Goal: Information Seeking & Learning: Learn about a topic

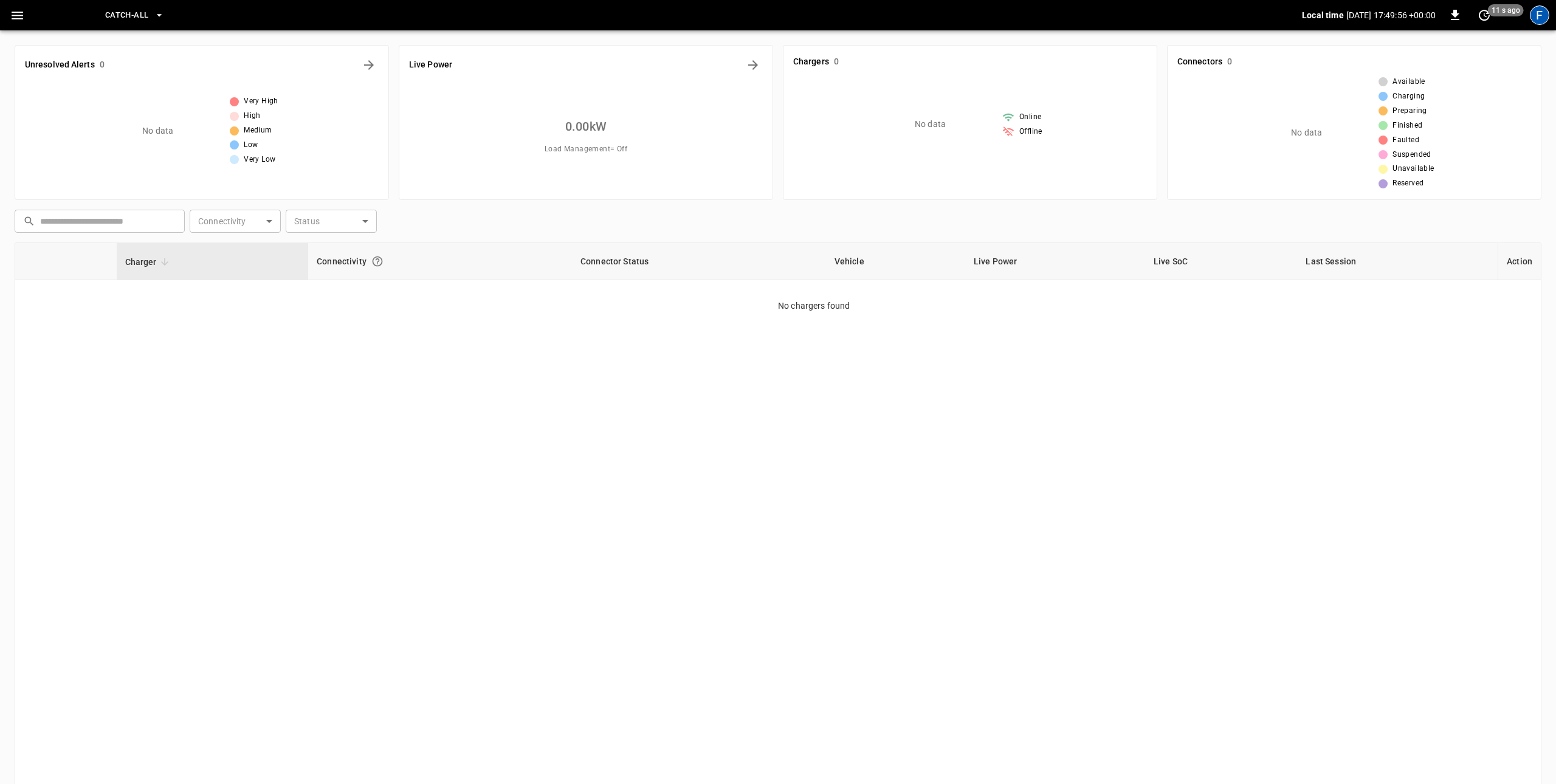
click at [1534, 16] on div "F" at bounding box center [1540, 15] width 20 height 20
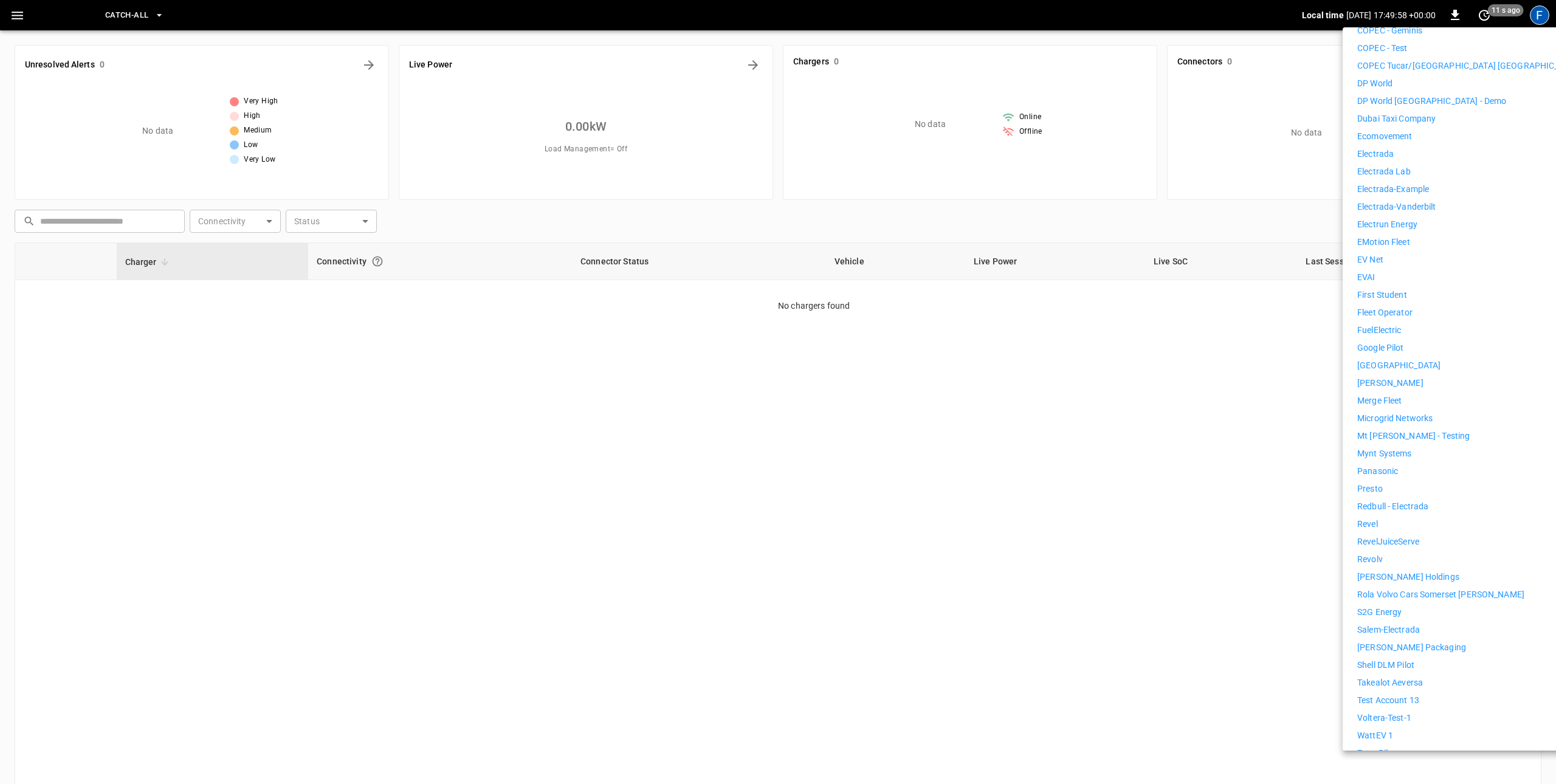
scroll to position [507, 0]
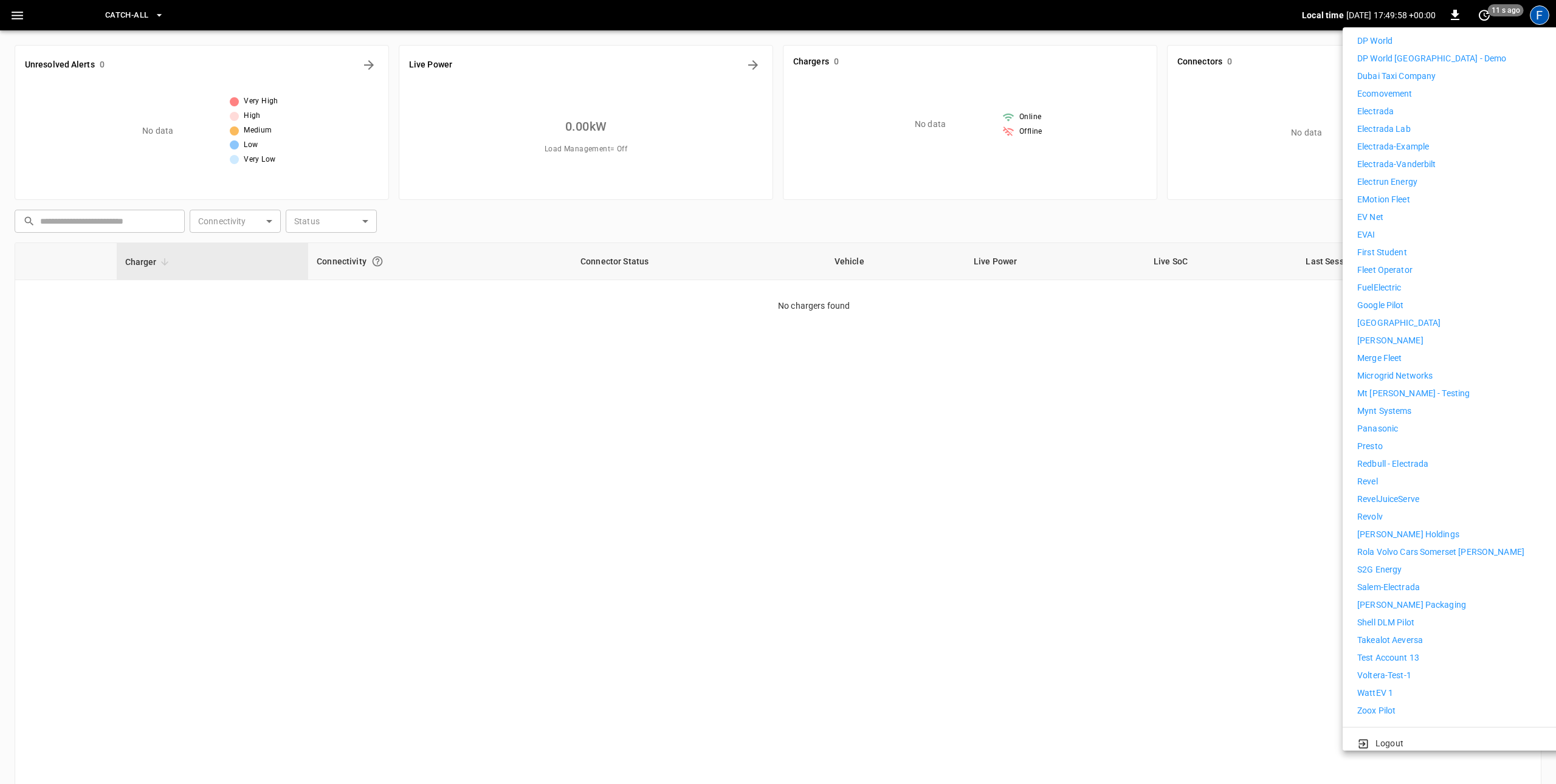
click at [1386, 686] on p "WattEV 1" at bounding box center [1375, 693] width 36 height 13
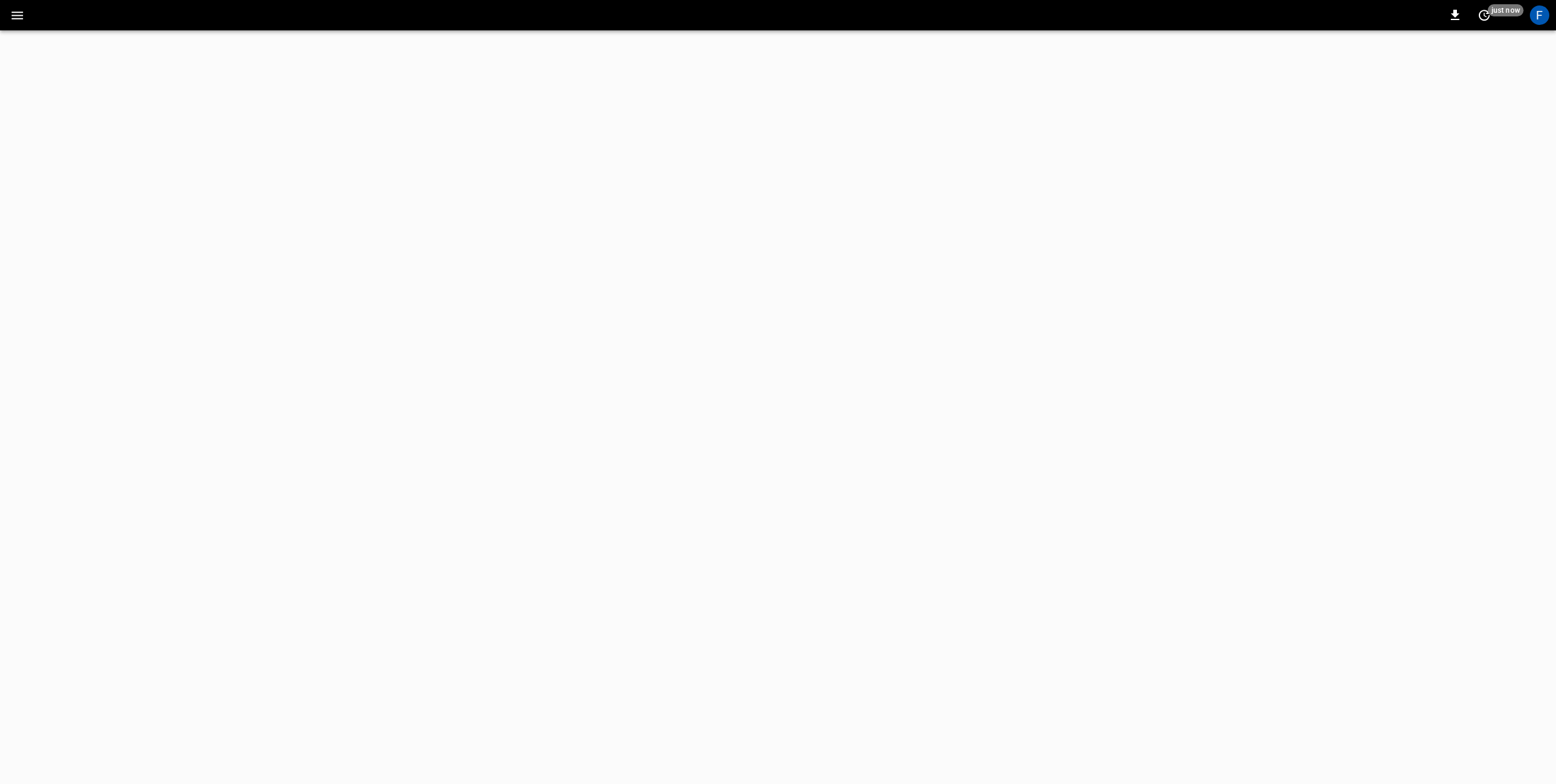
click at [25, 16] on button "button" at bounding box center [17, 16] width 25 height 23
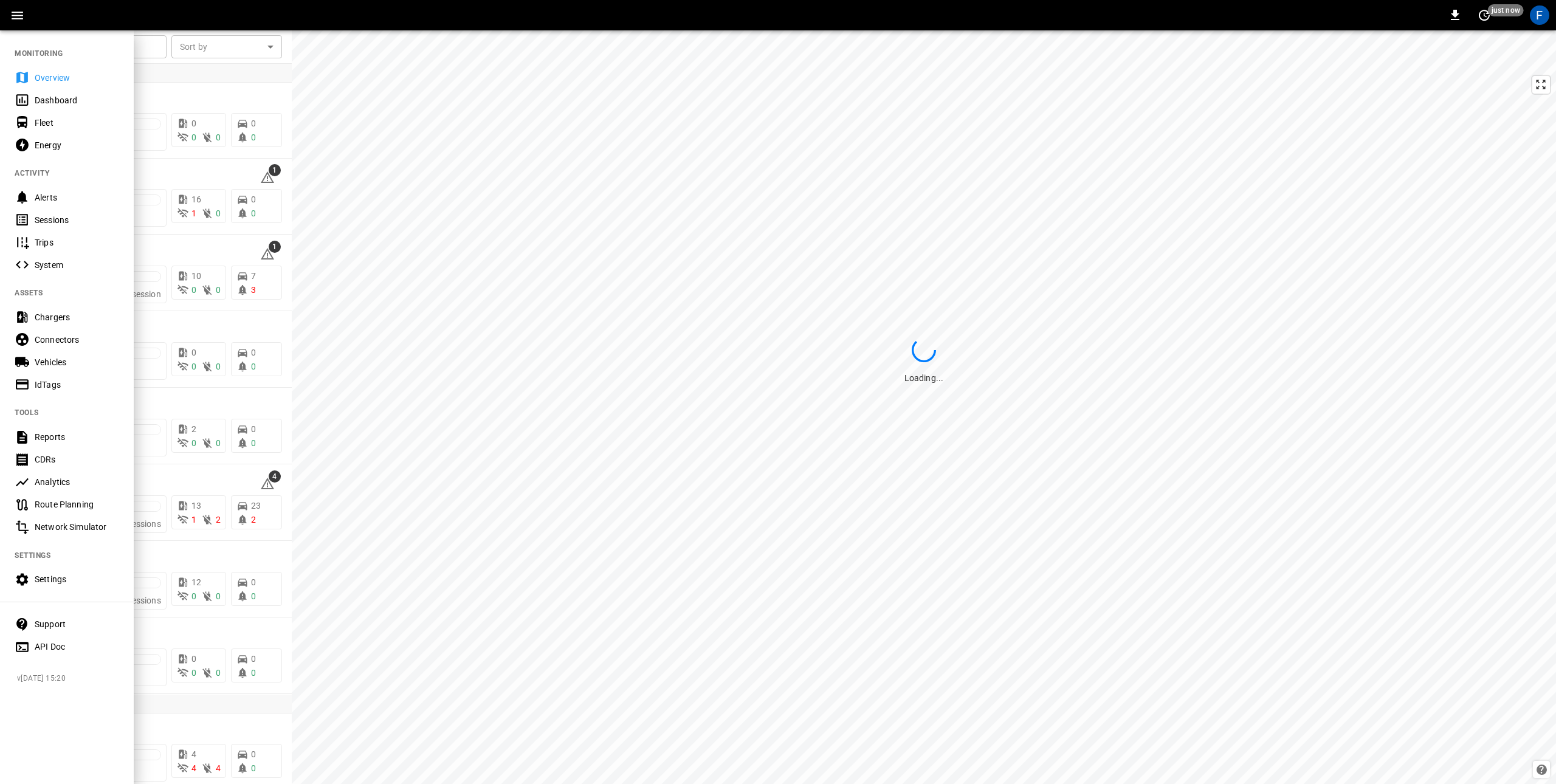
drag, startPoint x: 49, startPoint y: 437, endPoint x: 105, endPoint y: 431, distance: 56.3
click at [49, 437] on div "Reports" at bounding box center [77, 437] width 85 height 12
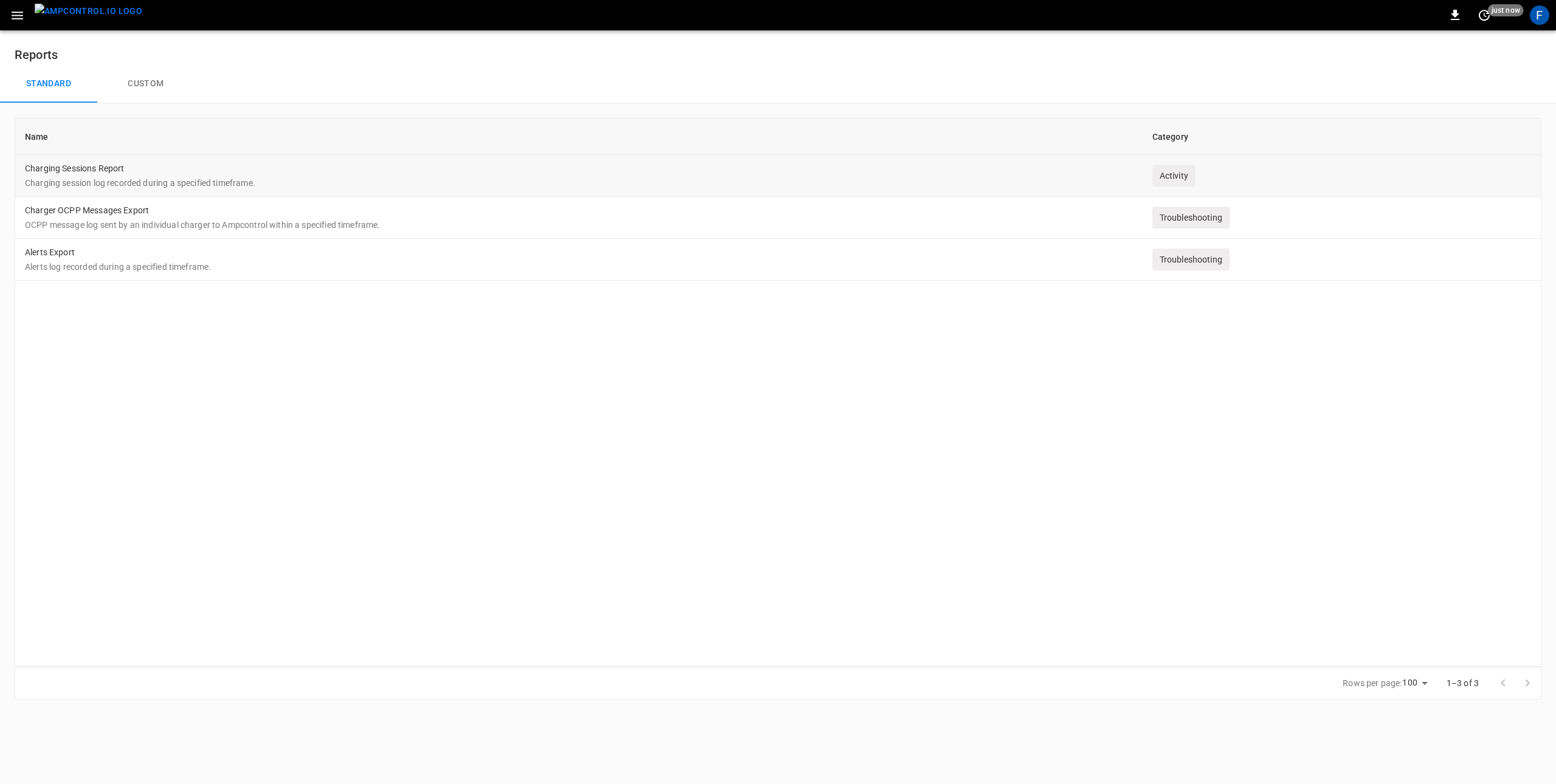
click at [278, 174] on td "Charging Sessions Report Charging session log recorded during a specified timef…" at bounding box center [579, 176] width 1128 height 42
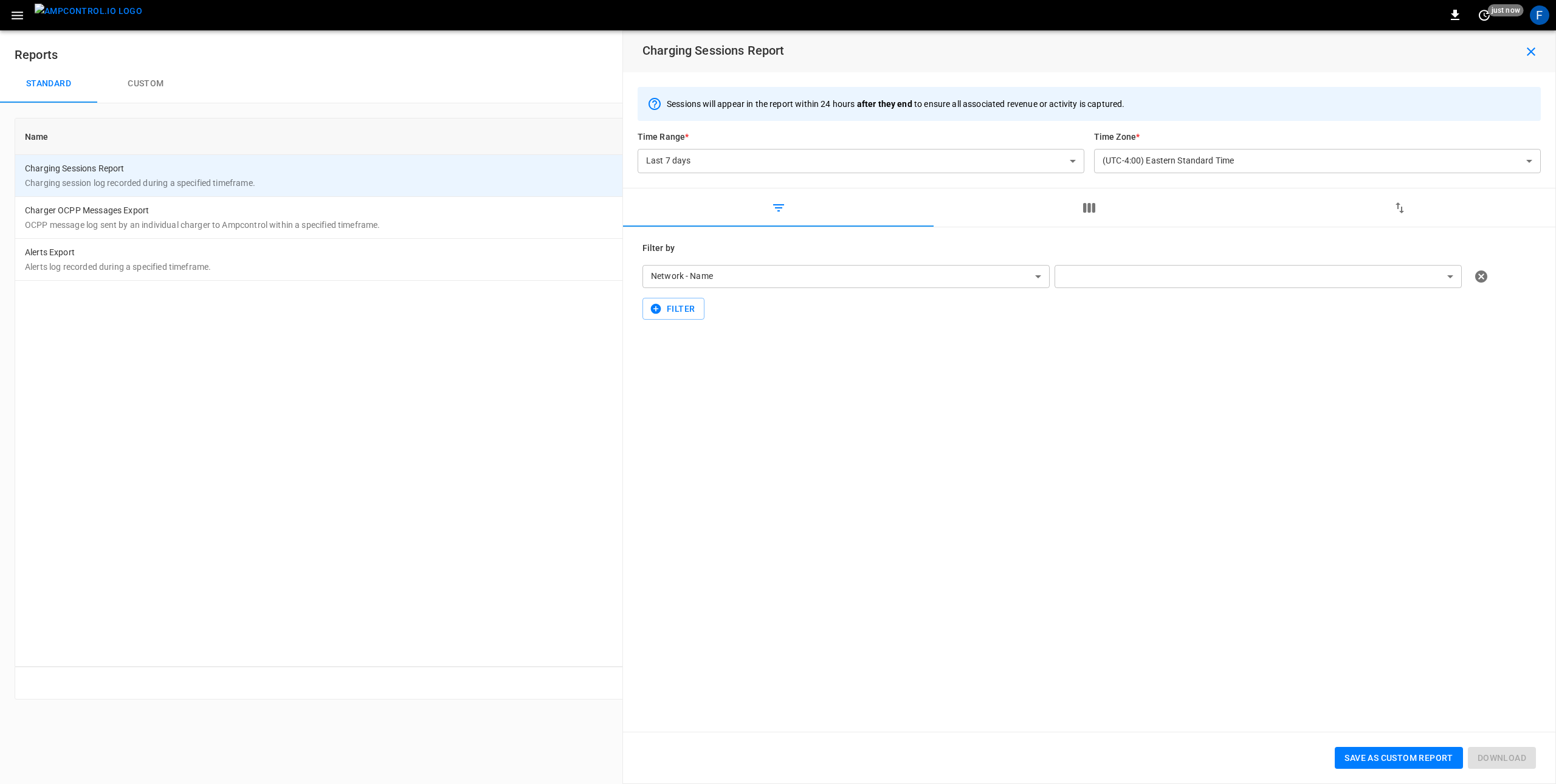
click at [1290, 257] on div "**********" at bounding box center [1089, 281] width 894 height 78
click at [1285, 261] on body "**********" at bounding box center [778, 357] width 1556 height 714
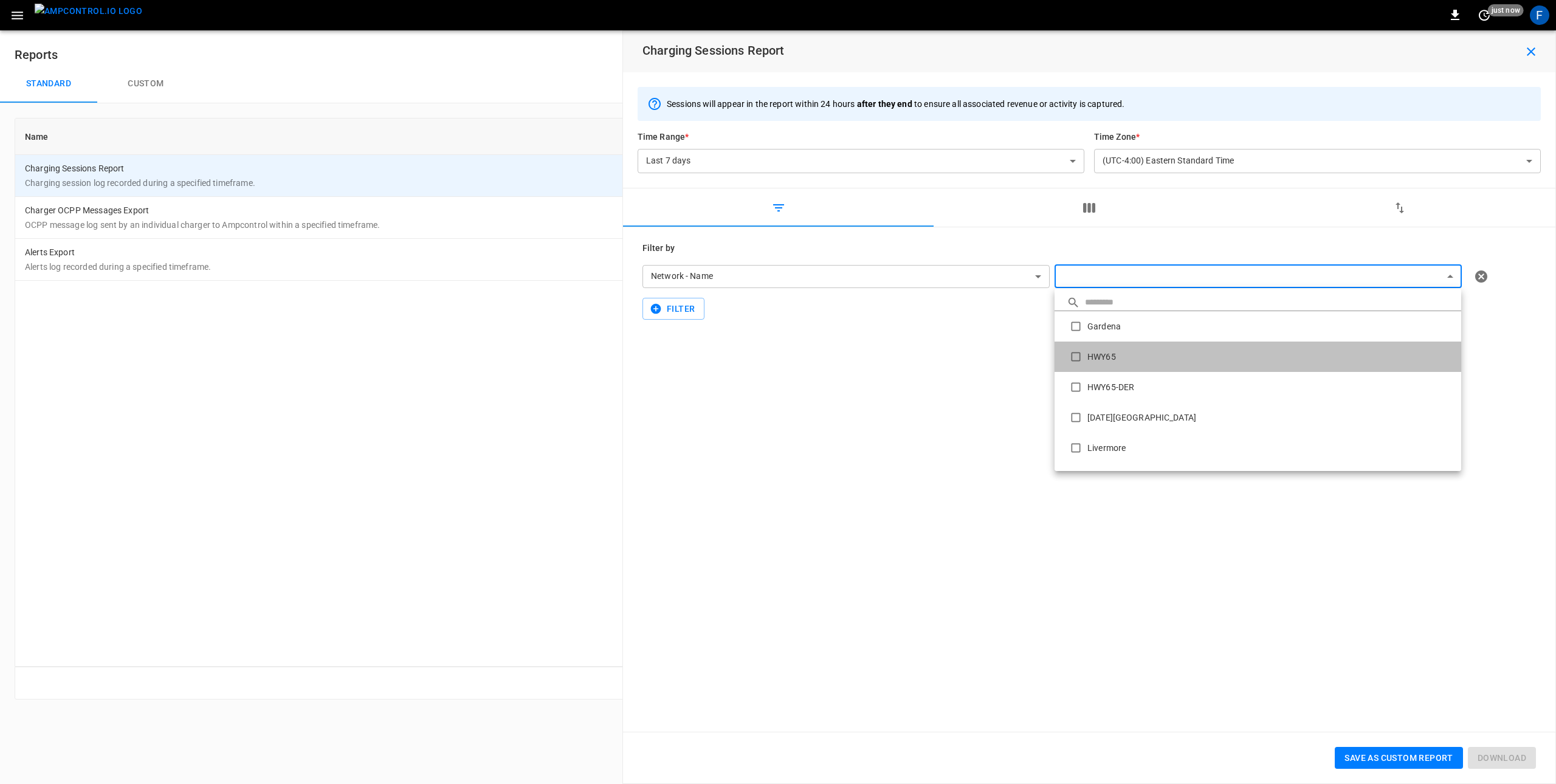
click at [1201, 355] on li "HWY65" at bounding box center [1258, 357] width 407 height 31
type input "*****"
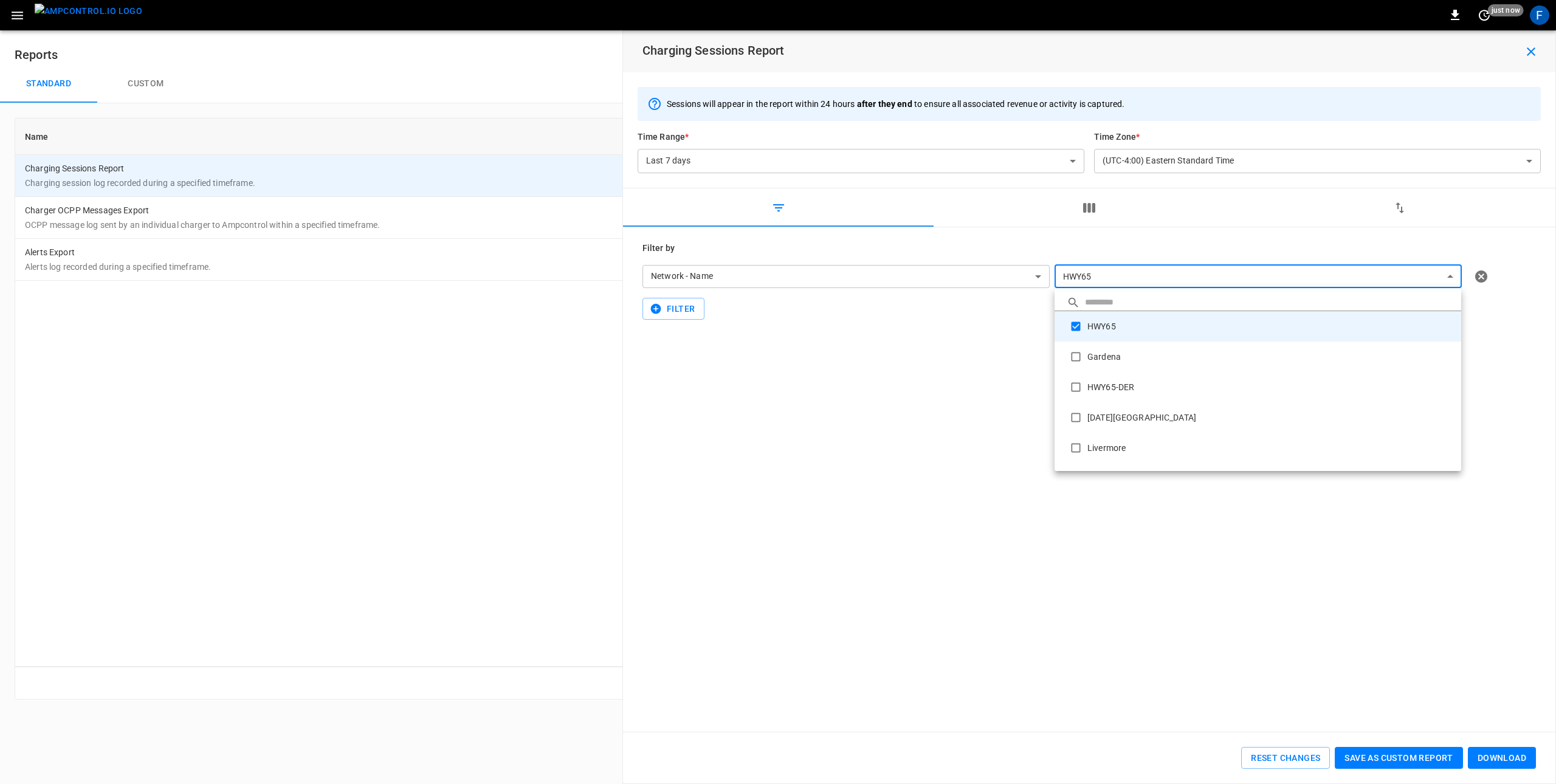
drag, startPoint x: 1056, startPoint y: 225, endPoint x: 1082, endPoint y: 213, distance: 28.6
click at [1056, 224] on div at bounding box center [778, 392] width 1556 height 784
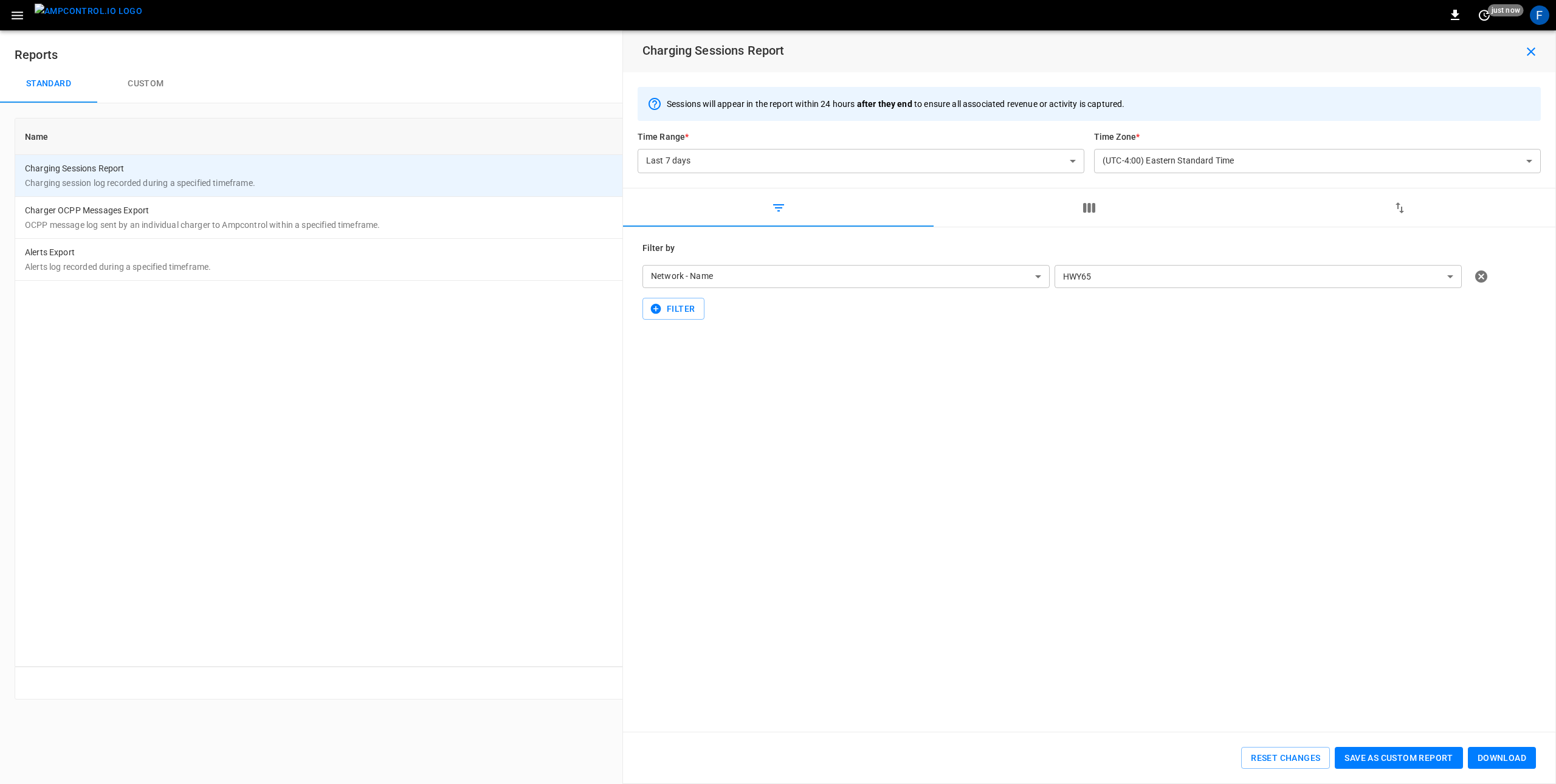
click at [1095, 210] on icon "button" at bounding box center [1089, 208] width 12 height 10
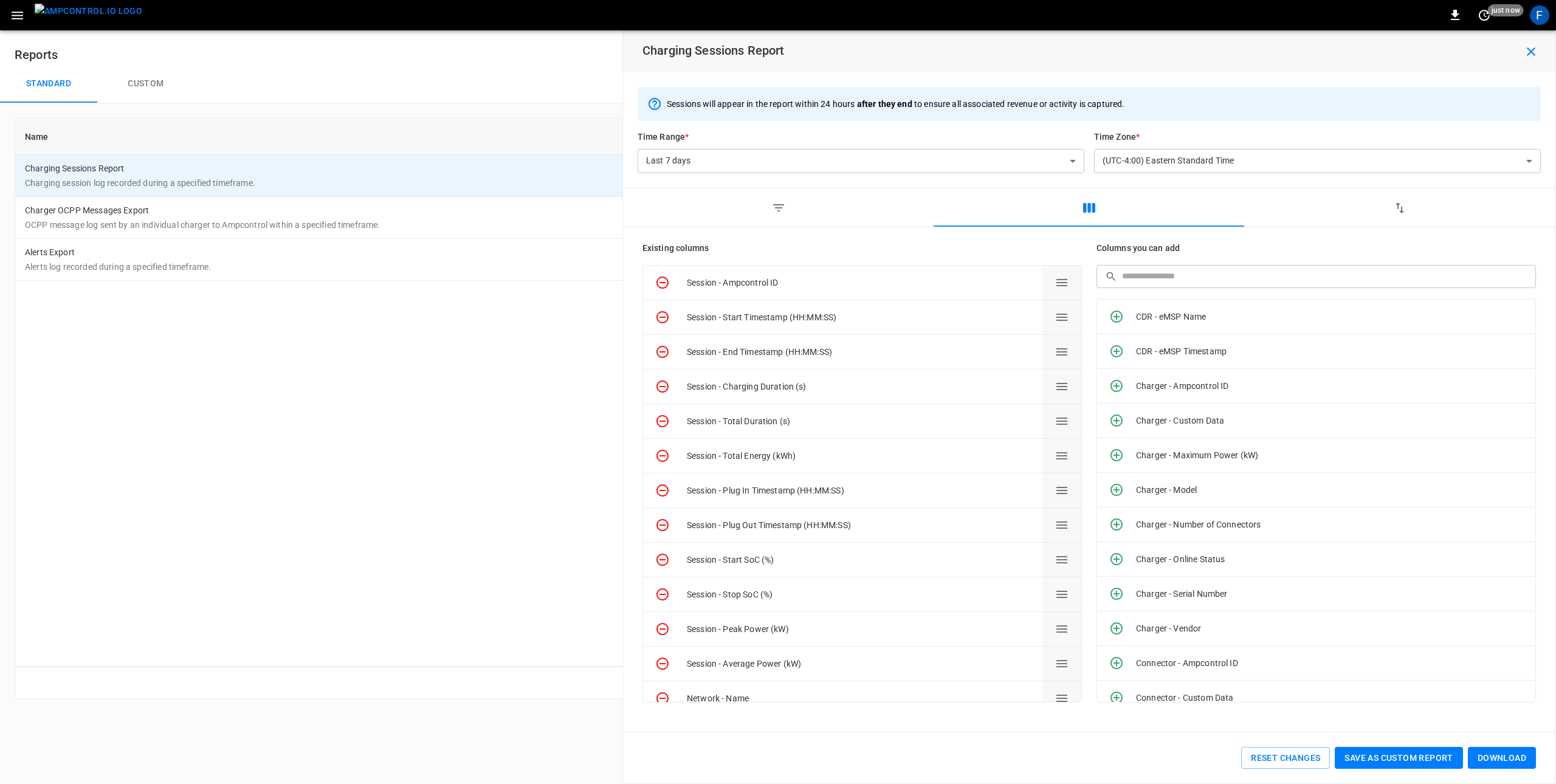
click at [1184, 272] on input "text" at bounding box center [1324, 276] width 405 height 23
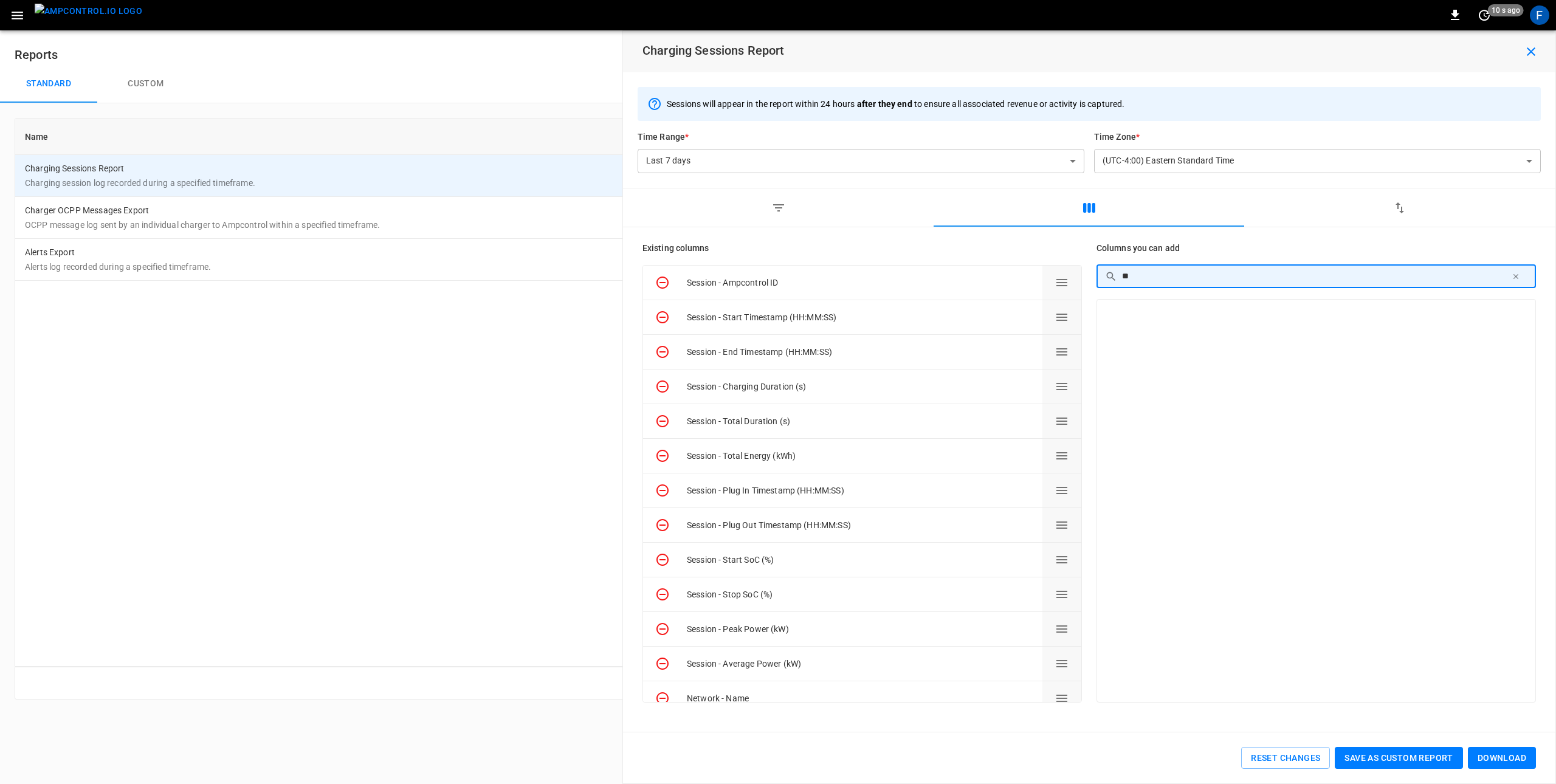
type input "*"
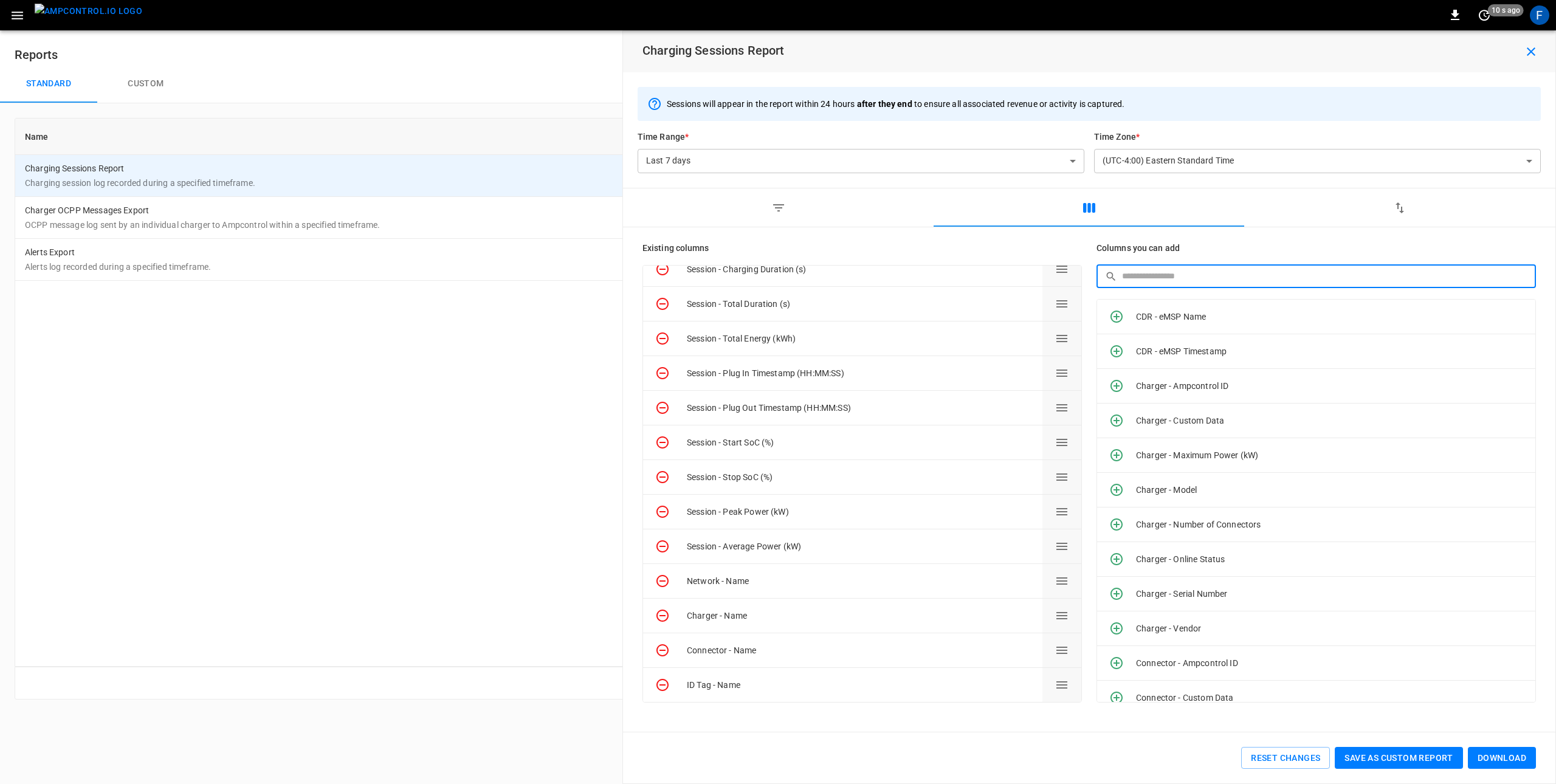
scroll to position [119, 0]
click at [338, 272] on p "Alerts log recorded during a specified timeframe." at bounding box center [579, 267] width 1108 height 12
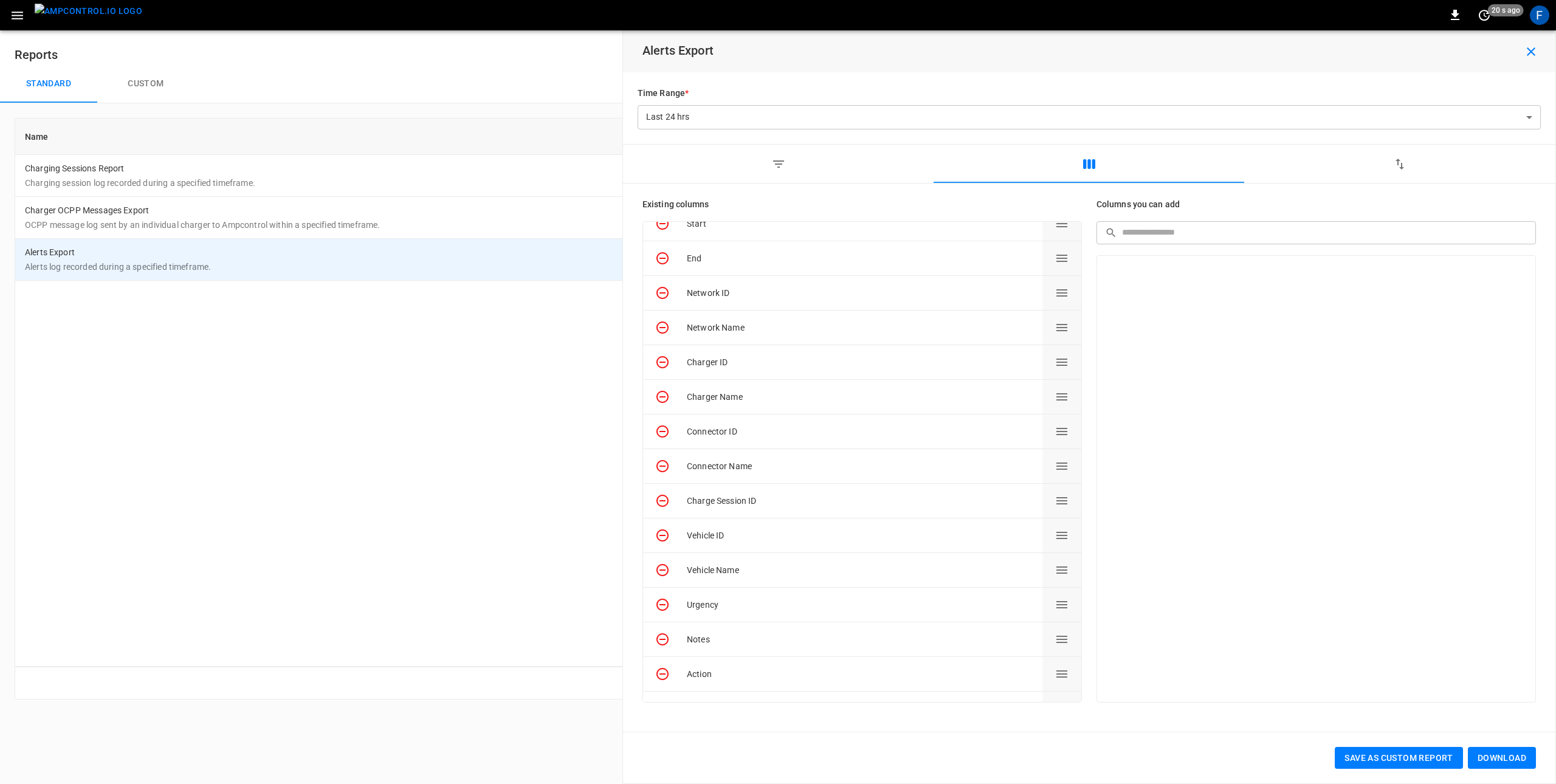
scroll to position [0, 0]
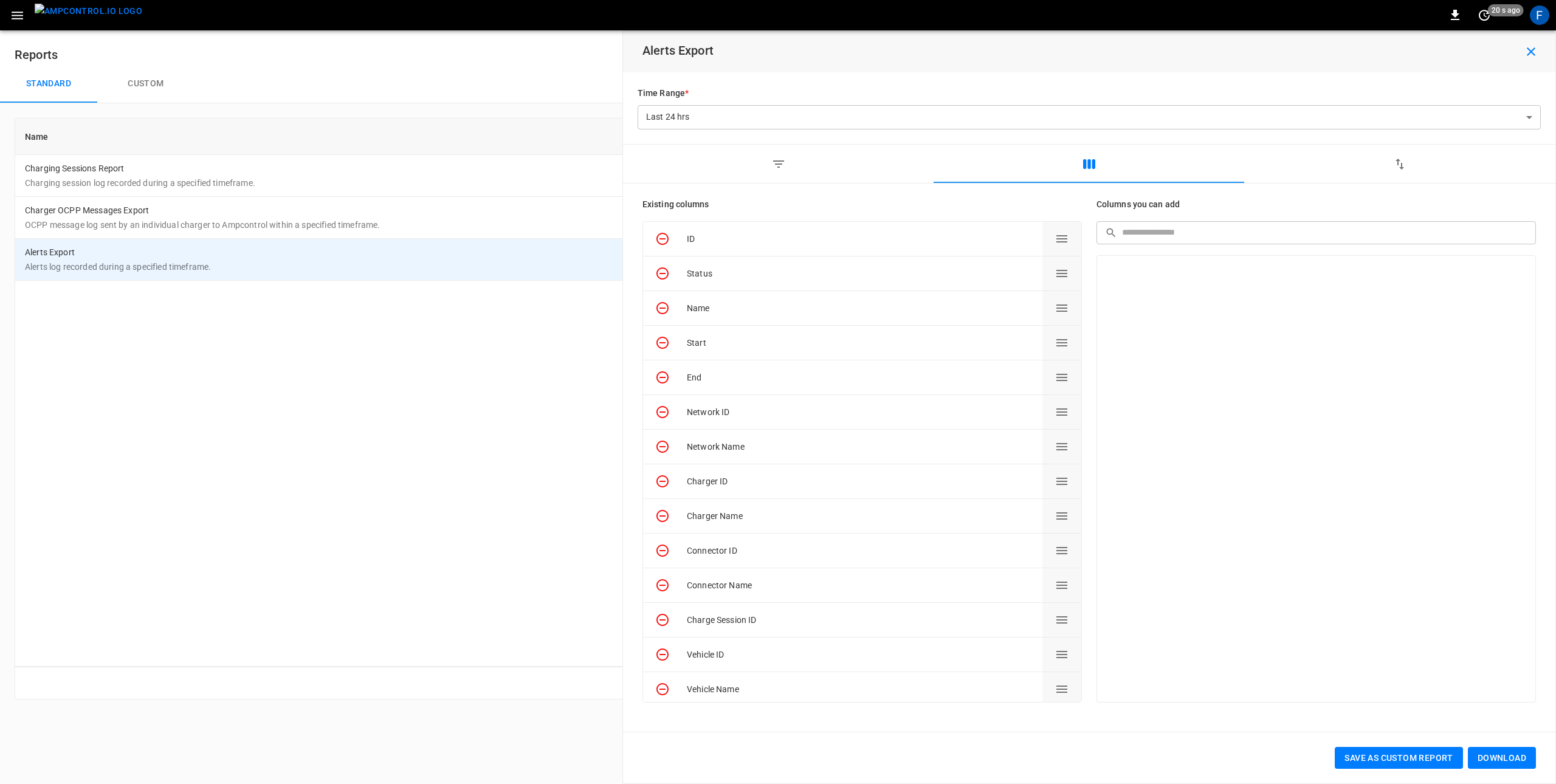
drag, startPoint x: 744, startPoint y: 167, endPoint x: 771, endPoint y: 165, distance: 27.1
click at [744, 167] on button "button" at bounding box center [778, 164] width 310 height 39
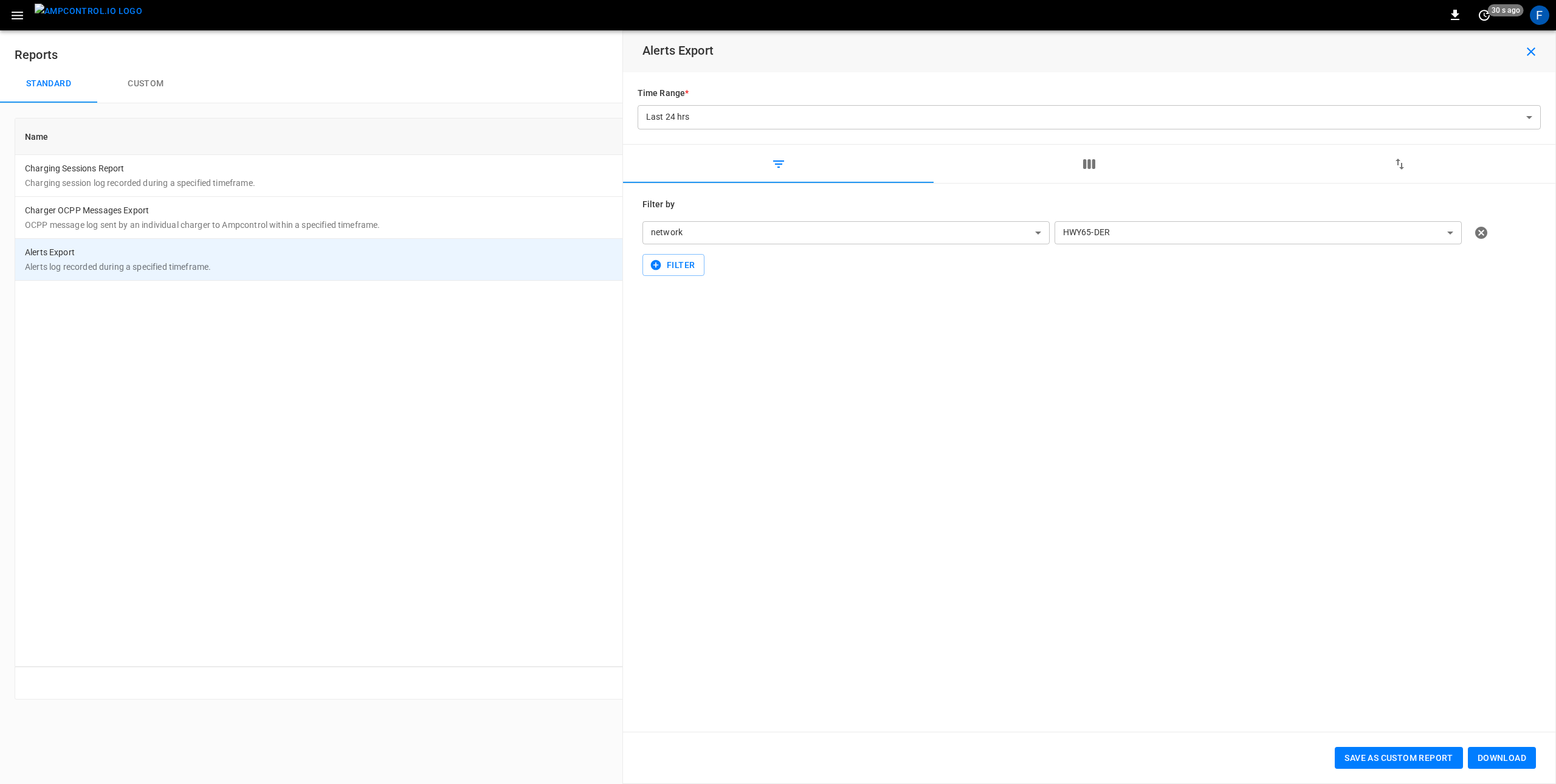
click at [806, 233] on body "**********" at bounding box center [778, 357] width 1556 height 714
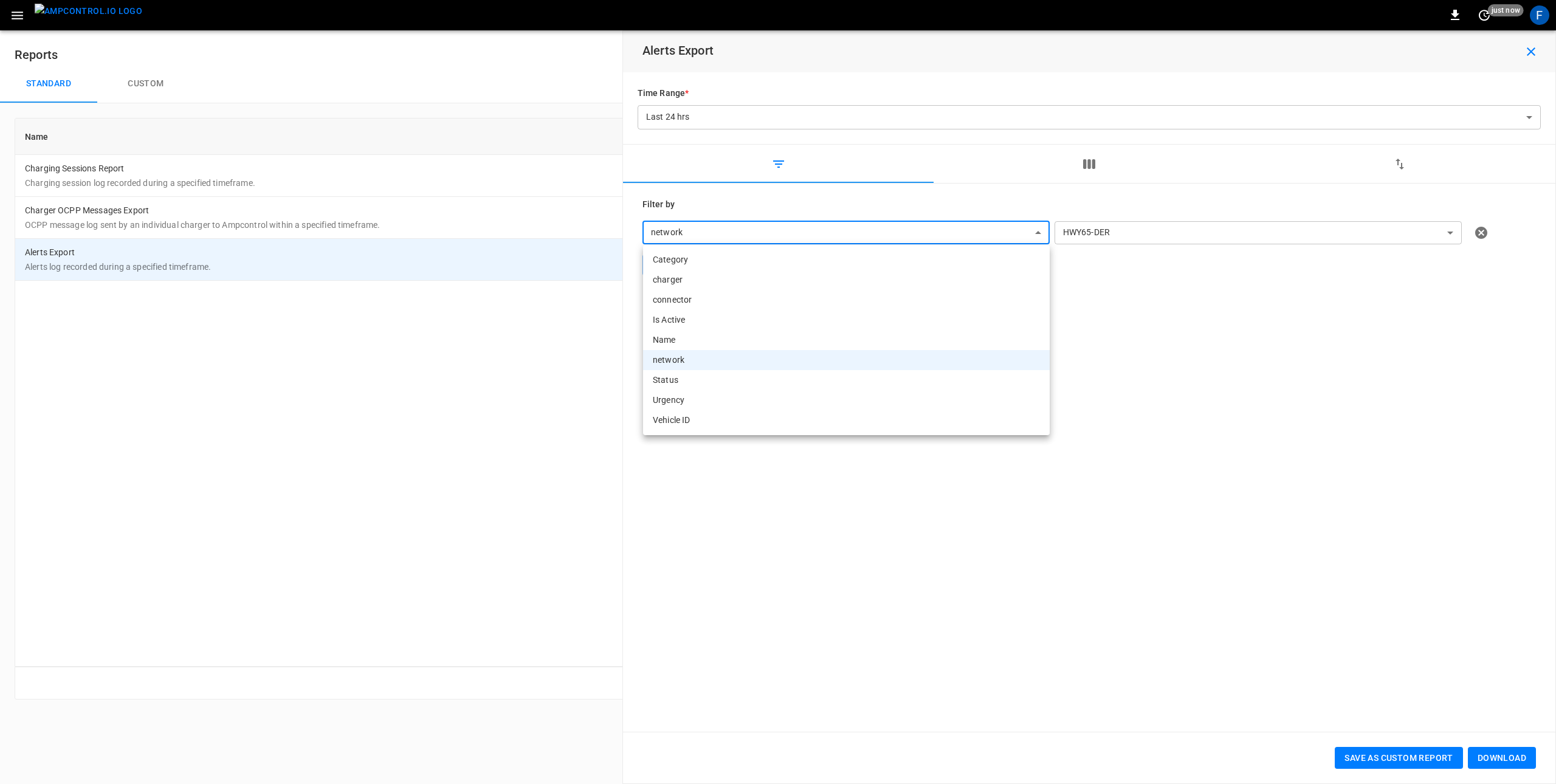
drag, startPoint x: 1075, startPoint y: 158, endPoint x: 1106, endPoint y: 170, distance: 33.2
click at [1076, 159] on div at bounding box center [778, 392] width 1556 height 784
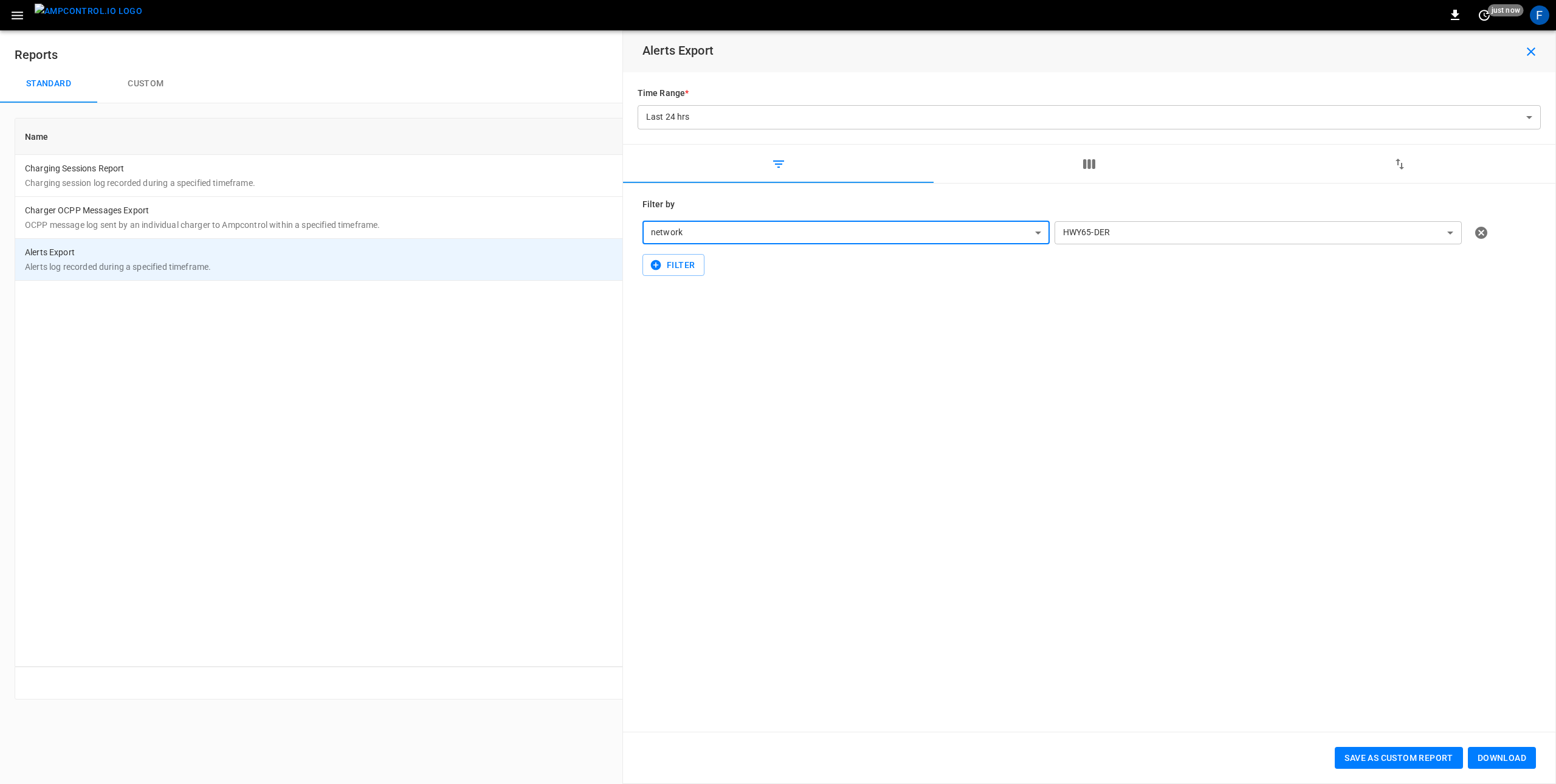
click at [1106, 170] on div "Category charger connector Is Active Name network Status Urgency Vehicle ID" at bounding box center [778, 392] width 1556 height 784
click at [1100, 166] on button "button" at bounding box center [1089, 164] width 310 height 39
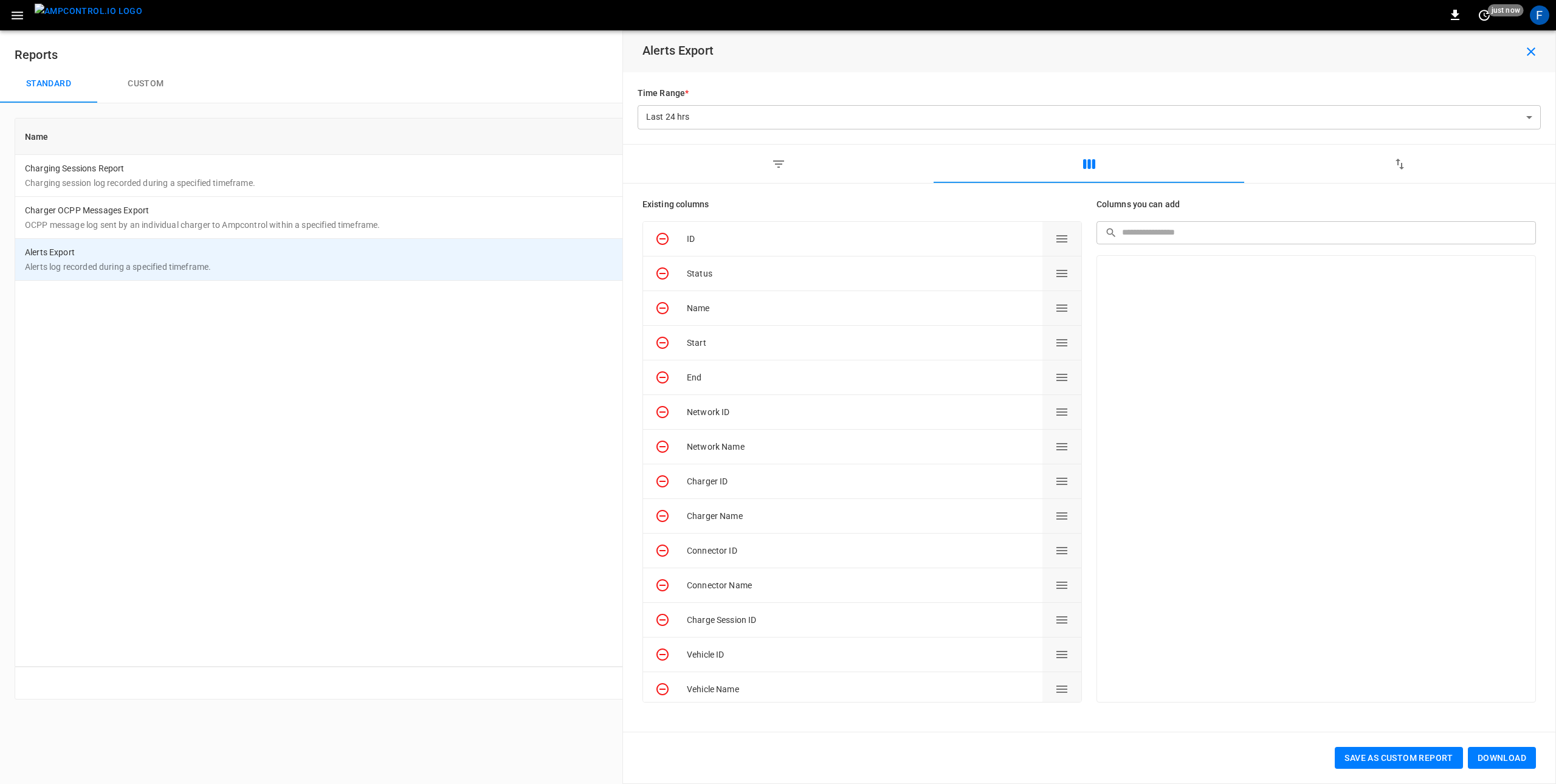
click at [1182, 232] on input "text" at bounding box center [1324, 232] width 405 height 23
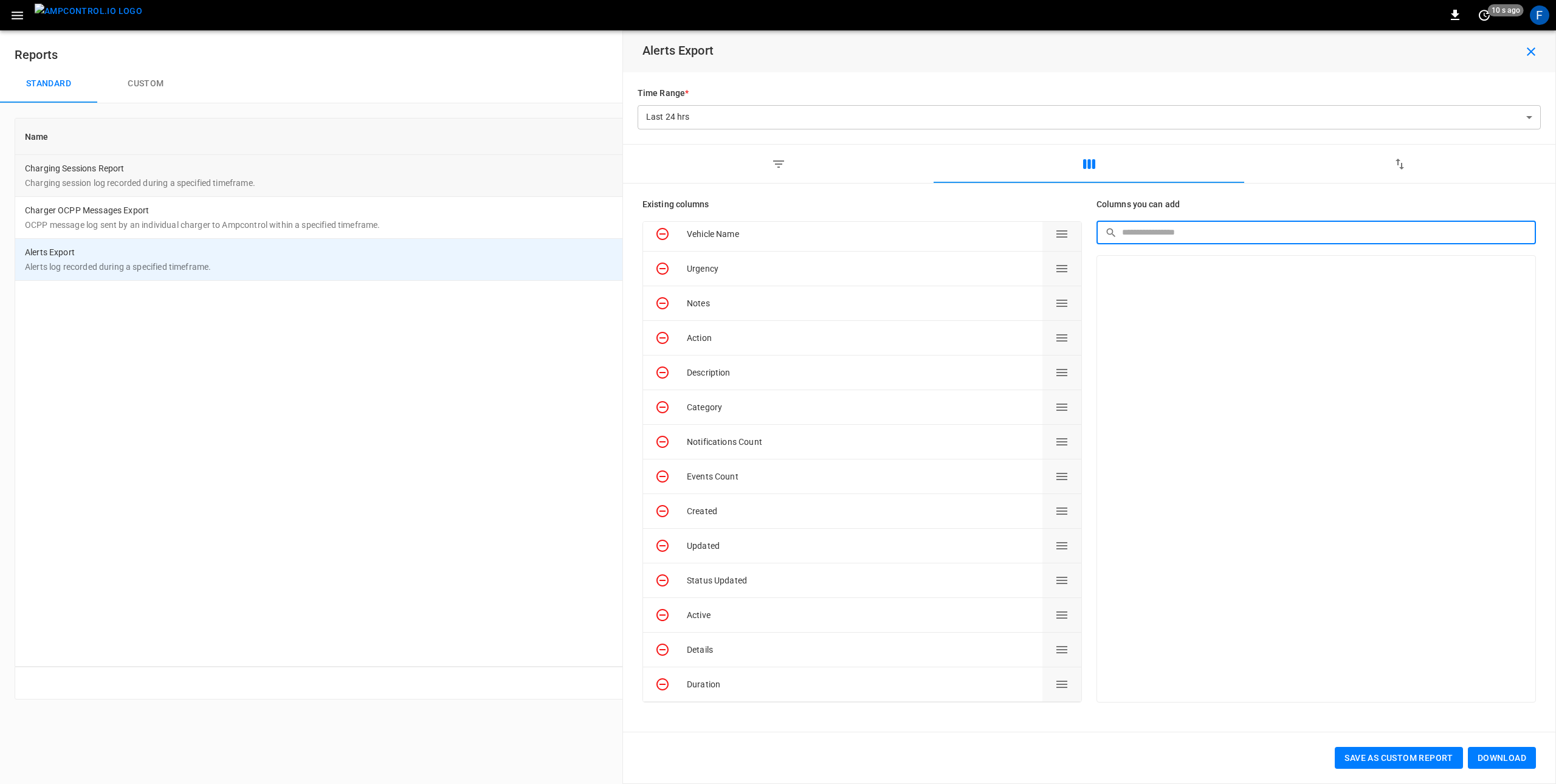
click at [336, 194] on td "Charging Sessions Report Charging session log recorded during a specified timef…" at bounding box center [579, 176] width 1128 height 42
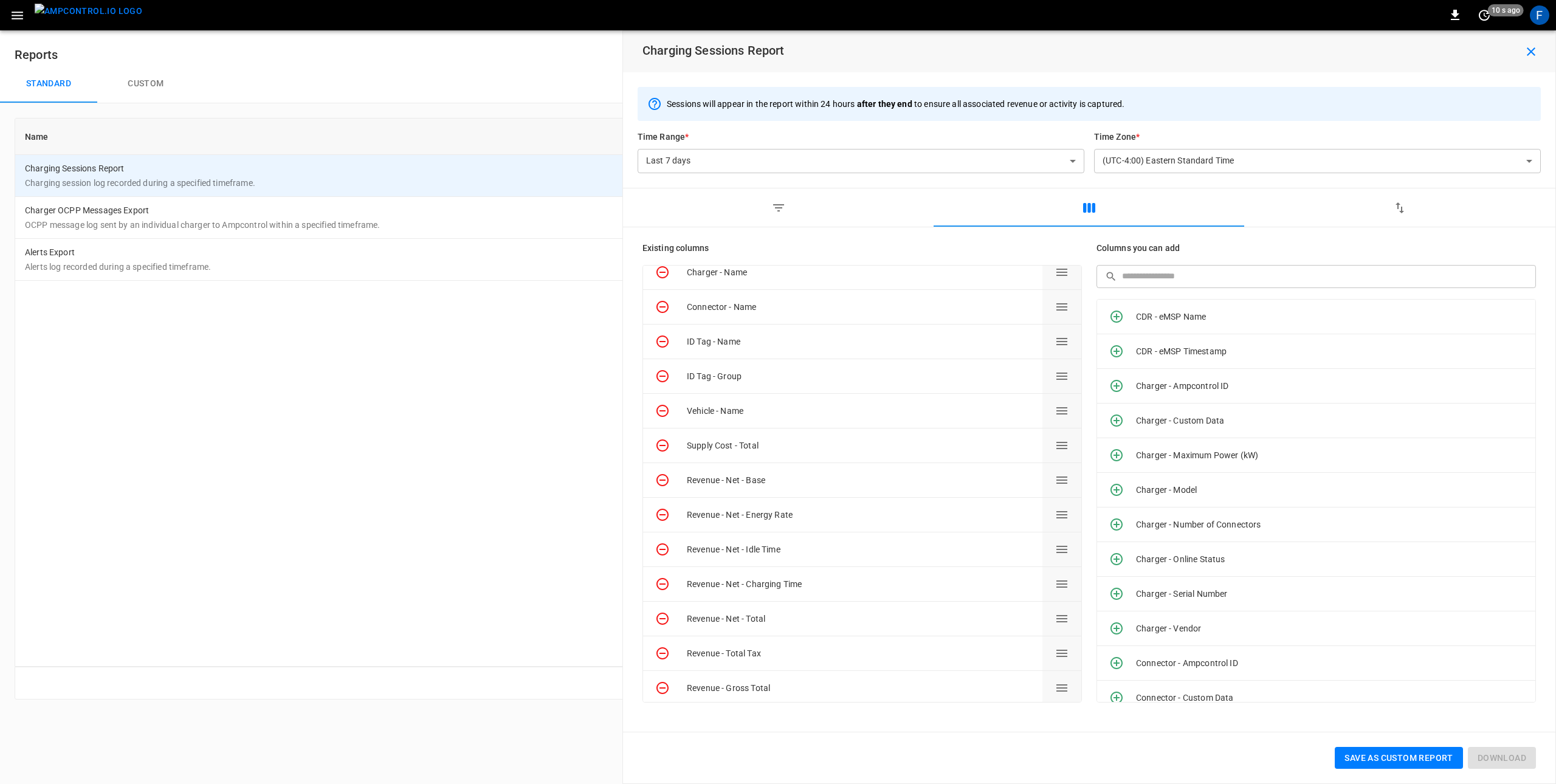
scroll to position [147, 0]
click at [1132, 14] on div "0 20 s ago F" at bounding box center [778, 15] width 1556 height 31
click at [1520, 52] on button "button" at bounding box center [1531, 52] width 39 height 22
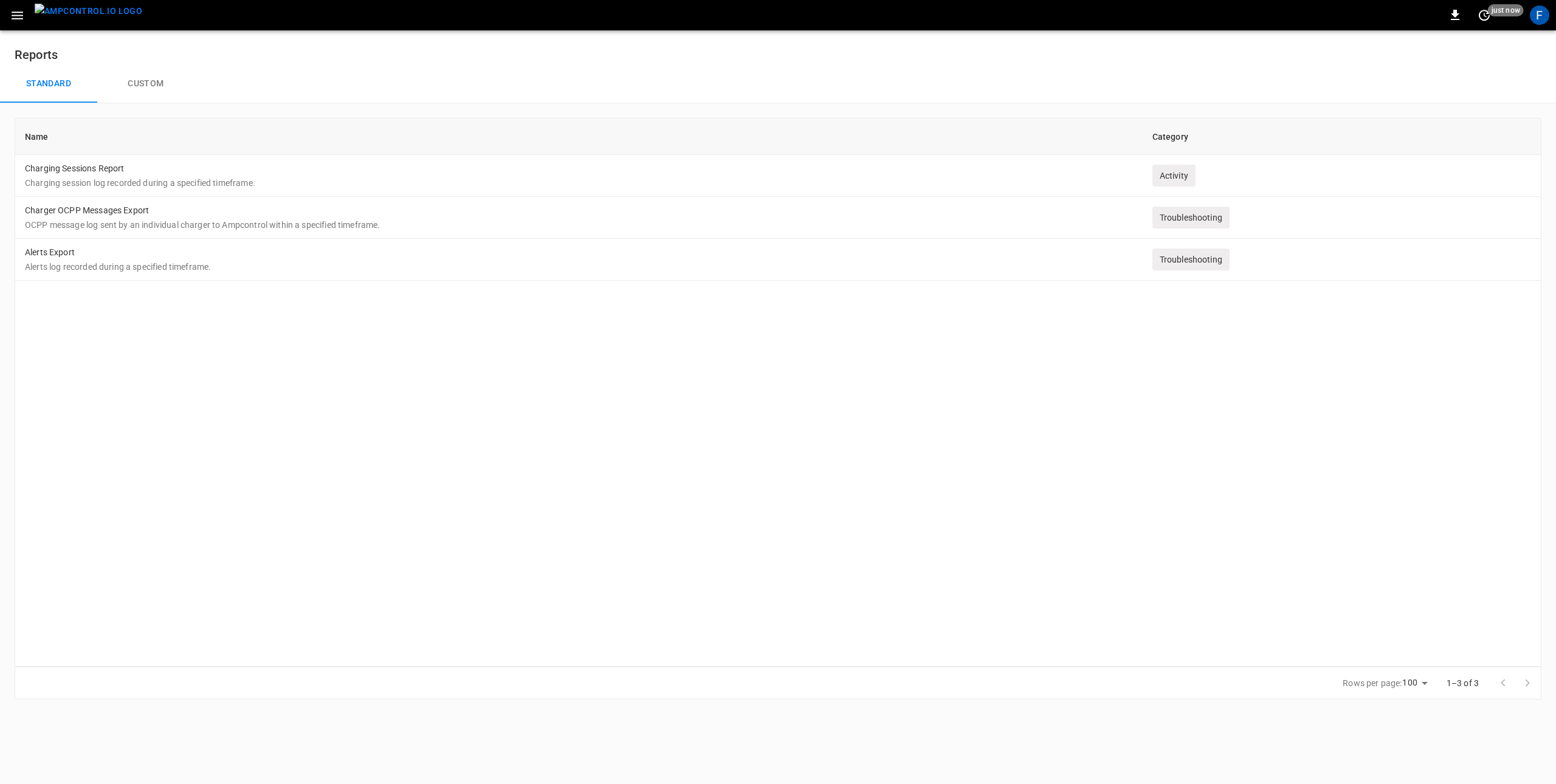
click at [106, 18] on img "menu" at bounding box center [88, 11] width 107 height 15
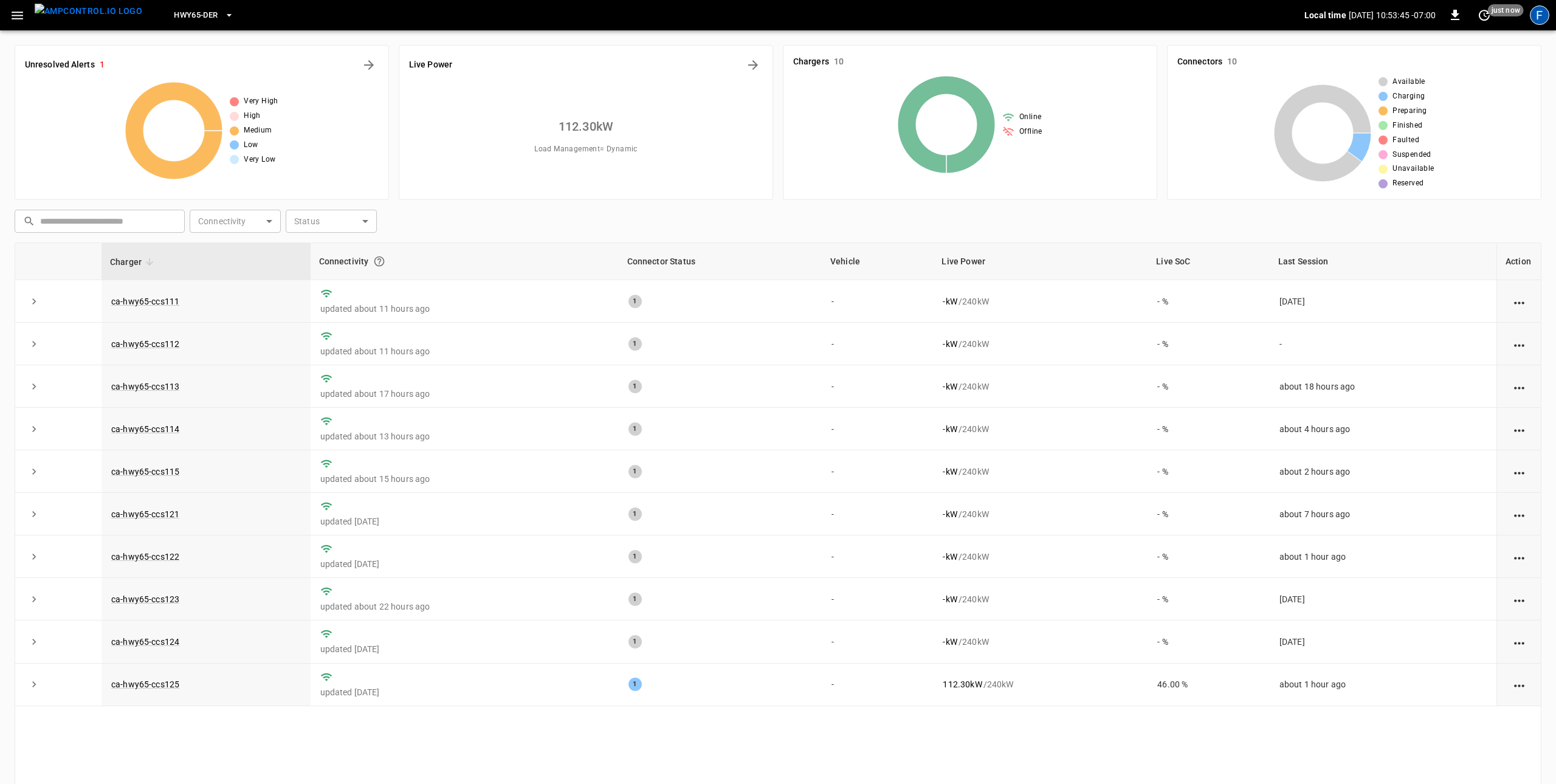
click at [1536, 23] on div "F" at bounding box center [1540, 15] width 20 height 20
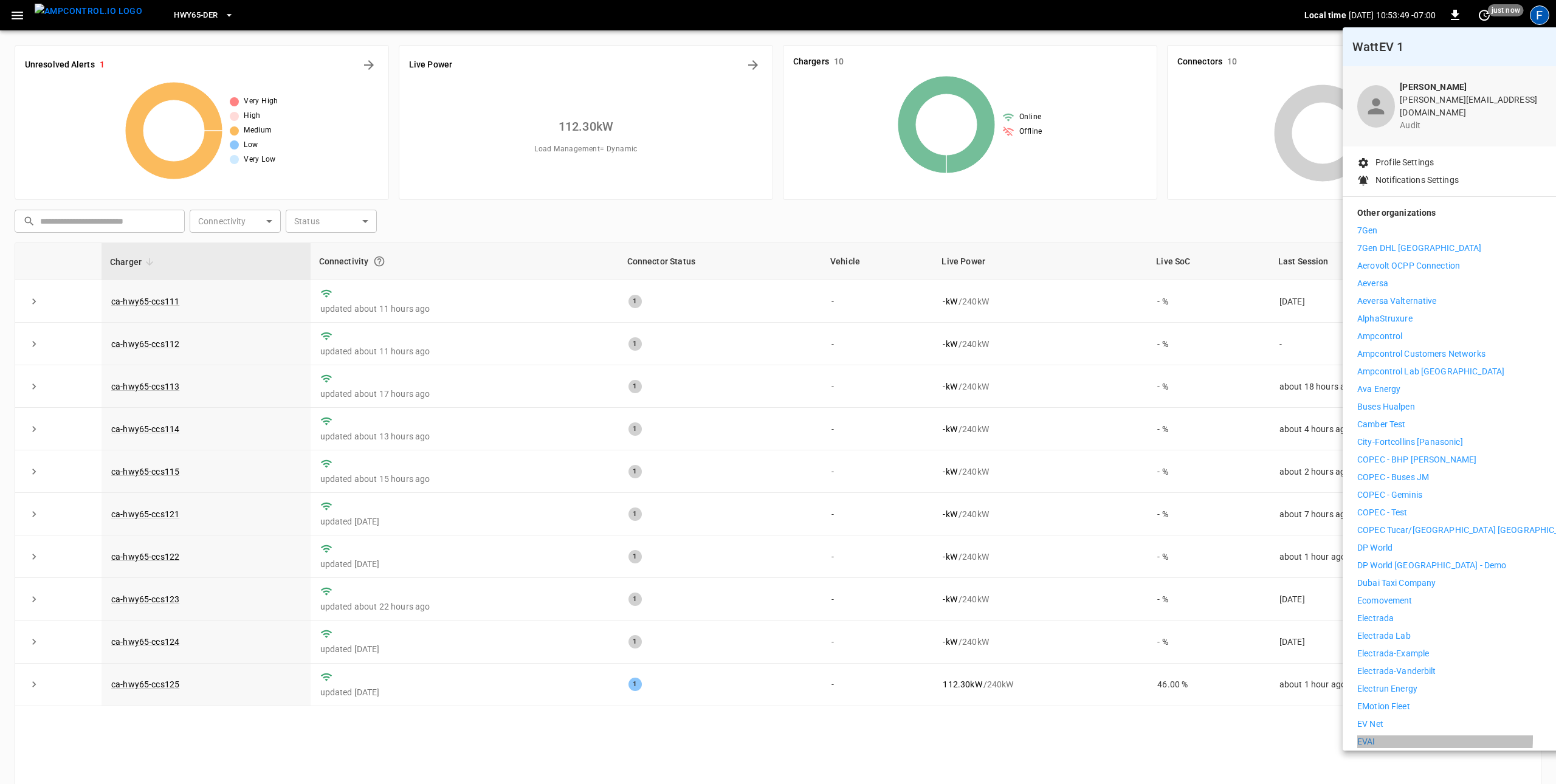
click at [1382, 735] on li "EVAI" at bounding box center [1469, 742] width 224 height 13
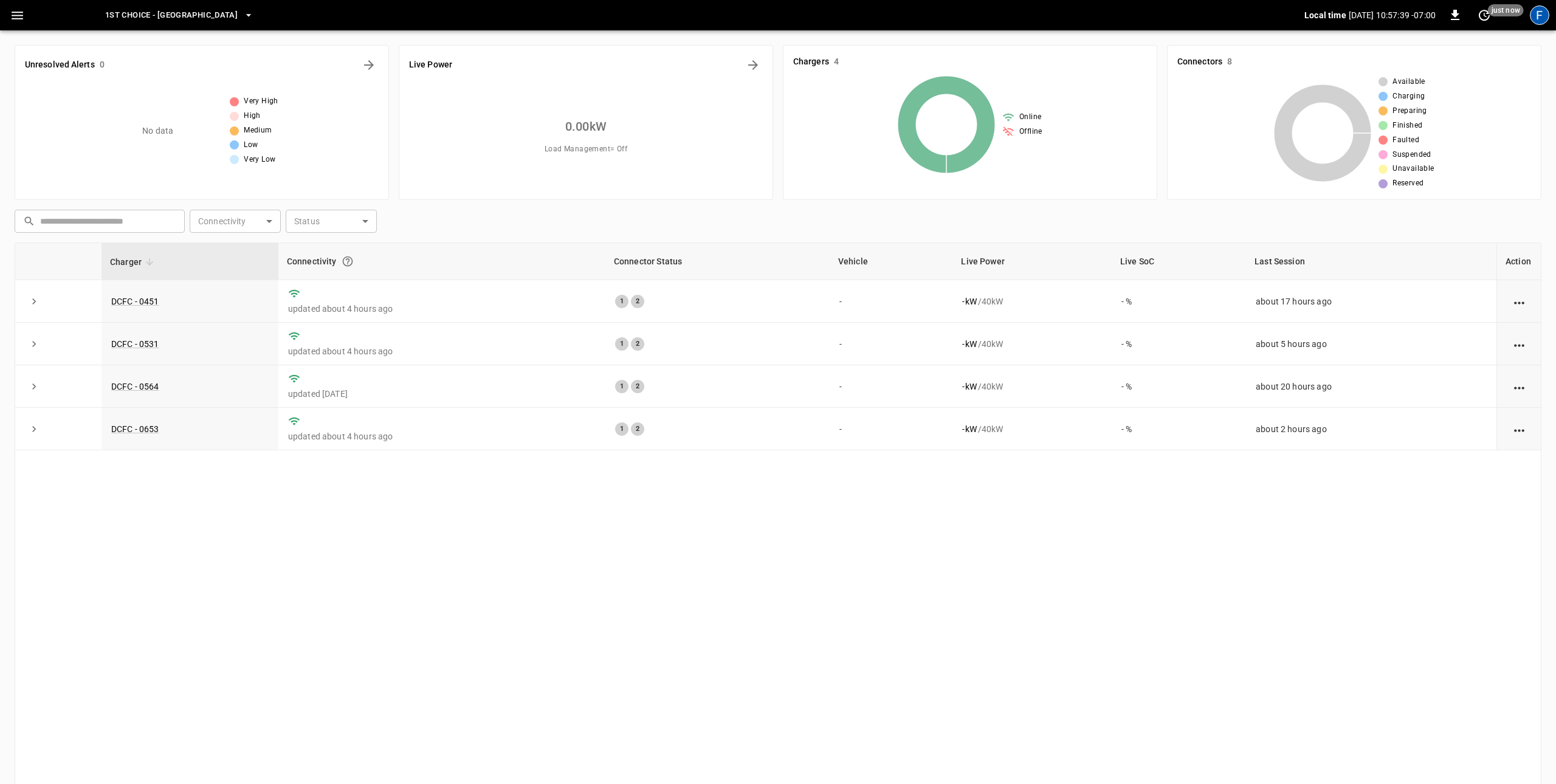
click at [1536, 18] on div "F" at bounding box center [1540, 15] width 20 height 20
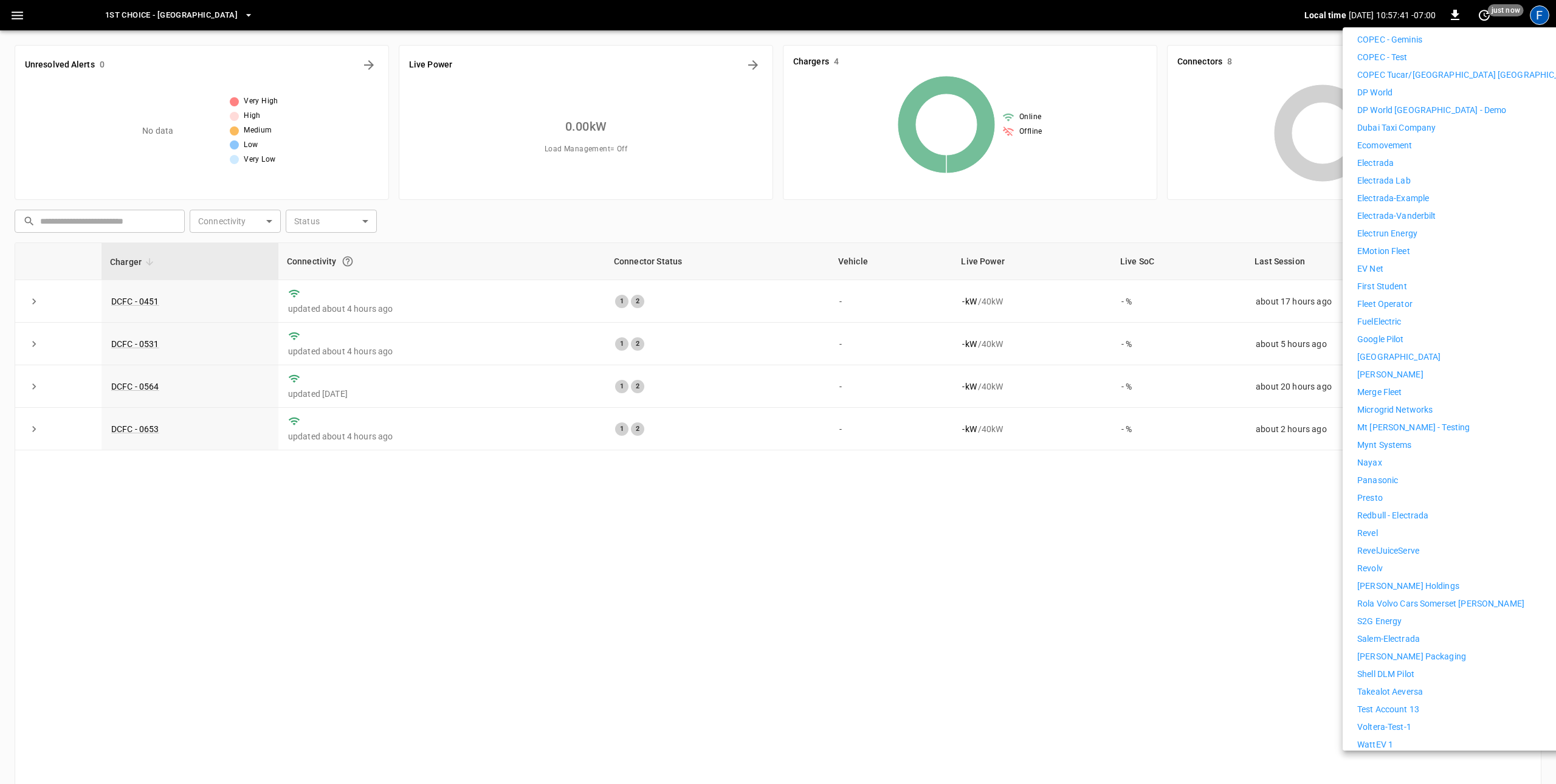
scroll to position [507, 0]
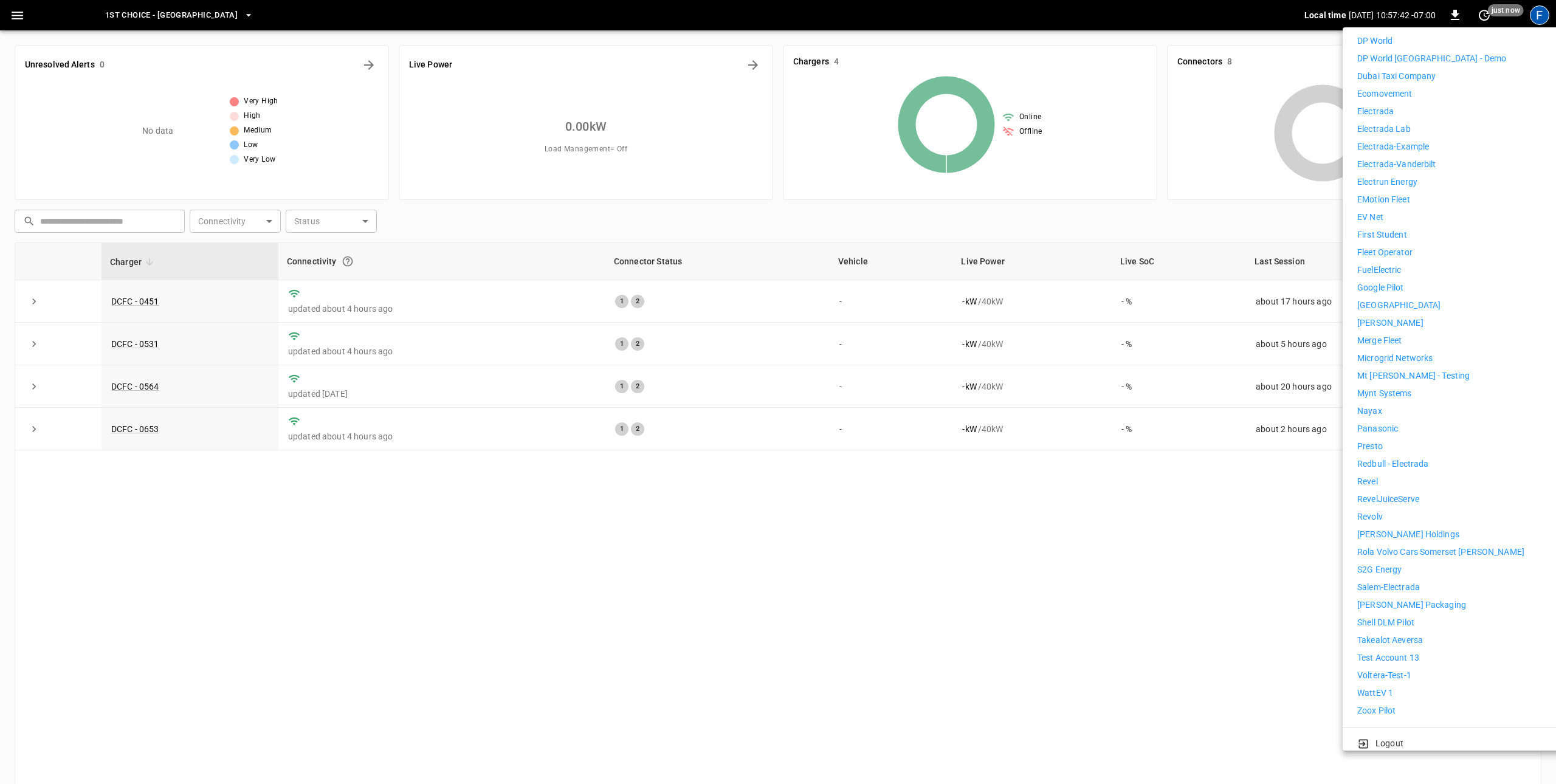
click at [1395, 686] on li "WattEV 1" at bounding box center [1469, 693] width 224 height 13
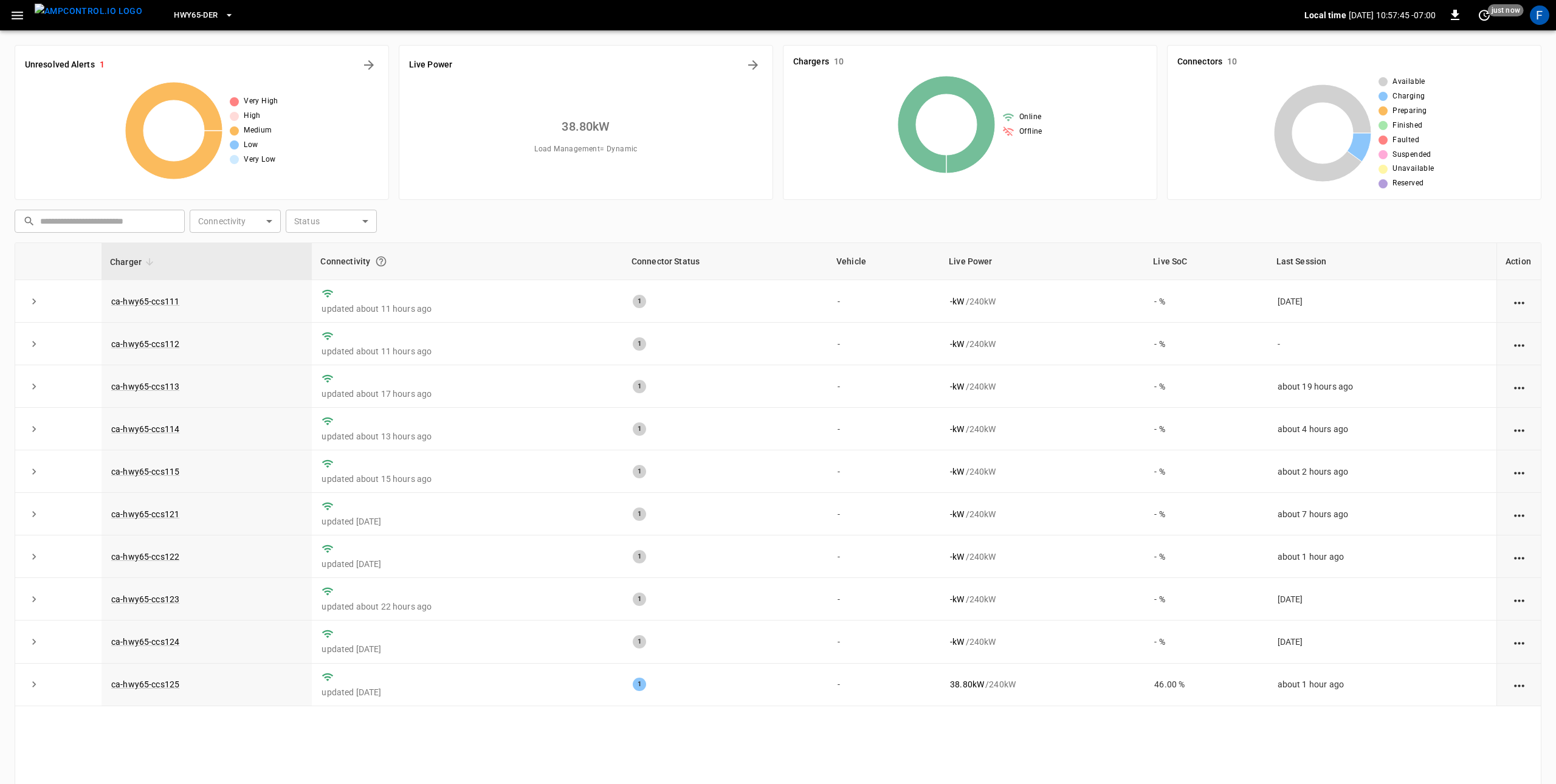
click at [10, 16] on icon "button" at bounding box center [17, 15] width 15 height 15
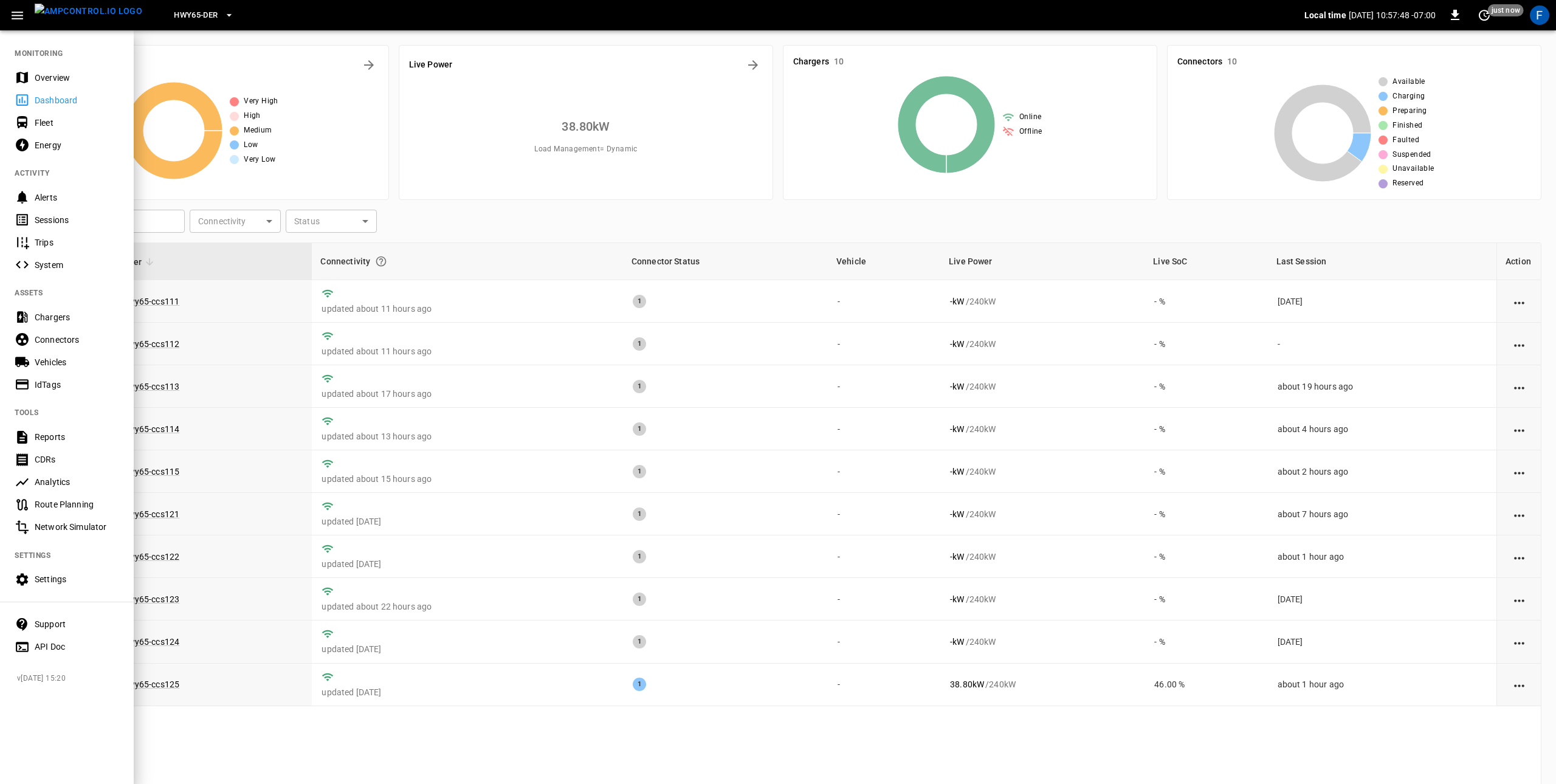
click at [54, 219] on div "Sessions" at bounding box center [77, 220] width 85 height 12
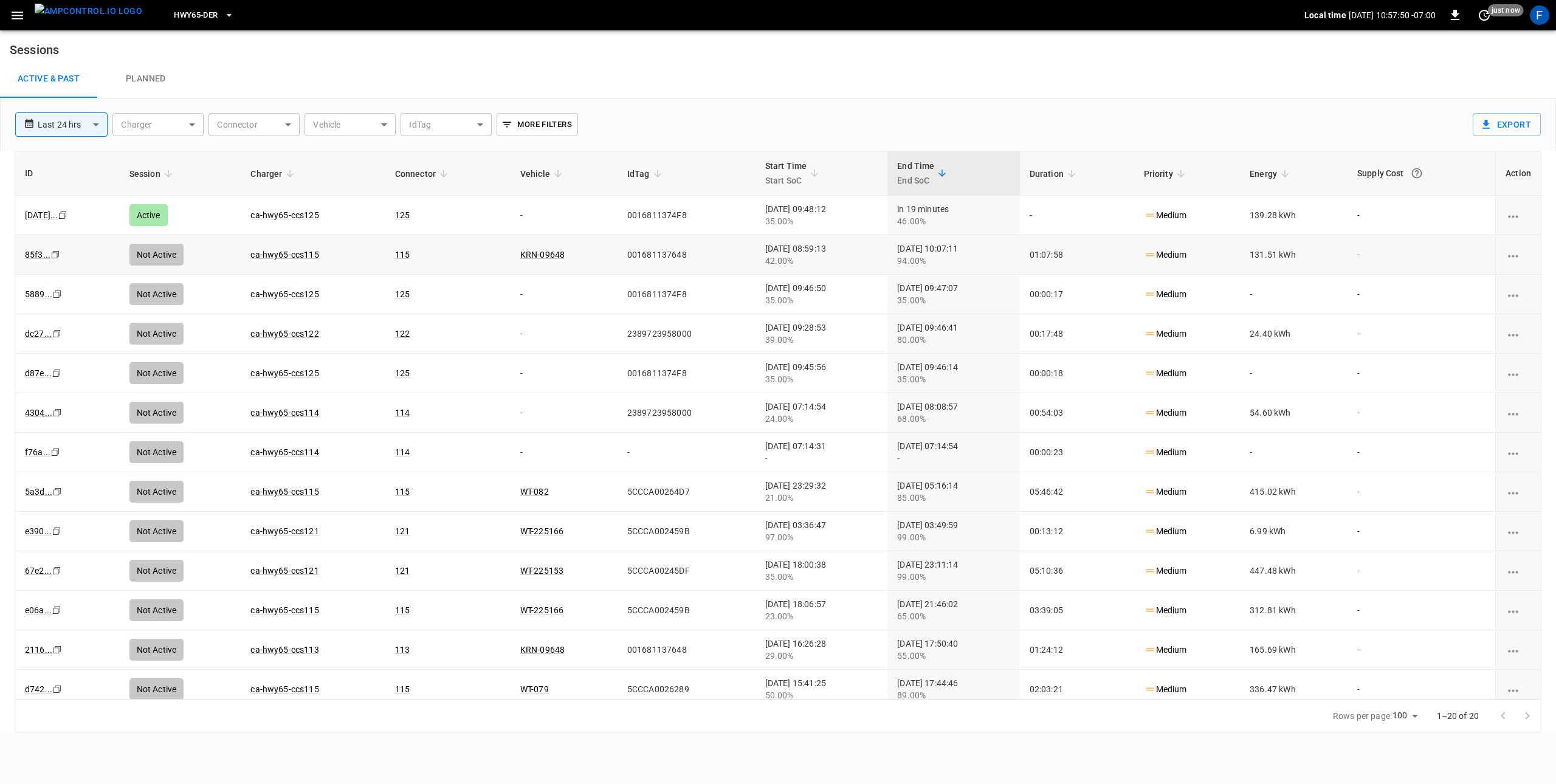
click at [55, 254] on icon "Copy" at bounding box center [55, 254] width 10 height 10
click at [223, 13] on icon "button" at bounding box center [229, 15] width 12 height 12
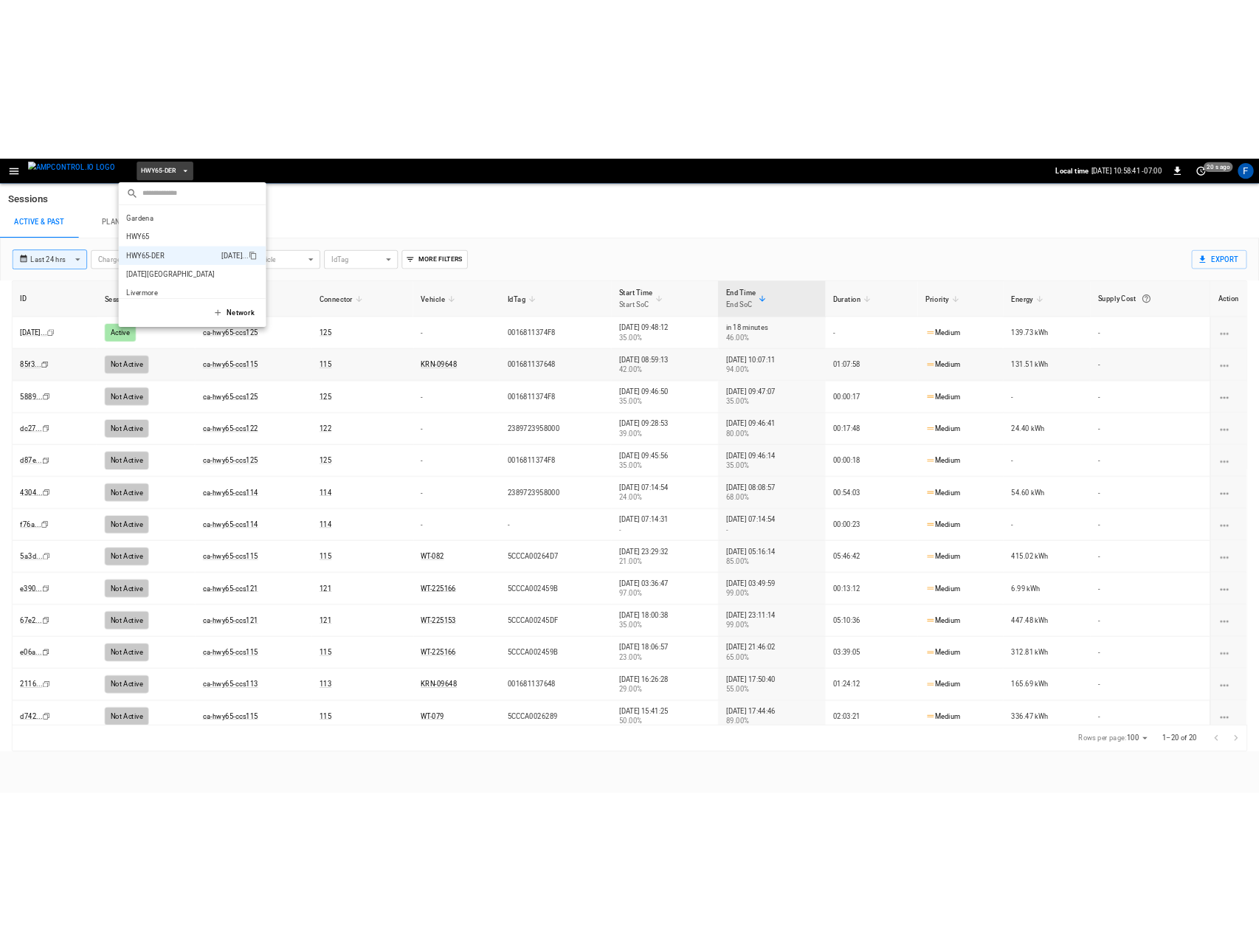
scroll to position [51, 0]
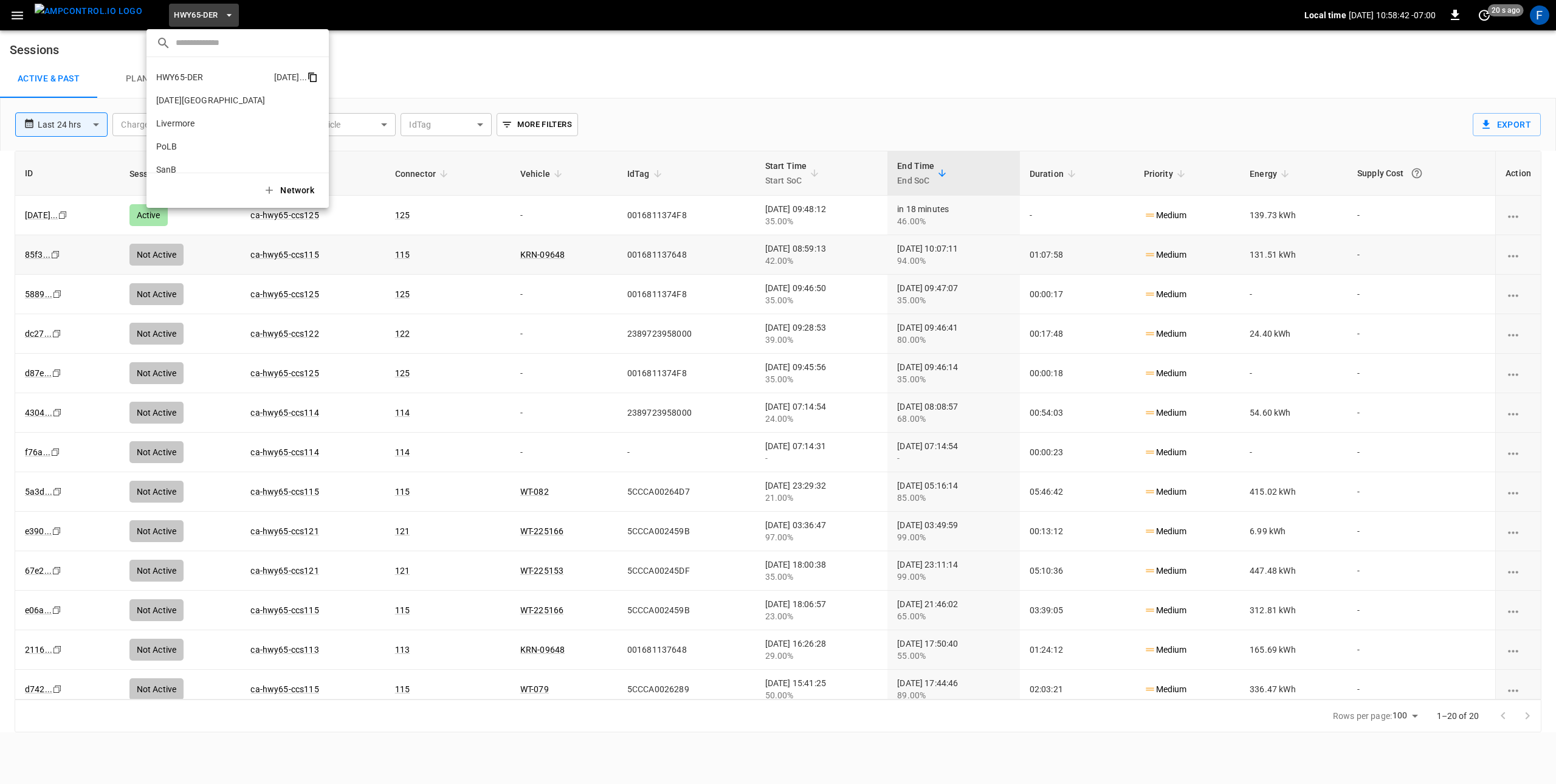
click at [307, 76] on icon "copy" at bounding box center [312, 77] width 11 height 11
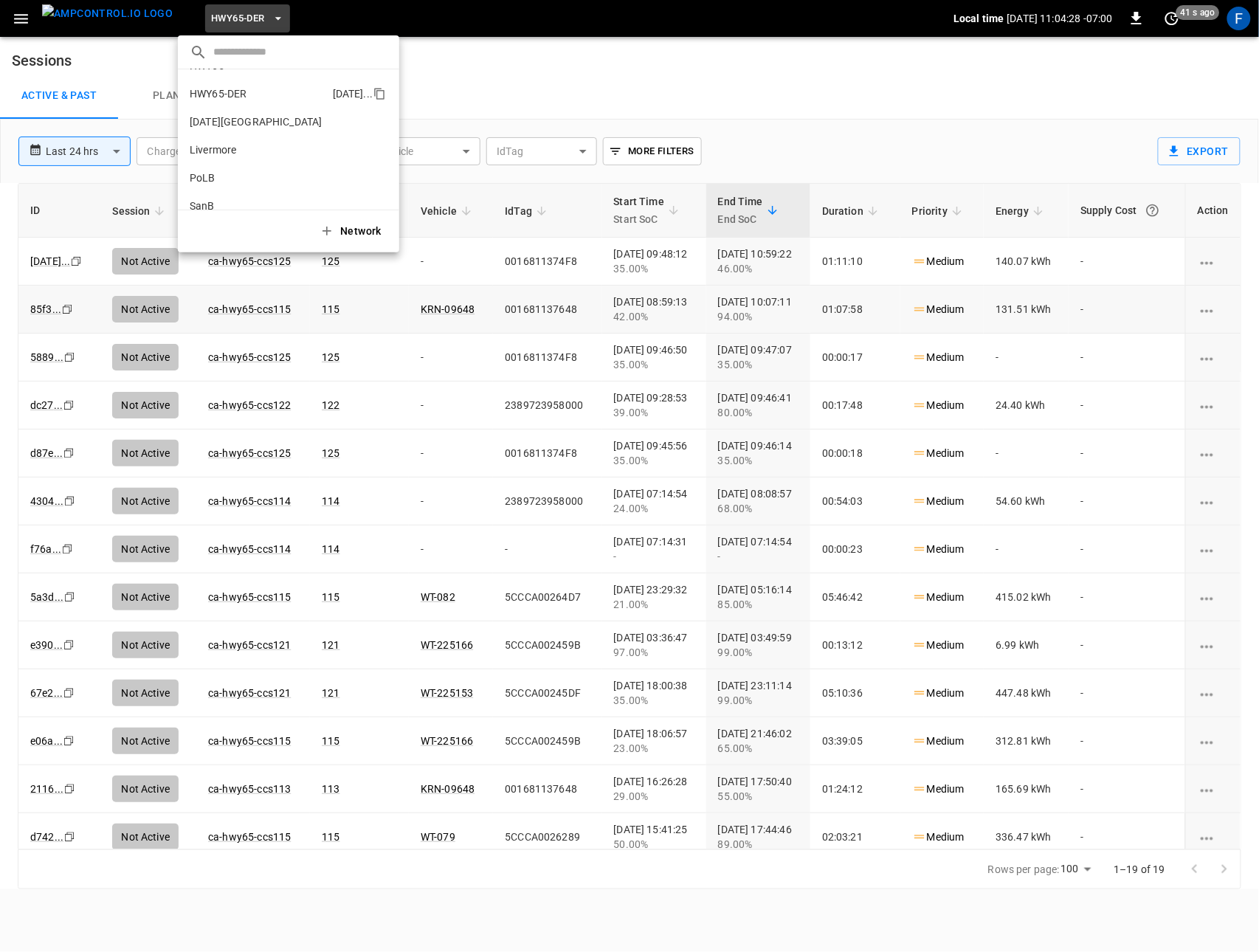
click at [474, 73] on div at bounding box center [629, 476] width 1259 height 952
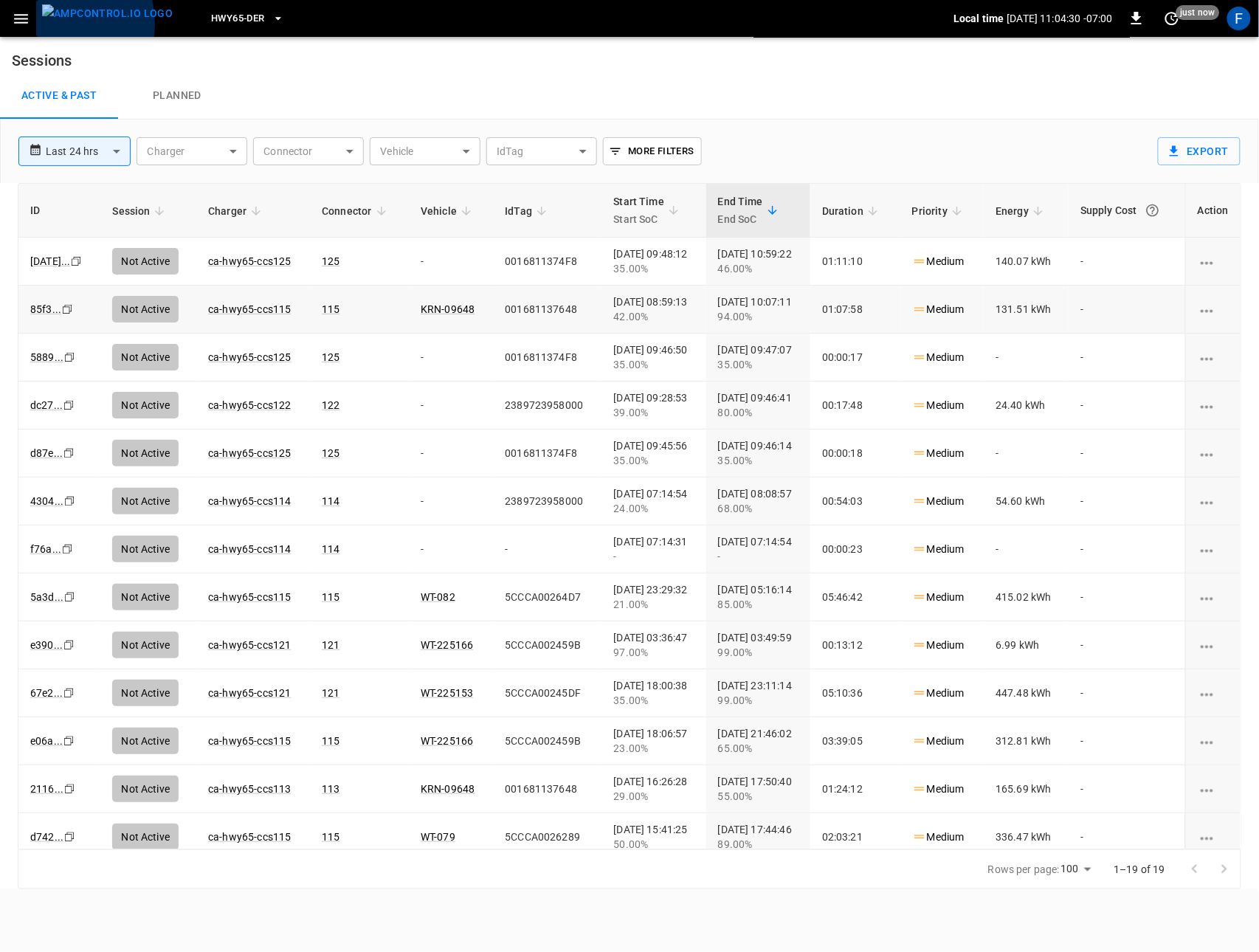
click at [51, 23] on img "menu" at bounding box center [107, 13] width 130 height 18
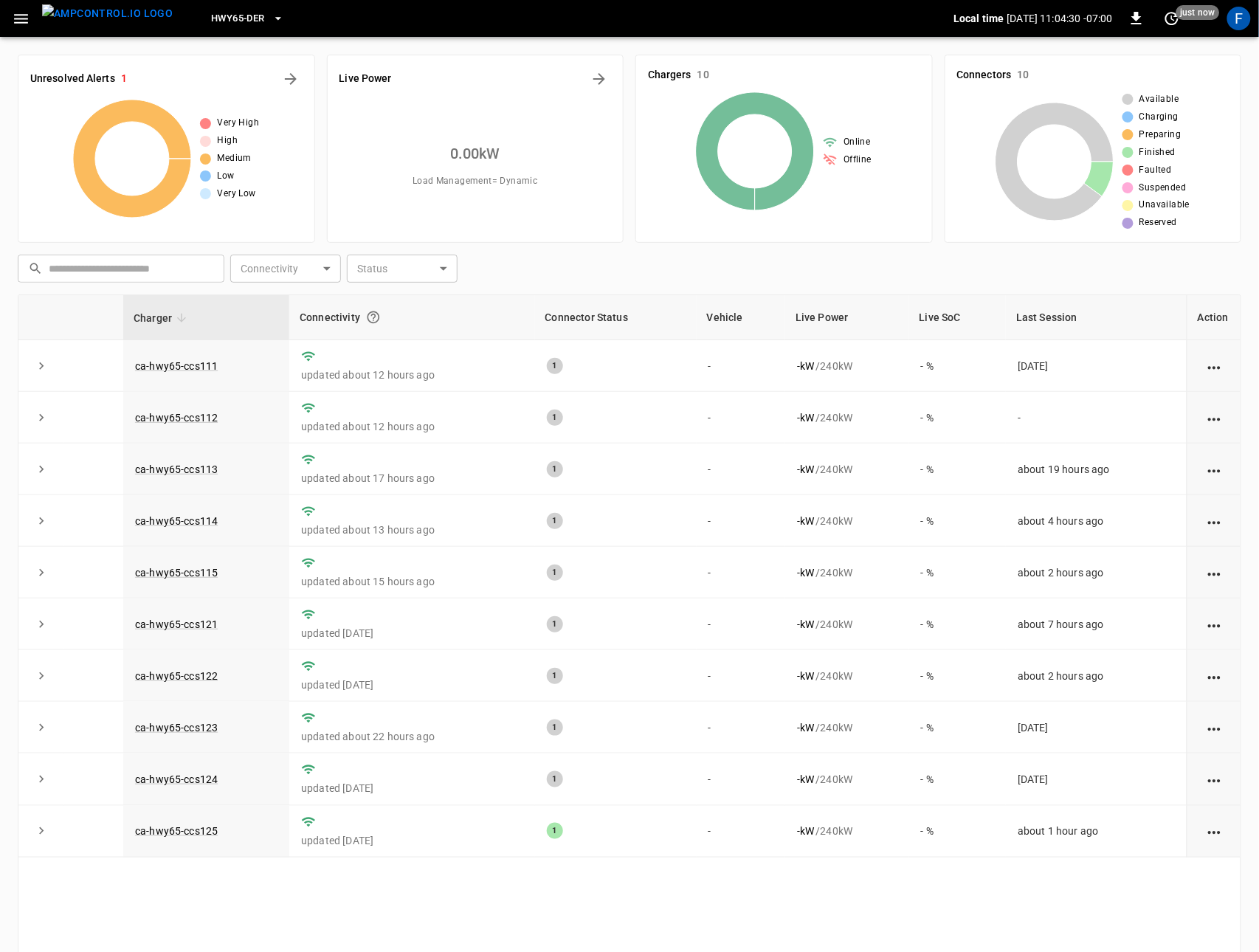
click at [24, 21] on icon "button" at bounding box center [21, 19] width 14 height 9
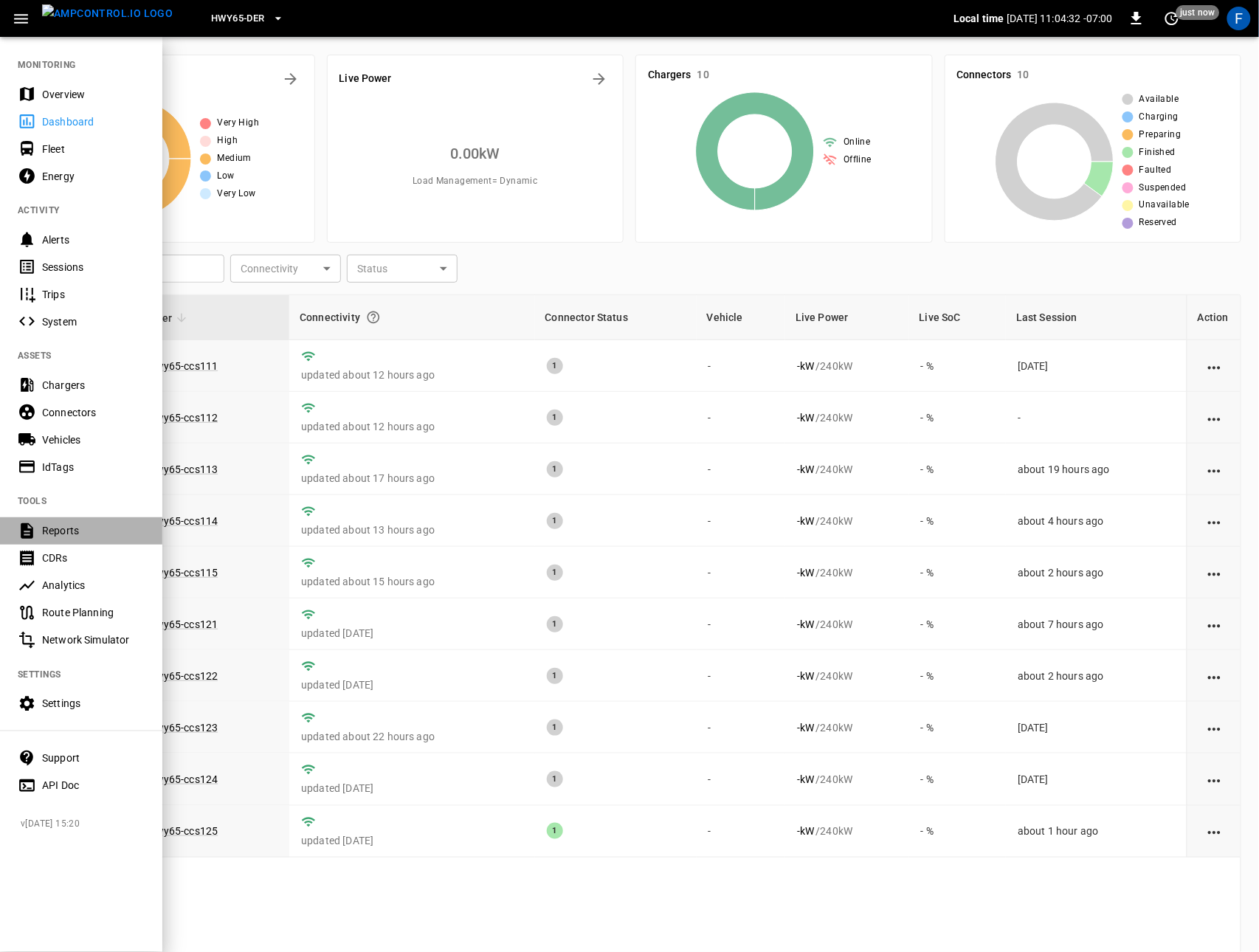
drag, startPoint x: 80, startPoint y: 520, endPoint x: 104, endPoint y: 514, distance: 24.7
click at [80, 520] on div "Reports" at bounding box center [81, 531] width 162 height 28
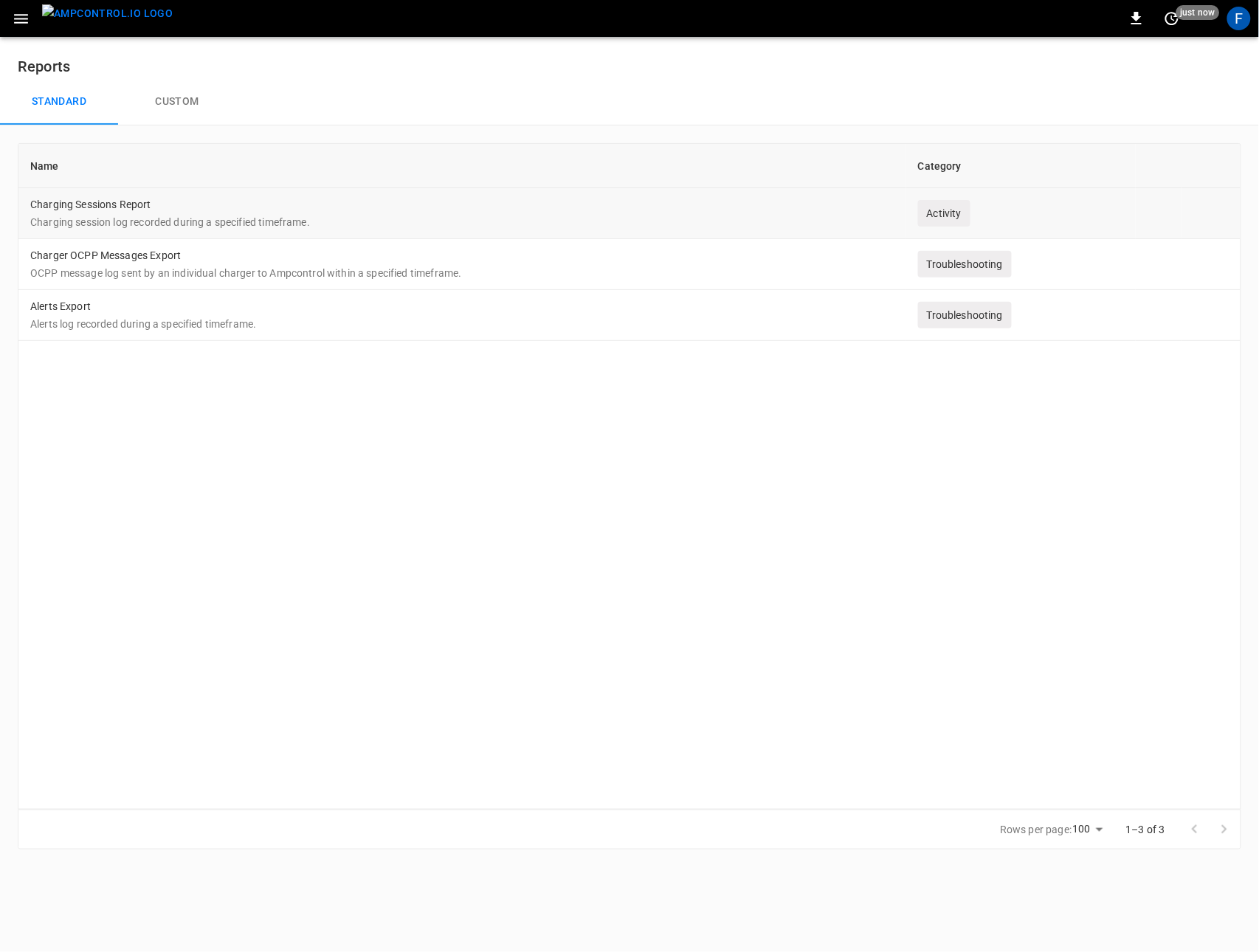
click at [328, 224] on p "Charging session log recorded during a specified timeframe." at bounding box center [462, 222] width 865 height 15
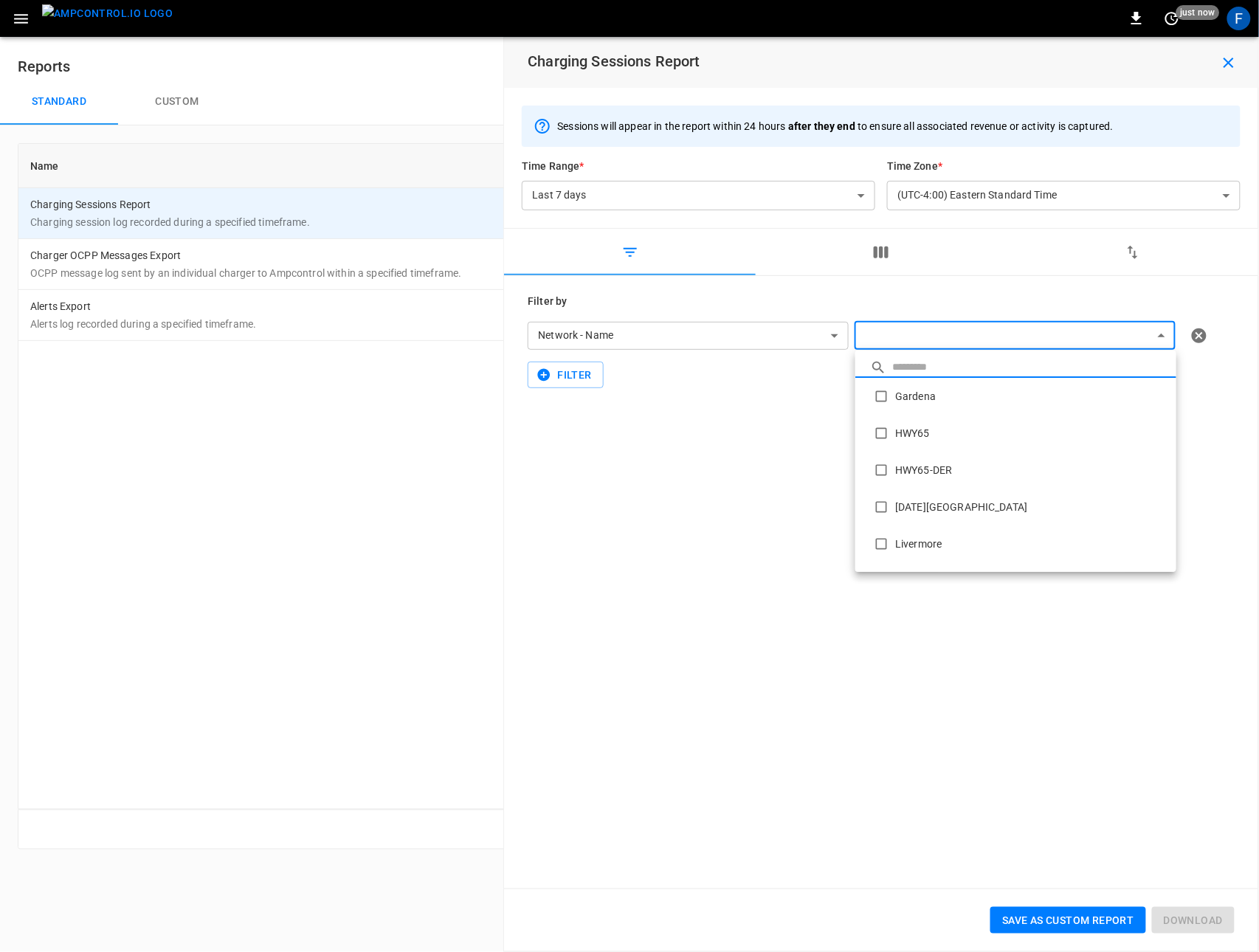
click at [926, 337] on body "**********" at bounding box center [629, 433] width 1259 height 867
drag, startPoint x: 915, startPoint y: 287, endPoint x: 888, endPoint y: 254, distance: 42.6
click at [914, 285] on div at bounding box center [629, 476] width 1259 height 952
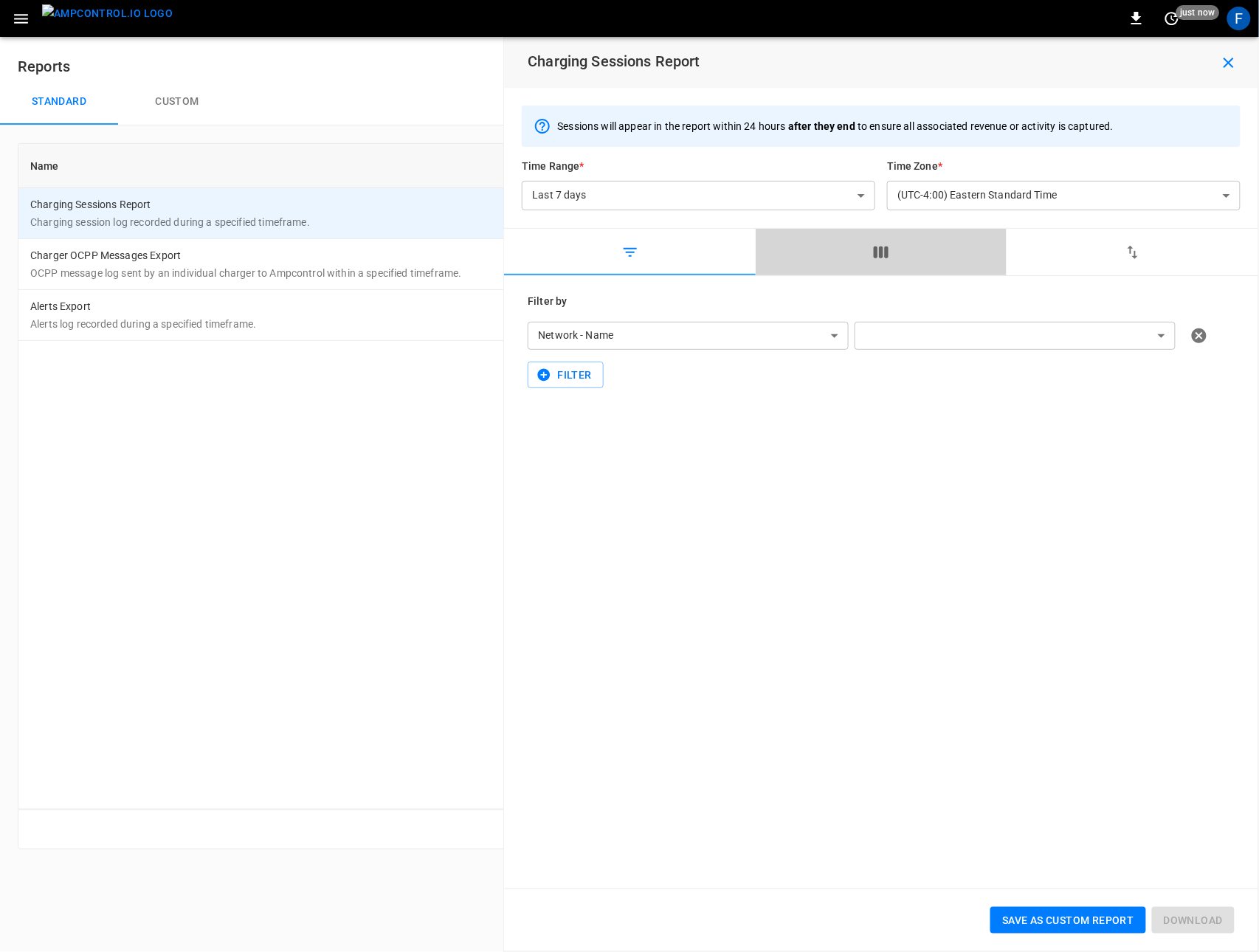
click at [883, 255] on icon "button" at bounding box center [881, 252] width 15 height 12
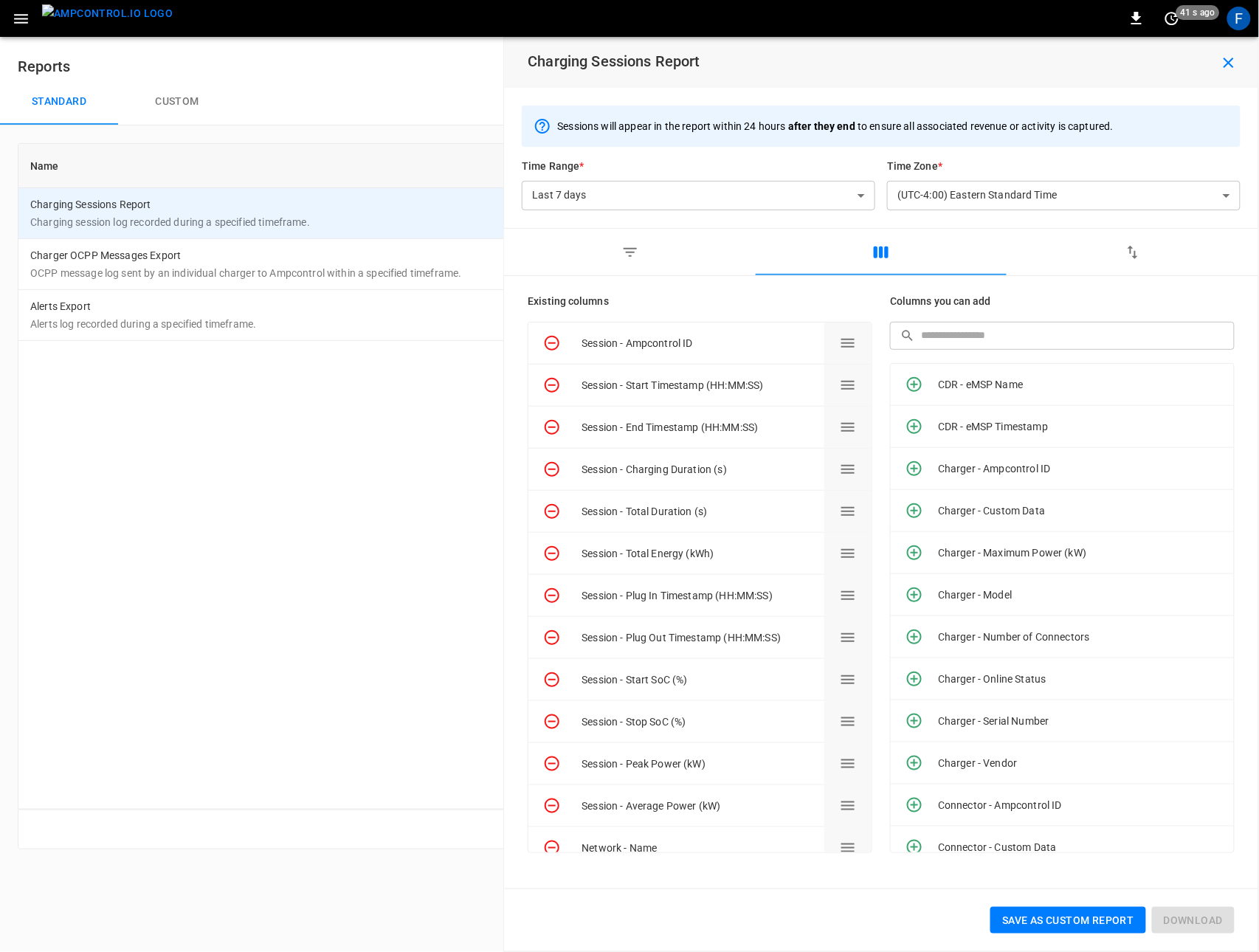
click at [300, 89] on div "Standard Custom" at bounding box center [629, 102] width 1259 height 47
click at [1239, 28] on div "F" at bounding box center [1239, 18] width 24 height 24
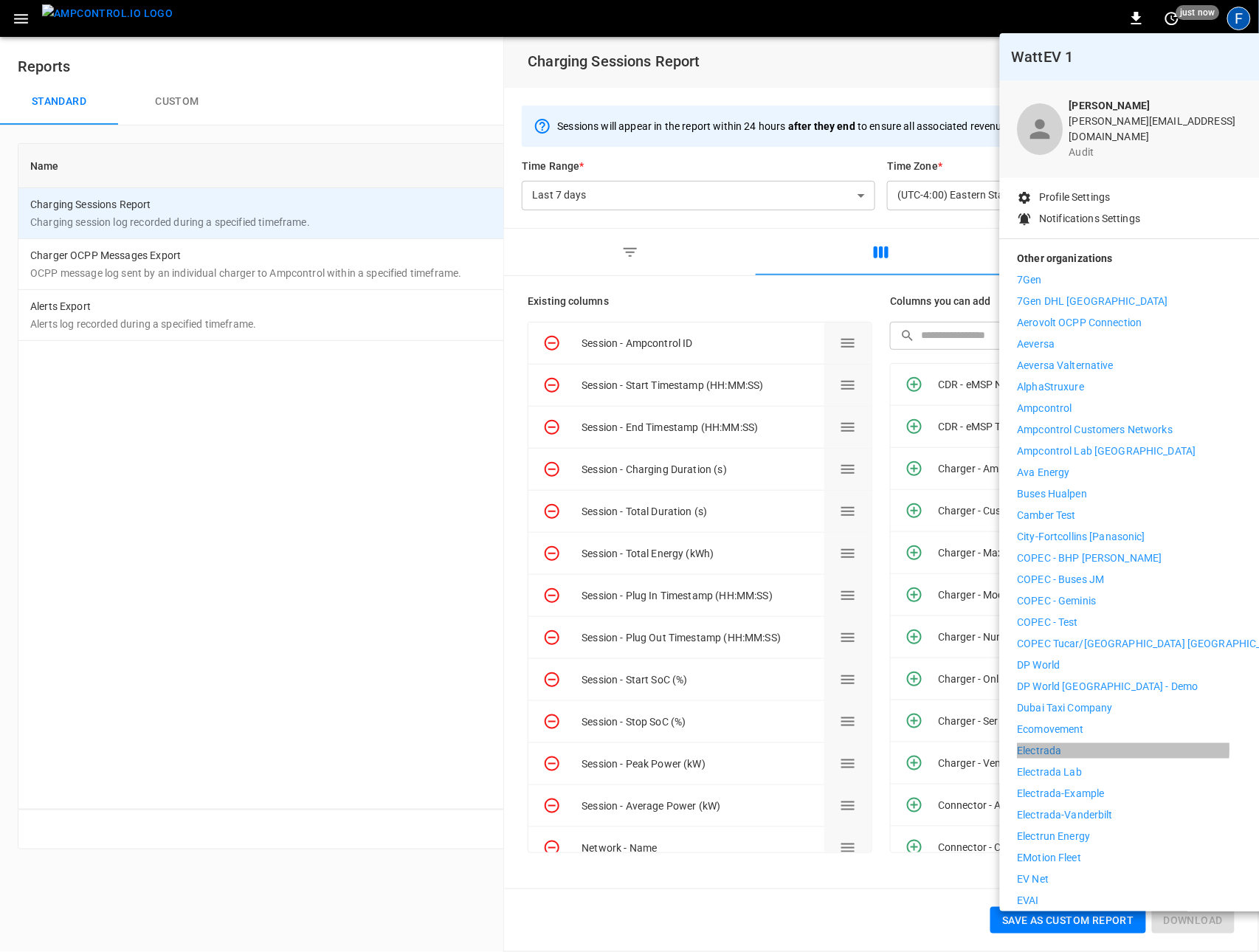
drag, startPoint x: 1080, startPoint y: 739, endPoint x: 1072, endPoint y: 738, distance: 8.1
click at [1079, 743] on li "Electrada" at bounding box center [1154, 751] width 272 height 16
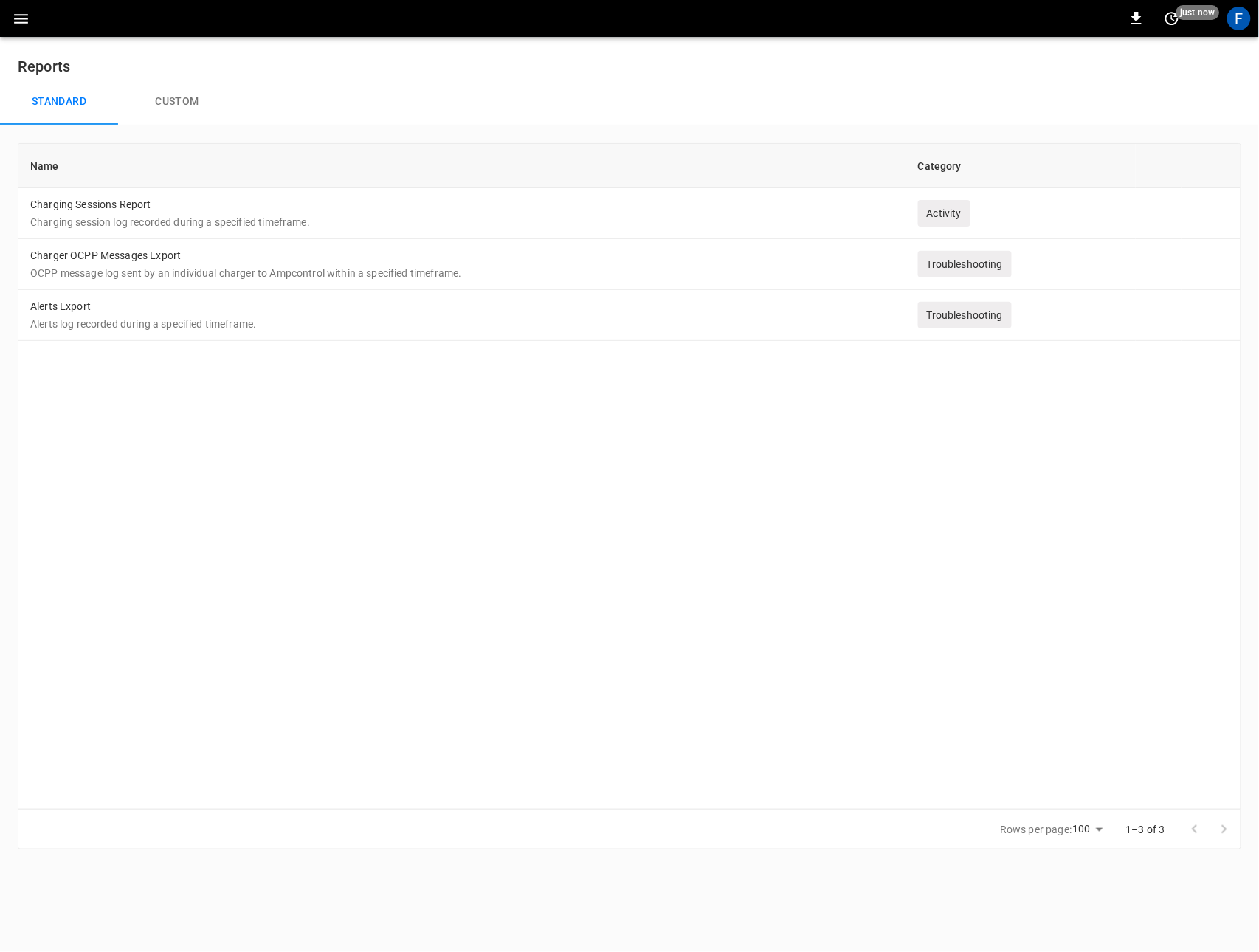
click at [66, 25] on img "menu" at bounding box center [66, 18] width 0 height 28
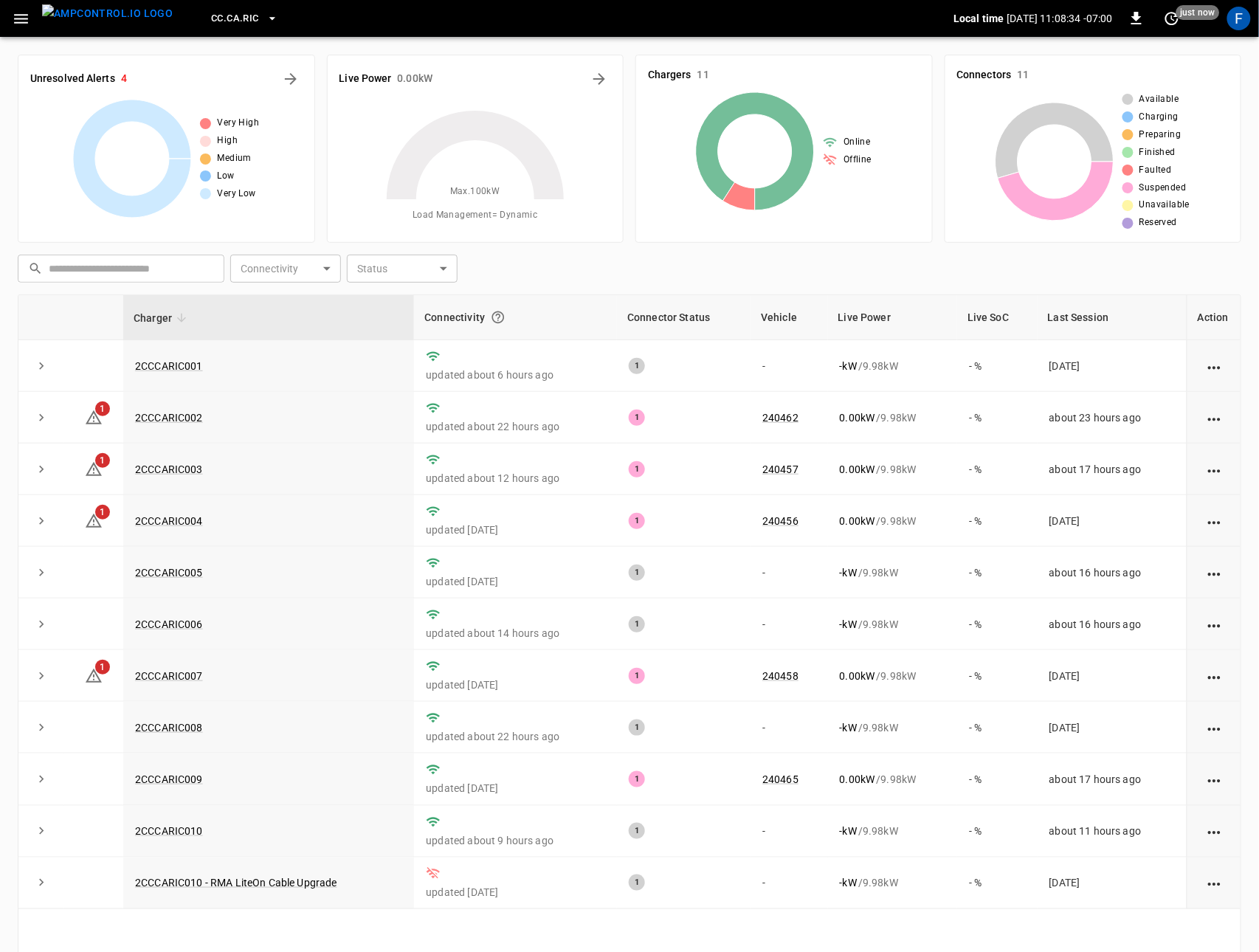
click at [212, 32] on button "CC.CA.RIC" at bounding box center [244, 19] width 78 height 28
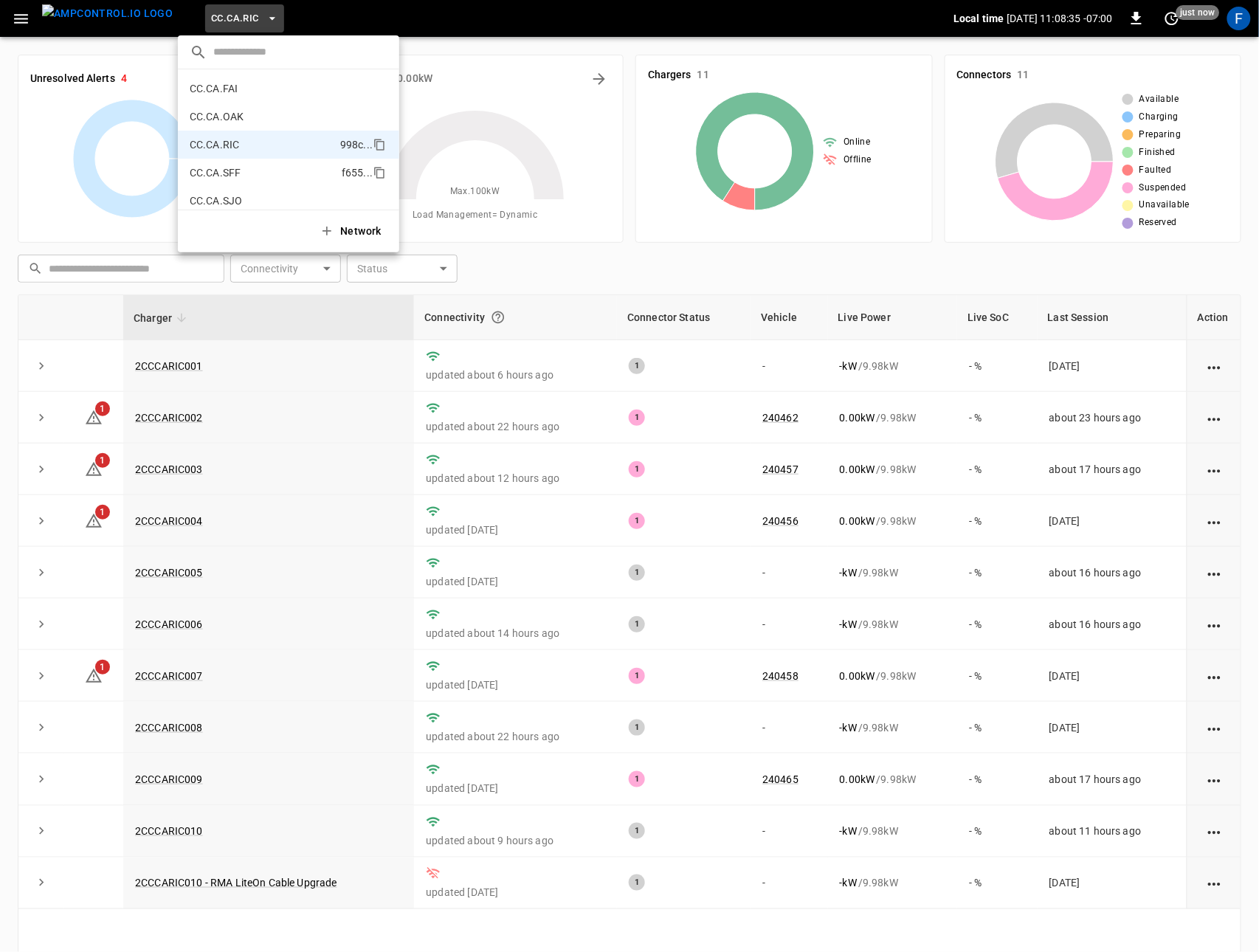
scroll to position [113, 0]
click at [258, 126] on li "CC.CA.CON b359 ..." at bounding box center [288, 116] width 221 height 28
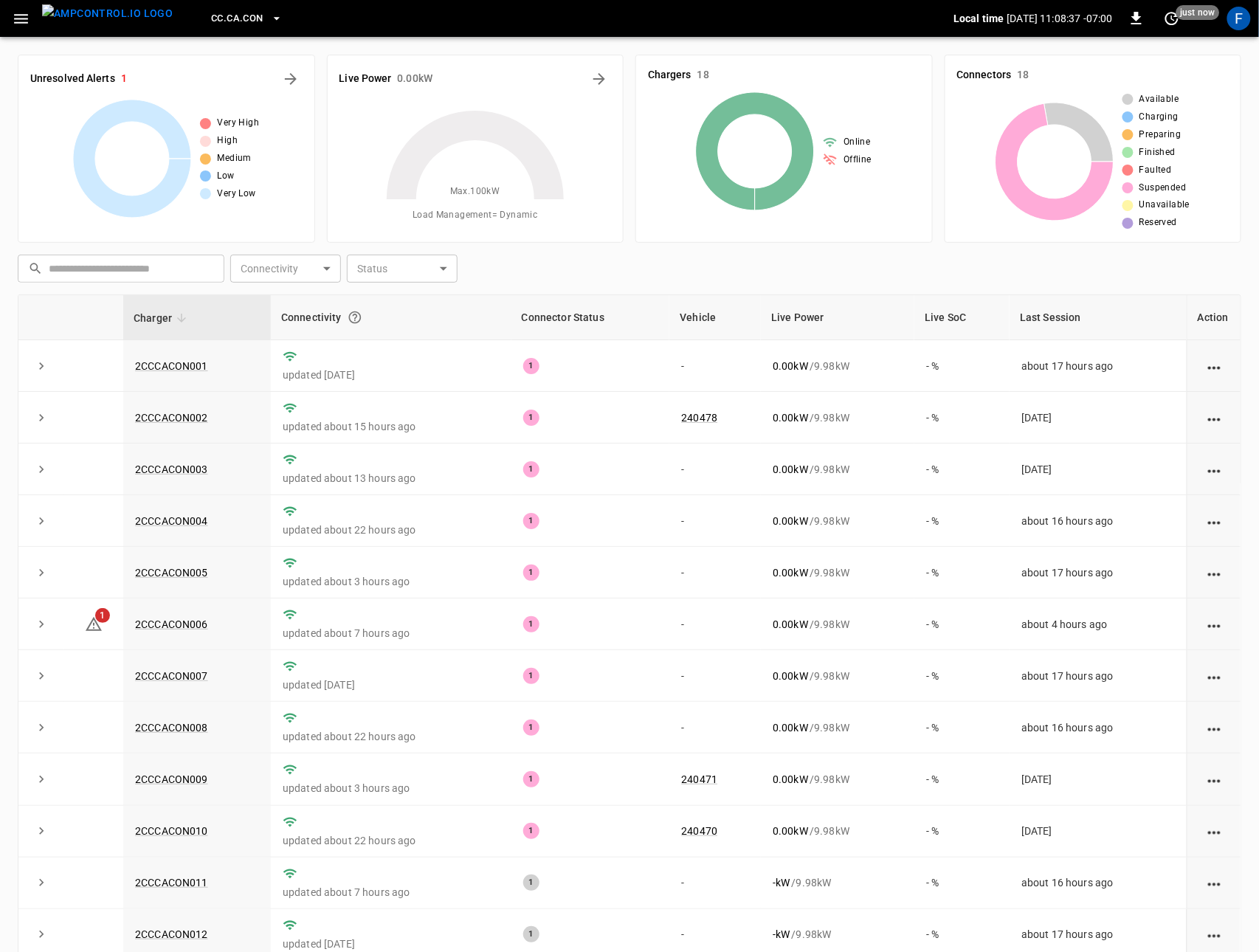
click at [222, 17] on span "CC.CA.CON" at bounding box center [236, 18] width 51 height 17
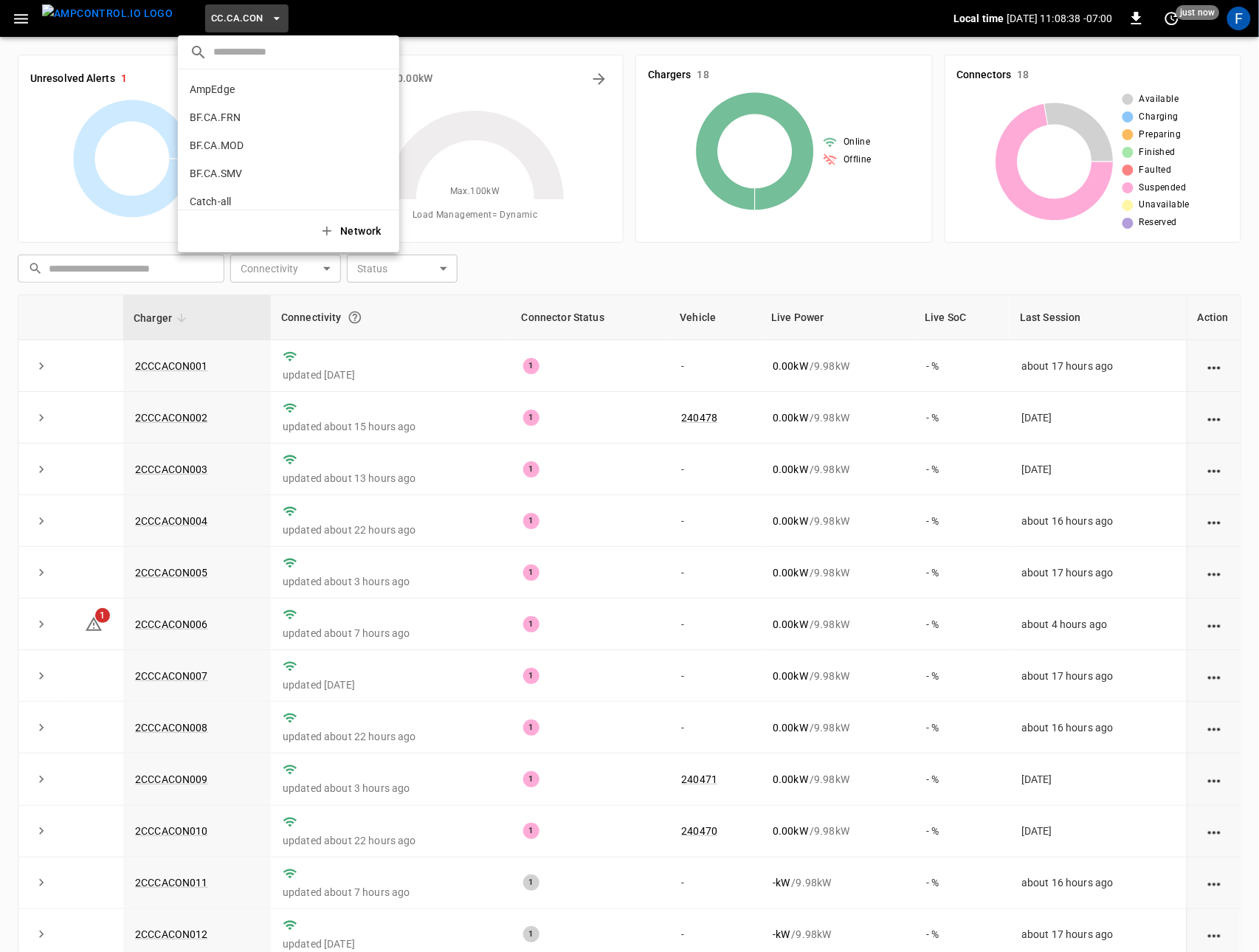
scroll to position [136, 0]
click at [246, 134] on li "CC.CA.FAI 4d3b ..." at bounding box center [288, 121] width 221 height 28
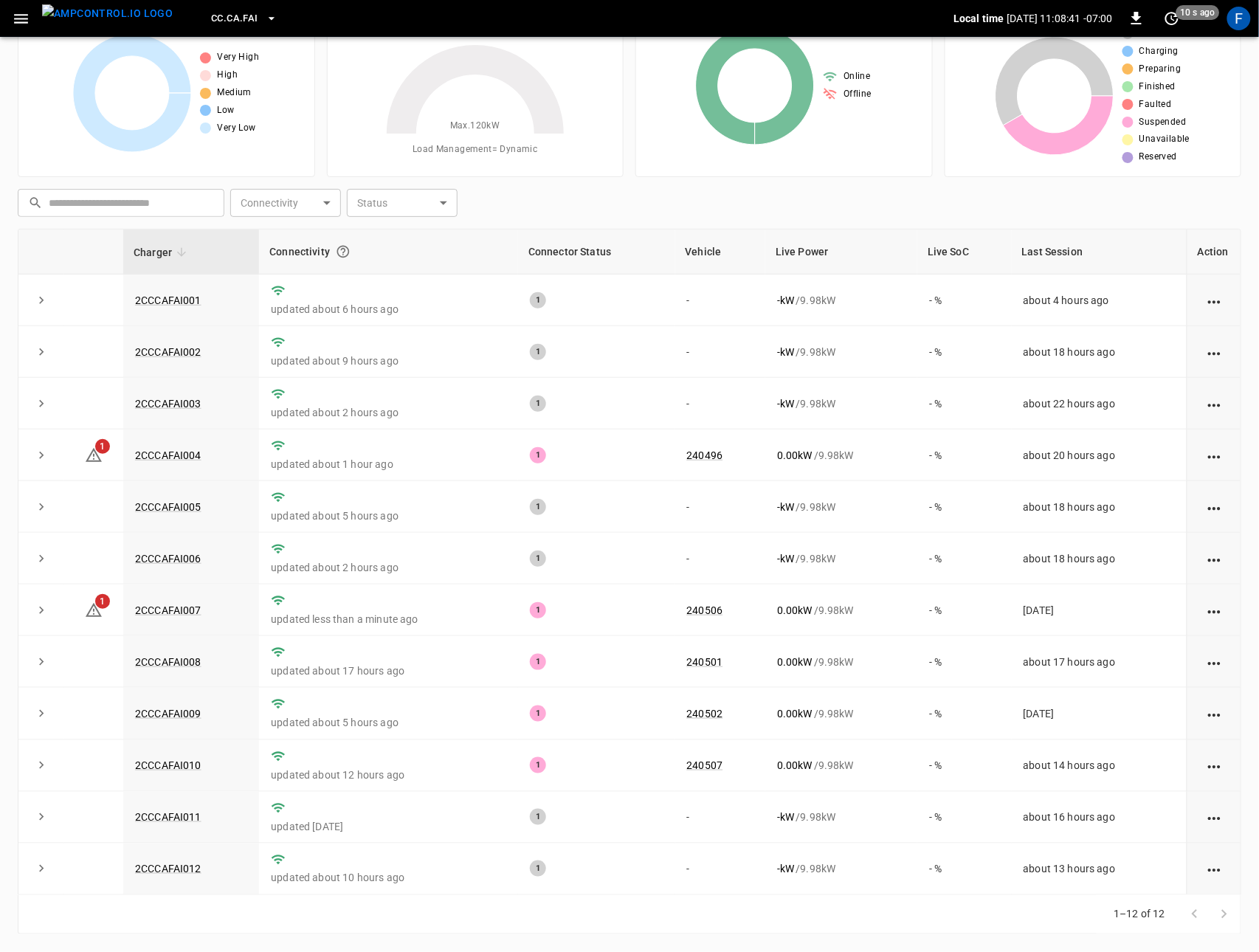
scroll to position [0, 0]
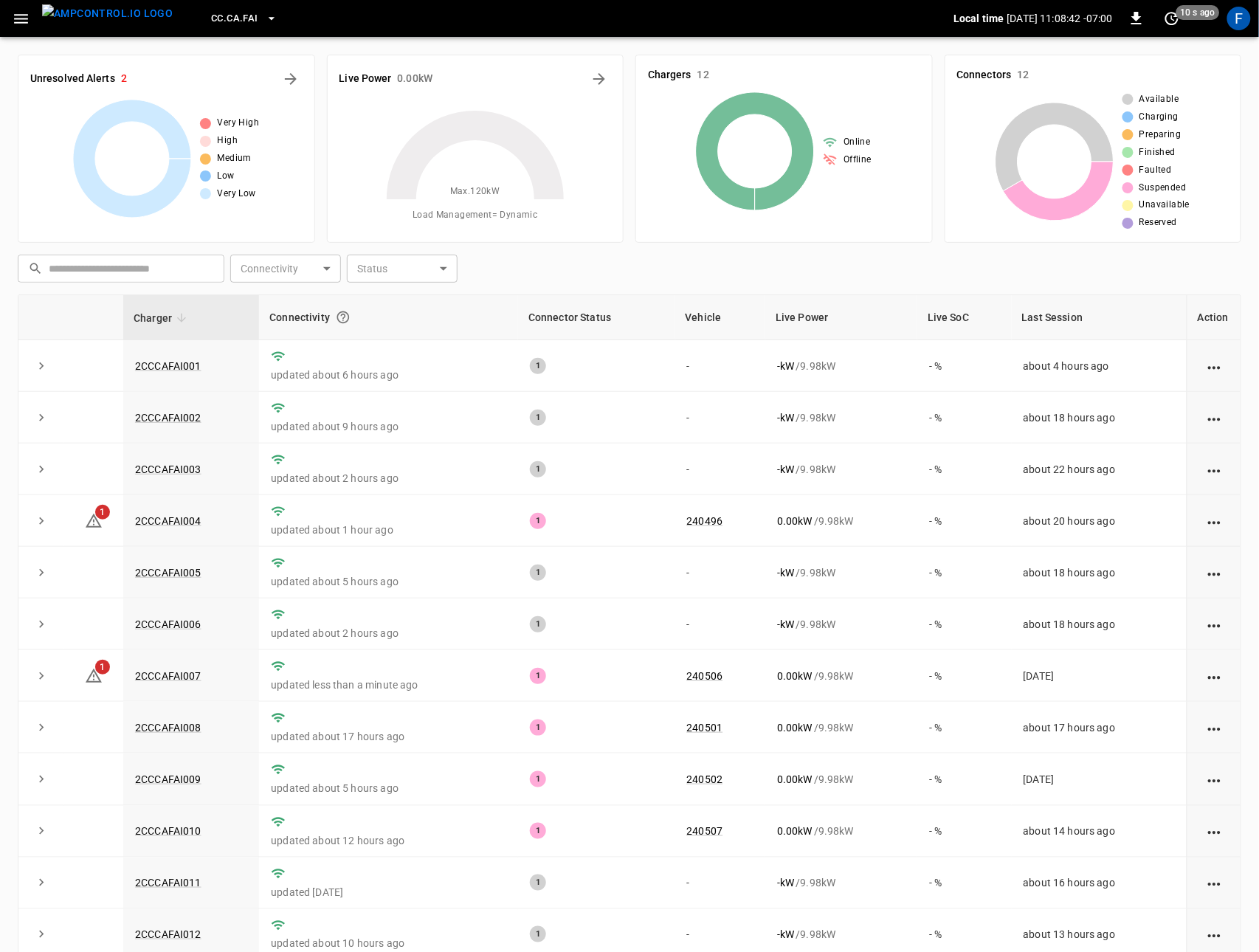
click at [23, 20] on icon "button" at bounding box center [21, 18] width 18 height 18
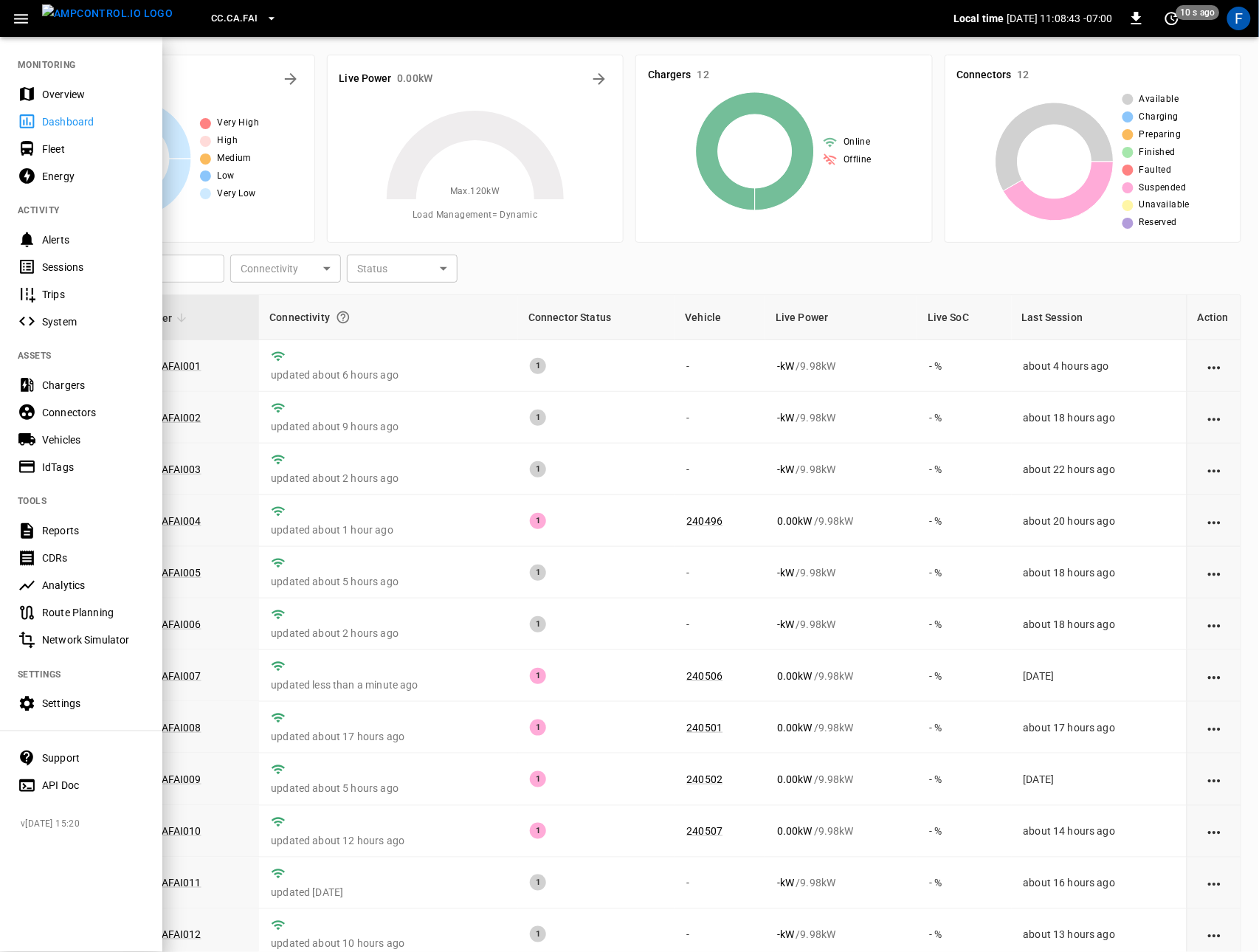
drag, startPoint x: 65, startPoint y: 375, endPoint x: 122, endPoint y: 372, distance: 57.1
click at [65, 374] on div "Chargers" at bounding box center [81, 385] width 162 height 28
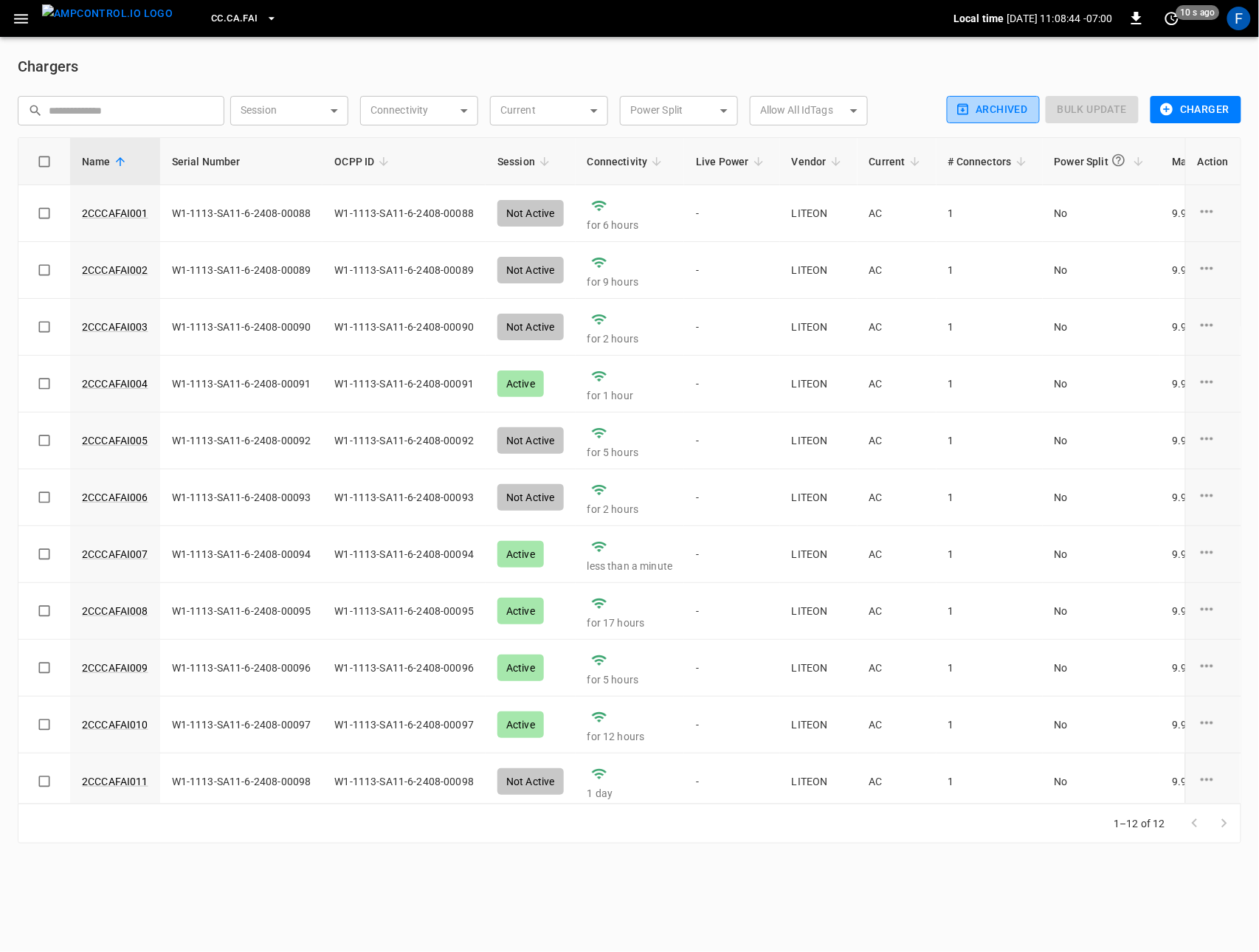
click at [981, 111] on button "Archived" at bounding box center [993, 109] width 93 height 28
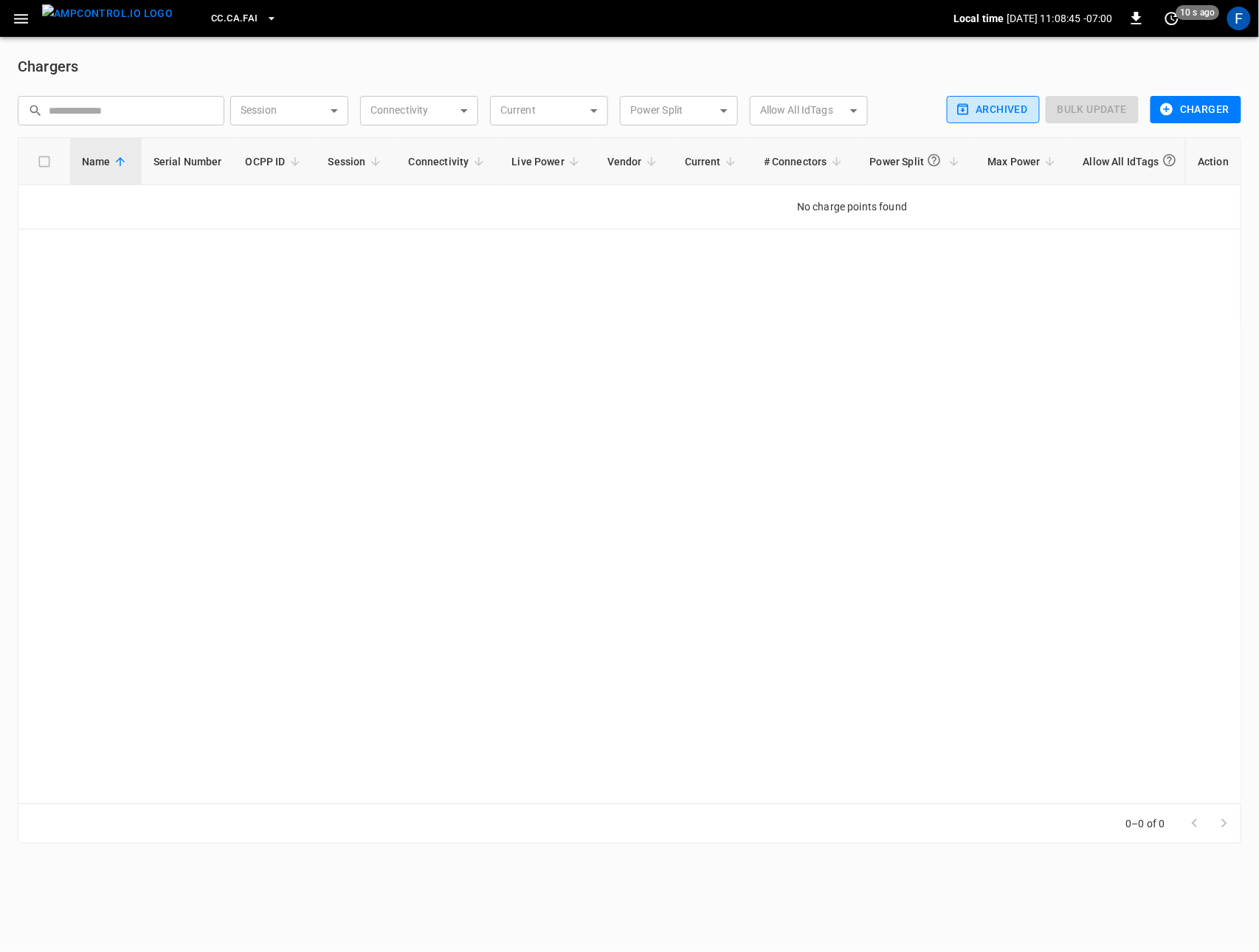
click at [981, 111] on button "Archived" at bounding box center [993, 109] width 93 height 28
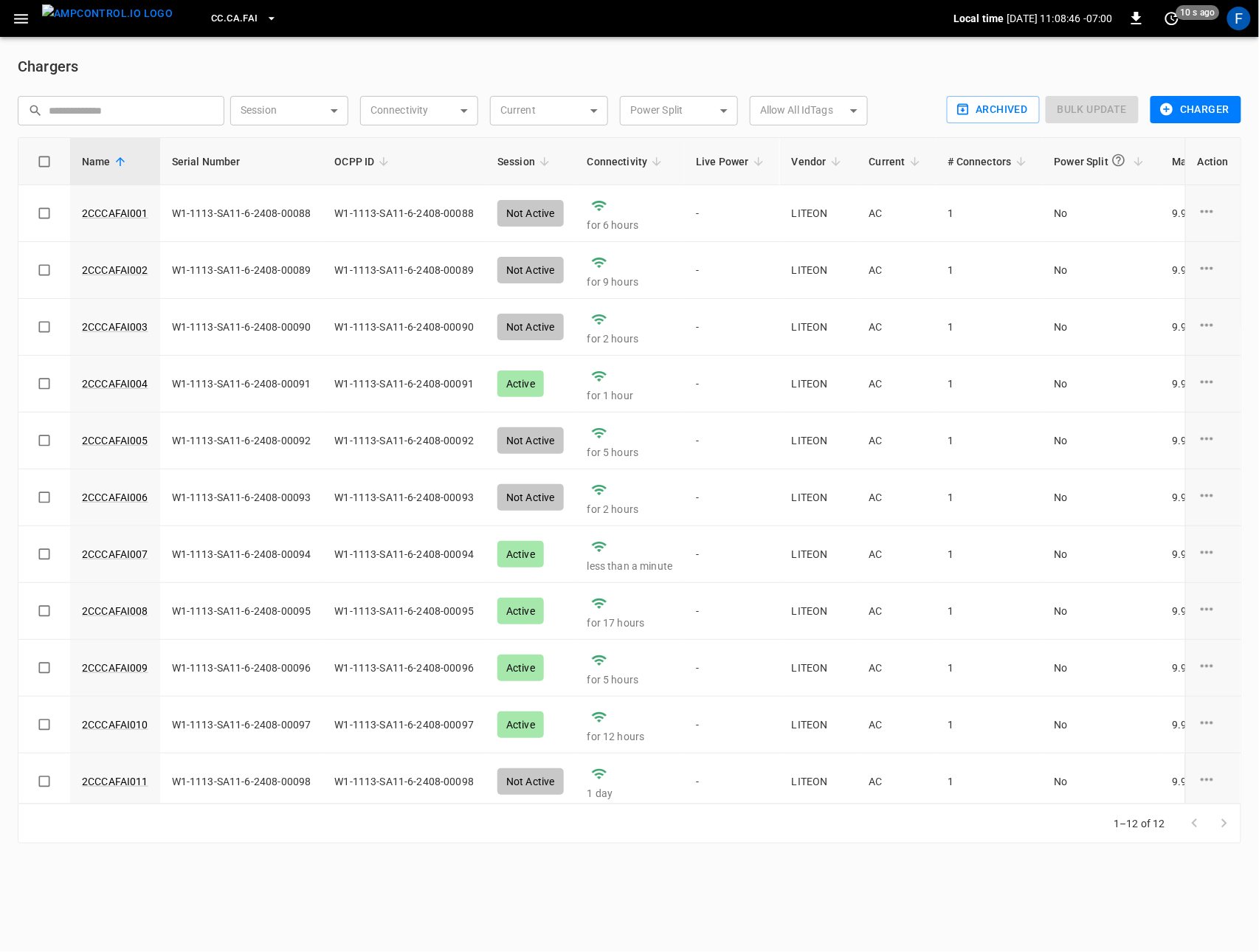
click at [211, 20] on span "CC.CA.FAI" at bounding box center [234, 18] width 47 height 17
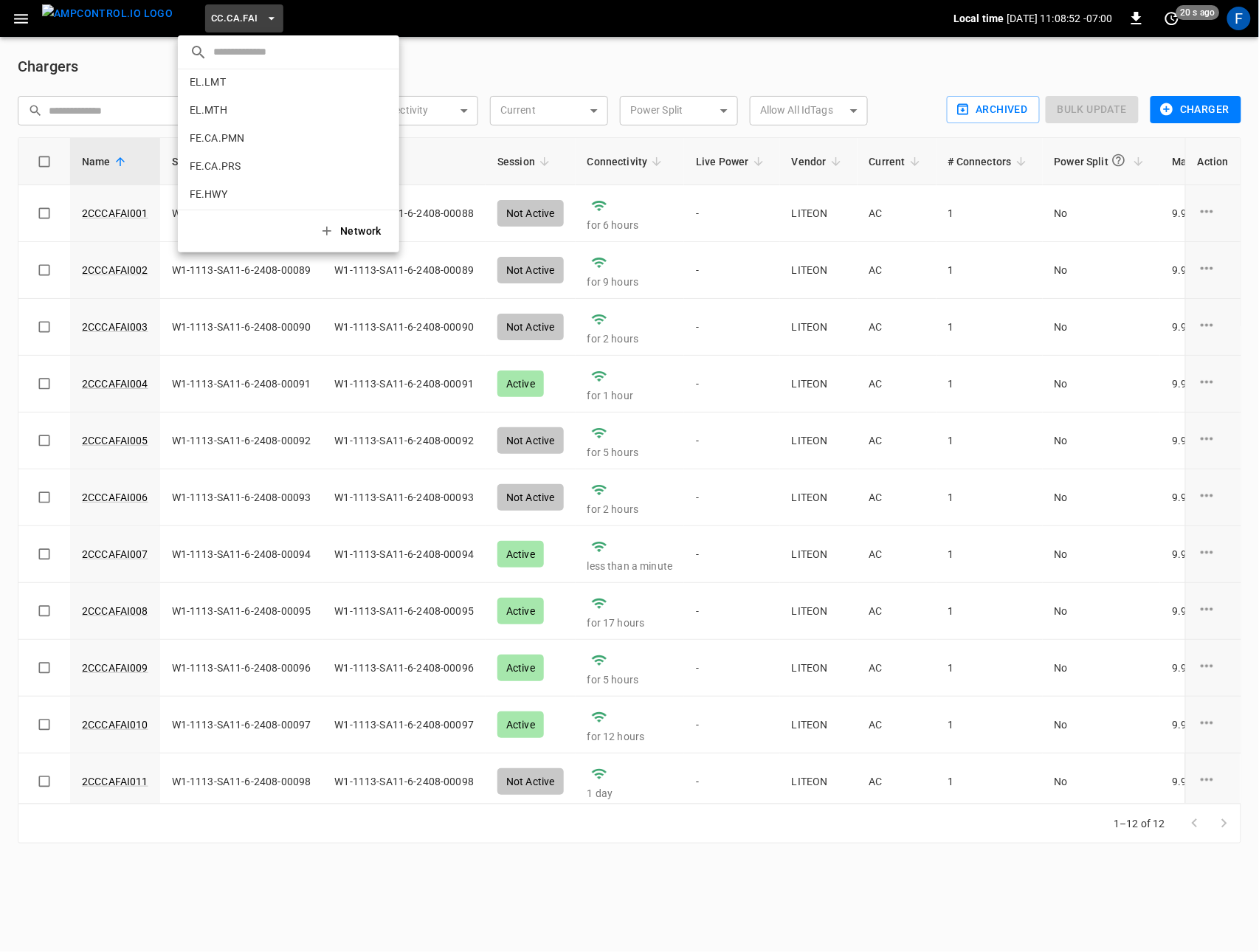
scroll to position [453, 0]
click at [274, 119] on p "EL.LMT" at bounding box center [262, 113] width 145 height 15
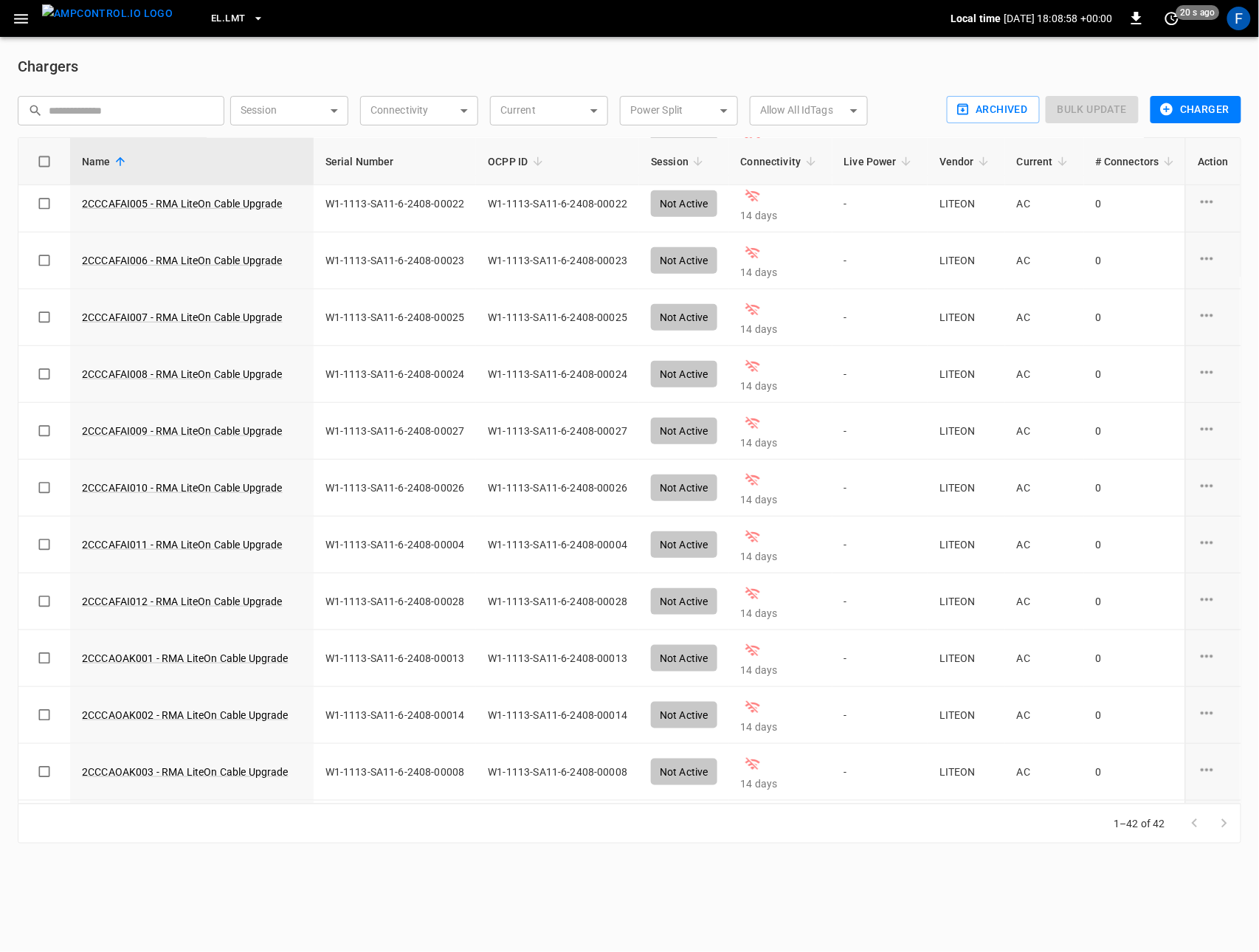
scroll to position [0, 0]
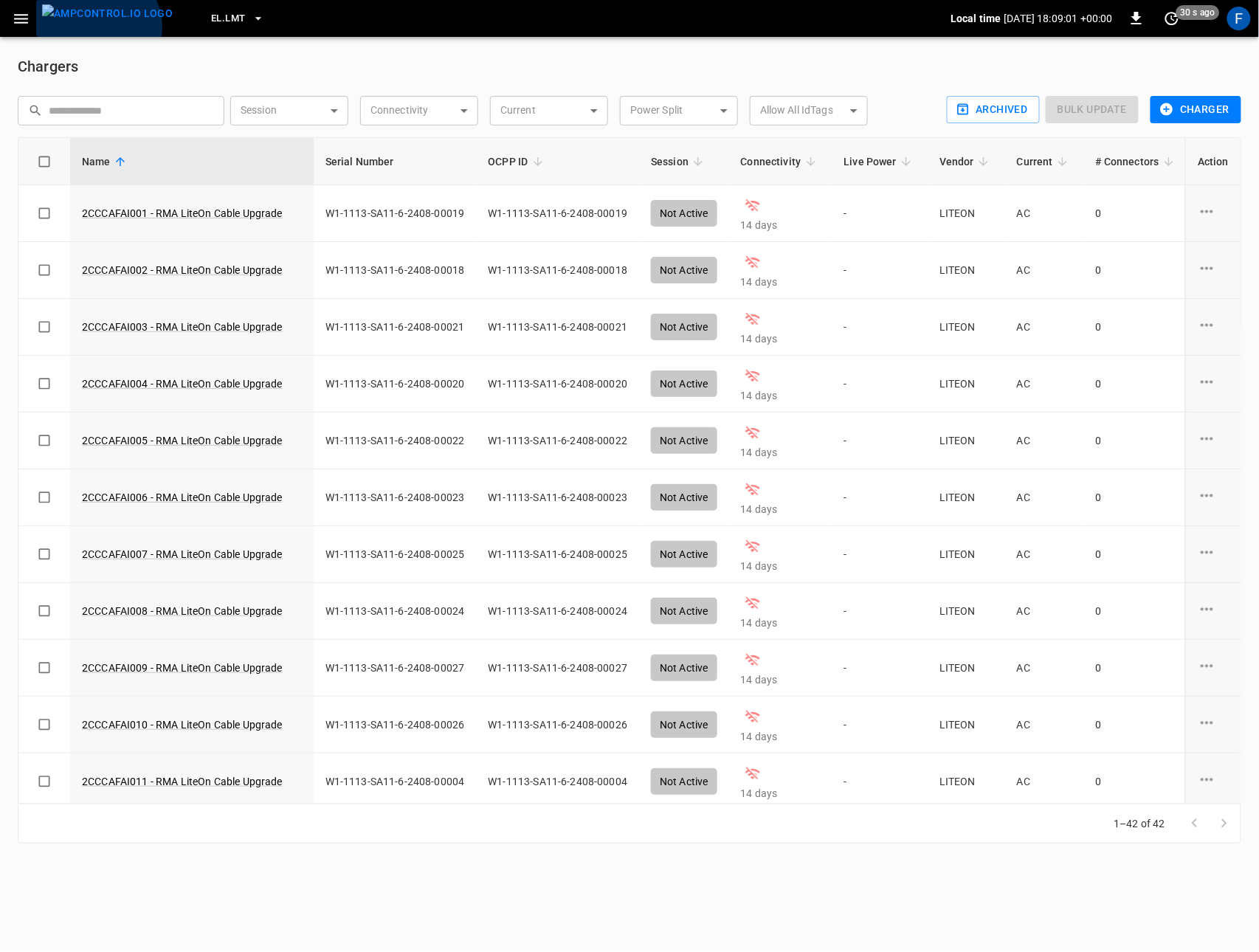
click at [96, 23] on img "menu" at bounding box center [107, 13] width 130 height 18
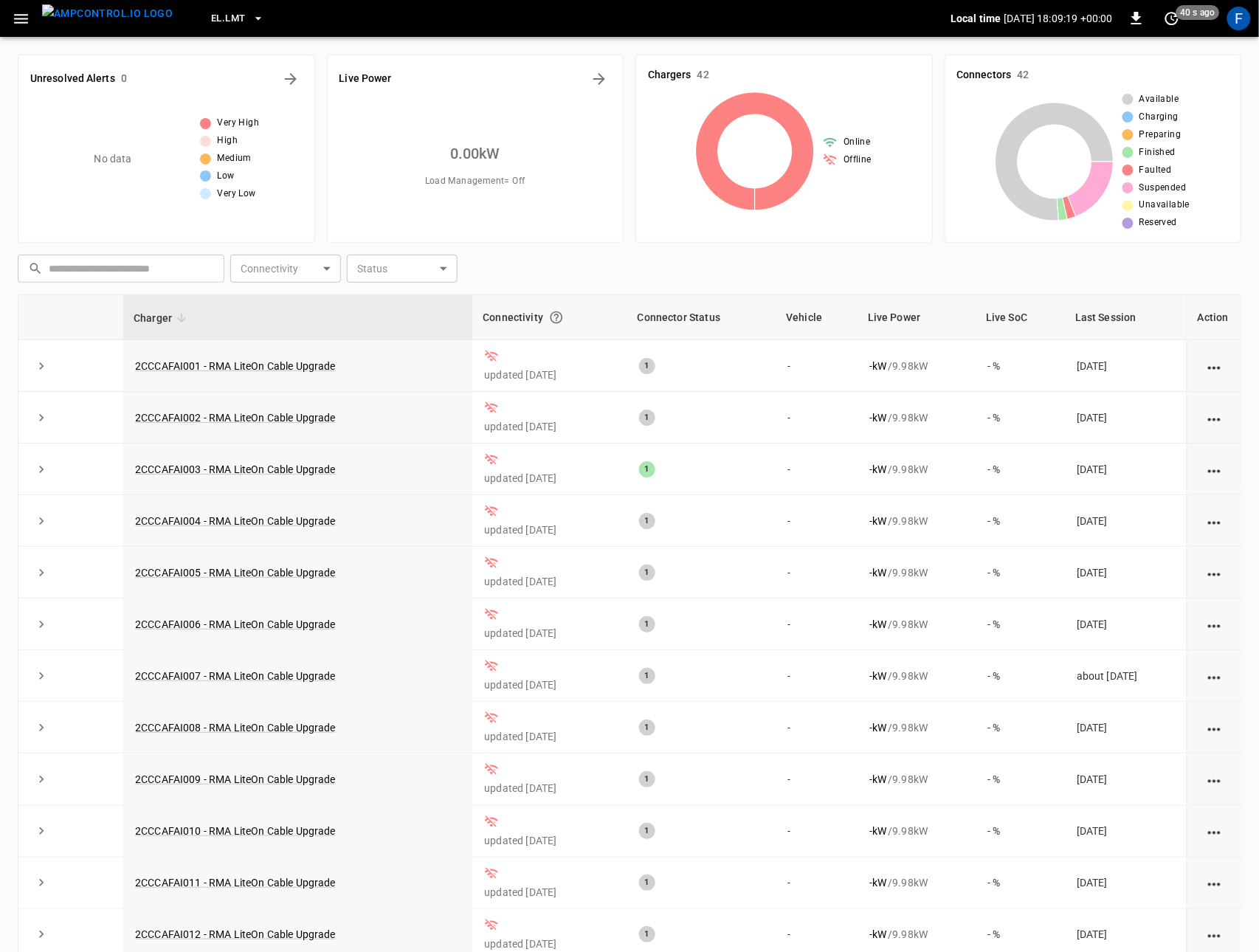
click at [97, 21] on img "menu" at bounding box center [107, 13] width 130 height 18
click at [66, 23] on img "menu" at bounding box center [107, 13] width 130 height 18
drag, startPoint x: 32, startPoint y: 19, endPoint x: 33, endPoint y: 28, distance: 9.1
click at [31, 19] on button "button" at bounding box center [21, 19] width 30 height 28
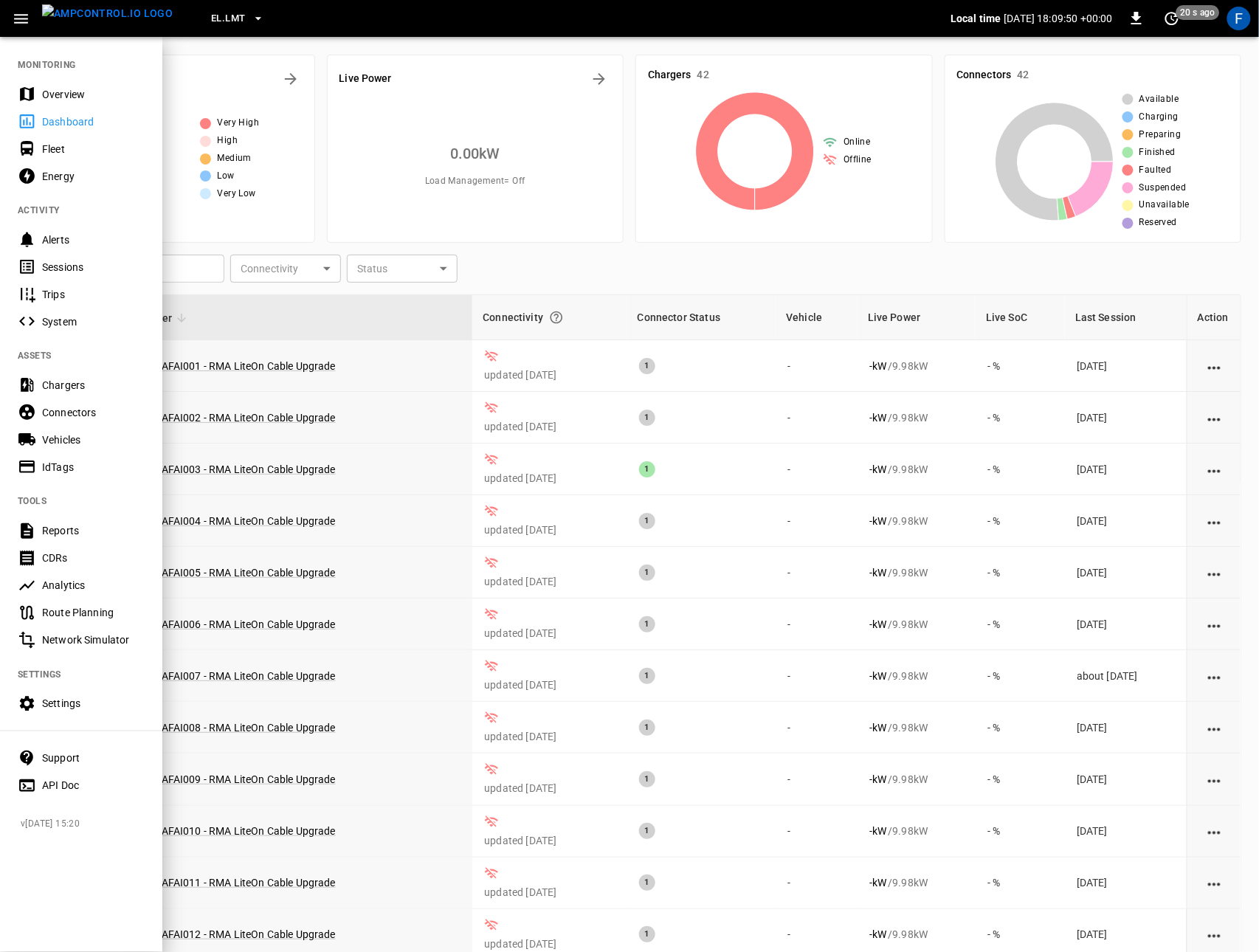
click at [51, 87] on div "Overview" at bounding box center [93, 94] width 103 height 15
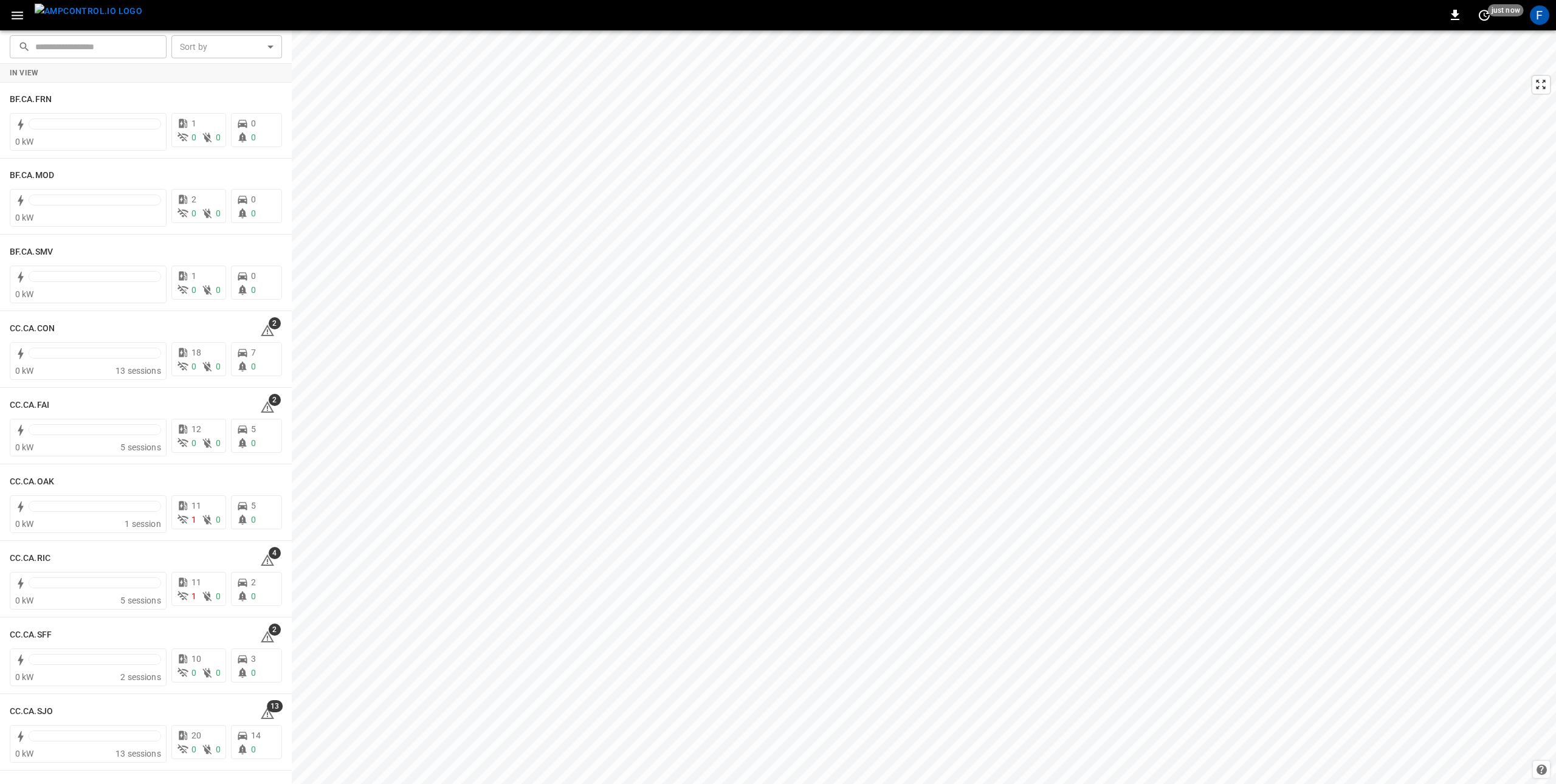
click at [20, 14] on icon "button" at bounding box center [18, 16] width 12 height 8
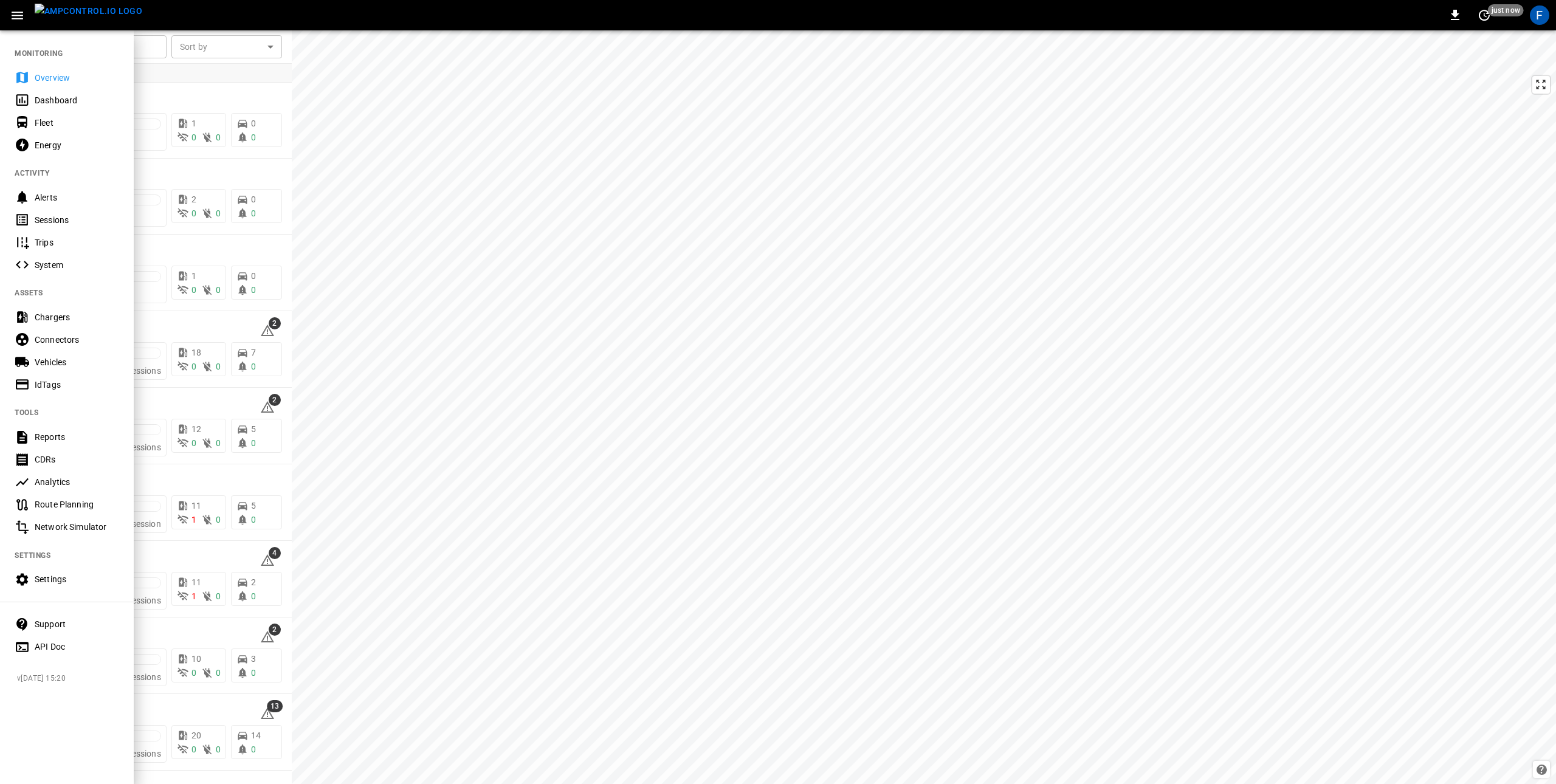
click at [69, 439] on div "Reports" at bounding box center [77, 437] width 85 height 12
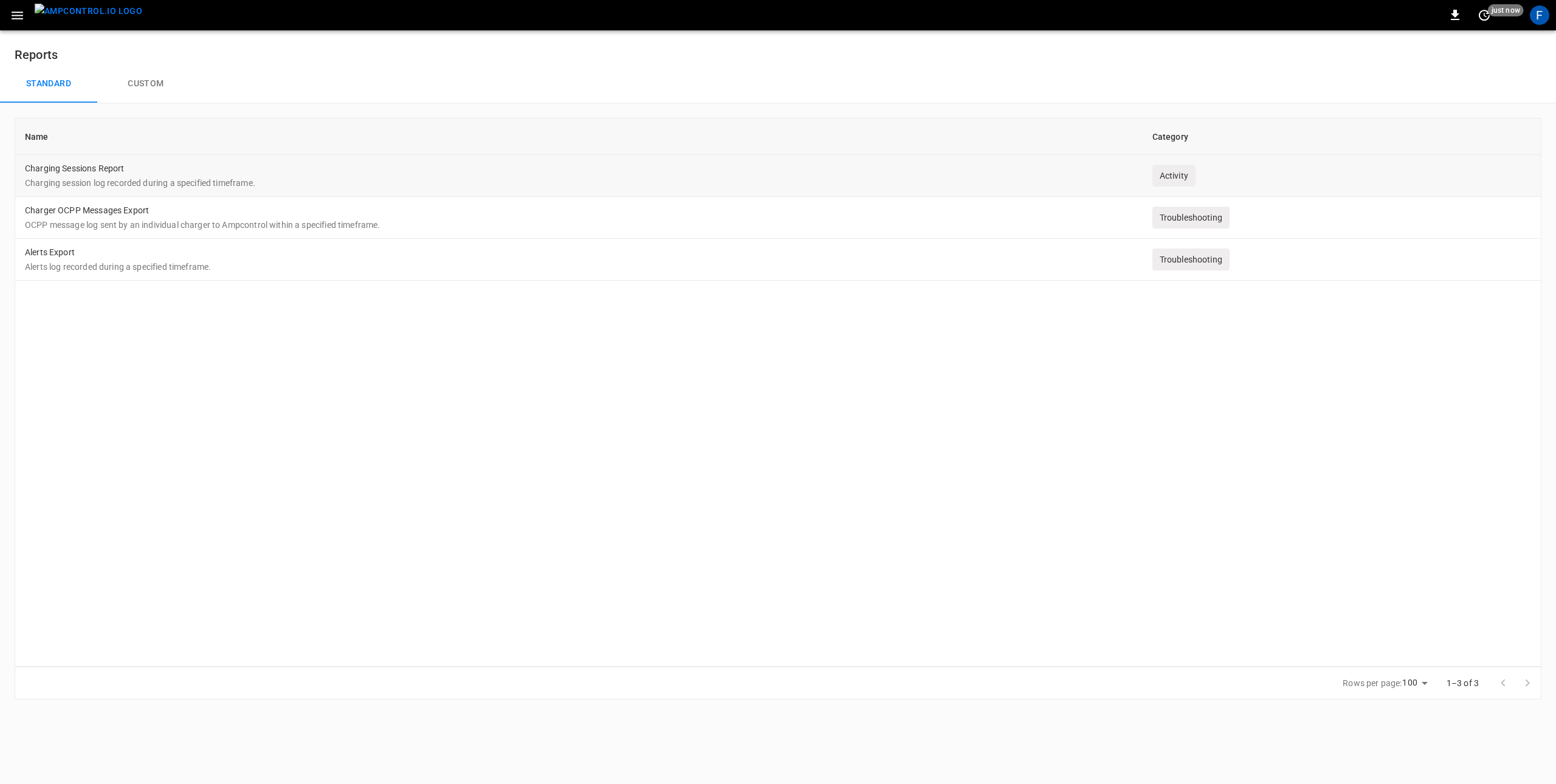
click at [873, 180] on p "Charging session log recorded during a specified timeframe." at bounding box center [579, 183] width 1108 height 12
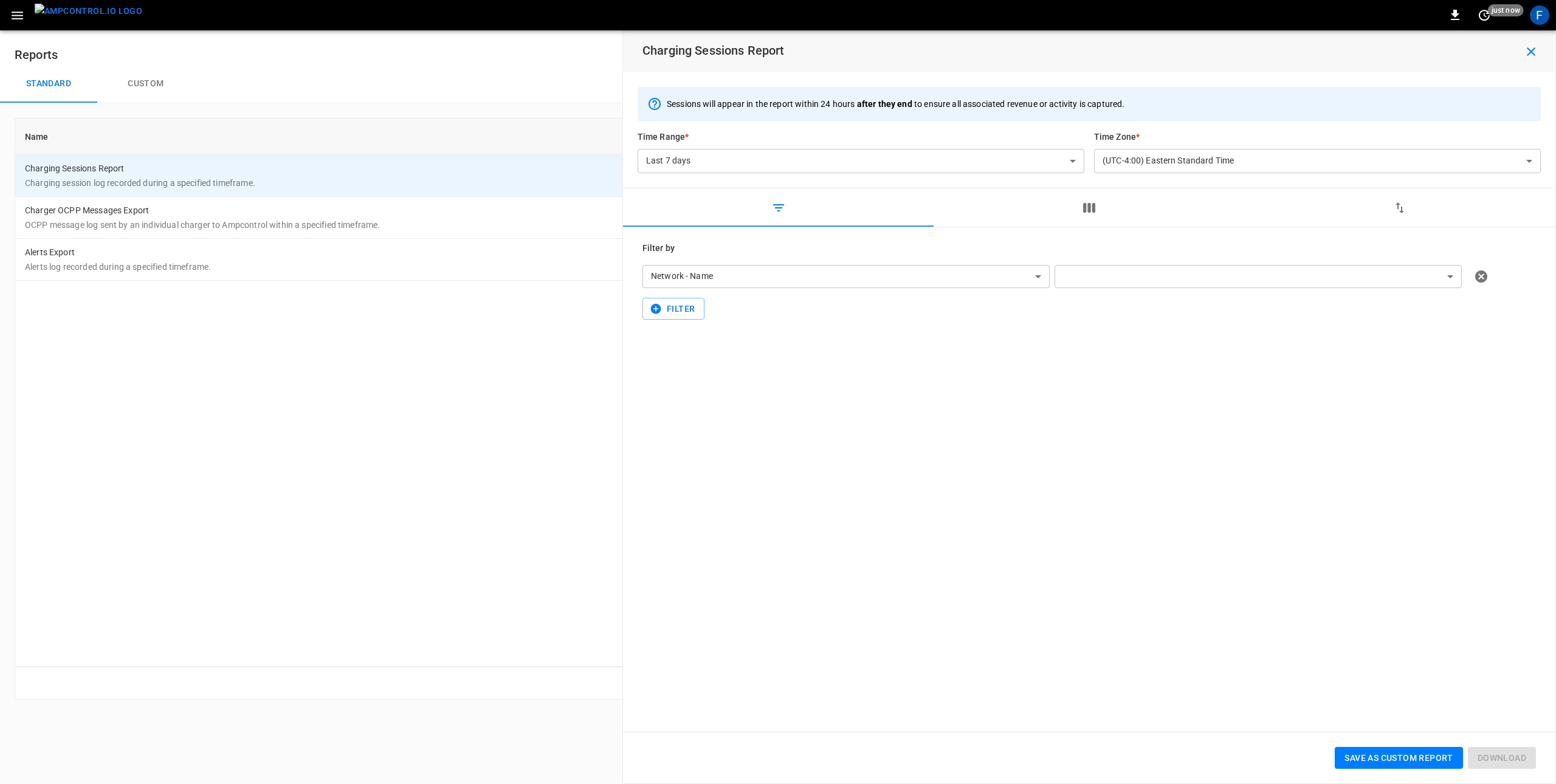
click at [1037, 202] on button "button" at bounding box center [1089, 208] width 310 height 39
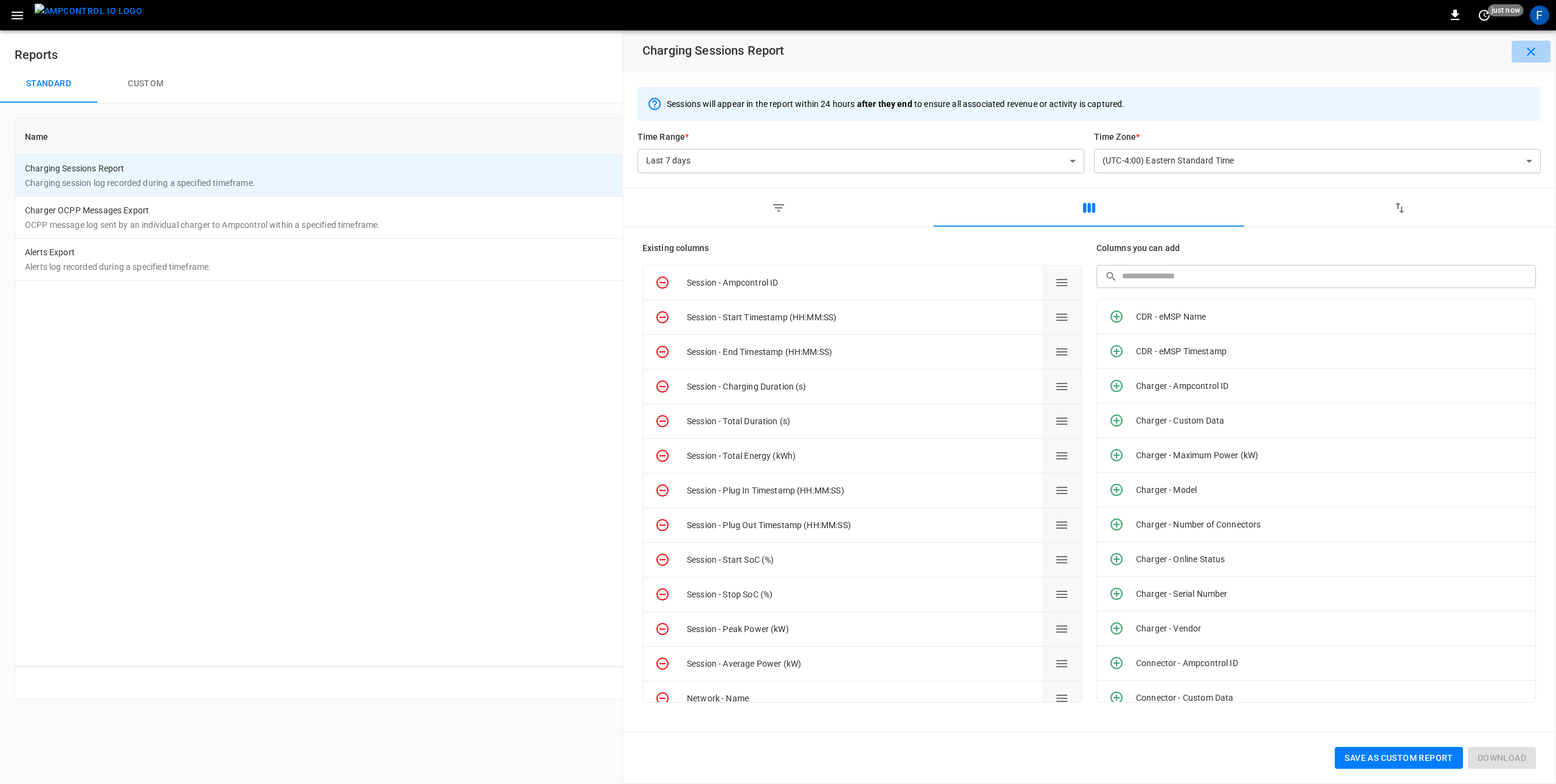
drag, startPoint x: 1530, startPoint y: 49, endPoint x: 1380, endPoint y: 140, distance: 175.4
click at [1037, 49] on icon "button" at bounding box center [1531, 51] width 14 height 14
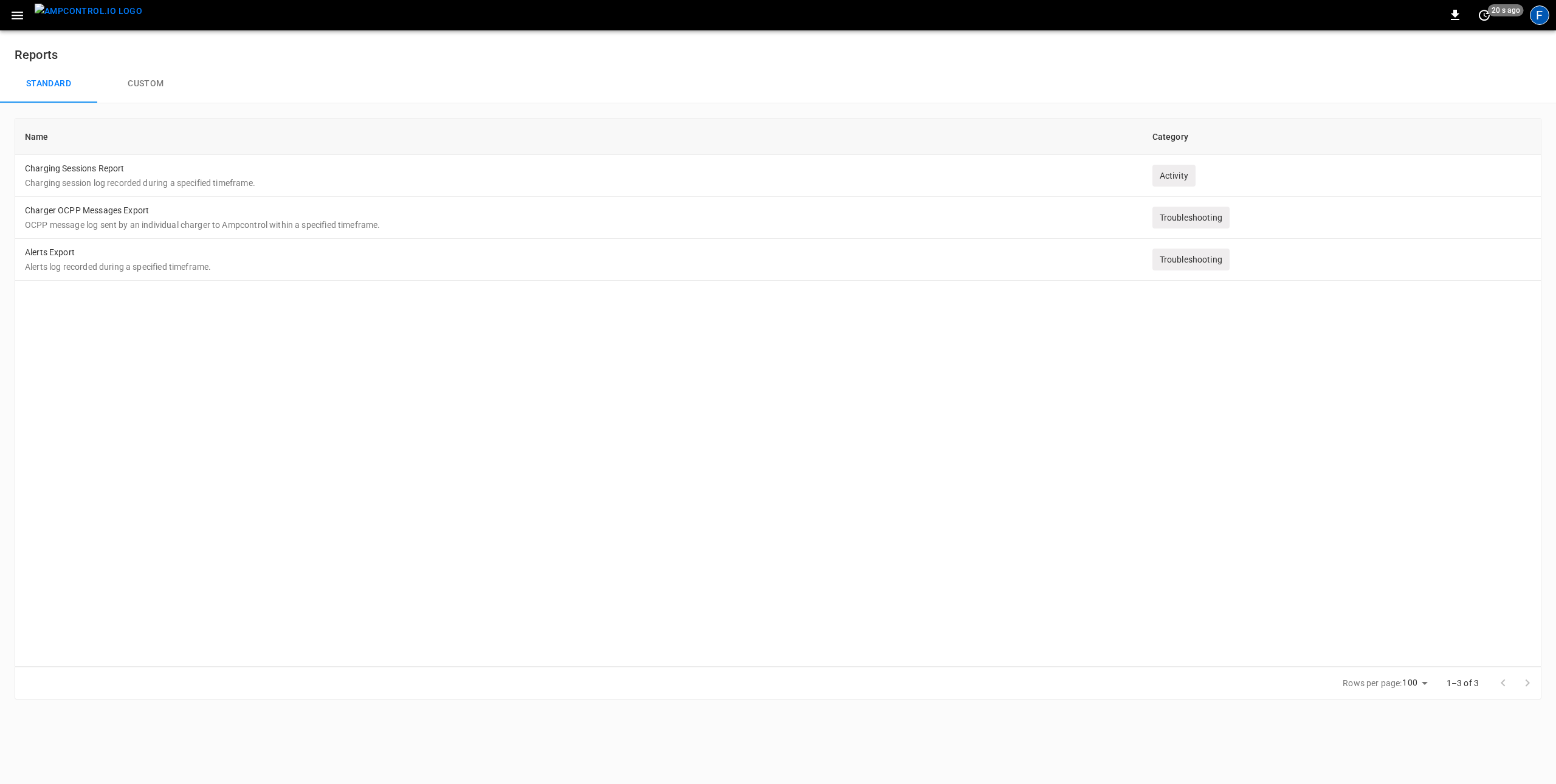
click at [1037, 17] on div "F" at bounding box center [1540, 15] width 20 height 20
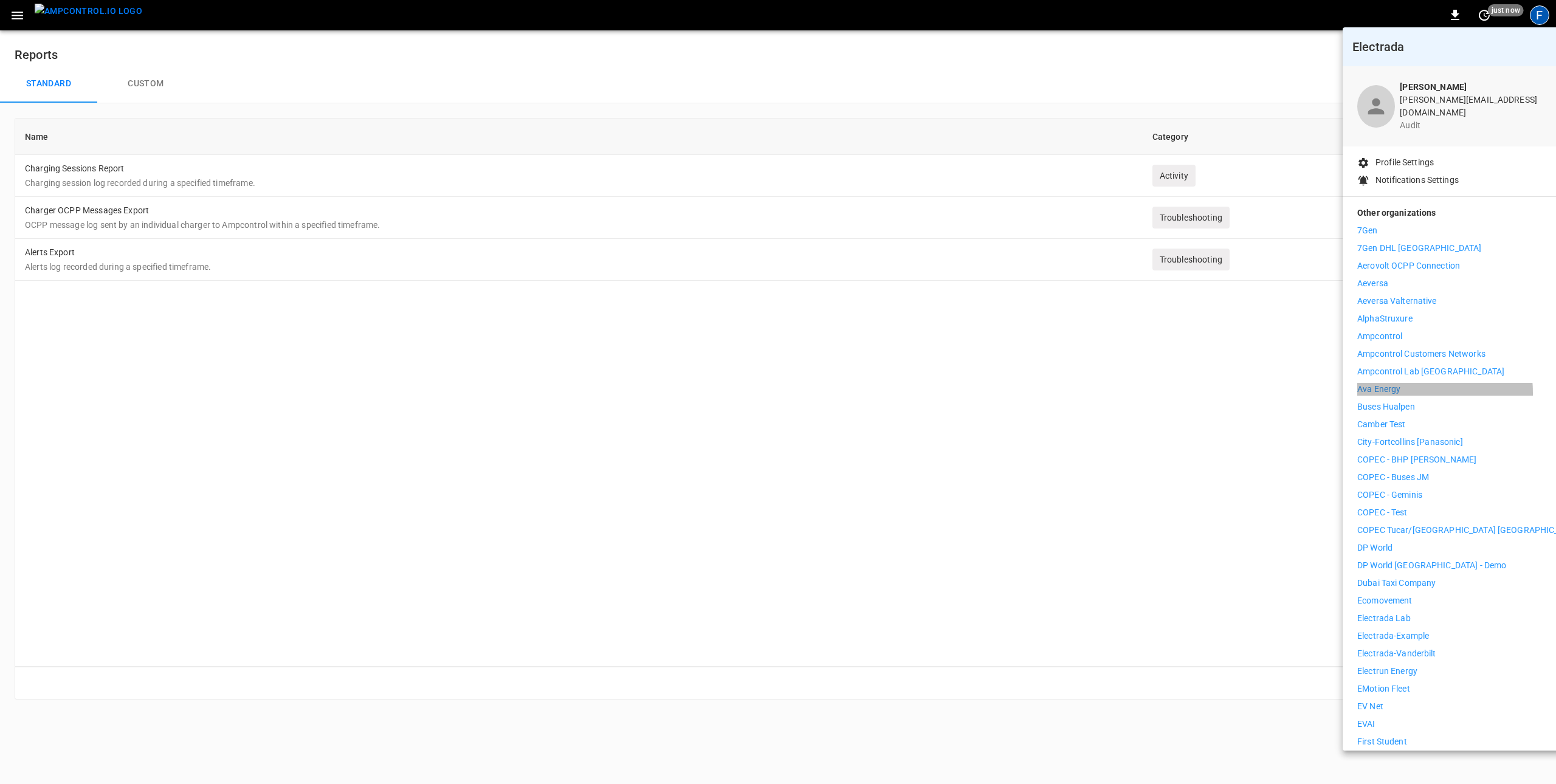
click at [1037, 383] on p "Ava Energy" at bounding box center [1379, 389] width 43 height 13
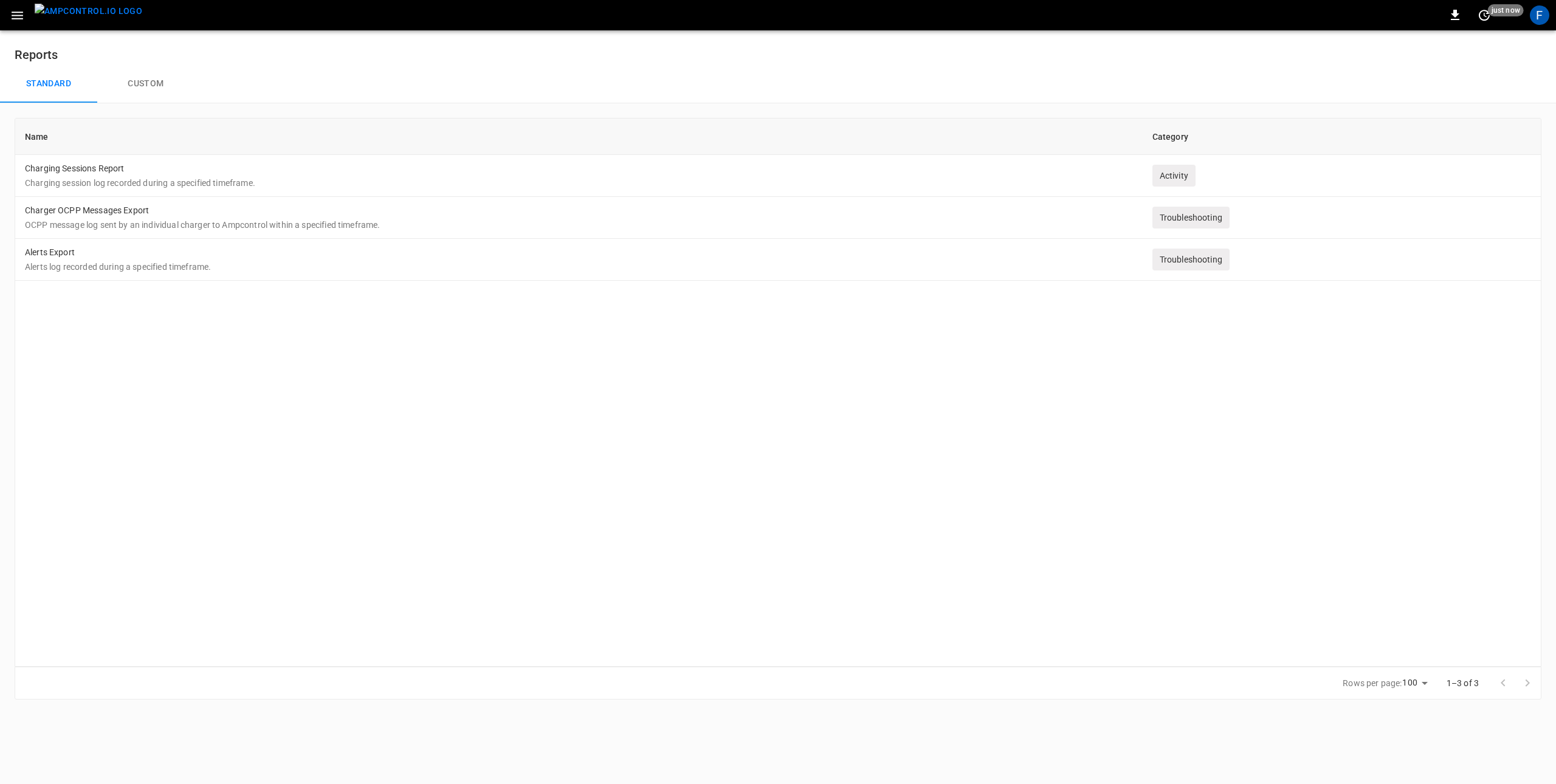
click at [56, 18] on img "menu" at bounding box center [88, 11] width 107 height 15
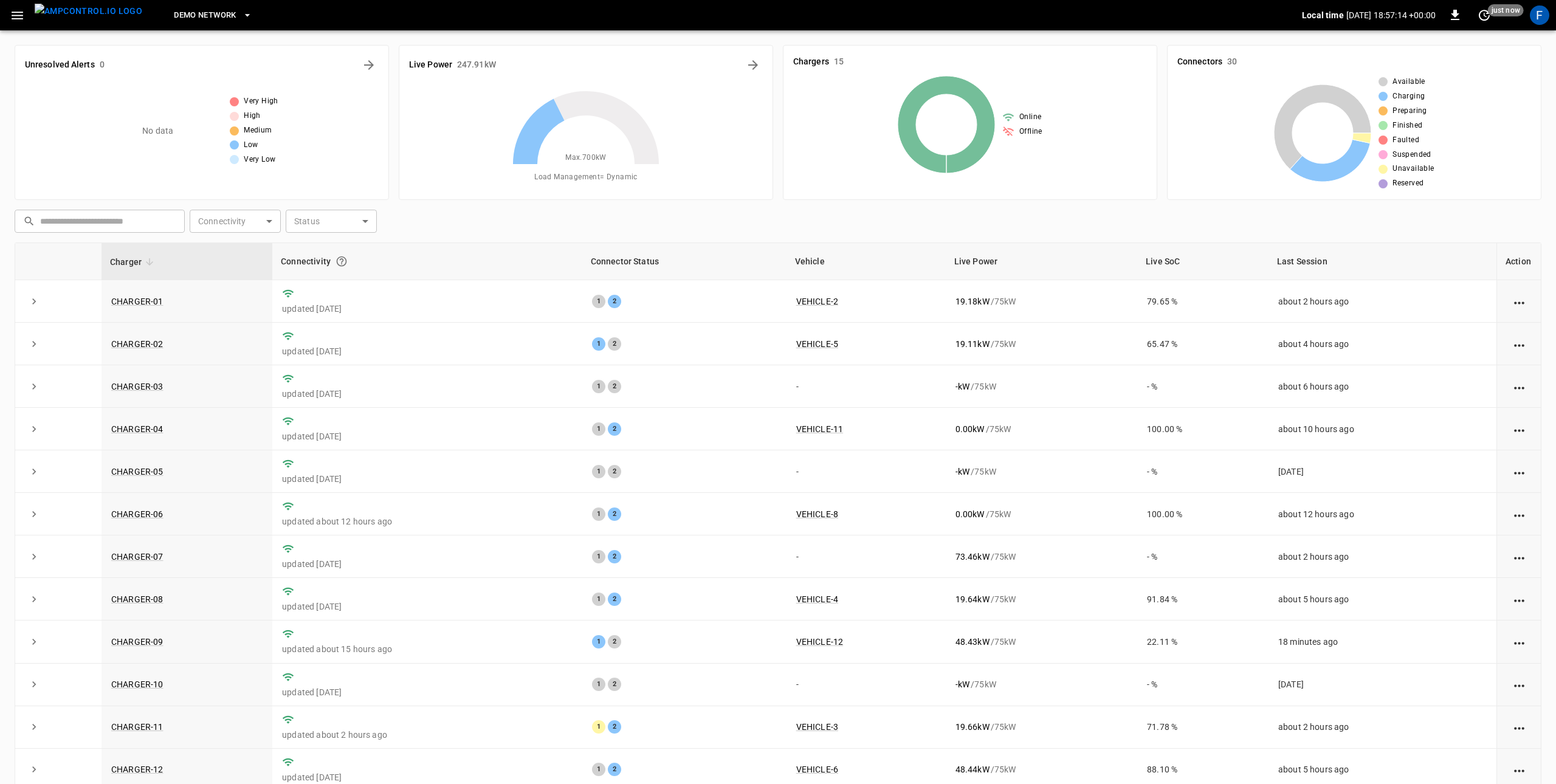
click at [198, 16] on span "DEMO NETWORK" at bounding box center [204, 15] width 62 height 14
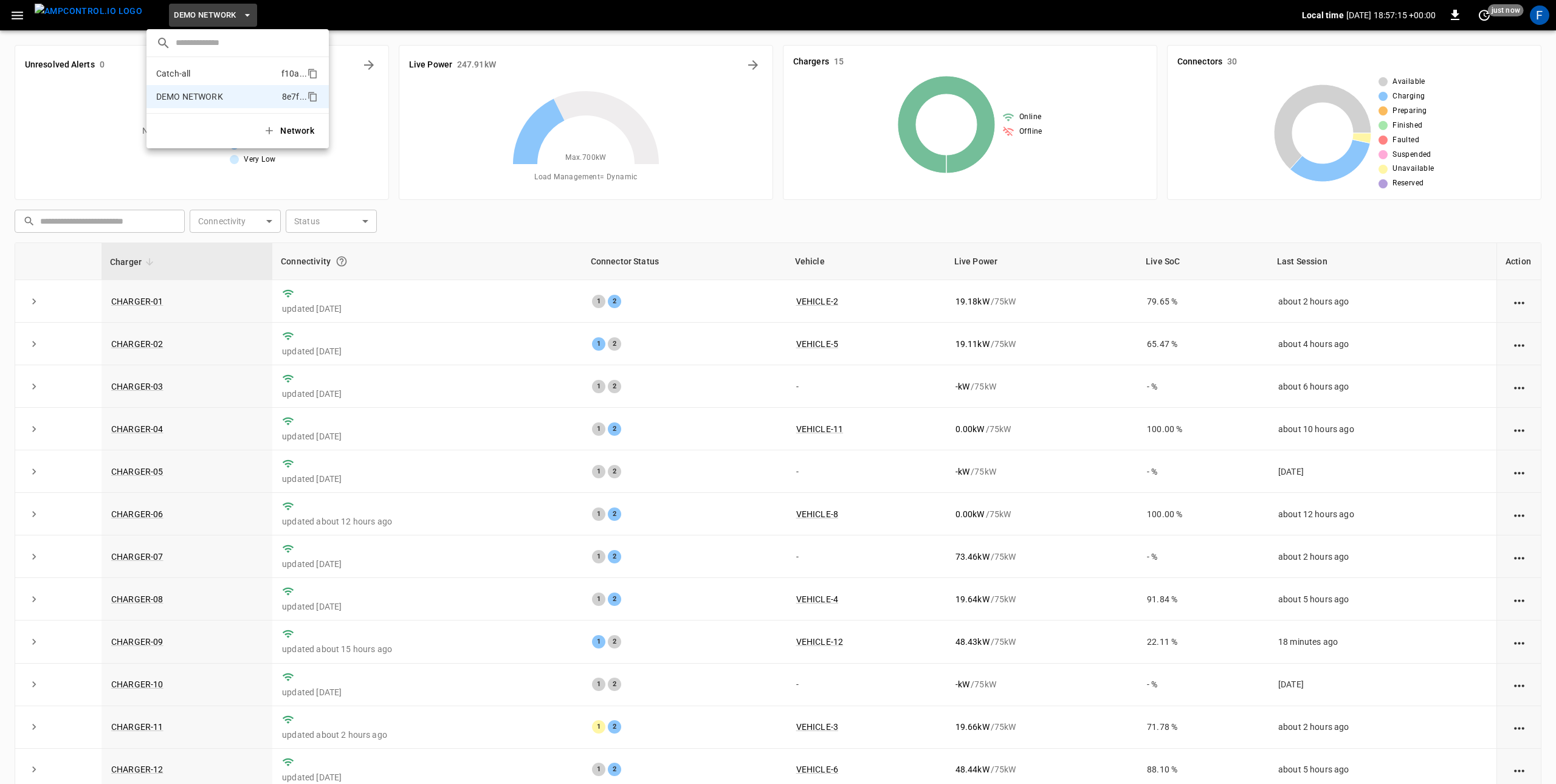
click at [201, 72] on p "Catch-all" at bounding box center [216, 74] width 120 height 12
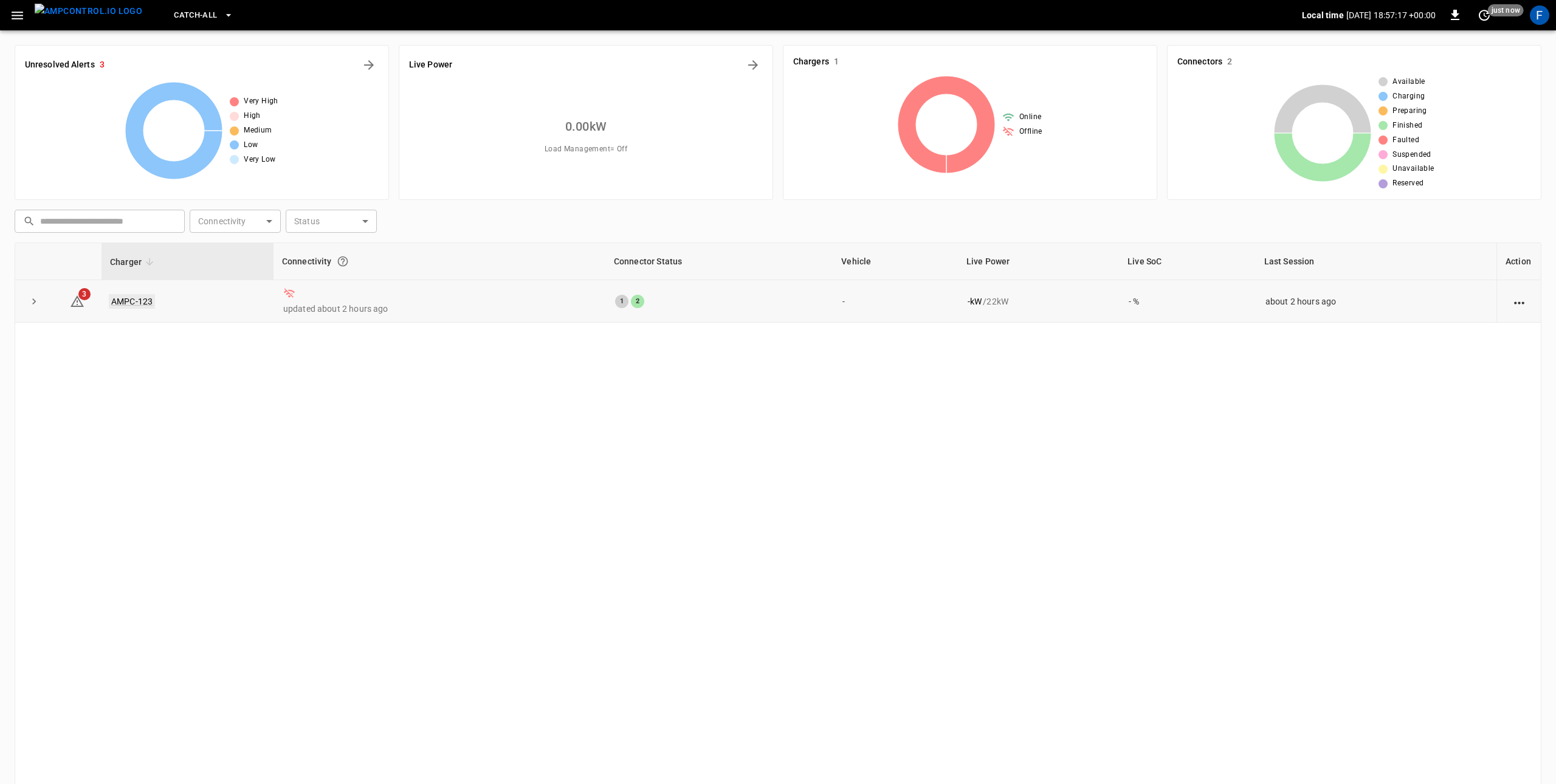
click at [129, 300] on link "AMPC-123" at bounding box center [131, 301] width 46 height 14
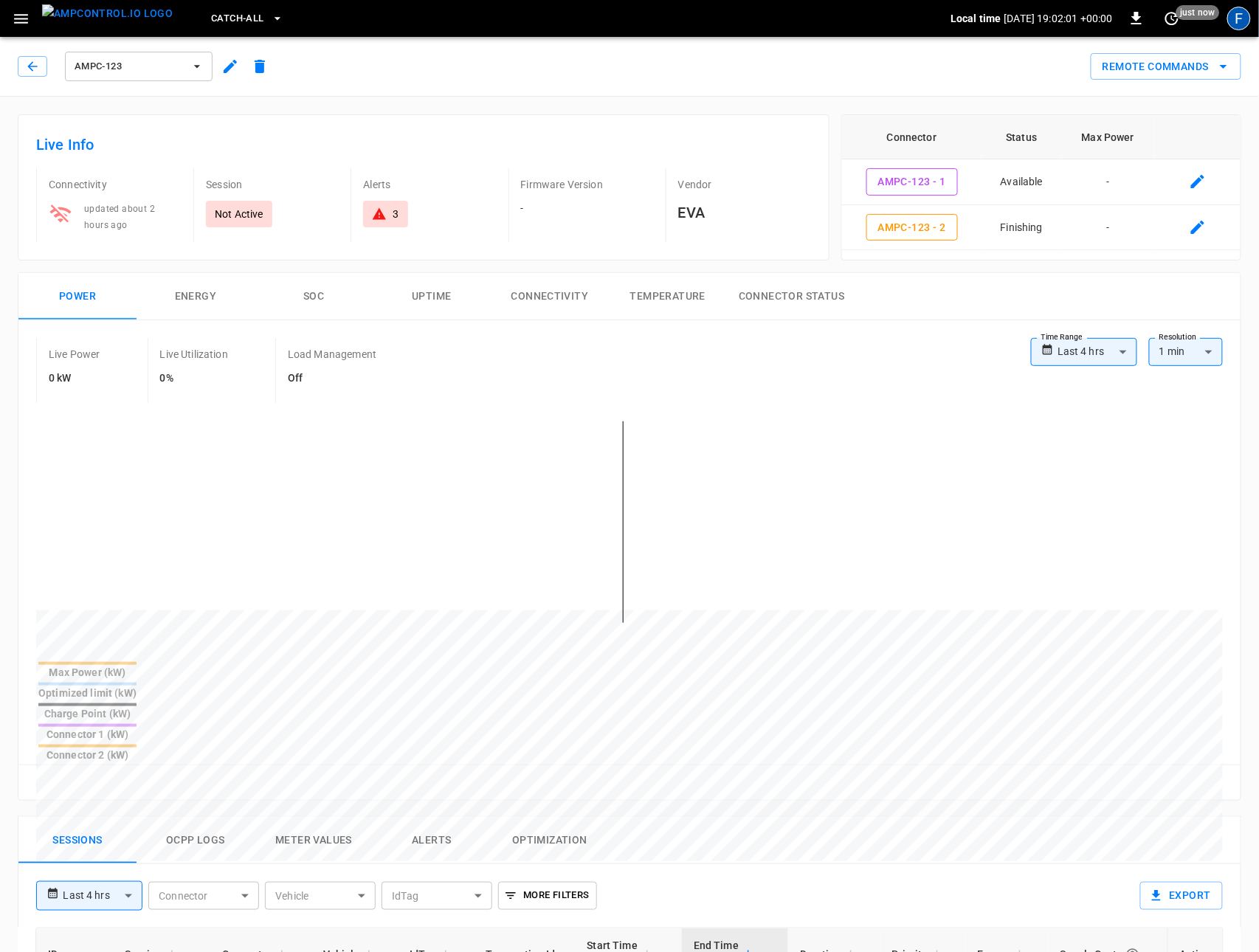
click at [1237, 25] on div "F" at bounding box center [1239, 18] width 24 height 24
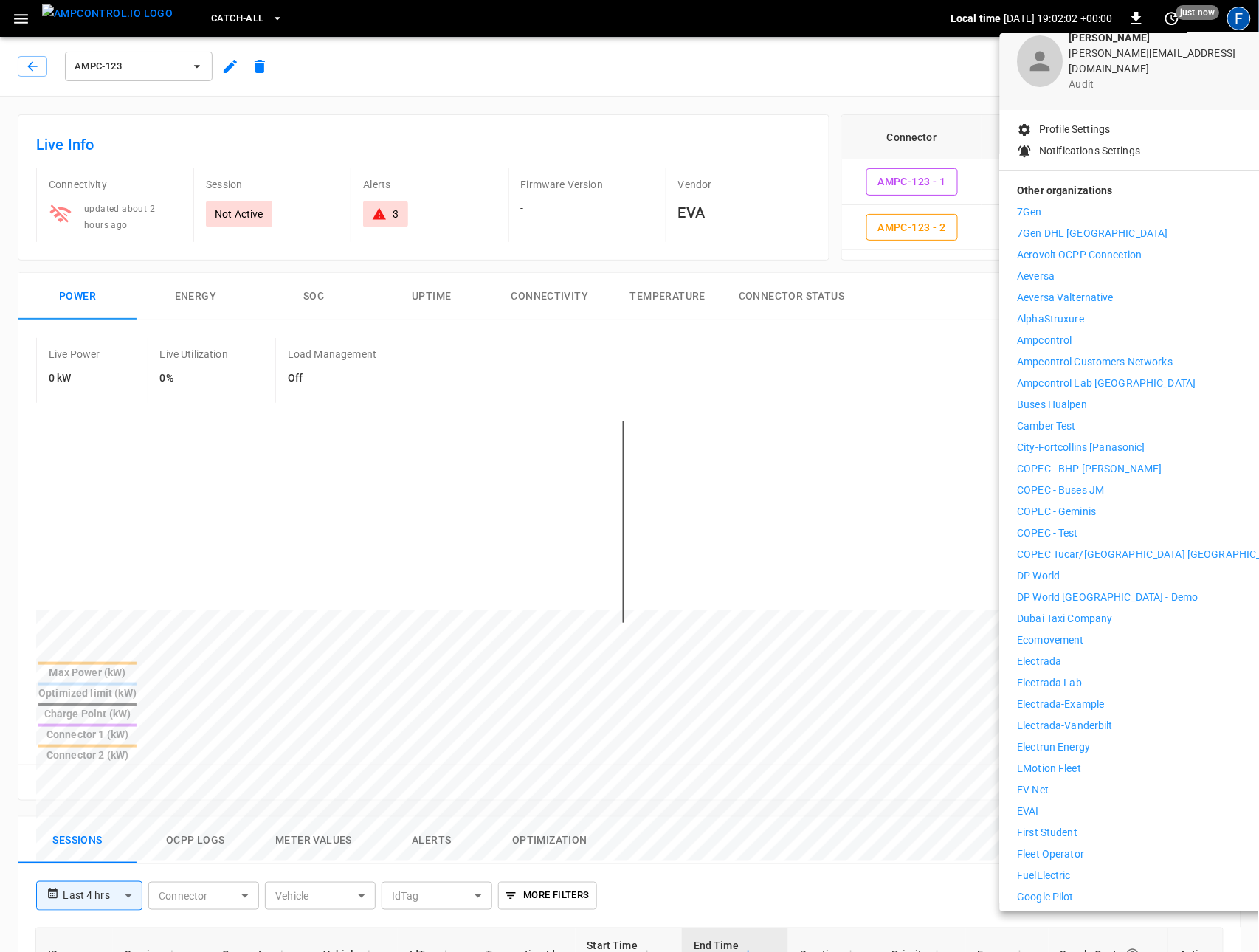
scroll to position [95, 0]
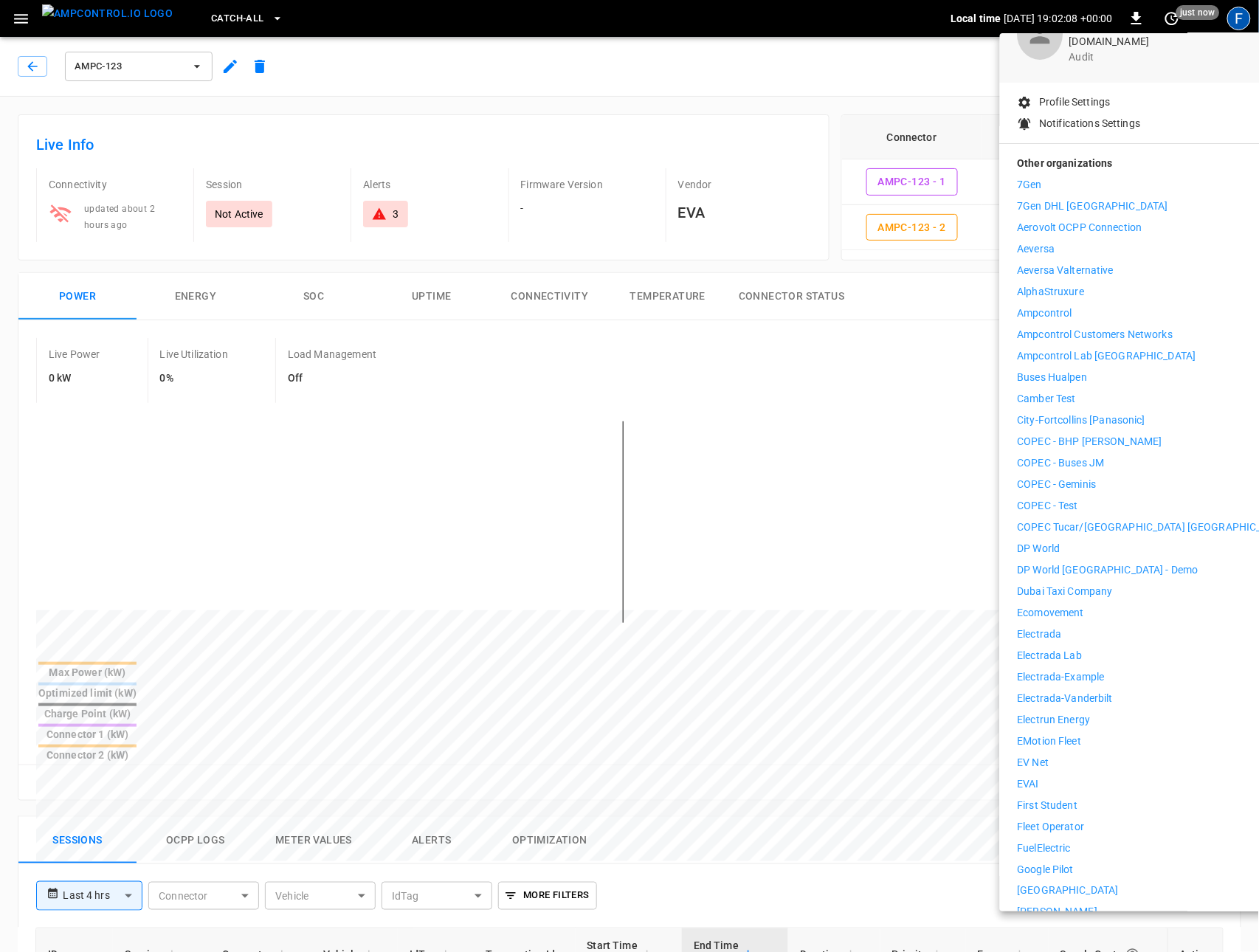
click at [1067, 777] on li "EVAI" at bounding box center [1154, 785] width 272 height 16
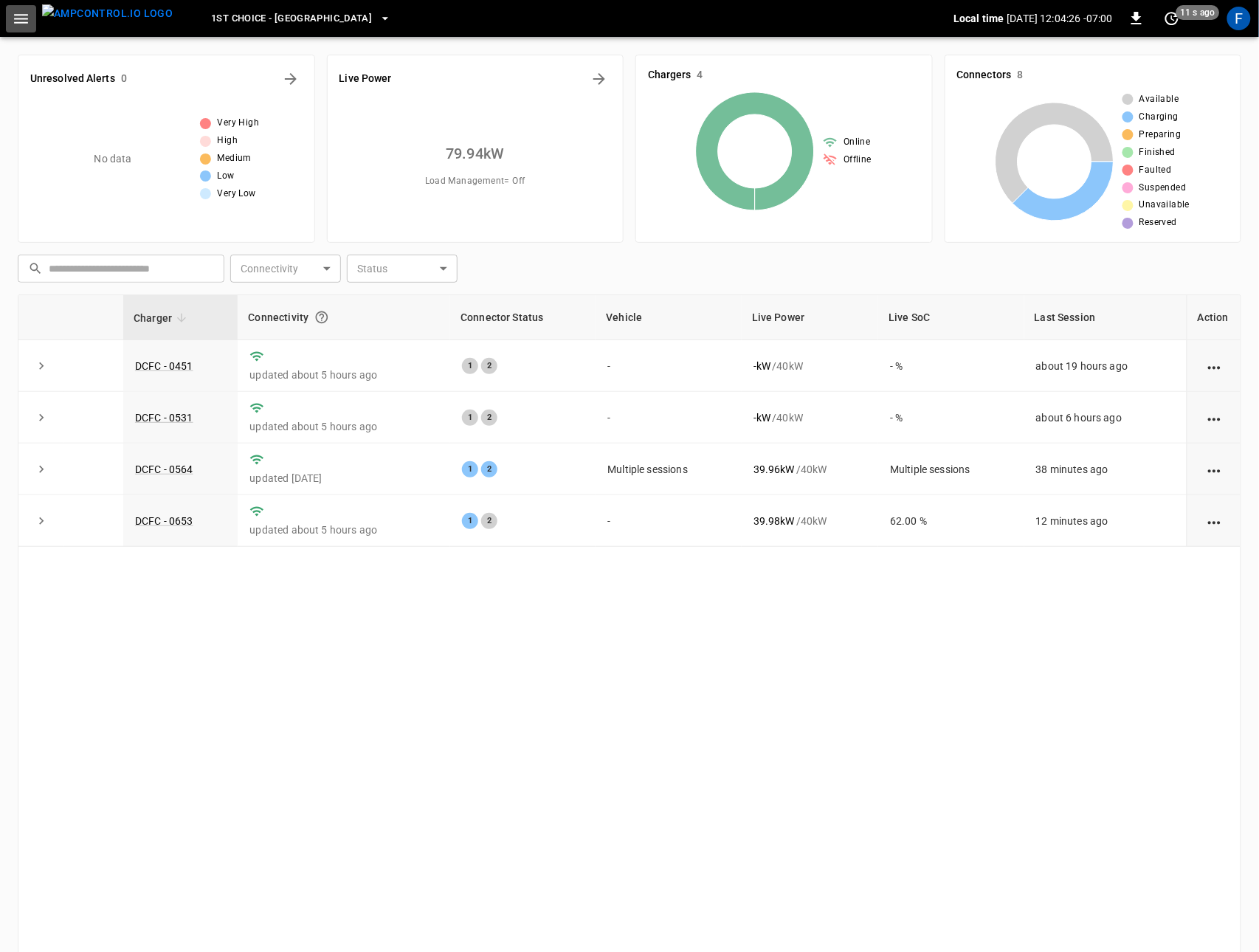
click at [17, 17] on icon "button" at bounding box center [21, 19] width 14 height 9
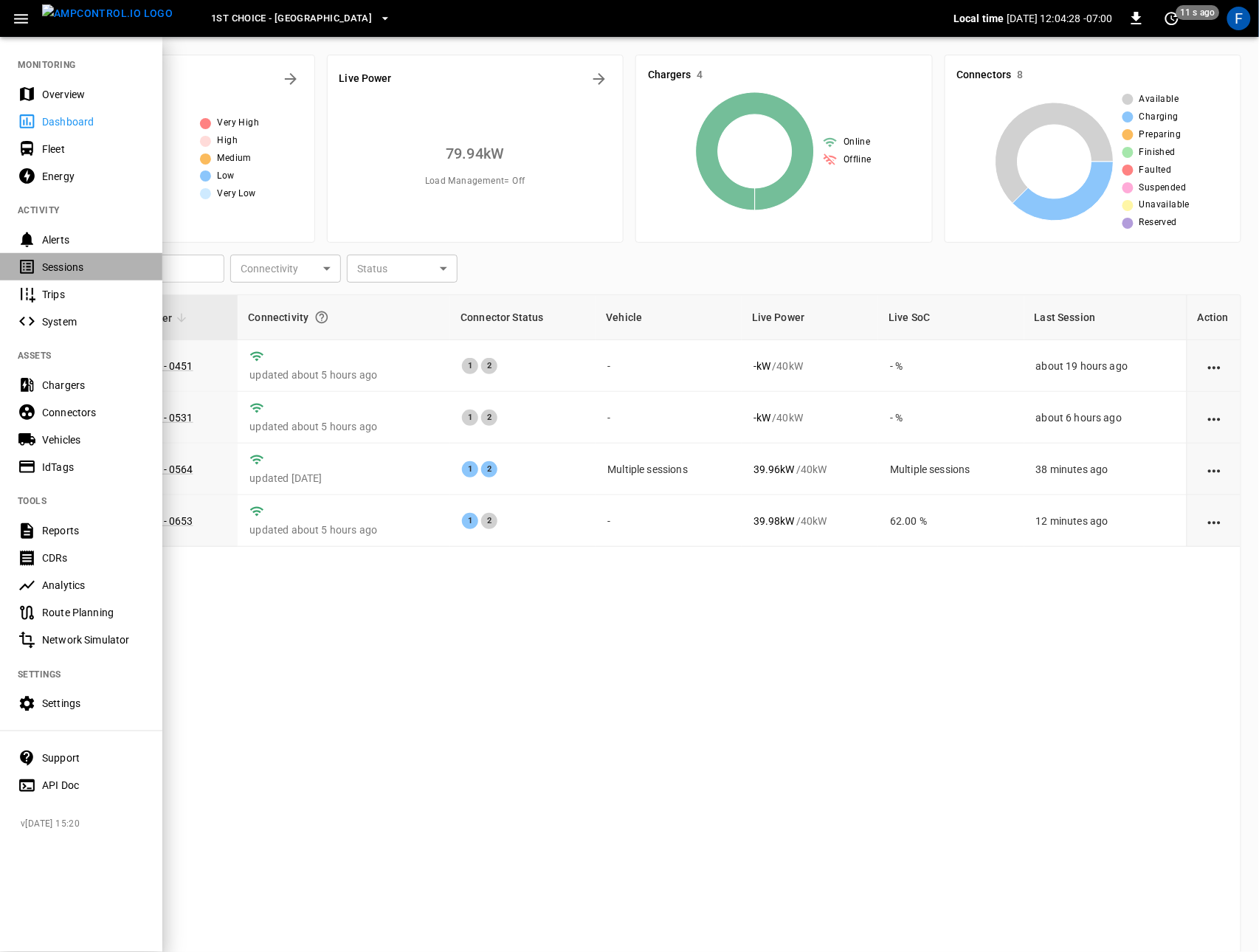
click at [86, 273] on div "Sessions" at bounding box center [93, 267] width 103 height 15
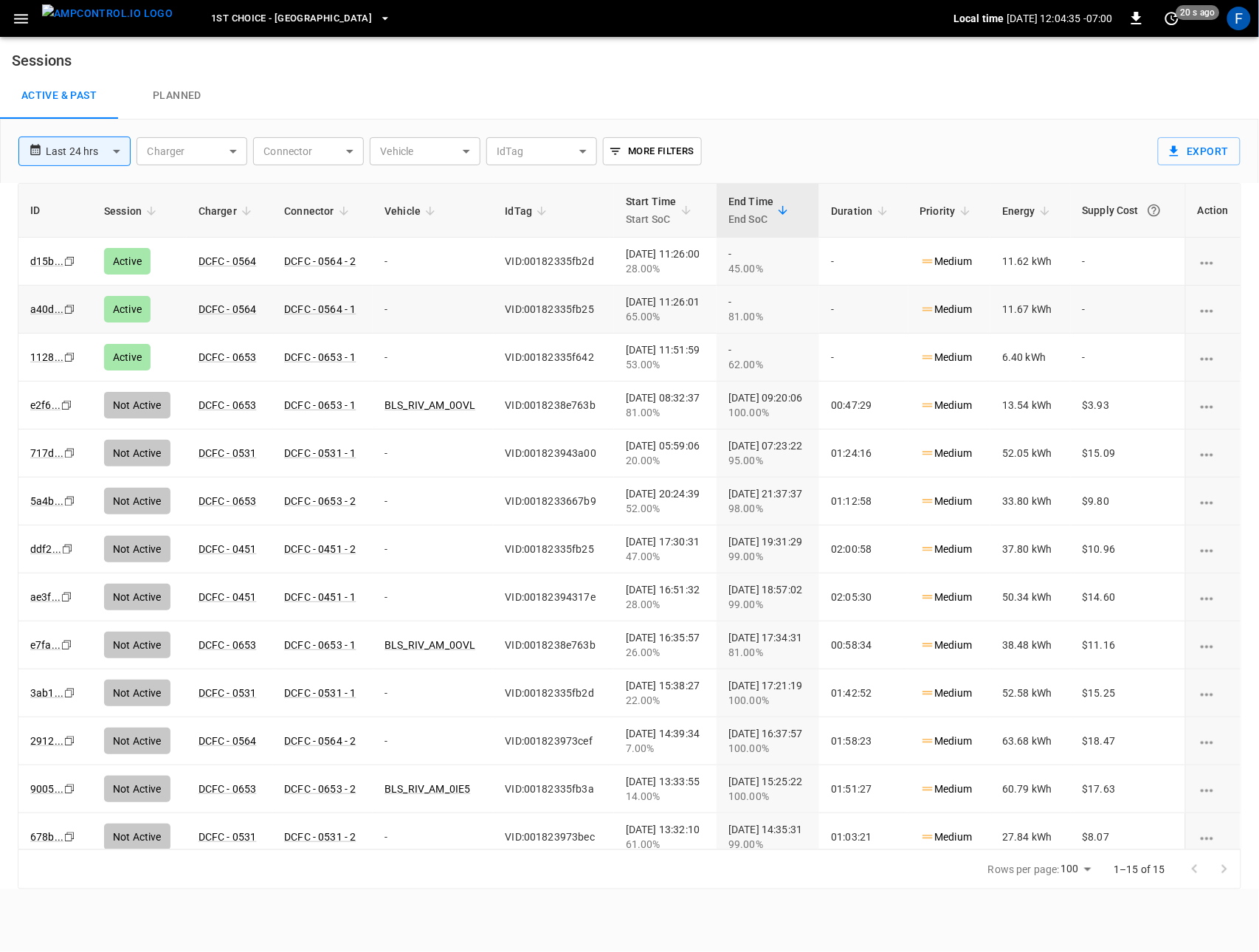
click at [520, 304] on td "VID:00182335fb25" at bounding box center [554, 309] width 121 height 48
click at [559, 260] on td "VID:00182335fb2d" at bounding box center [554, 262] width 121 height 48
drag, startPoint x: 509, startPoint y: 314, endPoint x: 588, endPoint y: 318, distance: 79.1
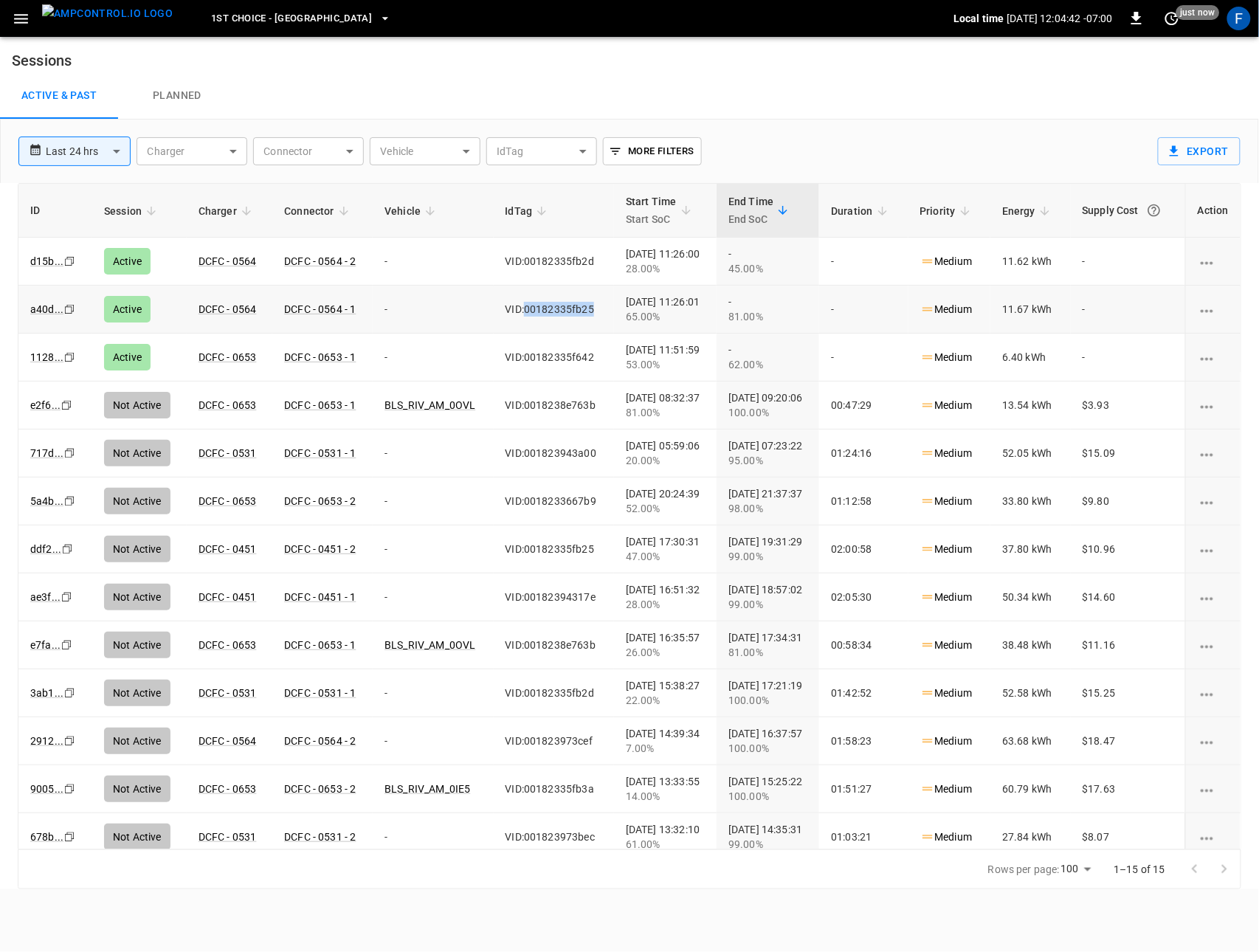
click at [588, 318] on td "VID:00182335fb25" at bounding box center [554, 309] width 121 height 48
click at [563, 314] on td "VID:00182335fb25" at bounding box center [554, 309] width 121 height 48
click at [78, 9] on img "menu" at bounding box center [107, 13] width 130 height 18
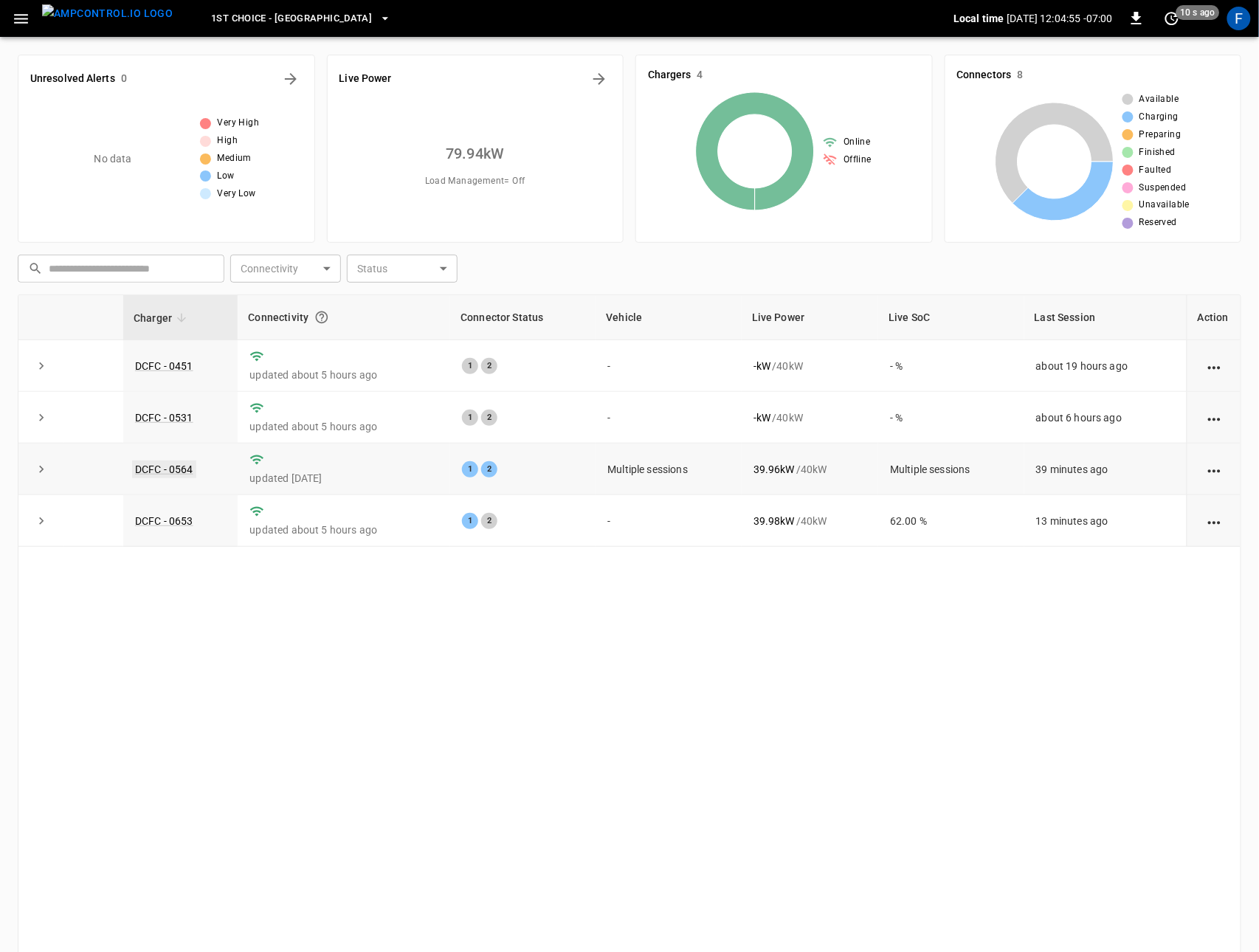
click at [160, 477] on td "DCFC - 0564" at bounding box center [180, 468] width 115 height 51
click at [164, 472] on link "DCFC - 0564" at bounding box center [164, 469] width 64 height 17
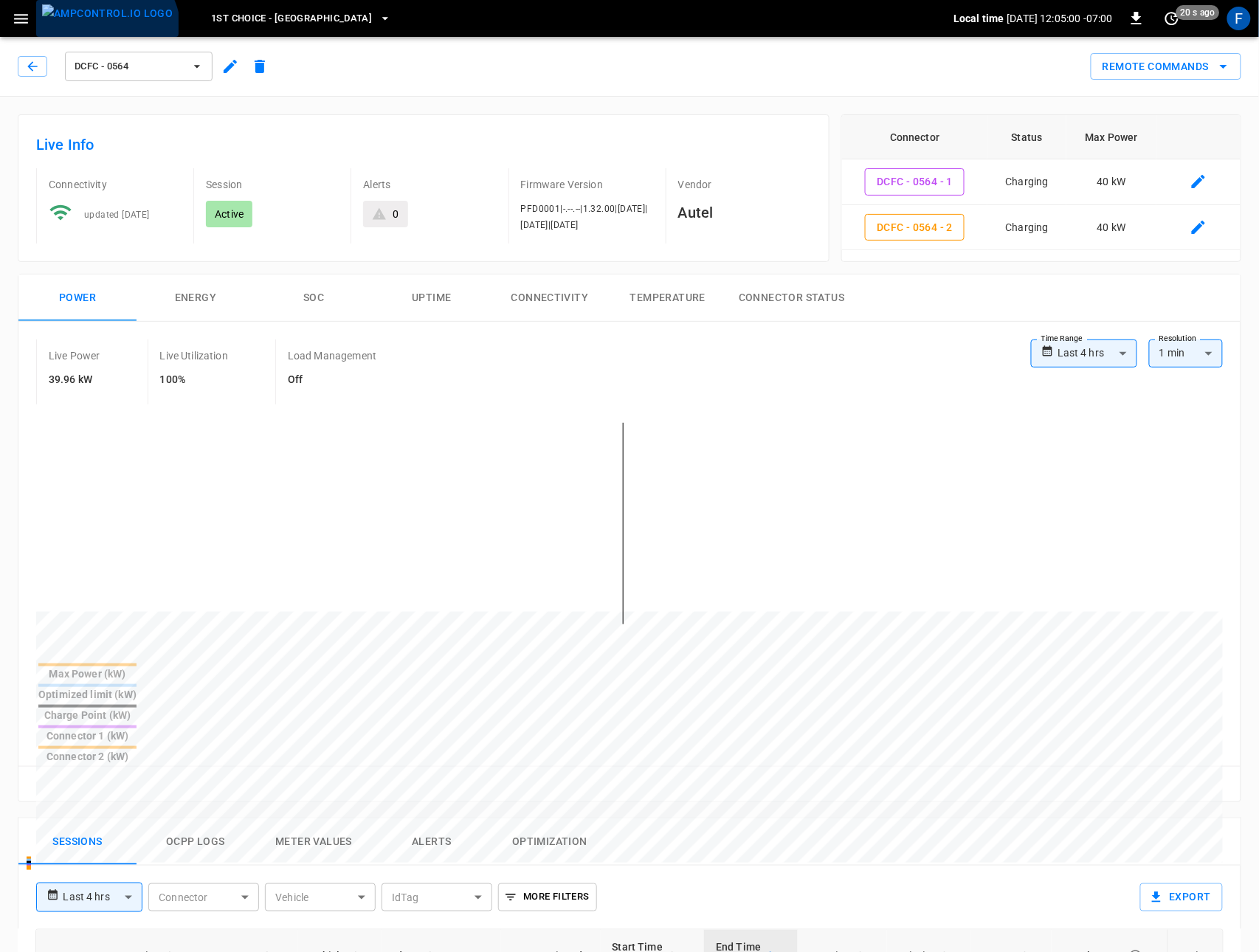
click at [105, 23] on img "menu" at bounding box center [107, 13] width 130 height 18
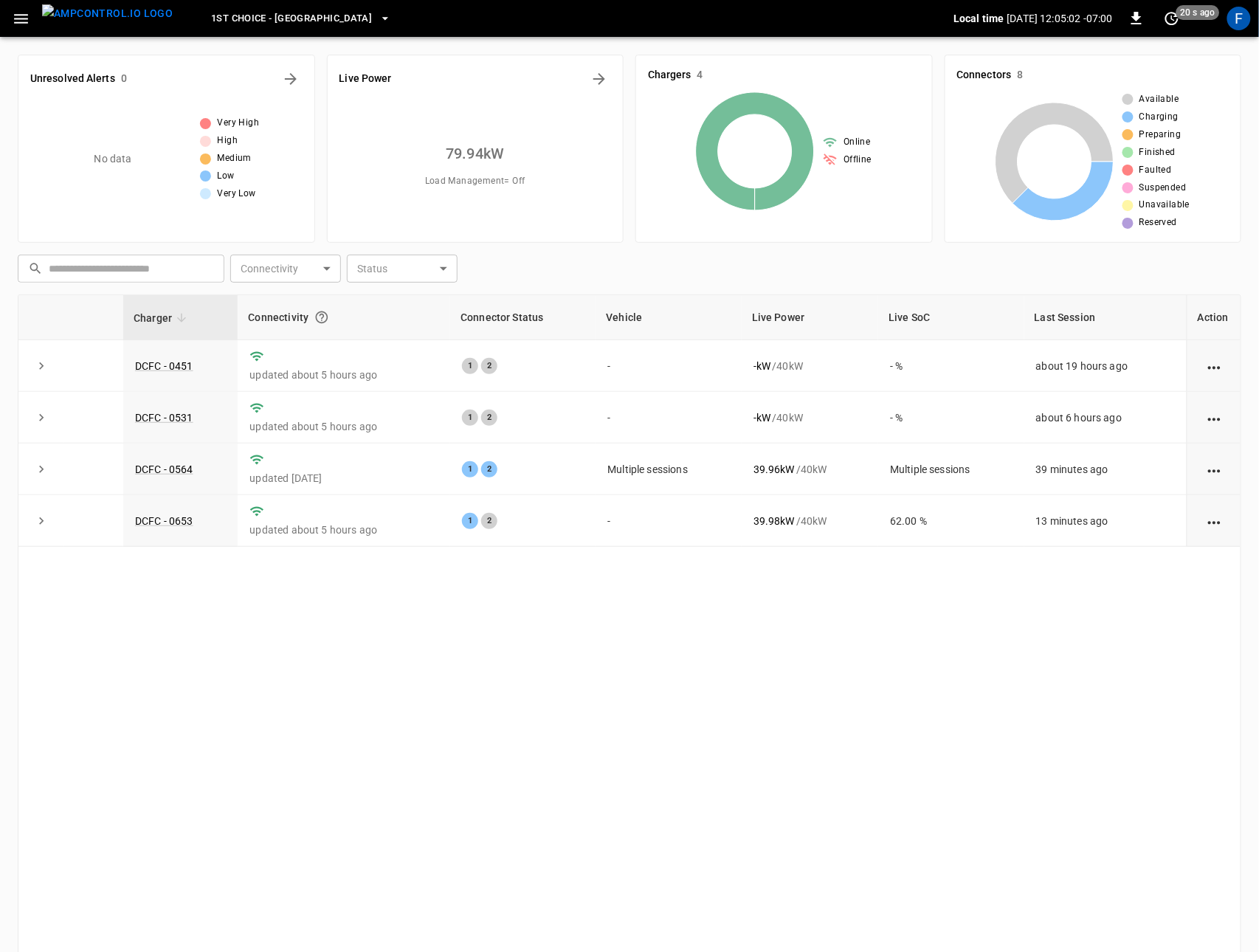
click at [30, 24] on button "button" at bounding box center [21, 19] width 30 height 28
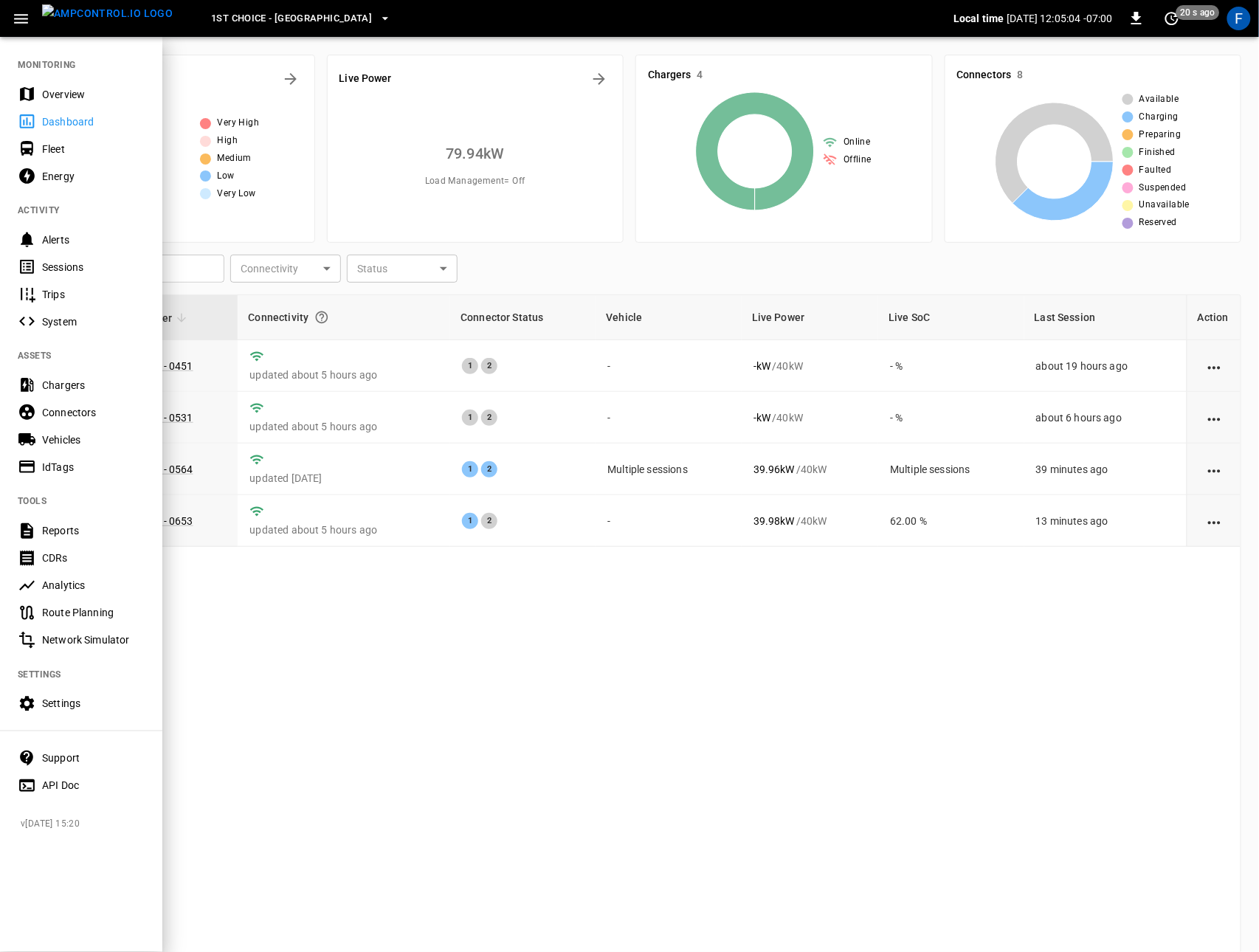
click at [30, 24] on button "button" at bounding box center [21, 19] width 30 height 28
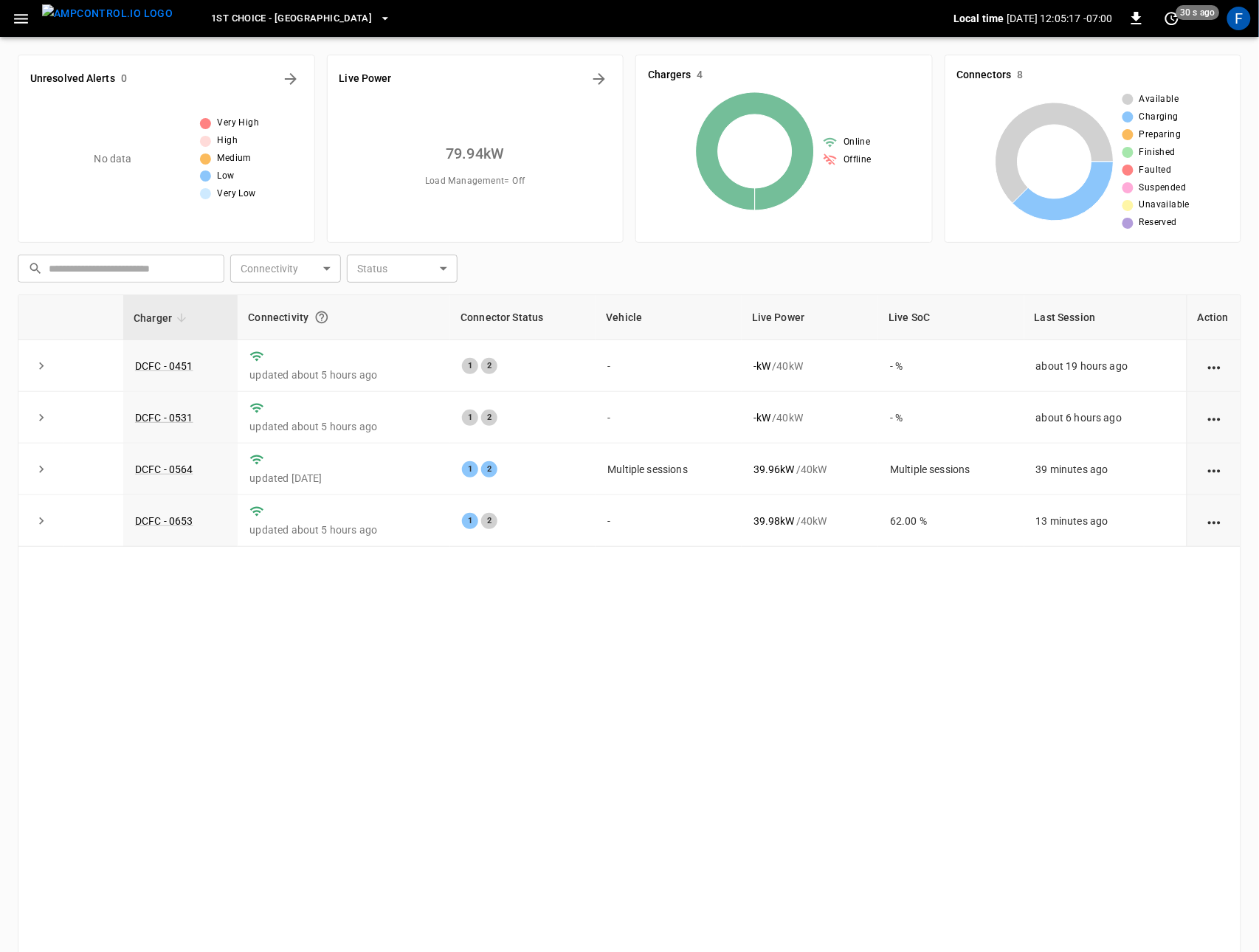
click at [14, 14] on icon "button" at bounding box center [21, 19] width 14 height 9
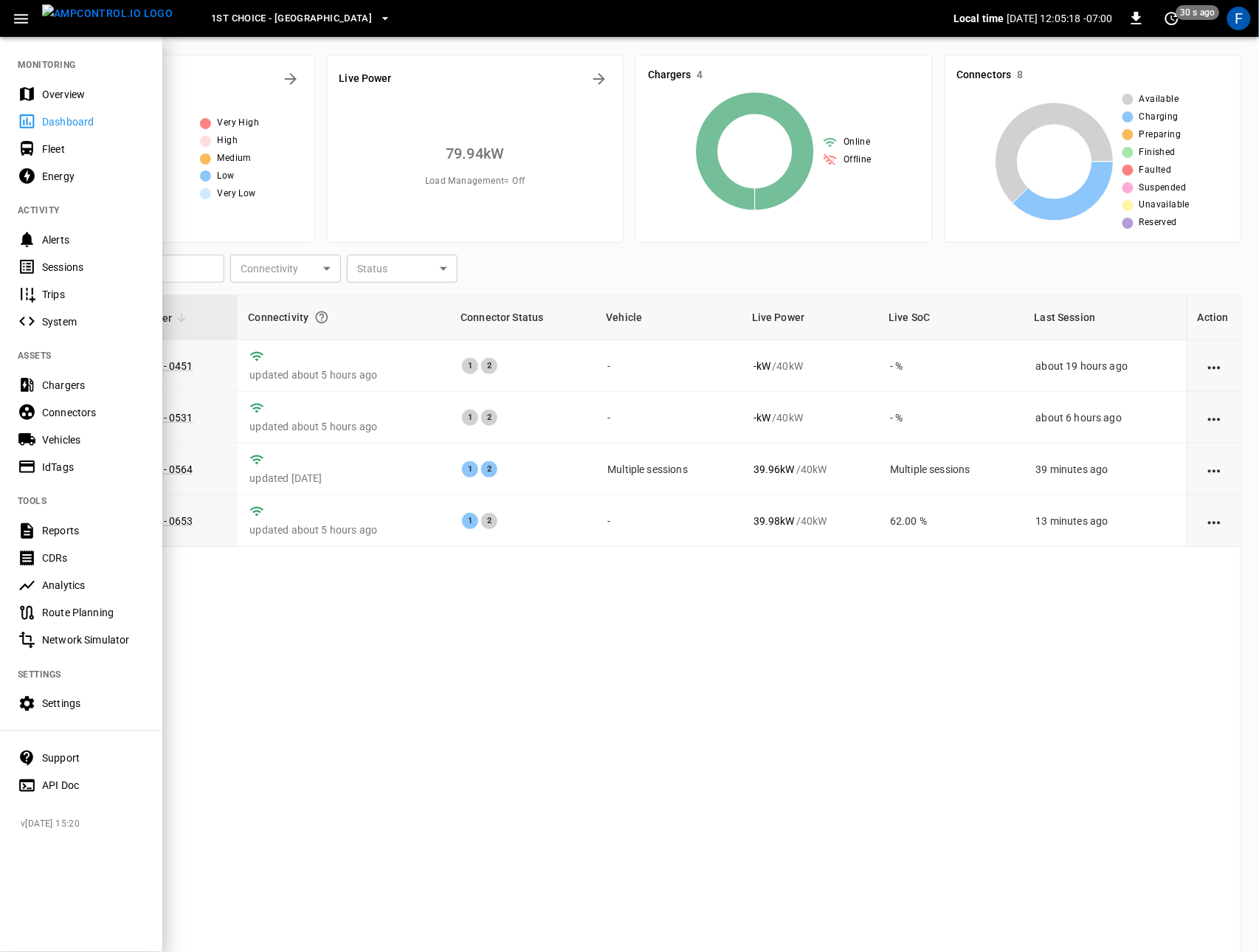
click at [63, 84] on div "Overview" at bounding box center [81, 94] width 162 height 28
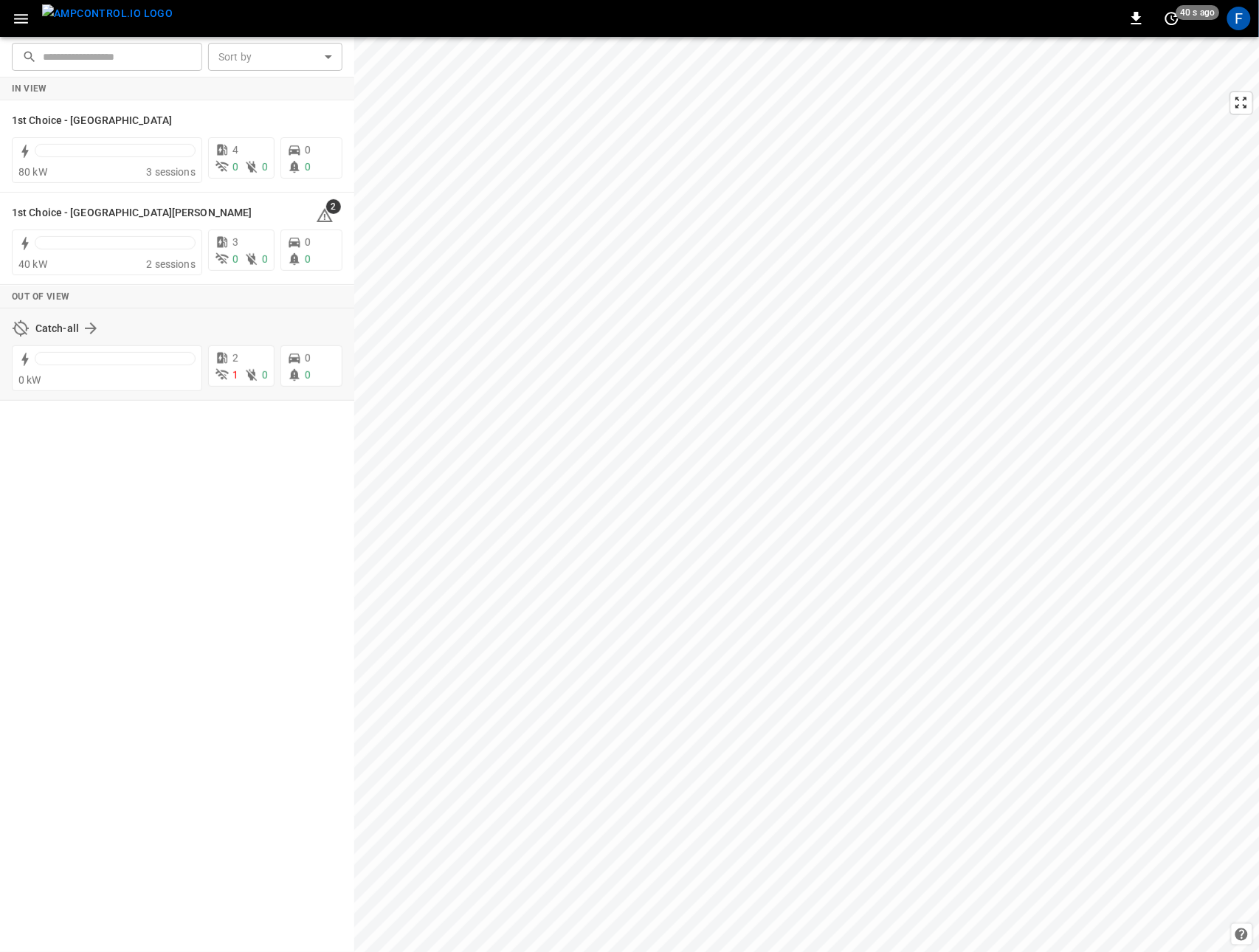
click at [84, 314] on div "Catch-all" at bounding box center [177, 328] width 330 height 28
click at [36, 328] on h6 "Catch-all" at bounding box center [57, 329] width 43 height 17
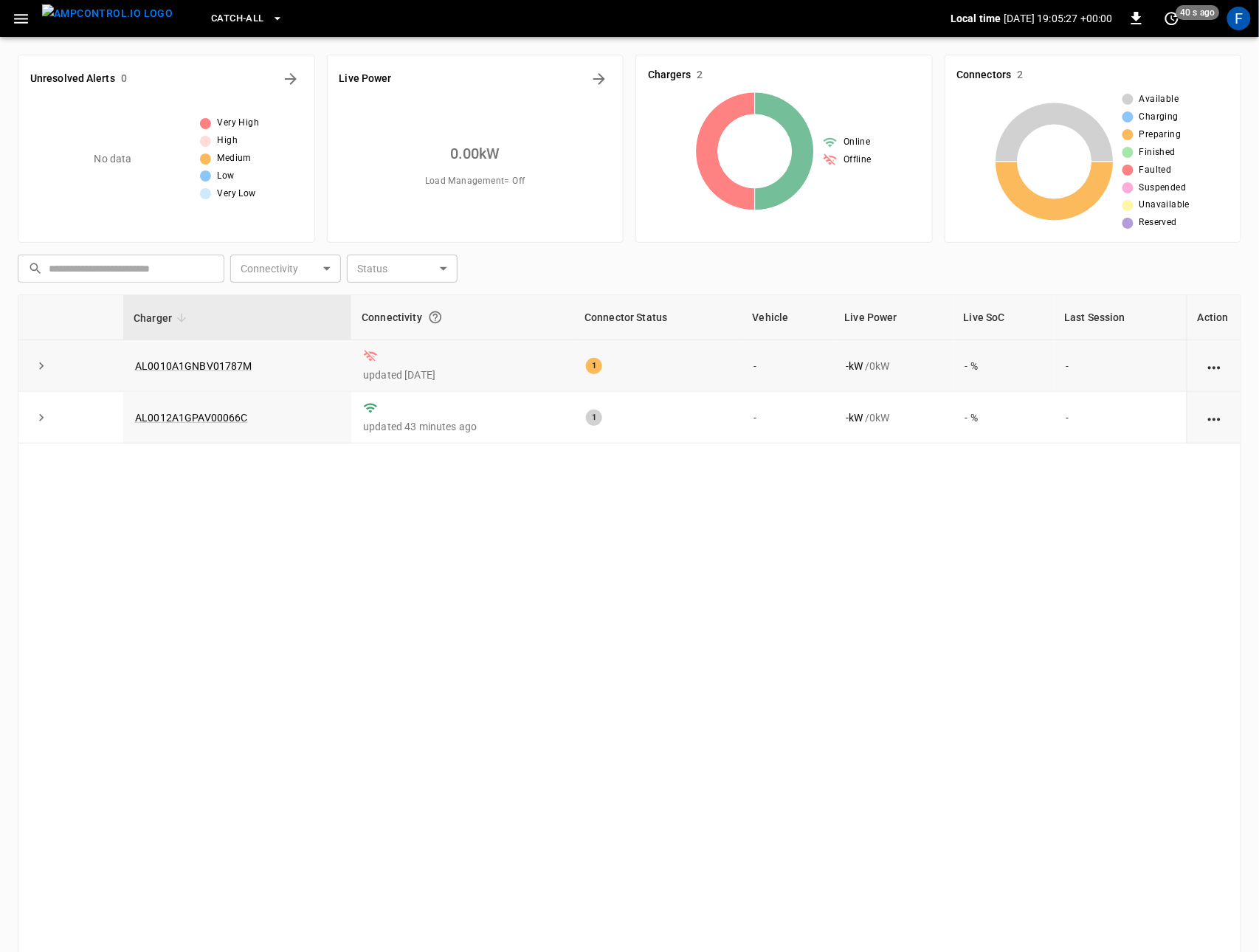
click at [43, 363] on icon "expand row" at bounding box center [41, 366] width 15 height 15
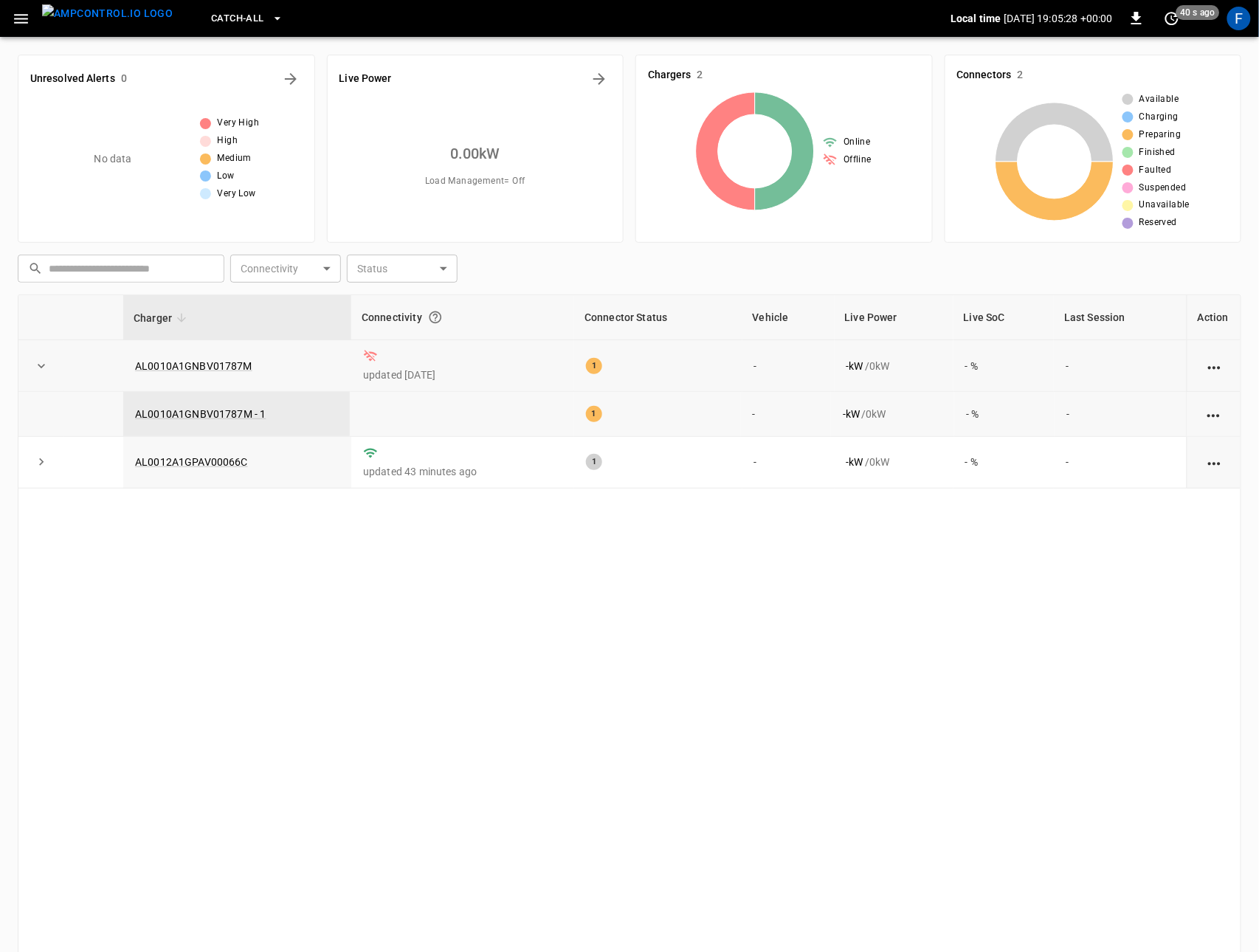
click at [25, 19] on icon "button" at bounding box center [21, 18] width 18 height 18
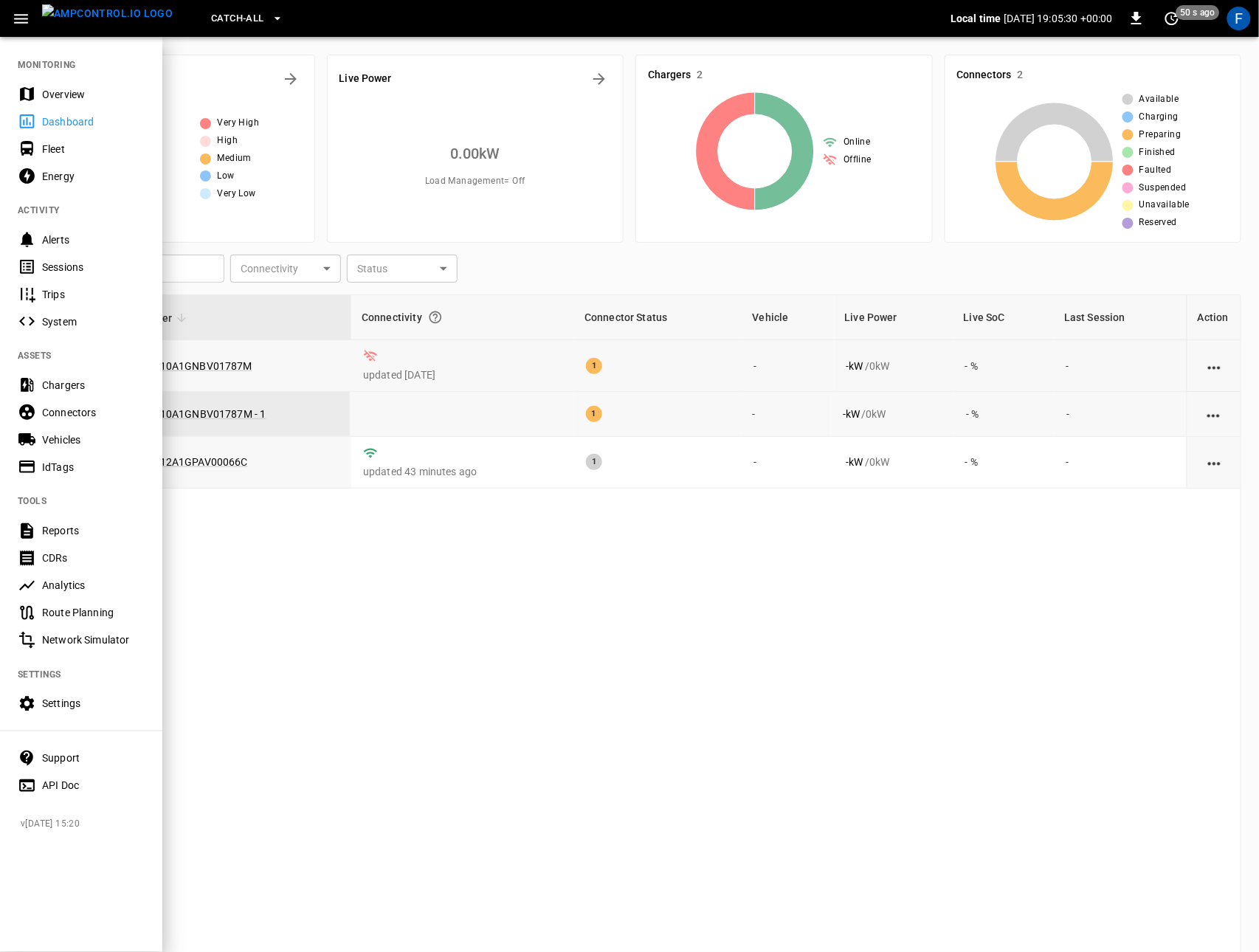
click at [93, 391] on div "Chargers" at bounding box center [93, 385] width 103 height 15
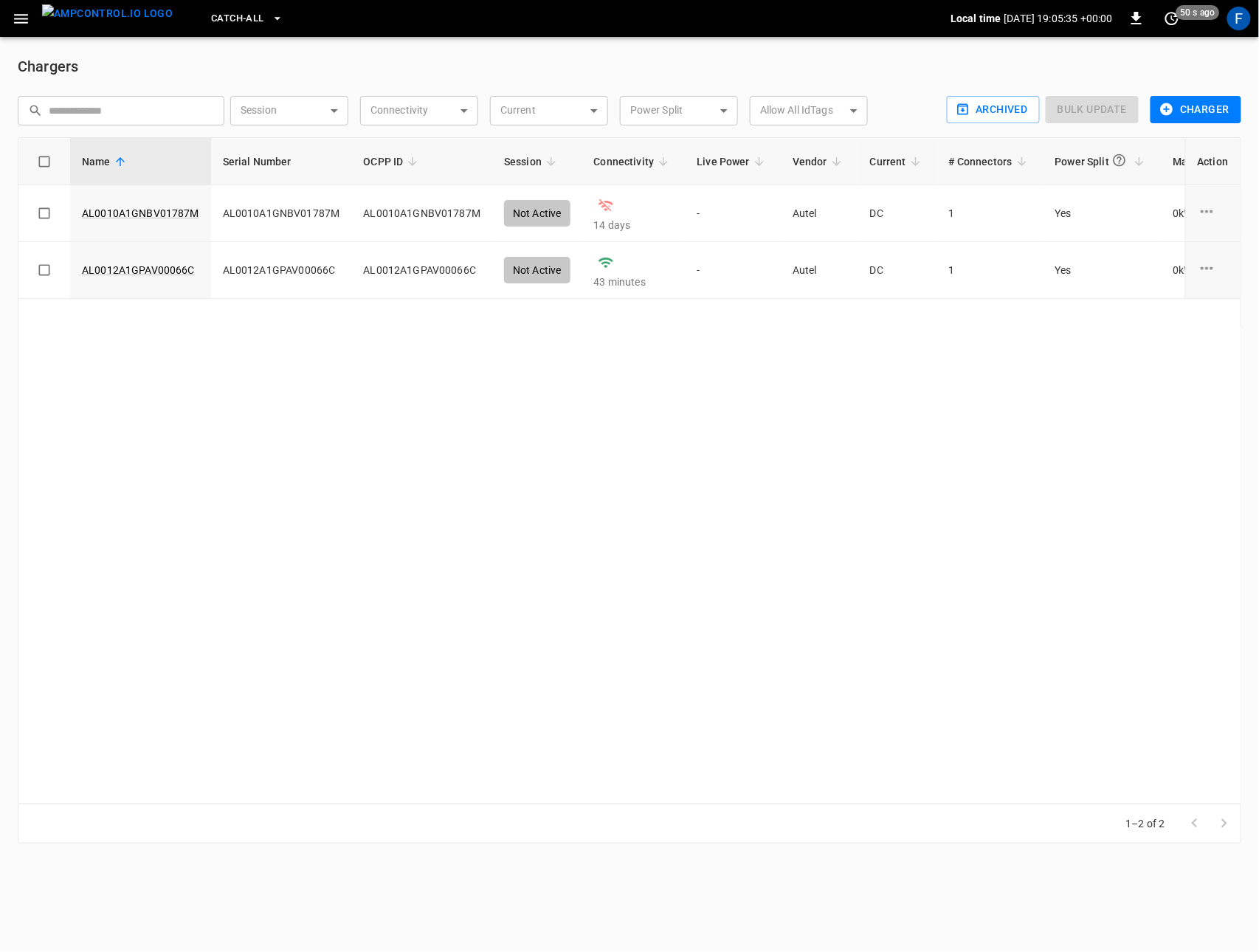
click at [1217, 205] on div "charge point options" at bounding box center [1213, 213] width 31 height 22
click at [1191, 341] on li "Delete" at bounding box center [1197, 343] width 104 height 24
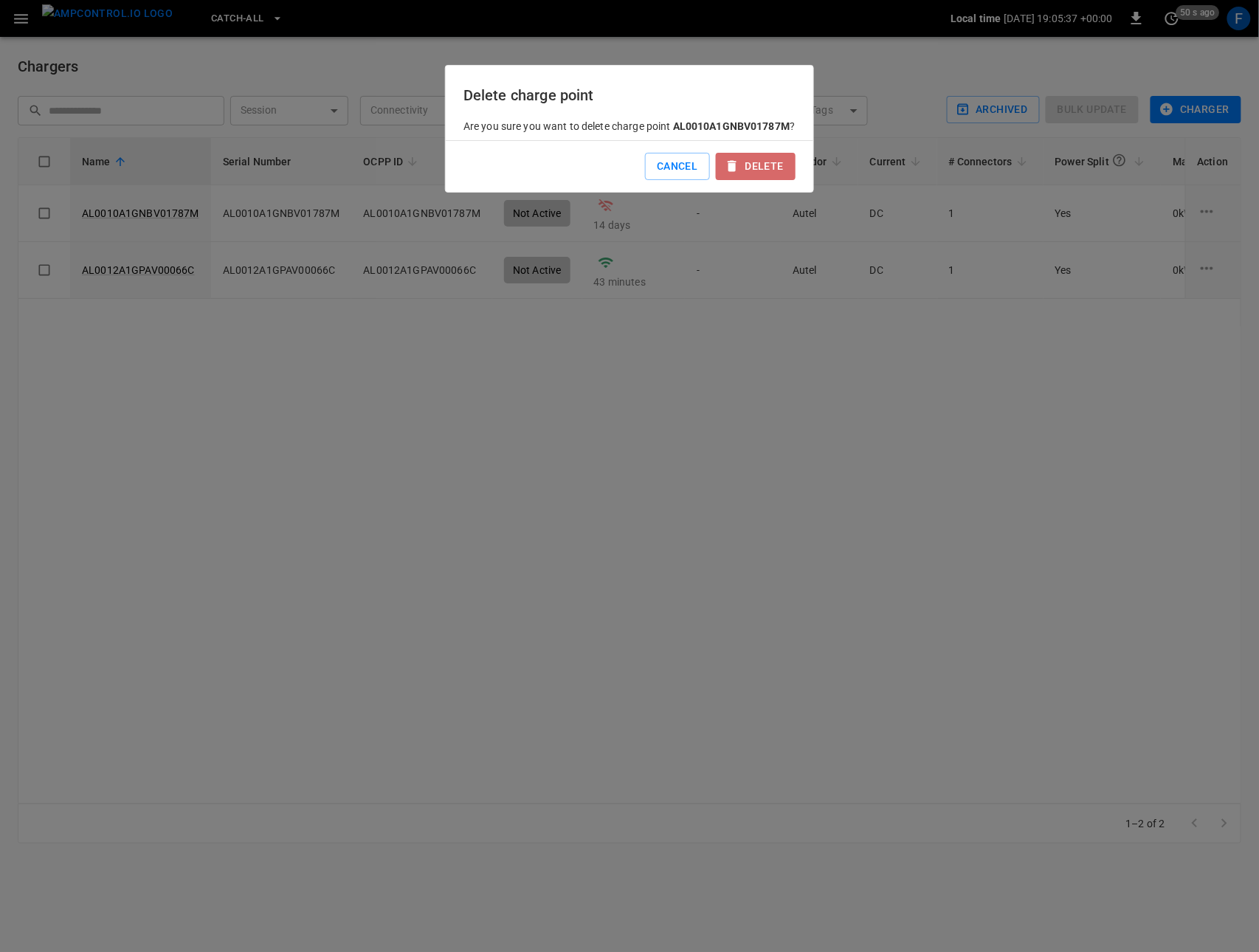
click at [748, 180] on button "Delete" at bounding box center [756, 166] width 80 height 28
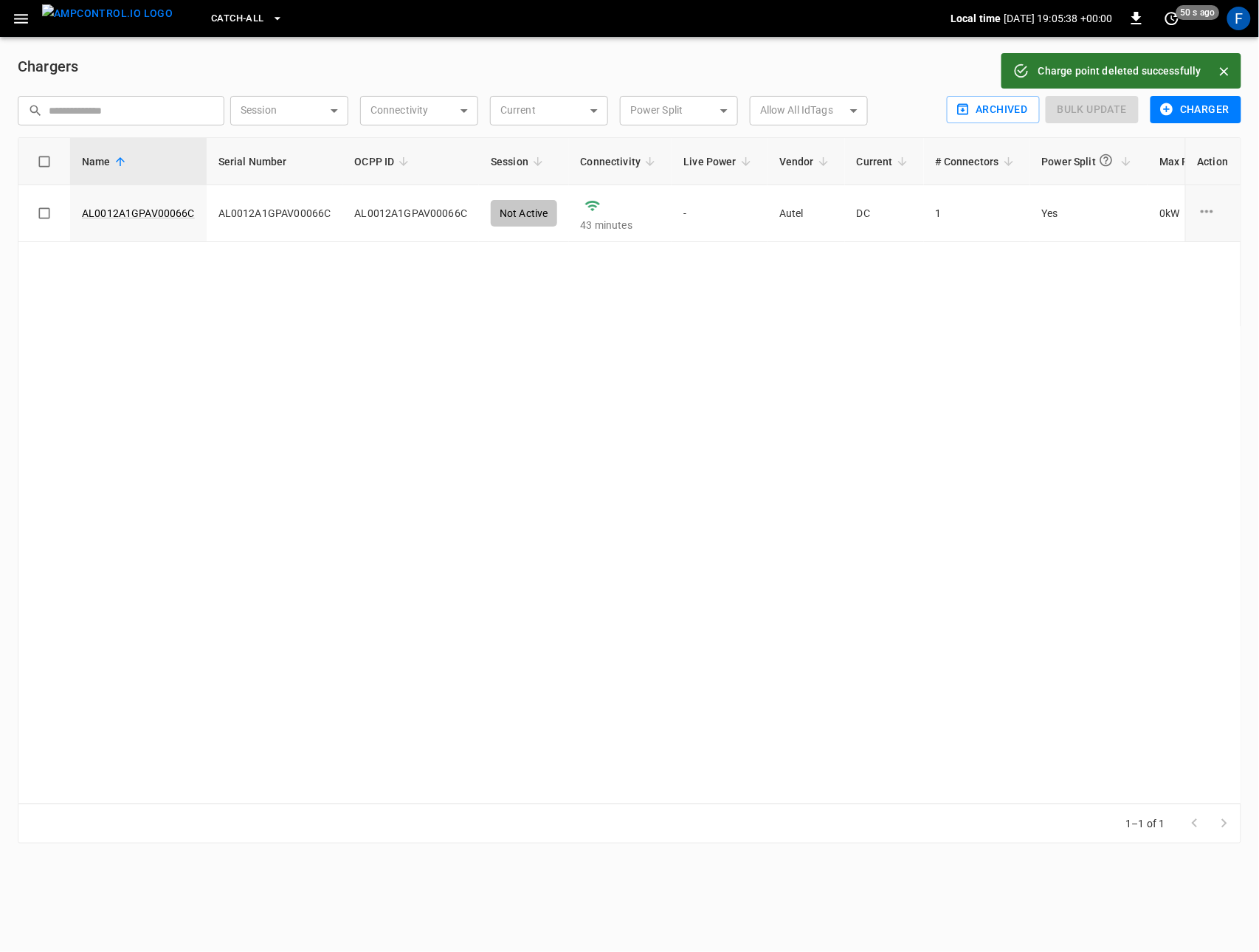
click at [1212, 213] on icon "charge point options" at bounding box center [1207, 211] width 18 height 18
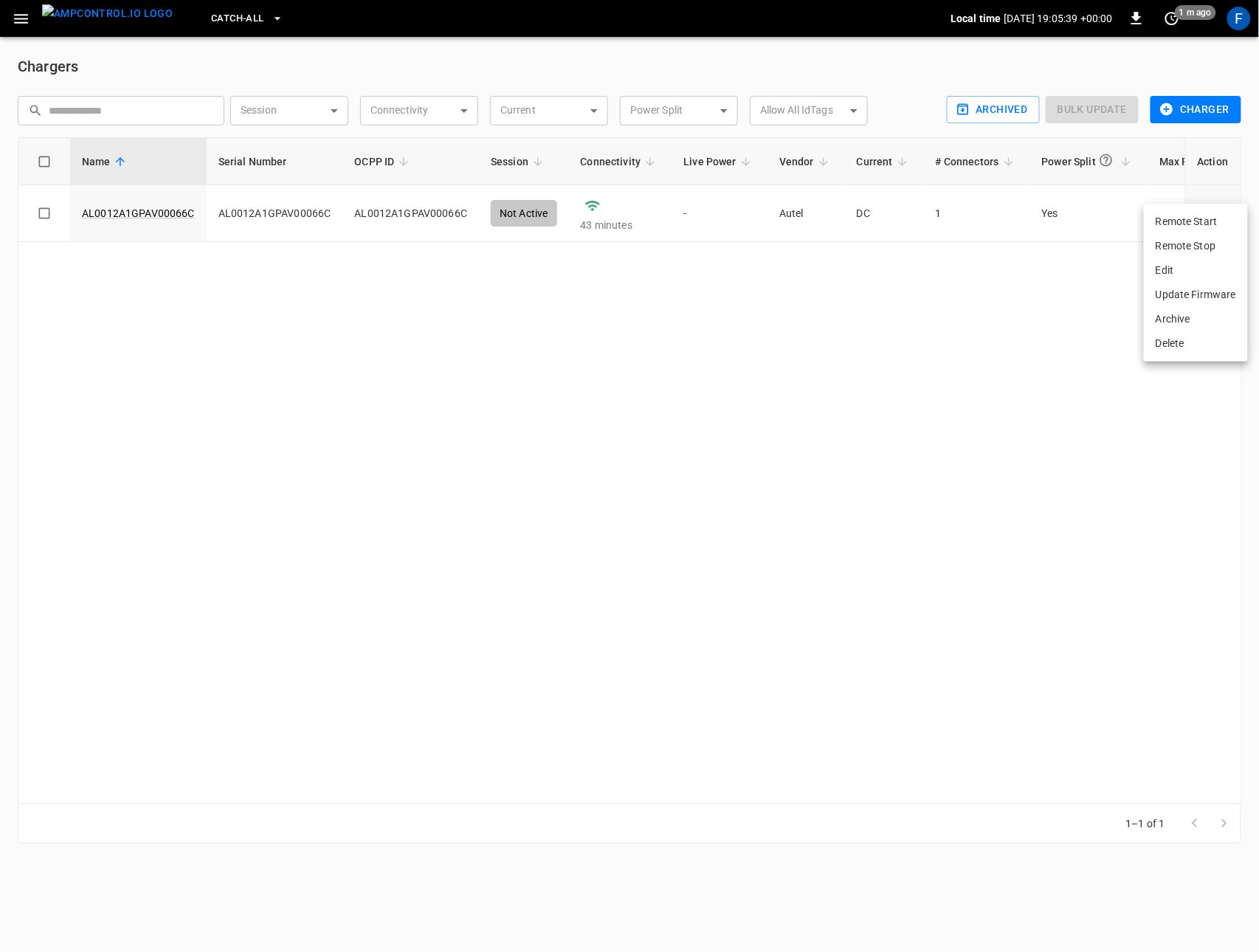
click at [1188, 342] on li "Delete" at bounding box center [1197, 343] width 104 height 24
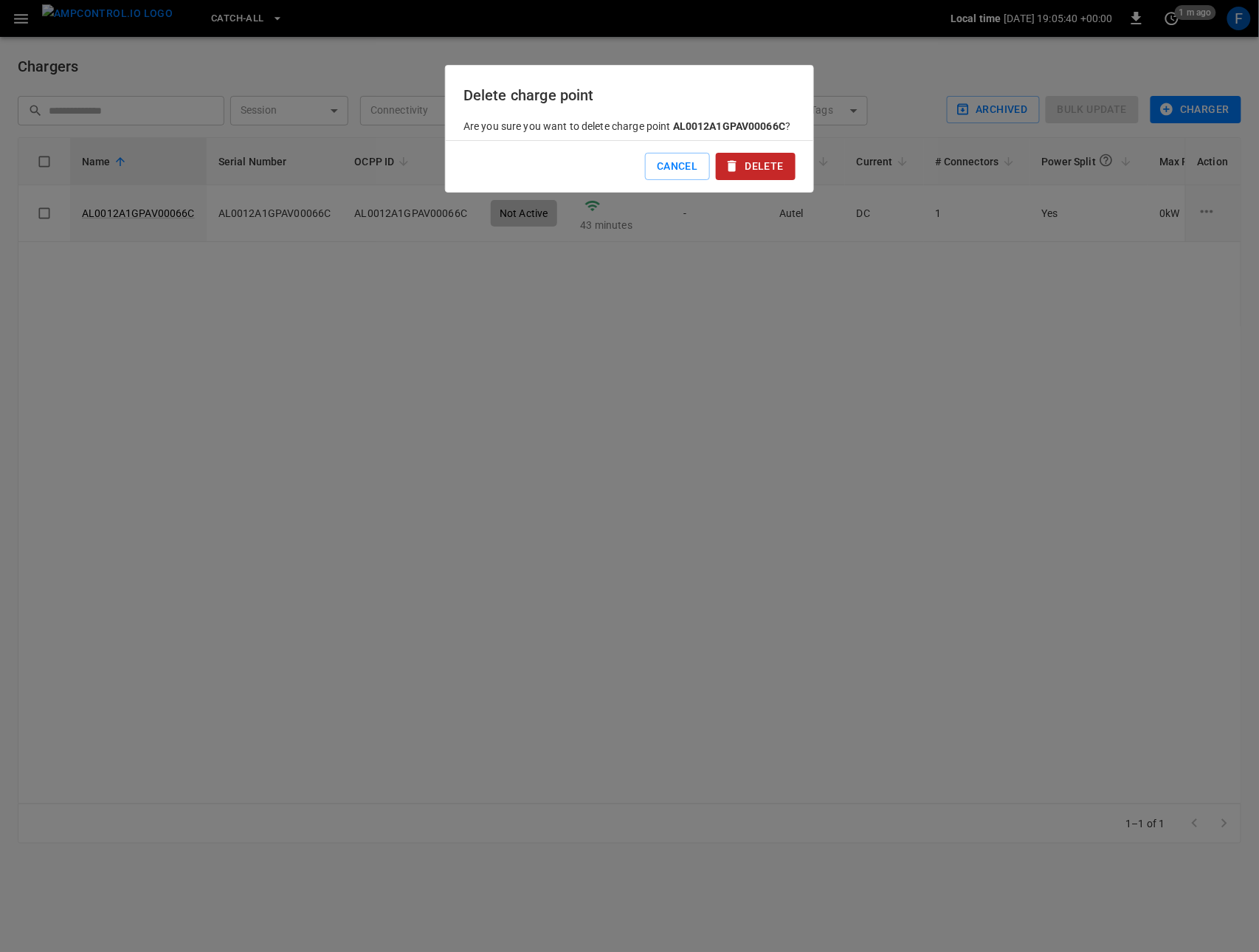
drag, startPoint x: 775, startPoint y: 168, endPoint x: 756, endPoint y: 168, distance: 19.0
click at [775, 168] on button "Delete" at bounding box center [756, 166] width 80 height 28
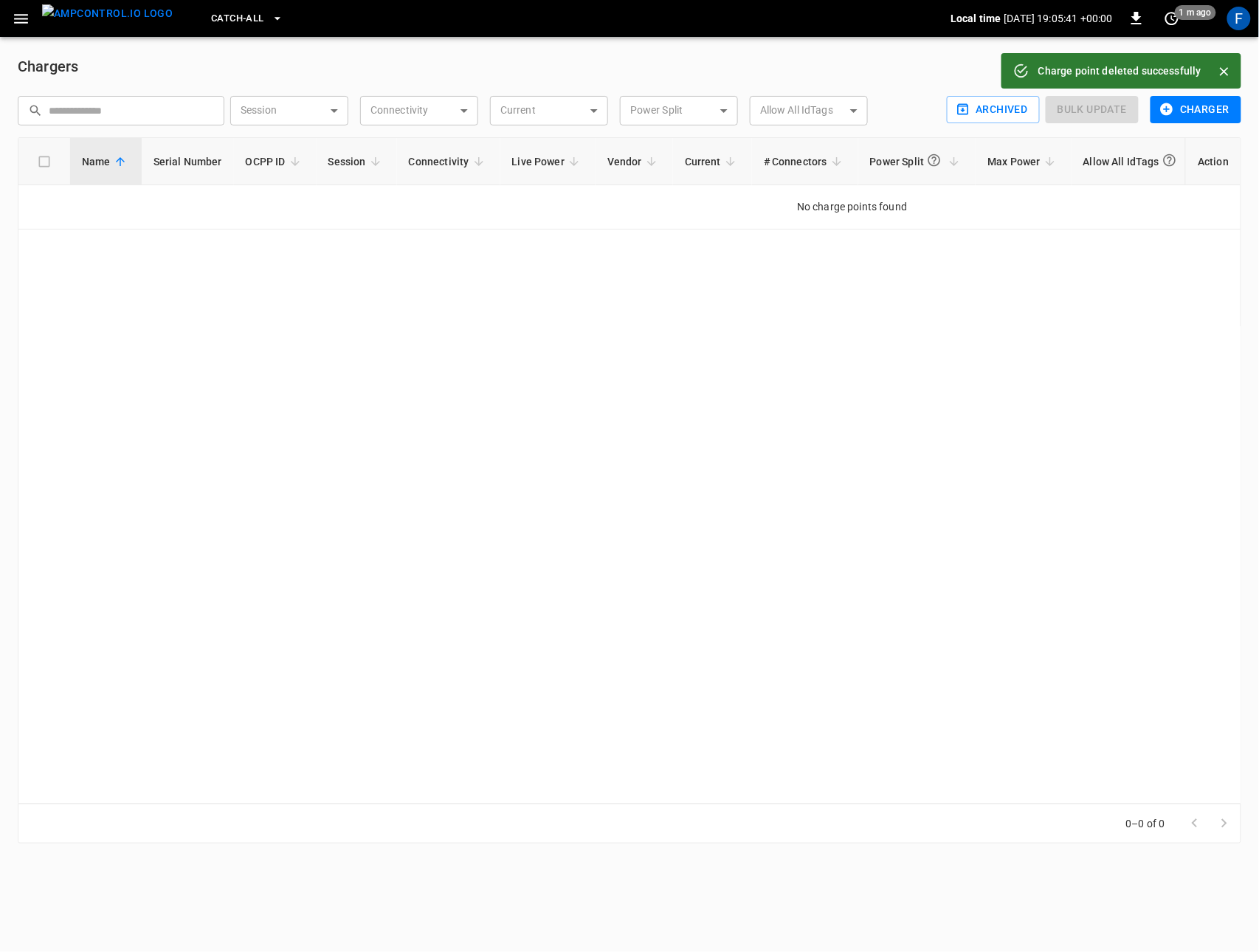
click at [92, 6] on img "menu" at bounding box center [107, 13] width 130 height 18
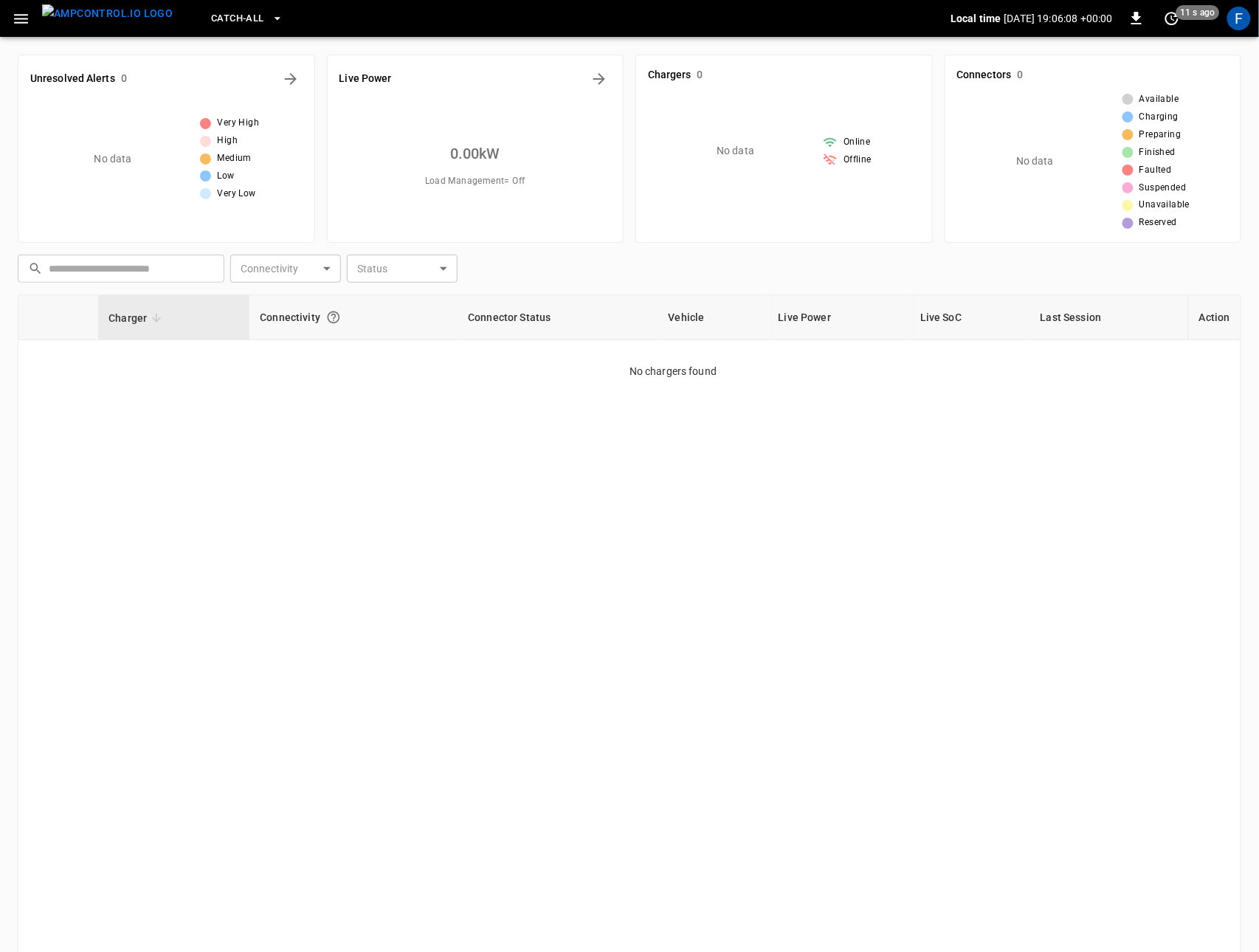
click at [28, 16] on icon "button" at bounding box center [21, 18] width 18 height 18
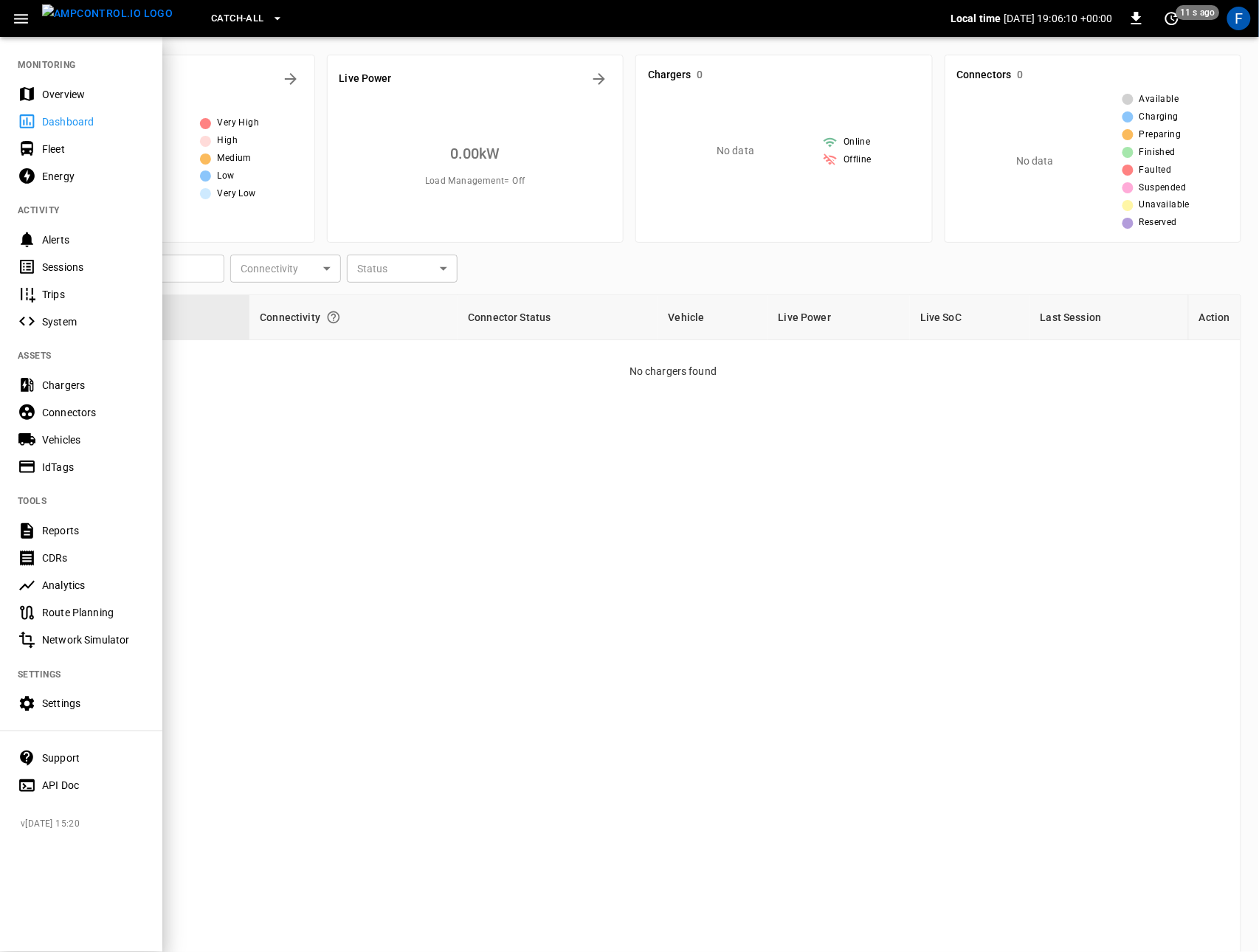
drag, startPoint x: 49, startPoint y: 87, endPoint x: 58, endPoint y: 83, distance: 9.8
click at [49, 87] on div "Overview" at bounding box center [93, 94] width 103 height 15
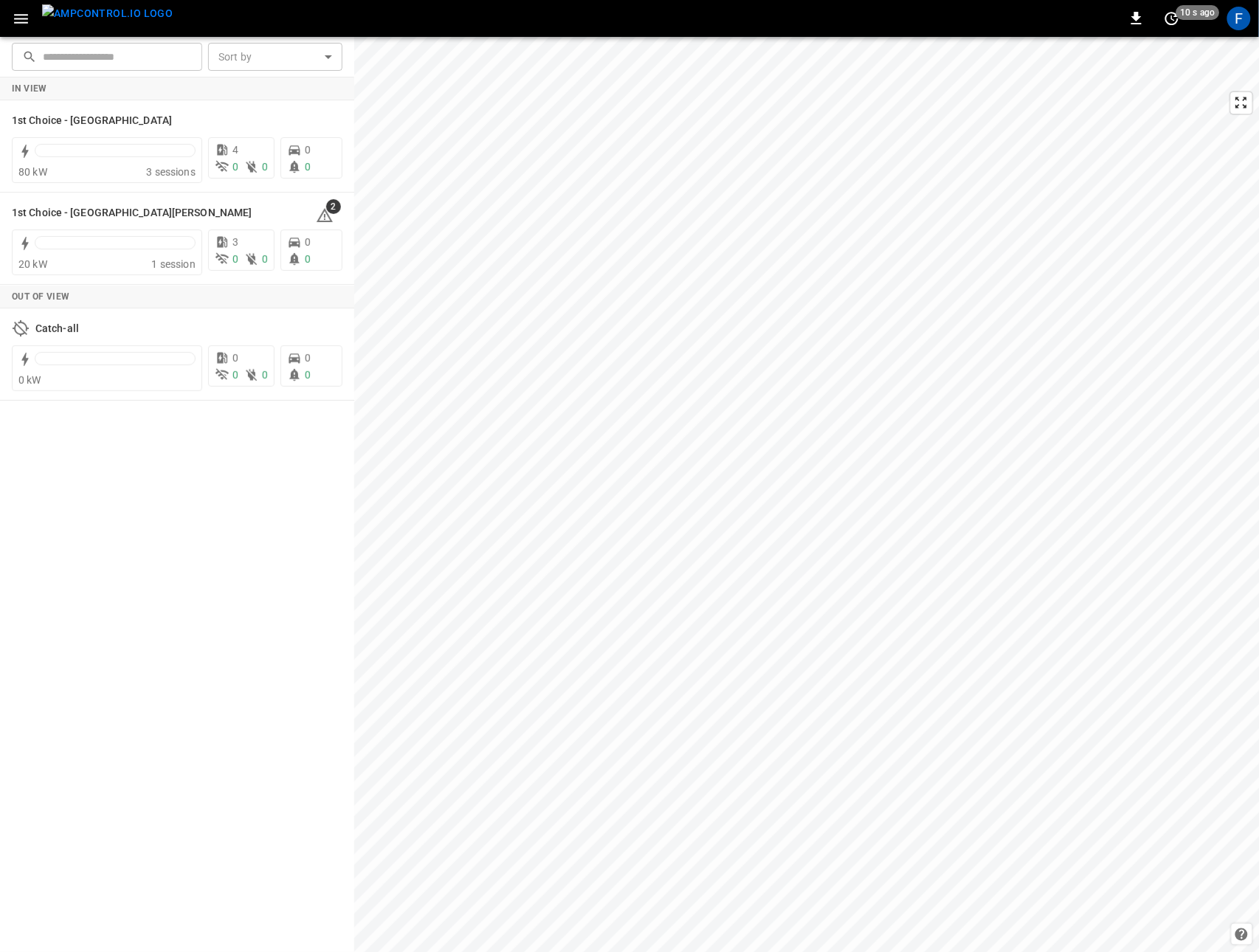
click at [21, 18] on icon "button" at bounding box center [21, 18] width 18 height 18
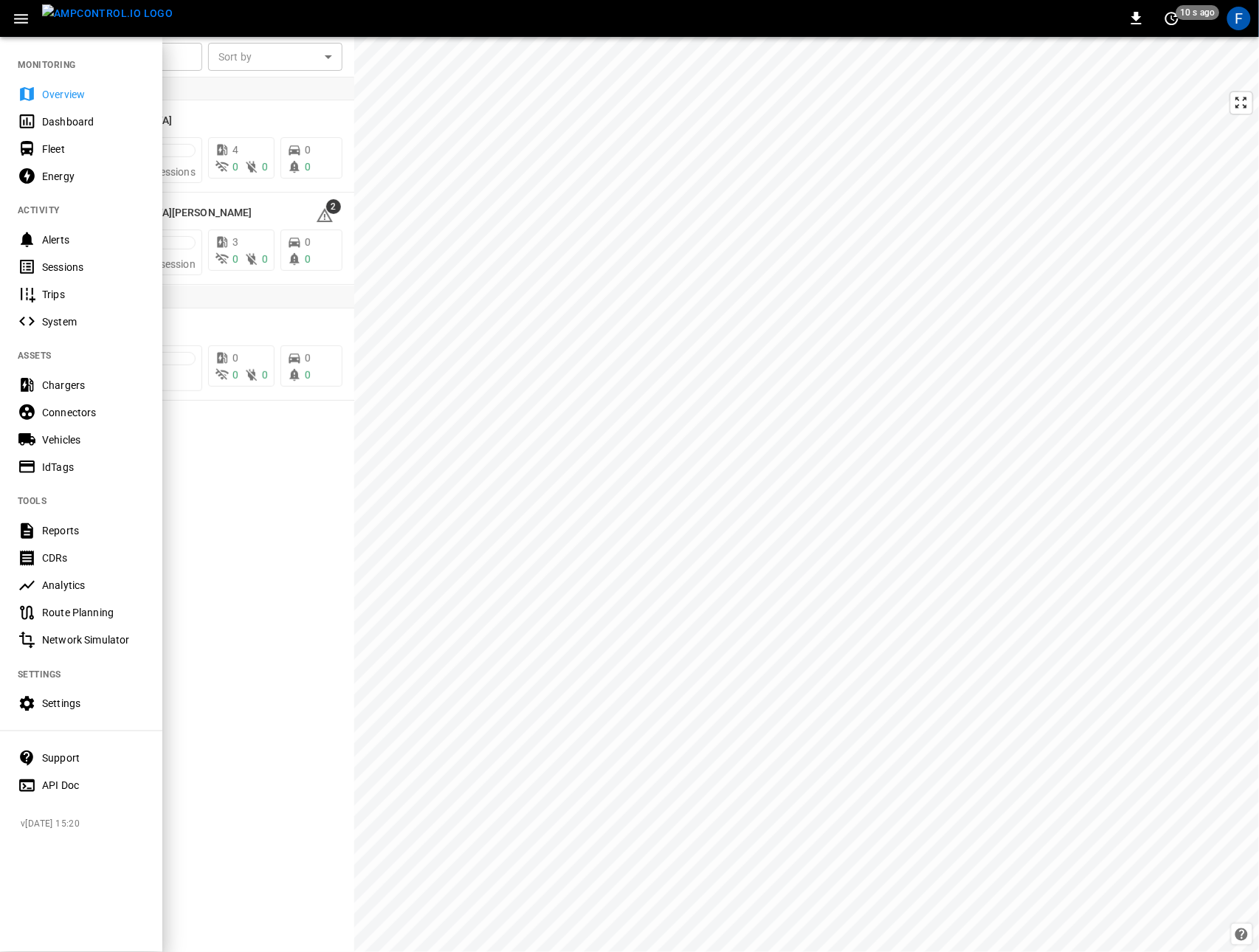
click at [66, 143] on div "Fleet" at bounding box center [93, 149] width 103 height 15
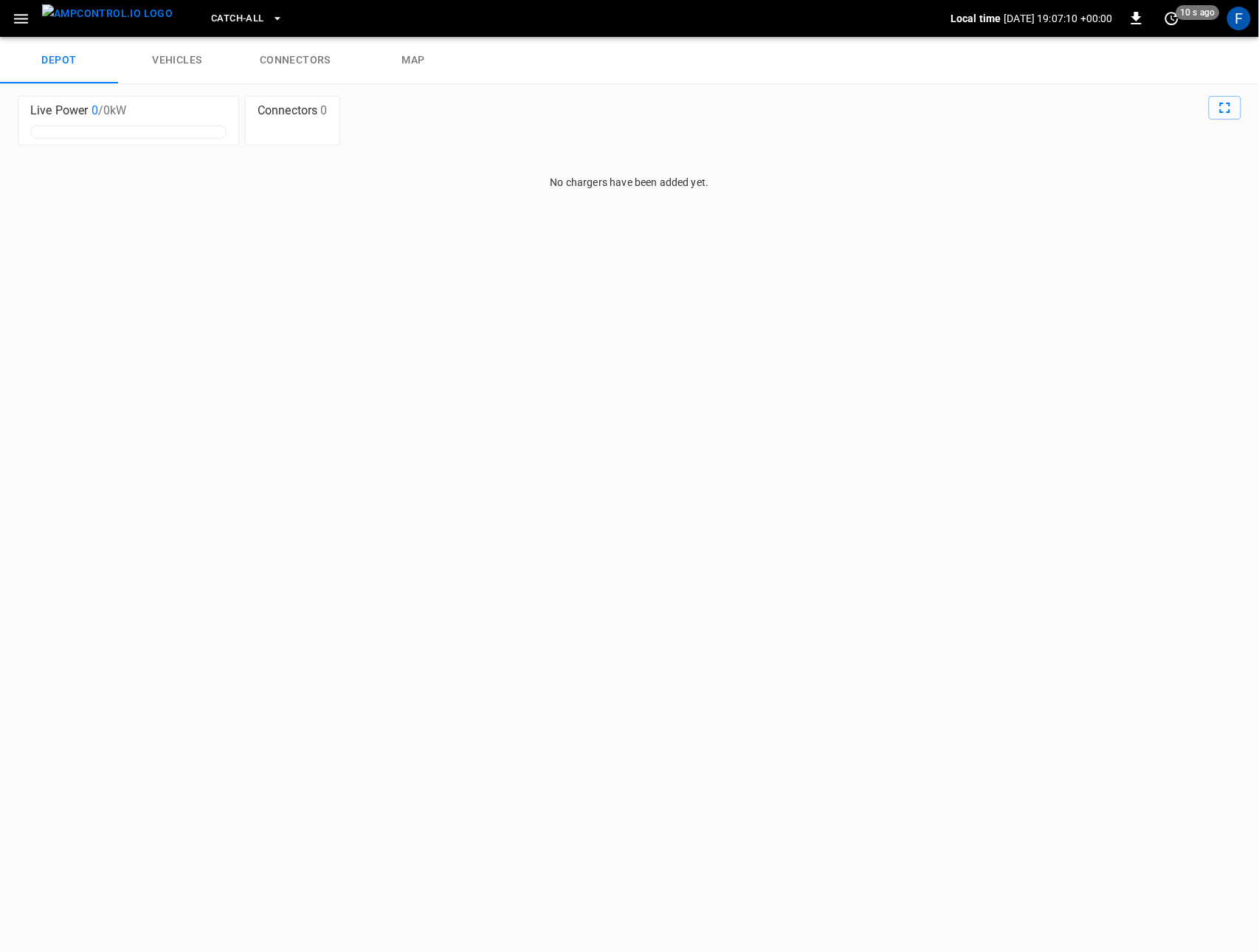
click at [217, 30] on button "Catch-all" at bounding box center [247, 19] width 84 height 28
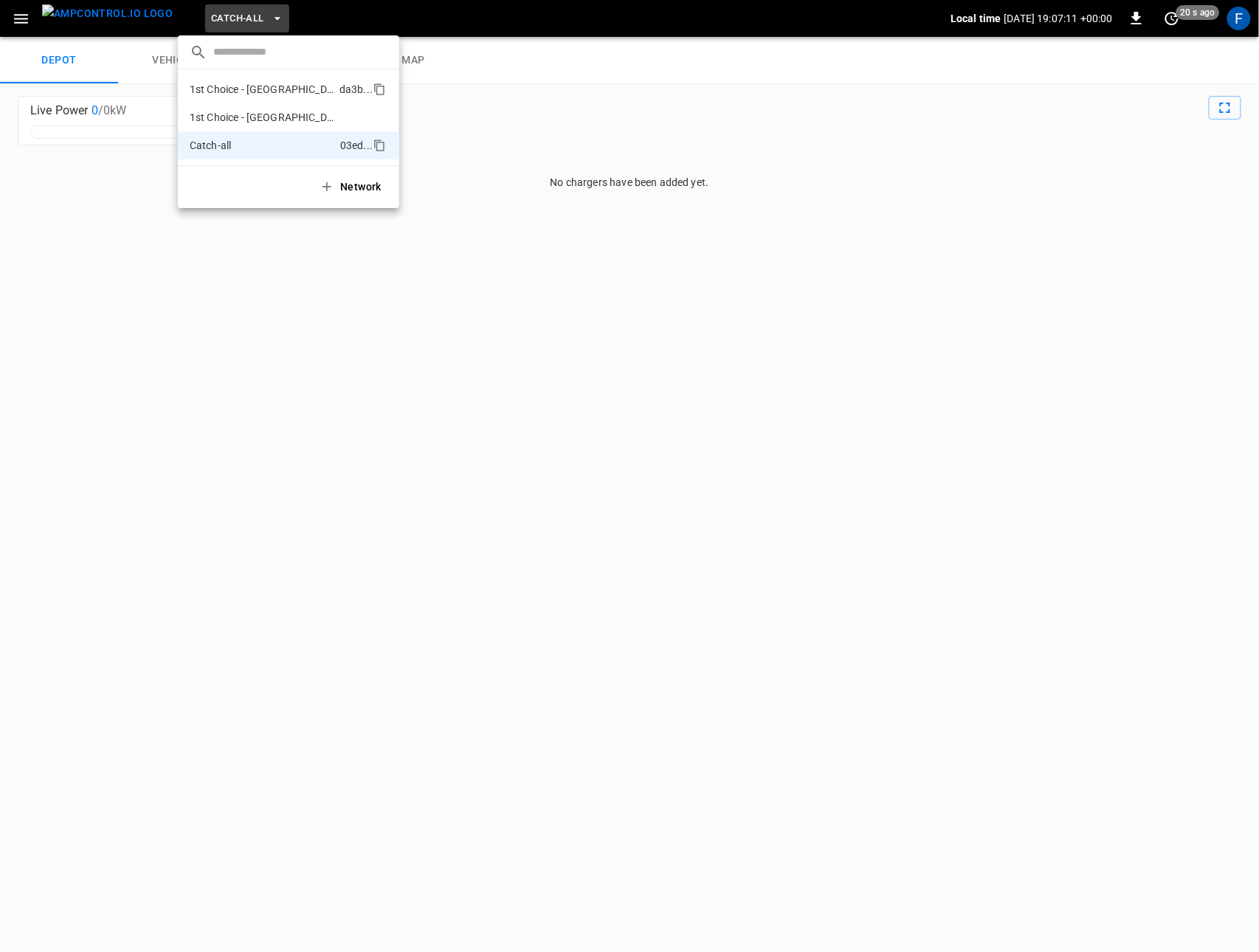
click at [226, 101] on li "1st Choice - [GEOGRAPHIC_DATA] da3b ..." at bounding box center [288, 88] width 221 height 28
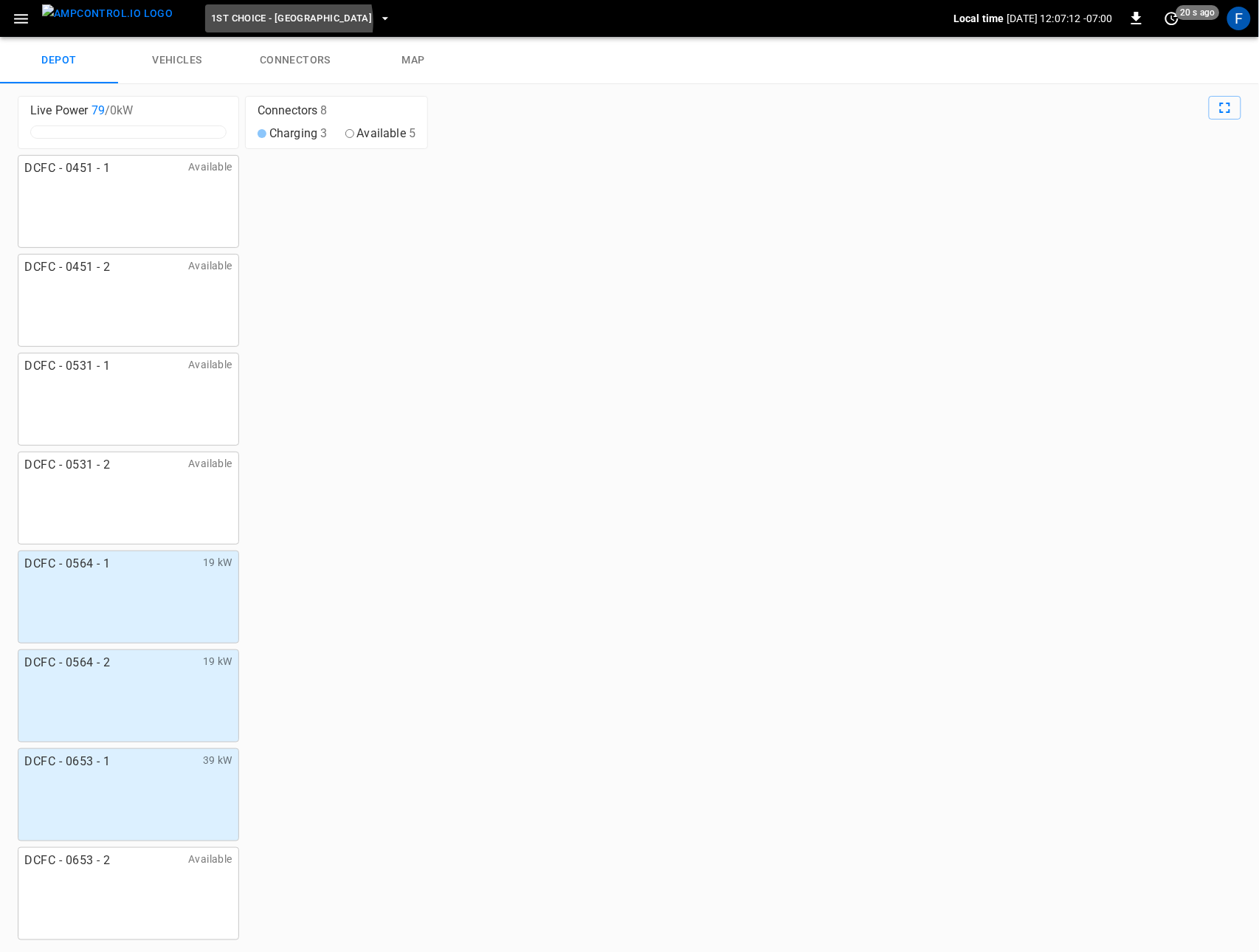
click at [260, 22] on span "1st Choice - [GEOGRAPHIC_DATA]" at bounding box center [292, 18] width 161 height 17
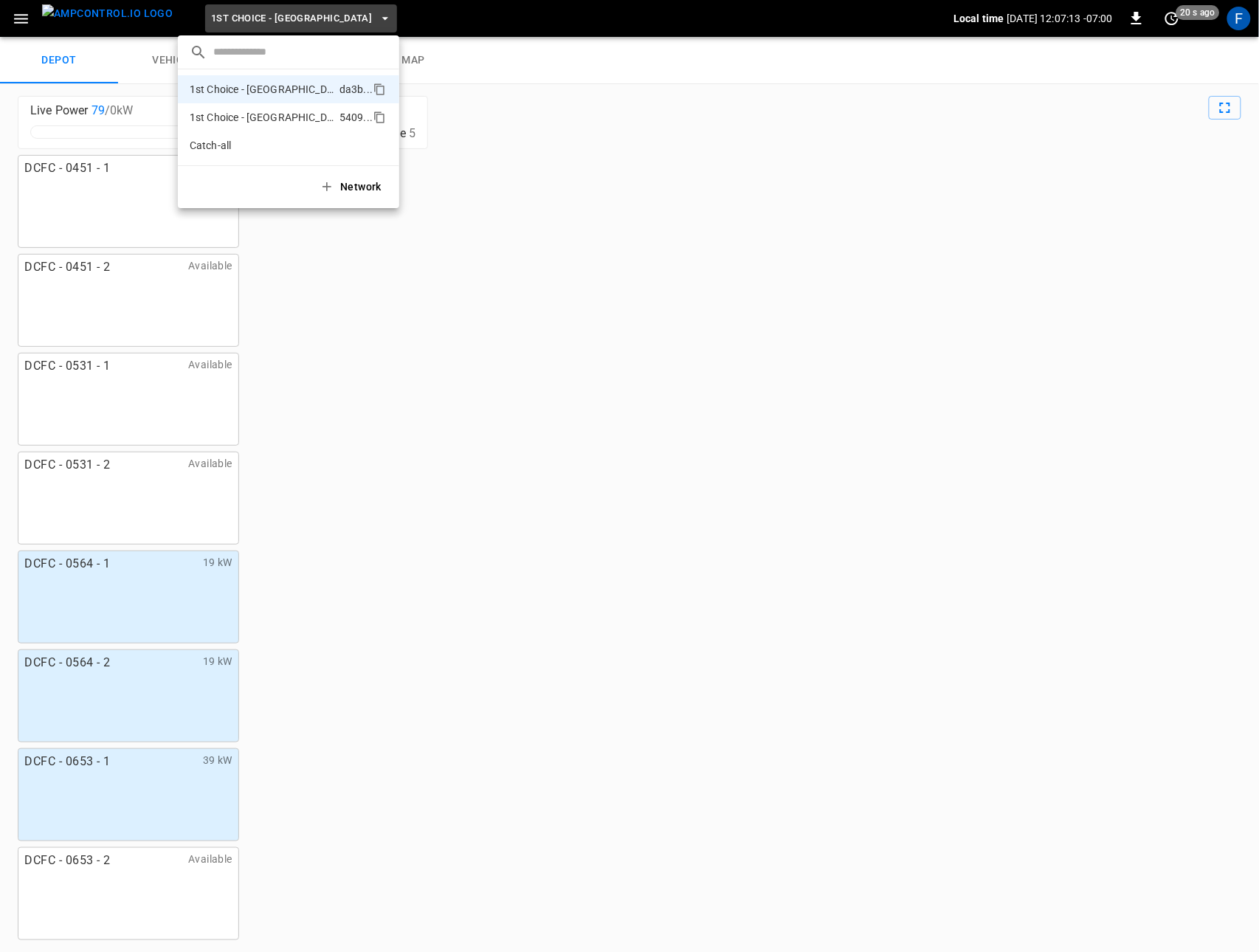
click at [258, 112] on p "1st Choice - [GEOGRAPHIC_DATA][PERSON_NAME]" at bounding box center [262, 117] width 144 height 15
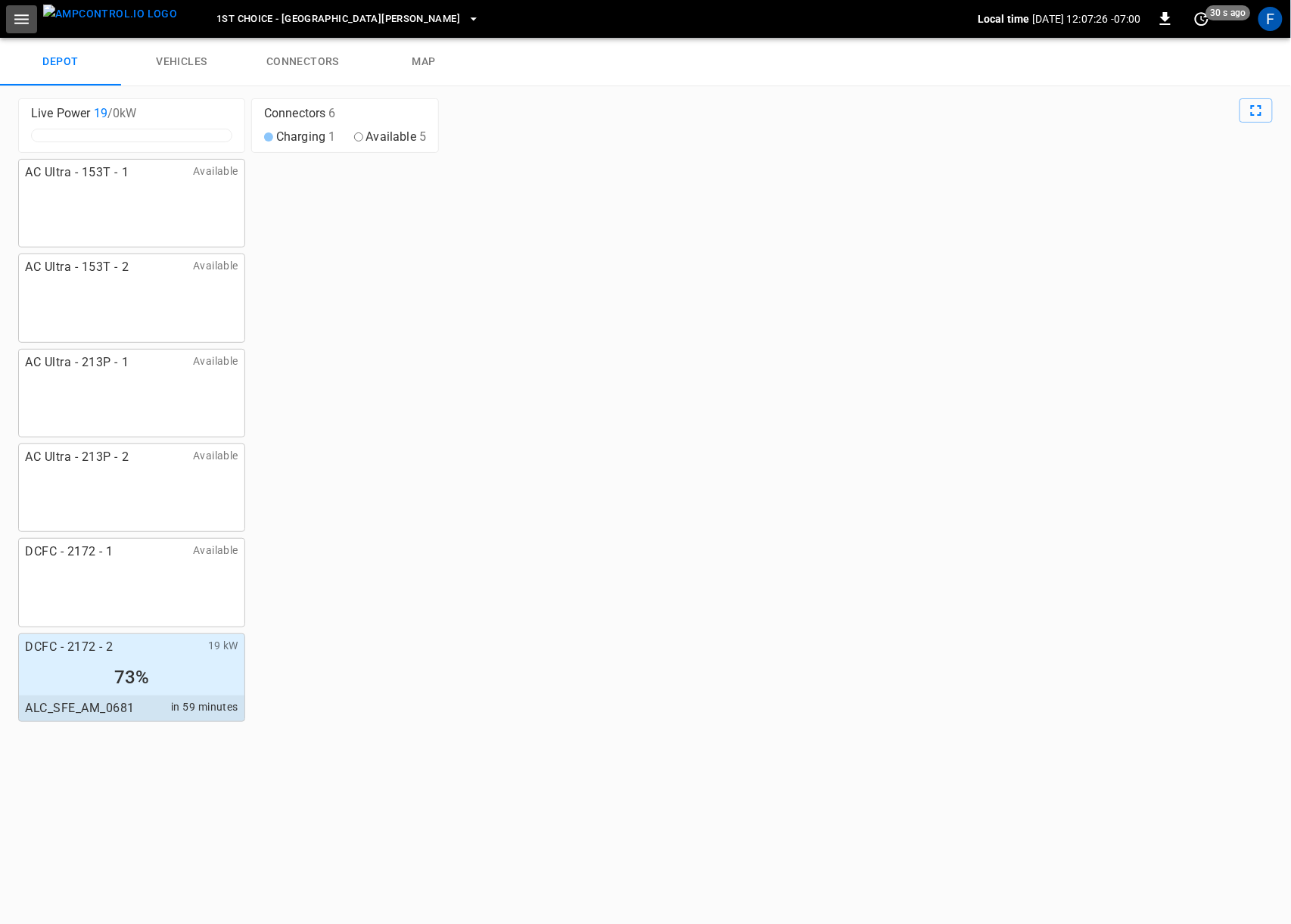
click at [28, 24] on icon "button" at bounding box center [21, 19] width 19 height 19
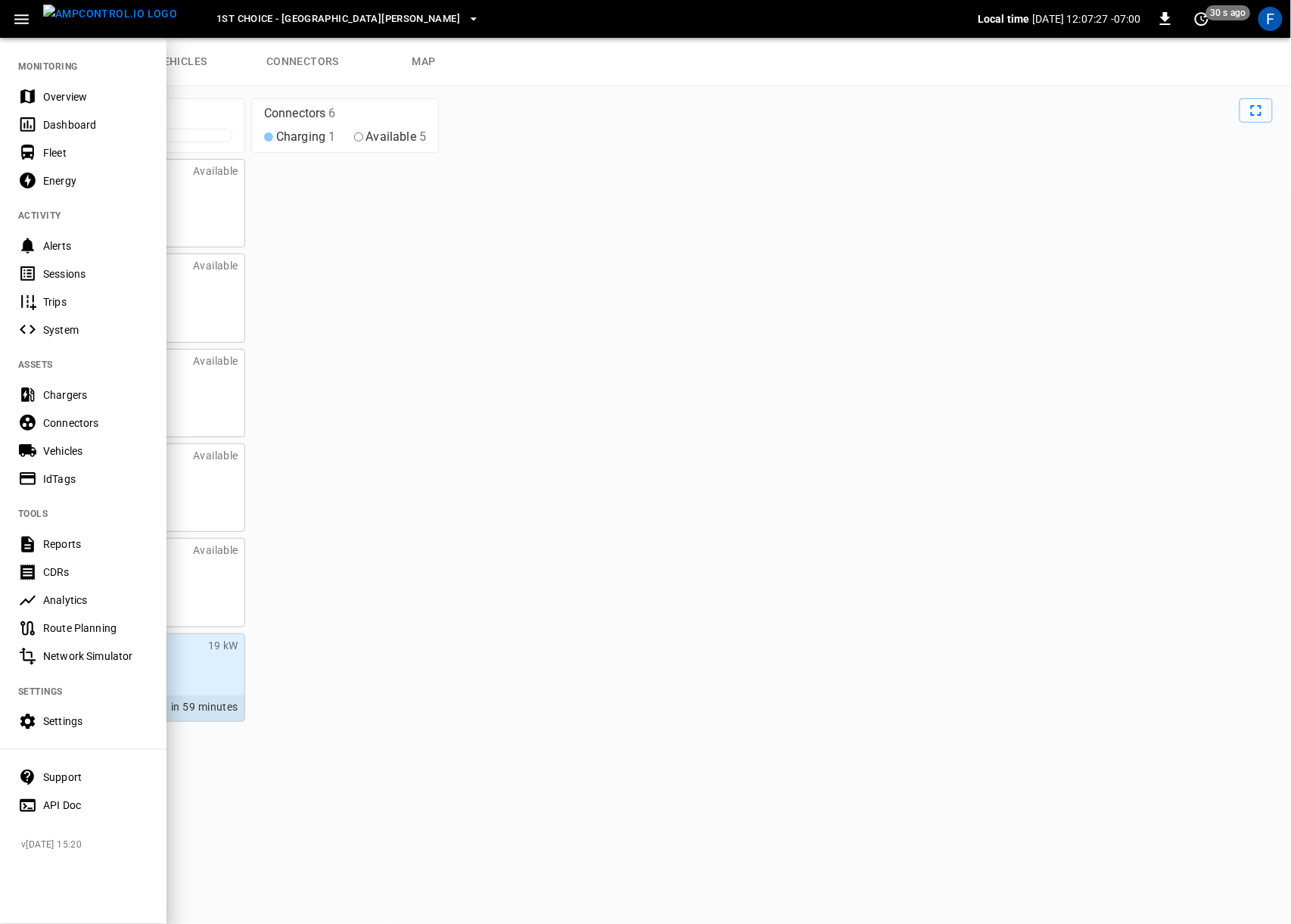
click at [56, 145] on div "Fleet" at bounding box center [96, 152] width 105 height 15
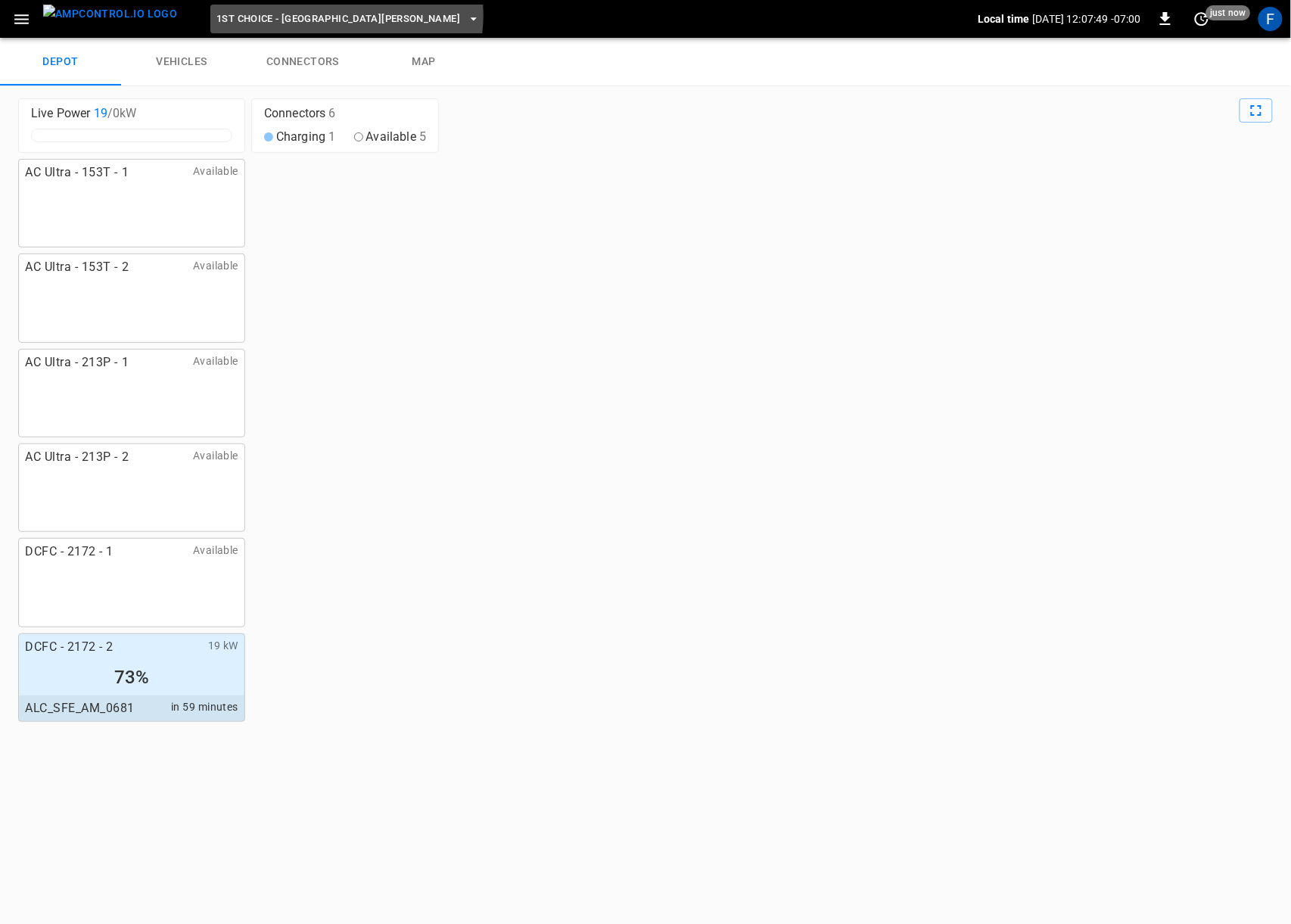
click at [318, 16] on span "1st Choice - [GEOGRAPHIC_DATA][PERSON_NAME]" at bounding box center [338, 19] width 244 height 17
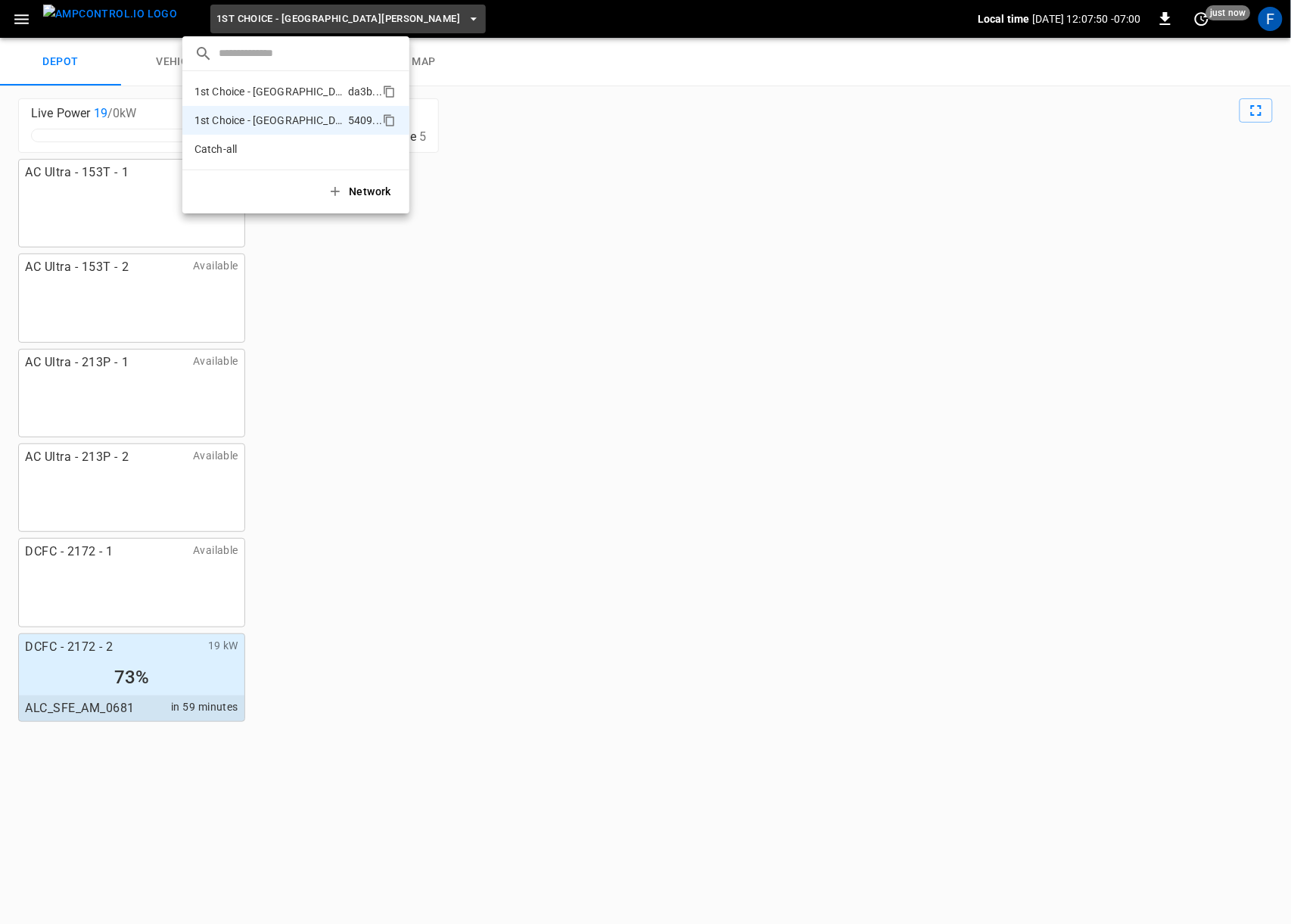
click at [292, 86] on p "1st Choice - [GEOGRAPHIC_DATA]" at bounding box center [268, 92] width 147 height 15
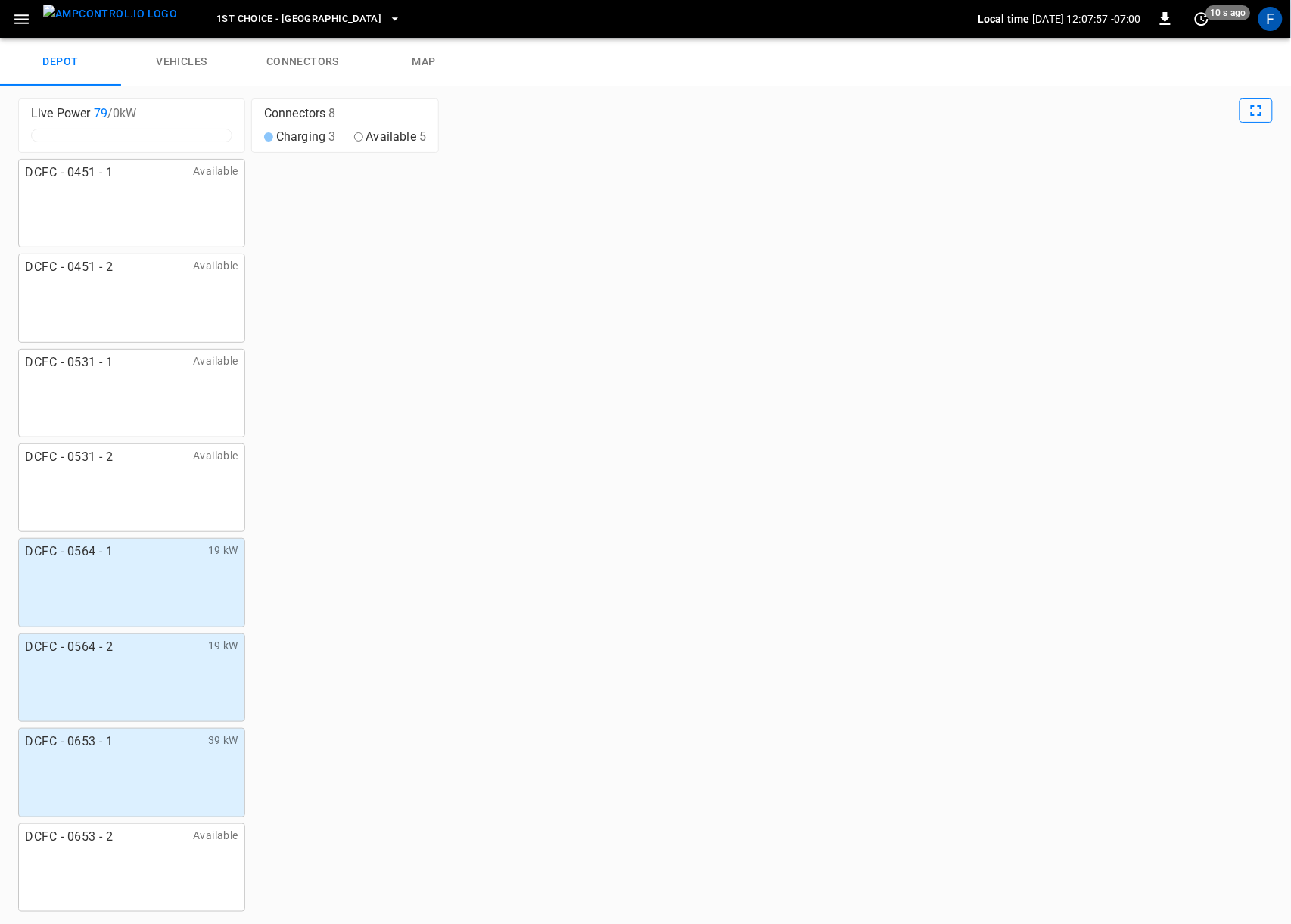
click at [1261, 113] on icon "Full Screen" at bounding box center [1256, 110] width 11 height 11
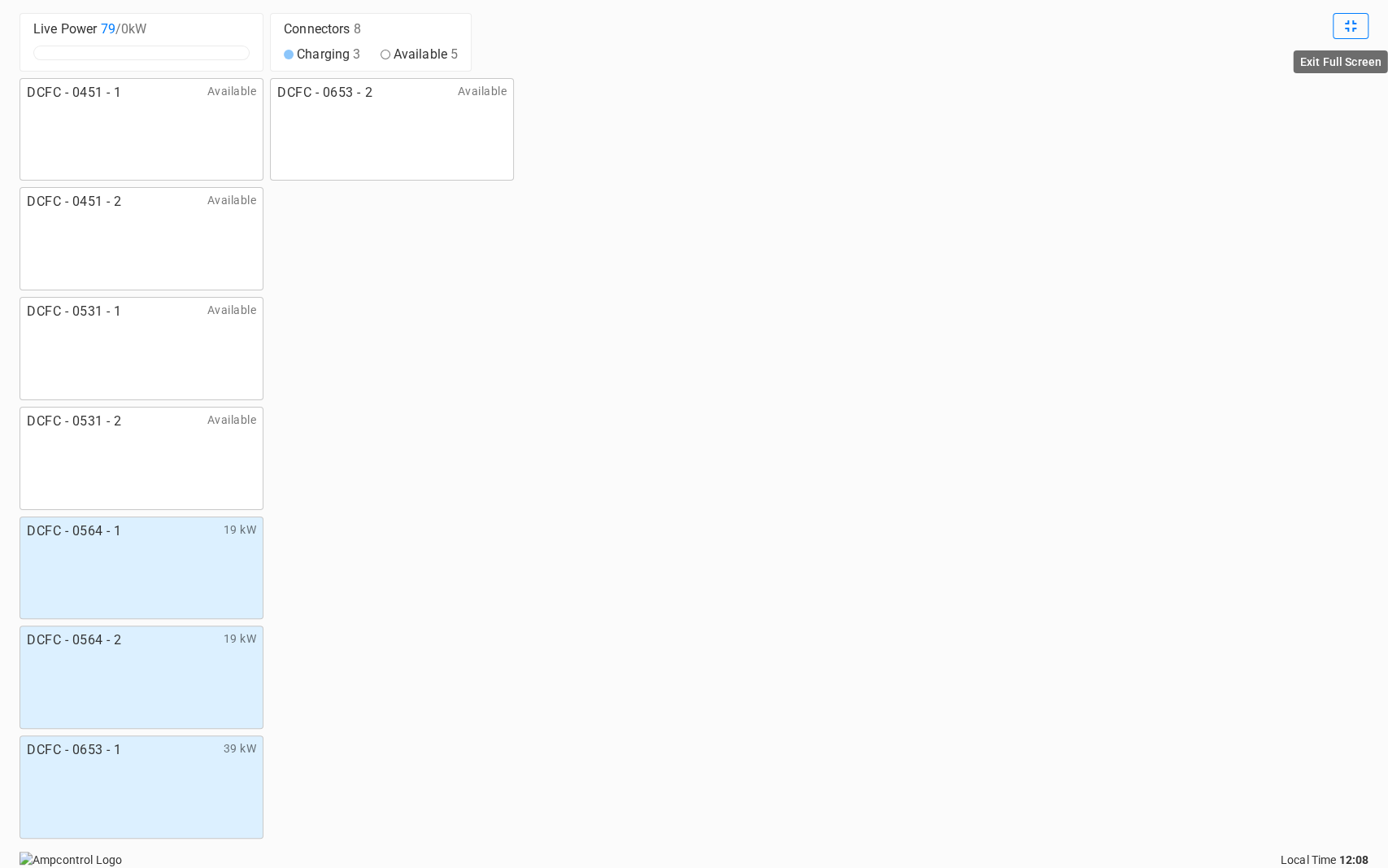
click at [1361, 26] on button "Exit Full Screen" at bounding box center [1351, 26] width 36 height 26
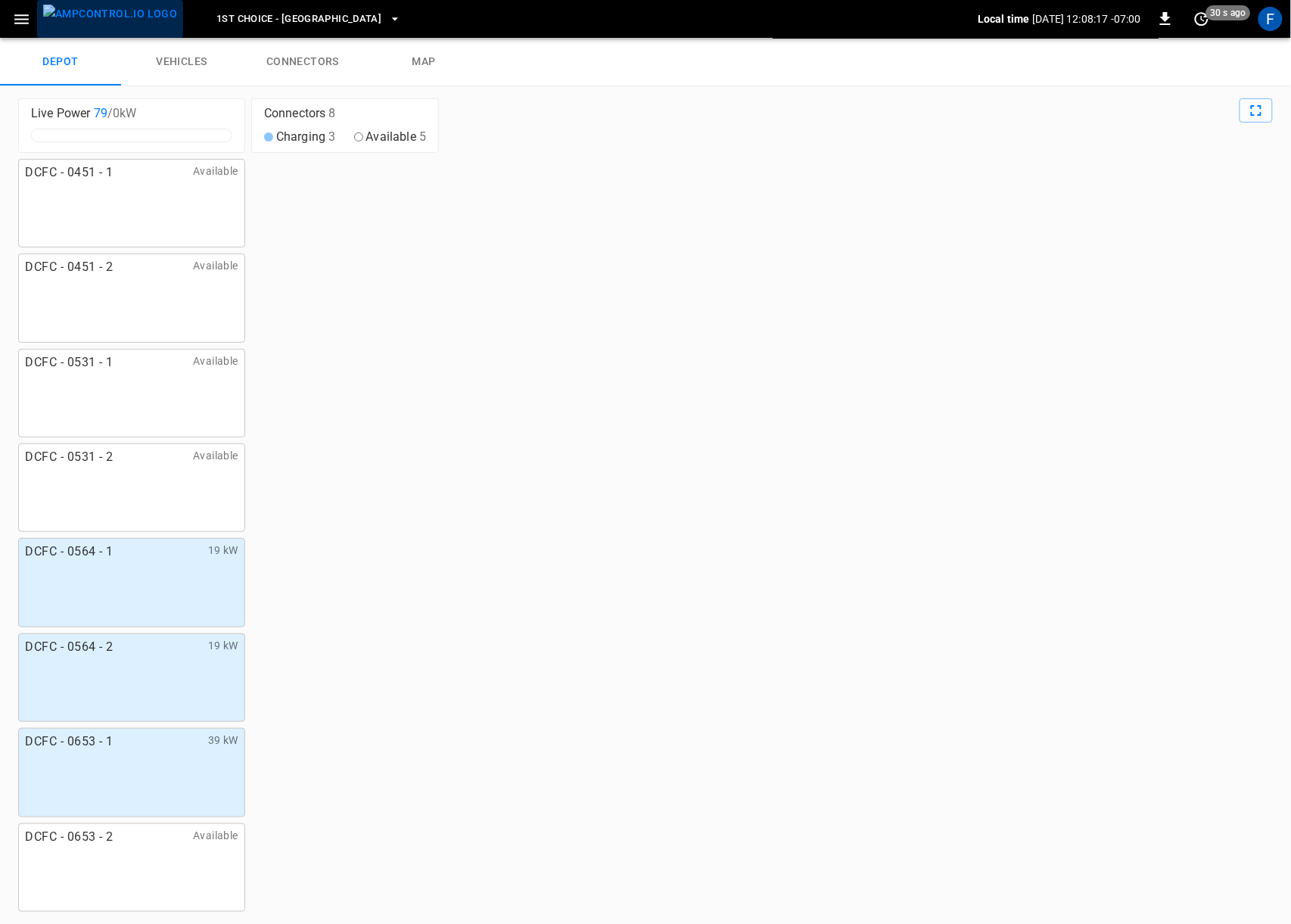
click at [111, 19] on img "menu" at bounding box center [109, 14] width 134 height 19
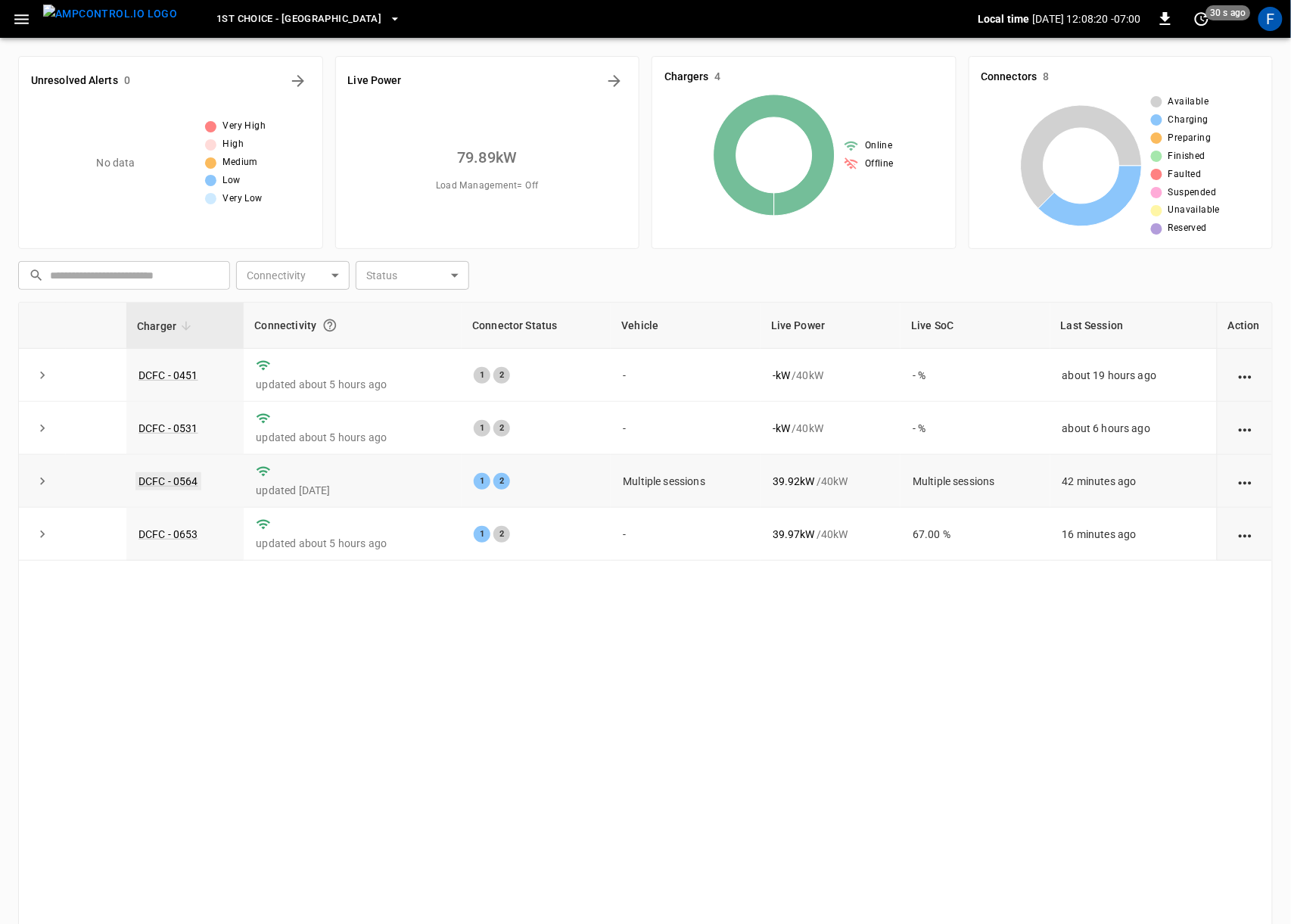
click at [186, 487] on link "DCFC - 0564" at bounding box center [168, 481] width 66 height 18
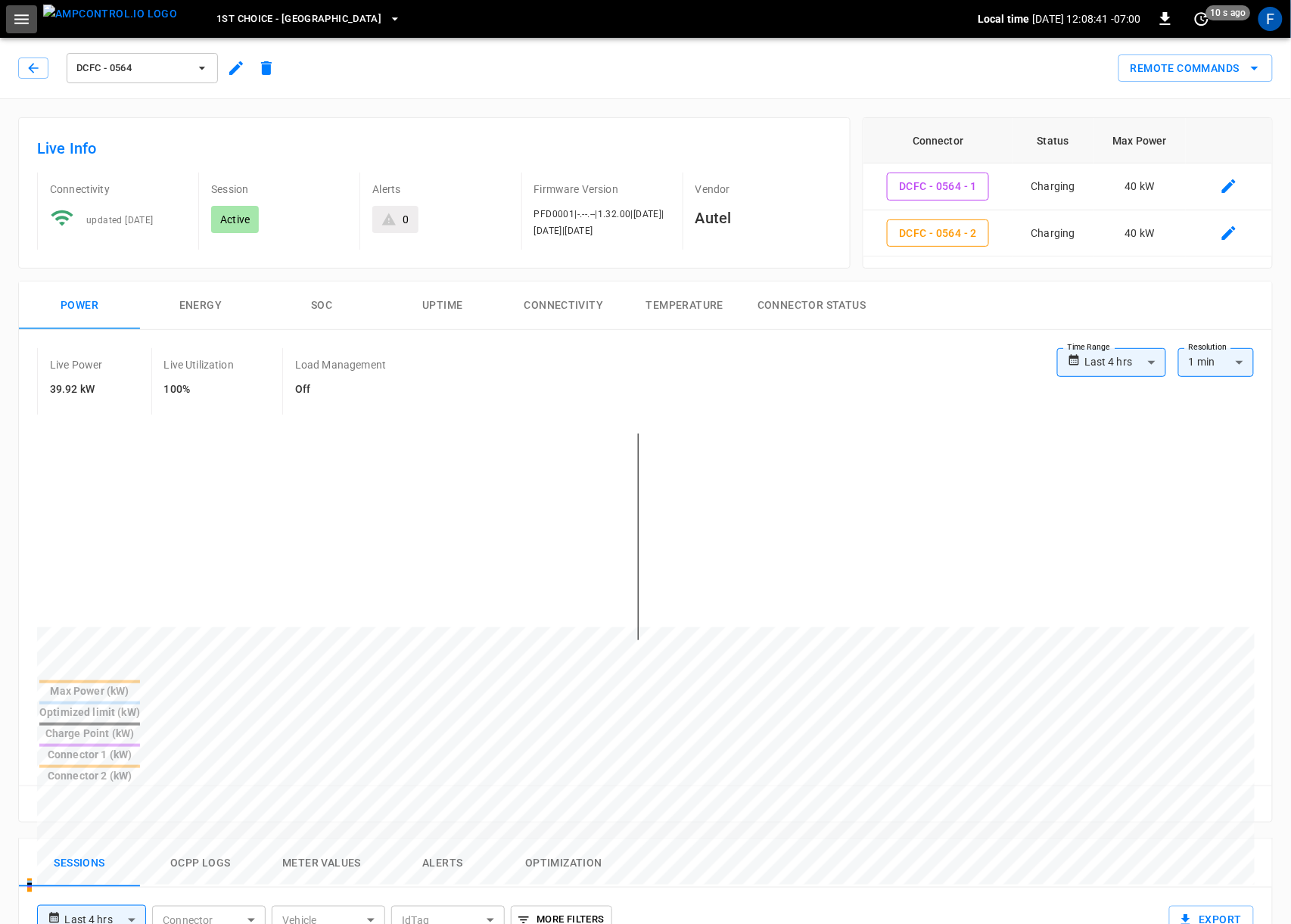
click at [25, 18] on icon "button" at bounding box center [22, 19] width 15 height 10
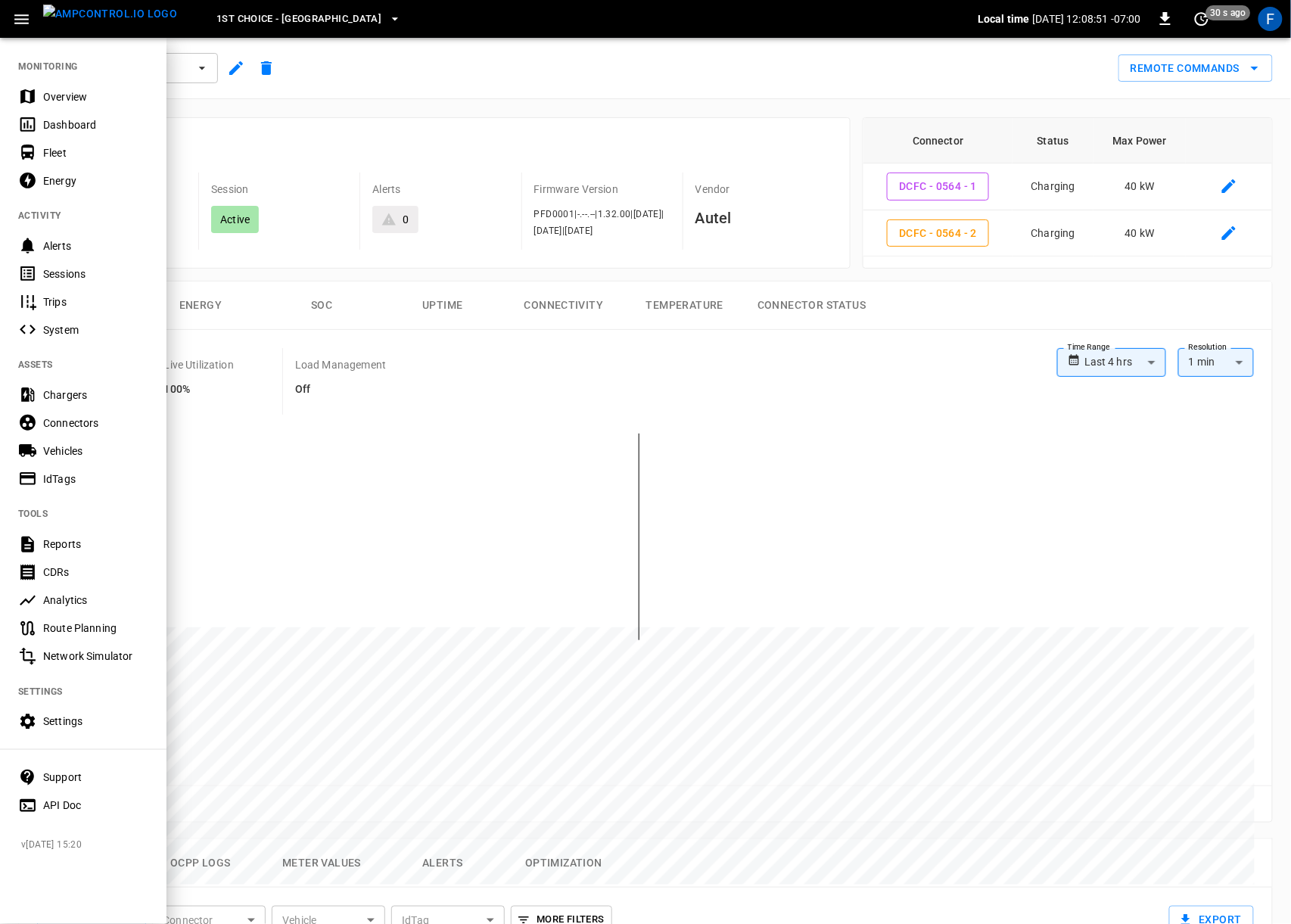
click at [75, 161] on div "Fleet" at bounding box center [83, 152] width 166 height 28
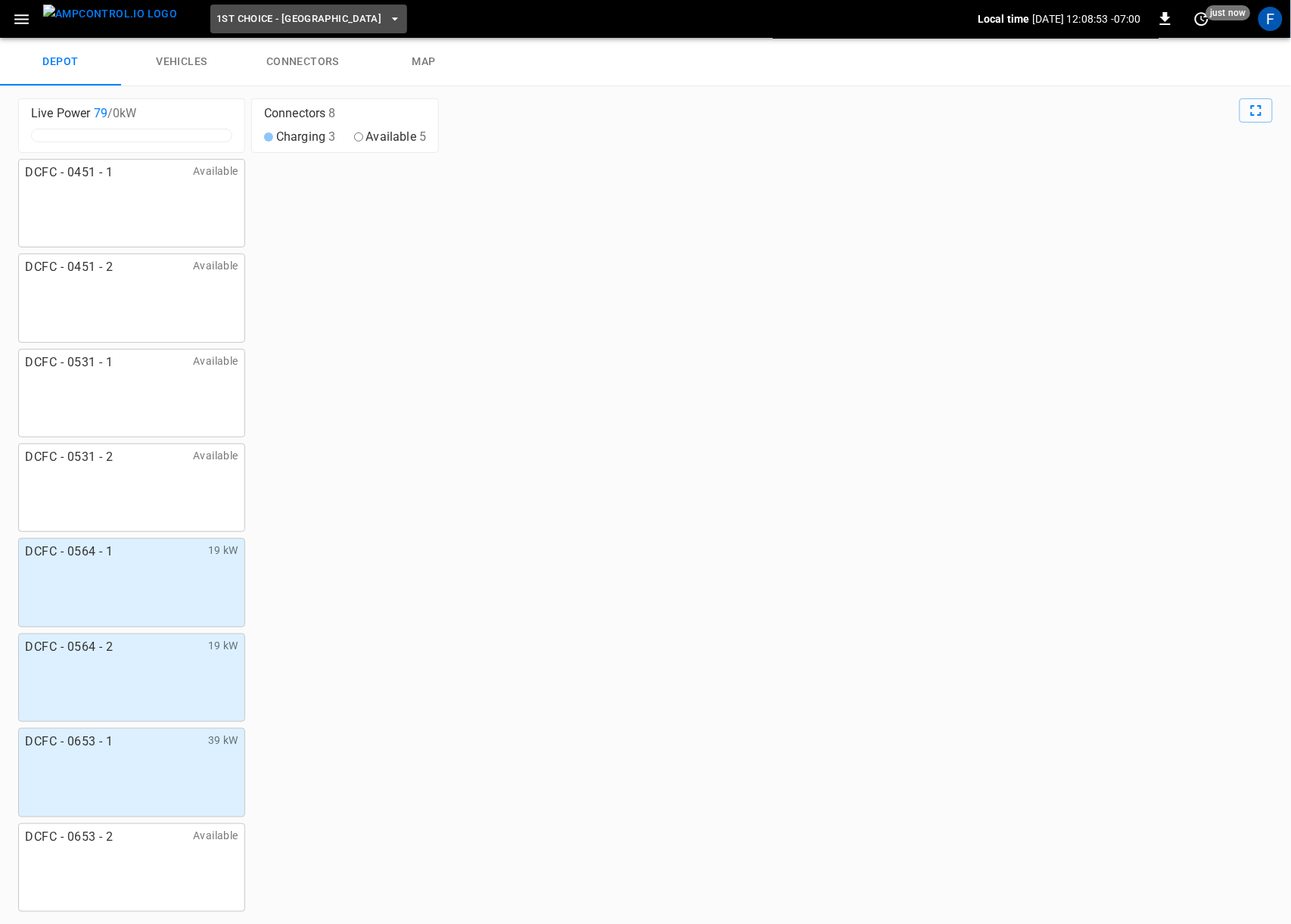
click at [280, 15] on span "1st Choice - [GEOGRAPHIC_DATA]" at bounding box center [299, 19] width 165 height 17
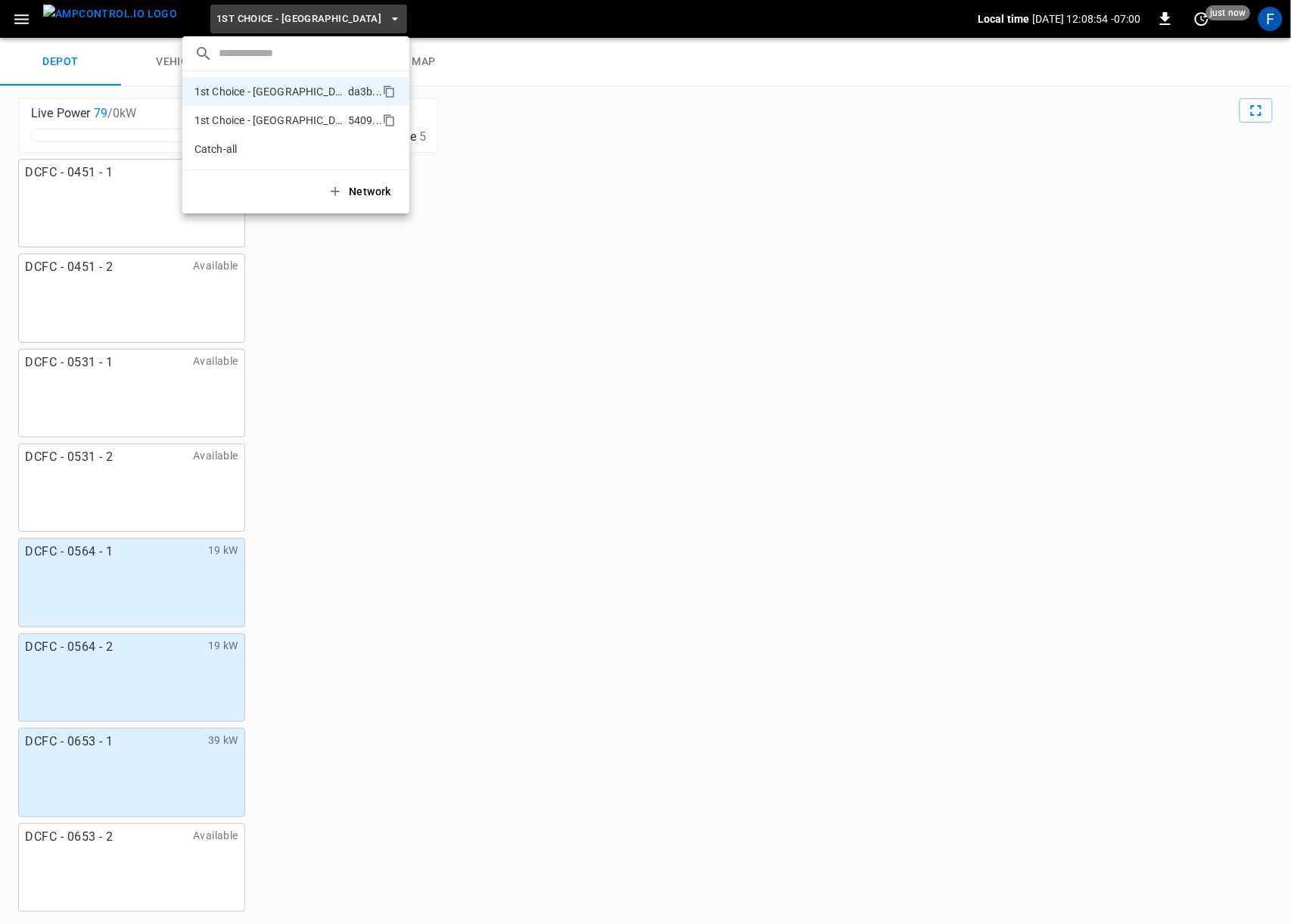
click at [277, 110] on li "1st Choice - [GEOGRAPHIC_DATA][PERSON_NAME] 5409 ..." at bounding box center [296, 120] width 227 height 28
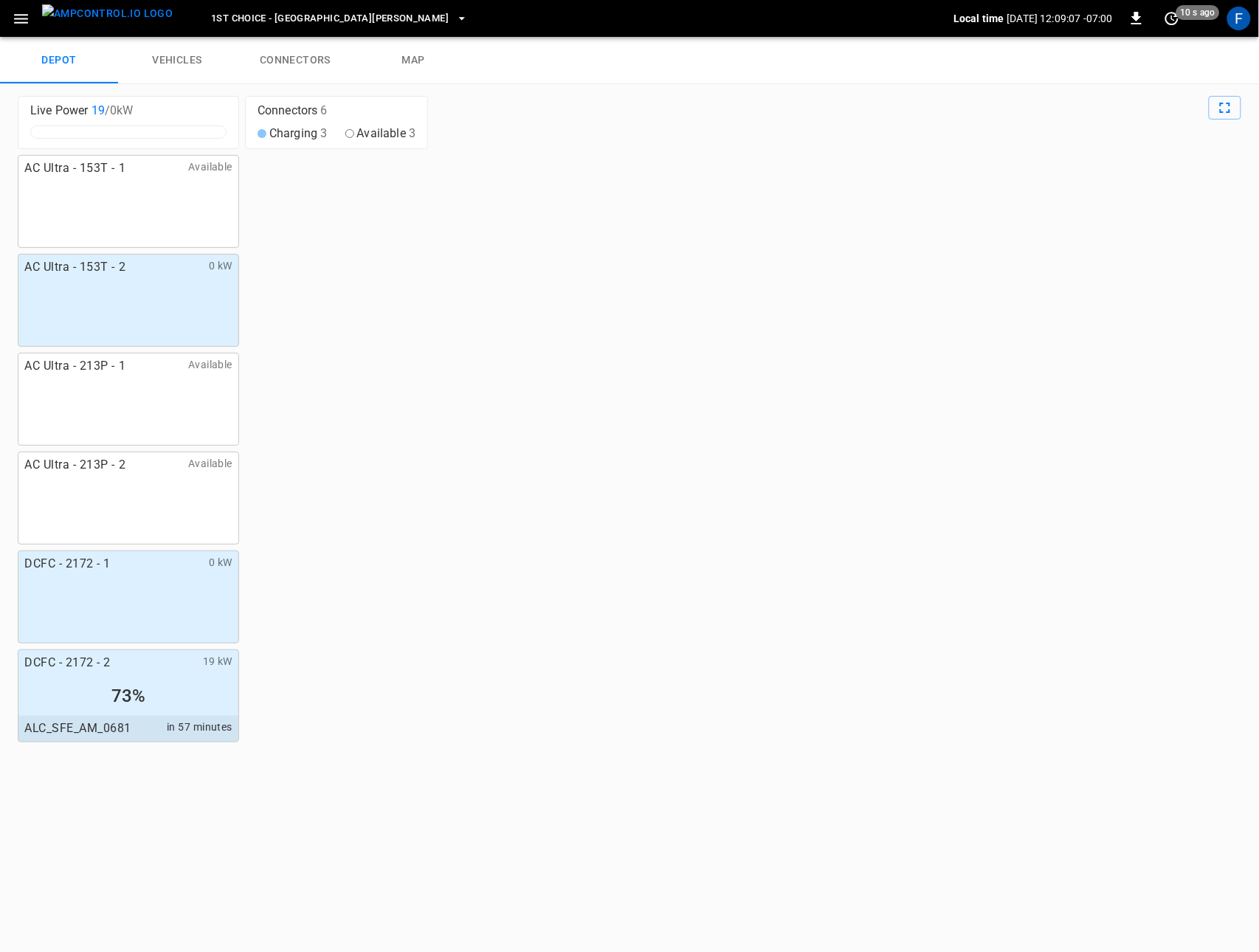
click at [28, 20] on icon "button" at bounding box center [21, 18] width 18 height 18
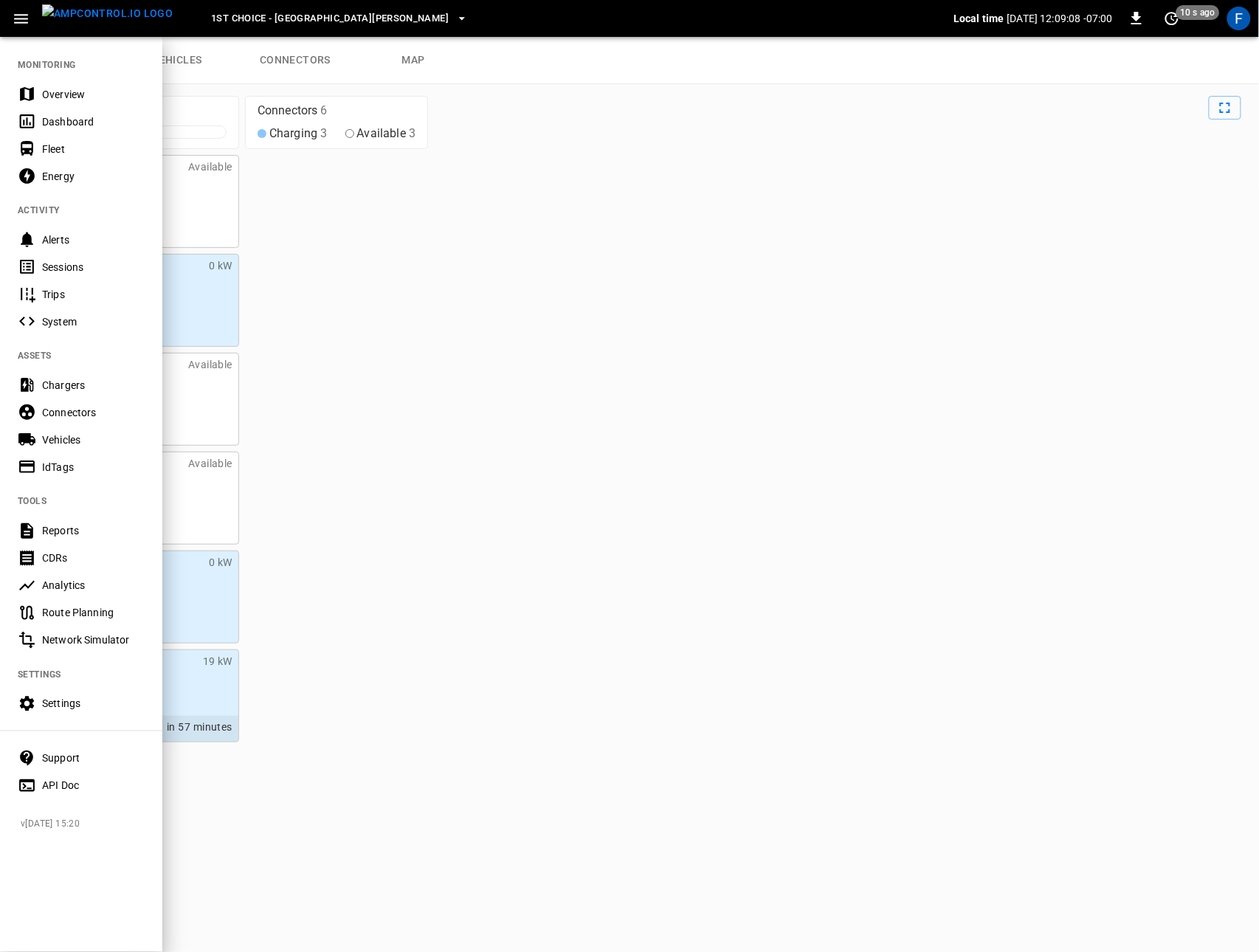
click at [29, 20] on icon "button" at bounding box center [21, 18] width 18 height 18
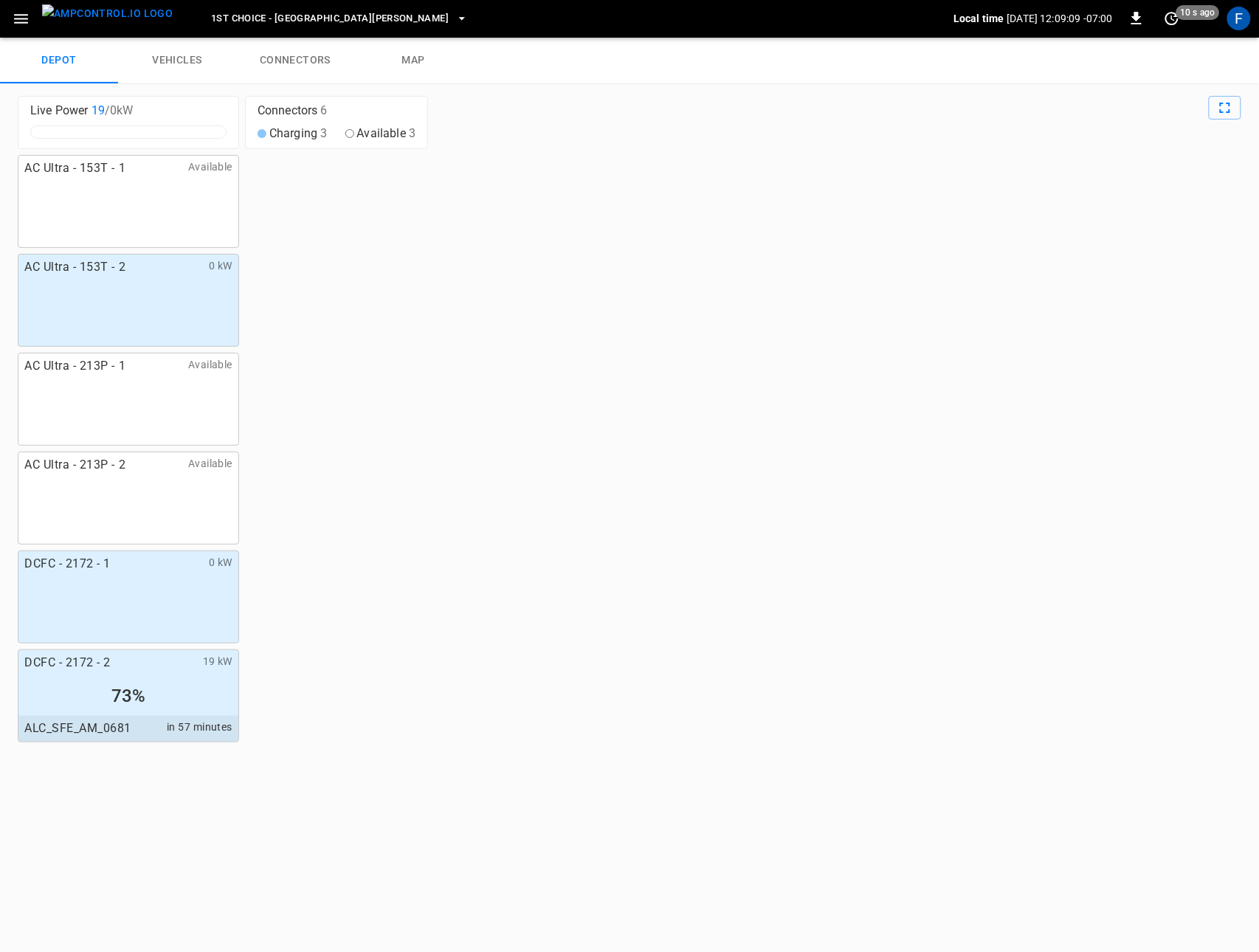
click at [108, 17] on img "menu" at bounding box center [107, 13] width 130 height 18
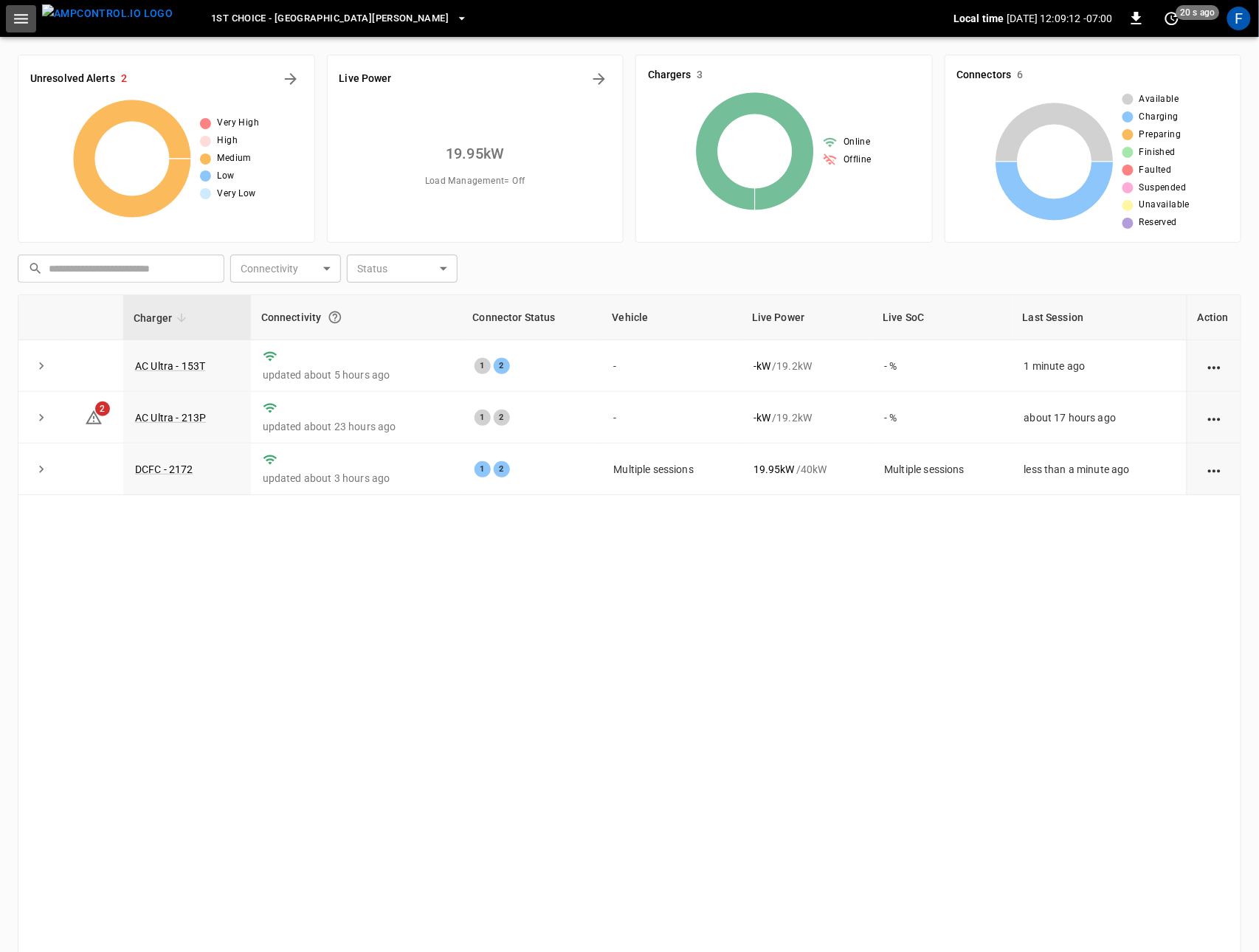
click at [28, 7] on button "button" at bounding box center [21, 19] width 30 height 28
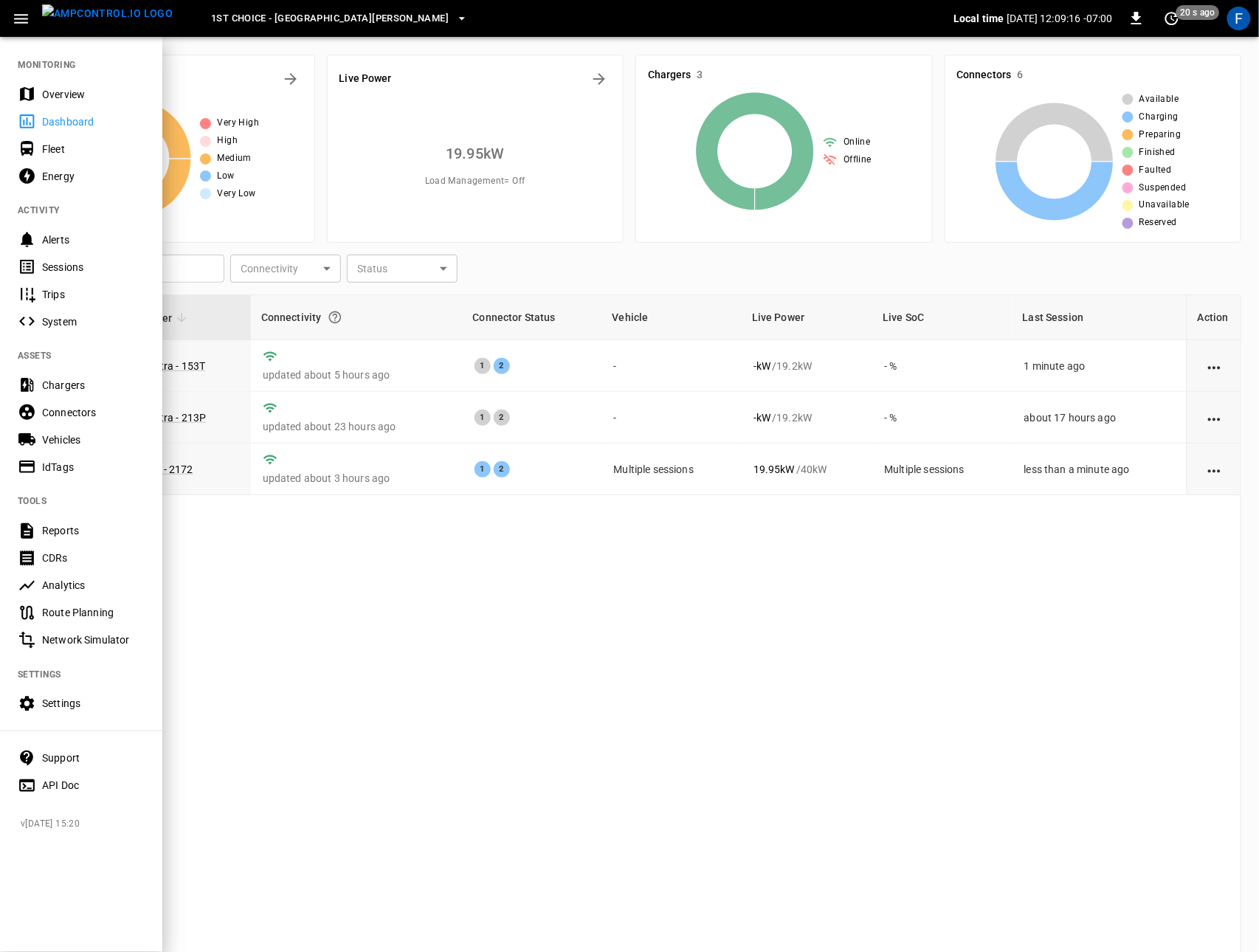
click at [997, 144] on div at bounding box center [629, 476] width 1259 height 952
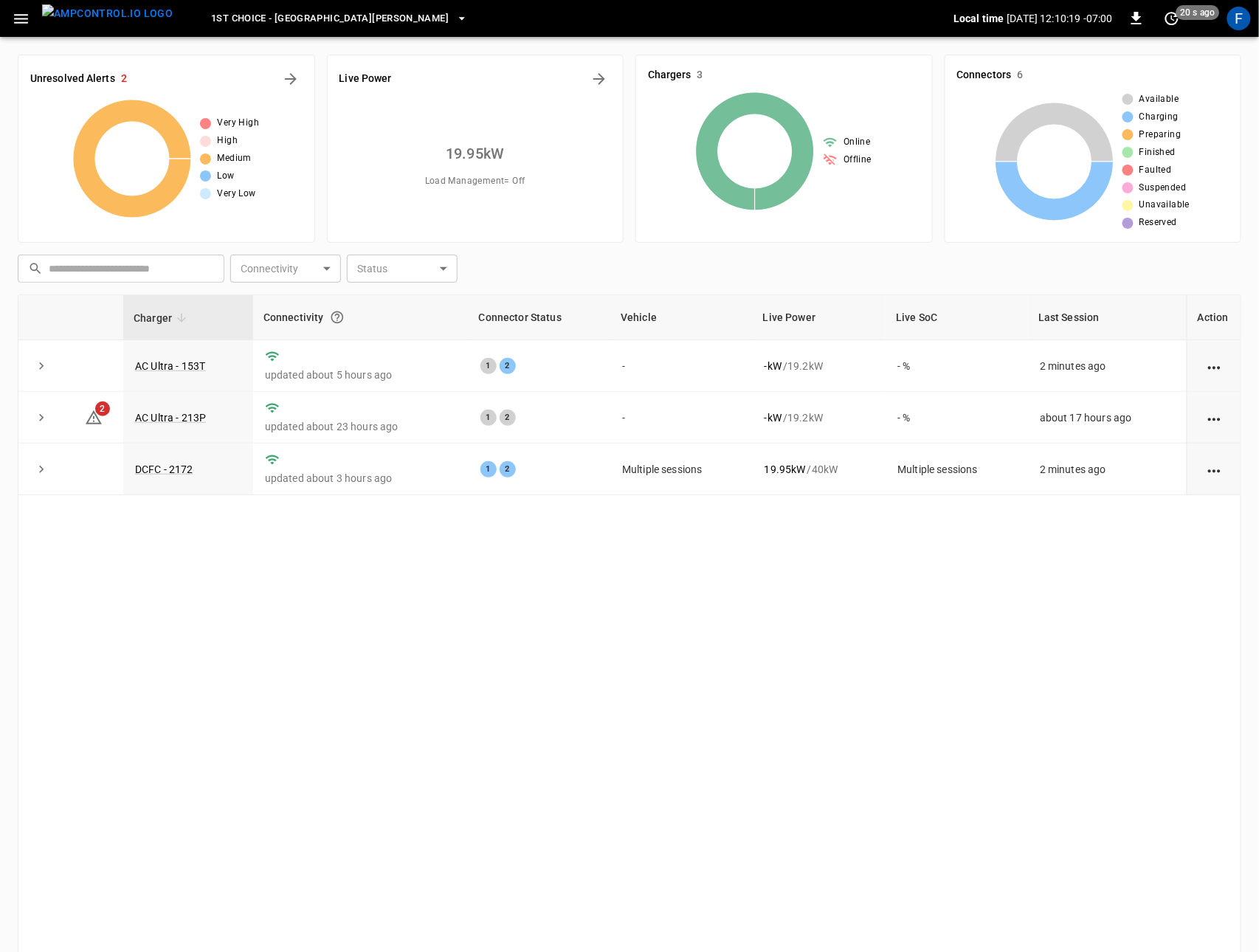
click at [509, 598] on div "Charger Connectivity Connector Status Vehicle Live Power Live SoC Last Session …" at bounding box center [629, 627] width 1224 height 666
click at [227, 596] on div "Charger Connectivity Connector Status Vehicle Live Power Live SoC Last Session …" at bounding box center [629, 627] width 1224 height 666
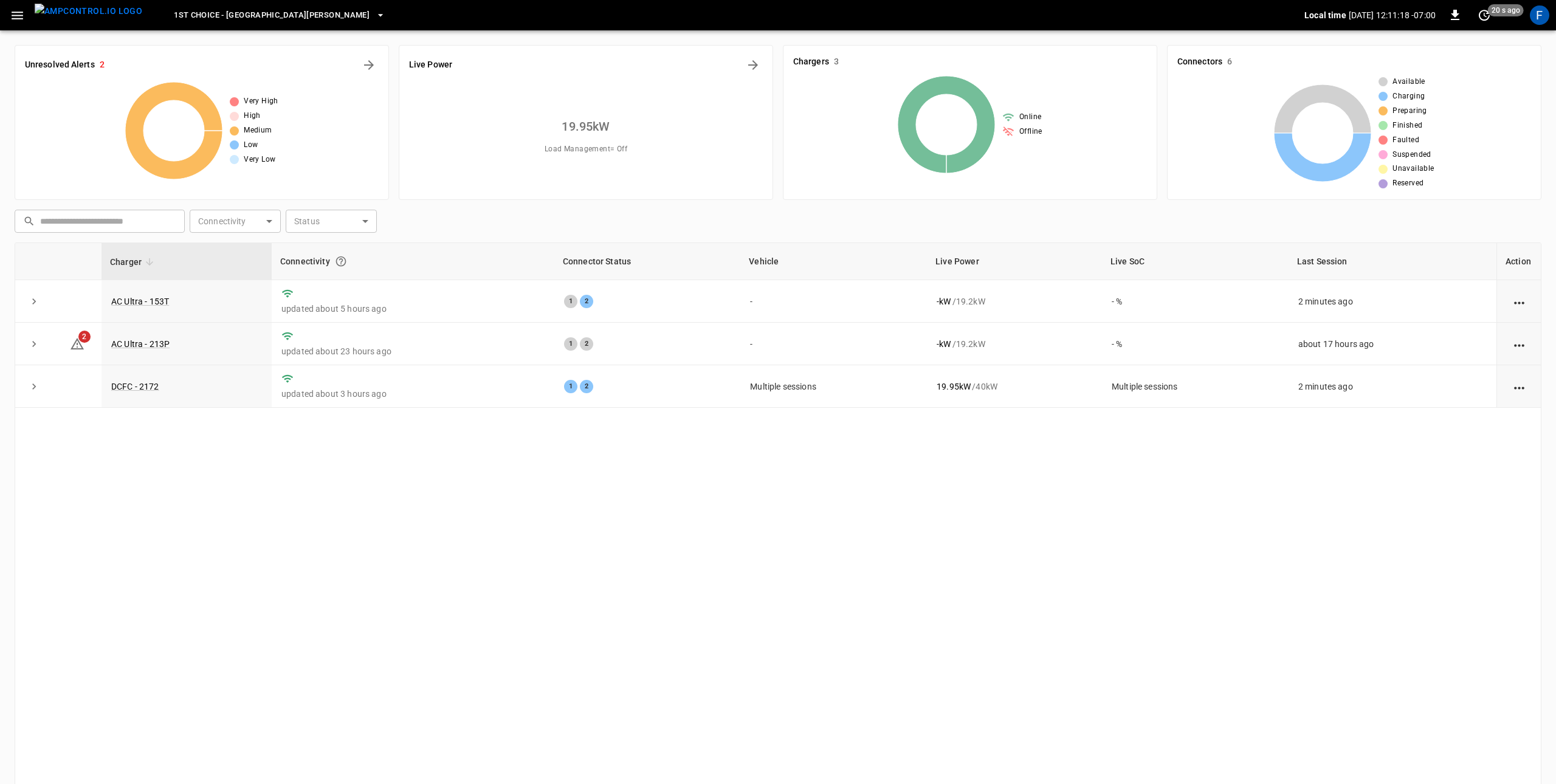
click at [225, 23] on button "1st Choice - [GEOGRAPHIC_DATA][PERSON_NAME]" at bounding box center [280, 16] width 221 height 23
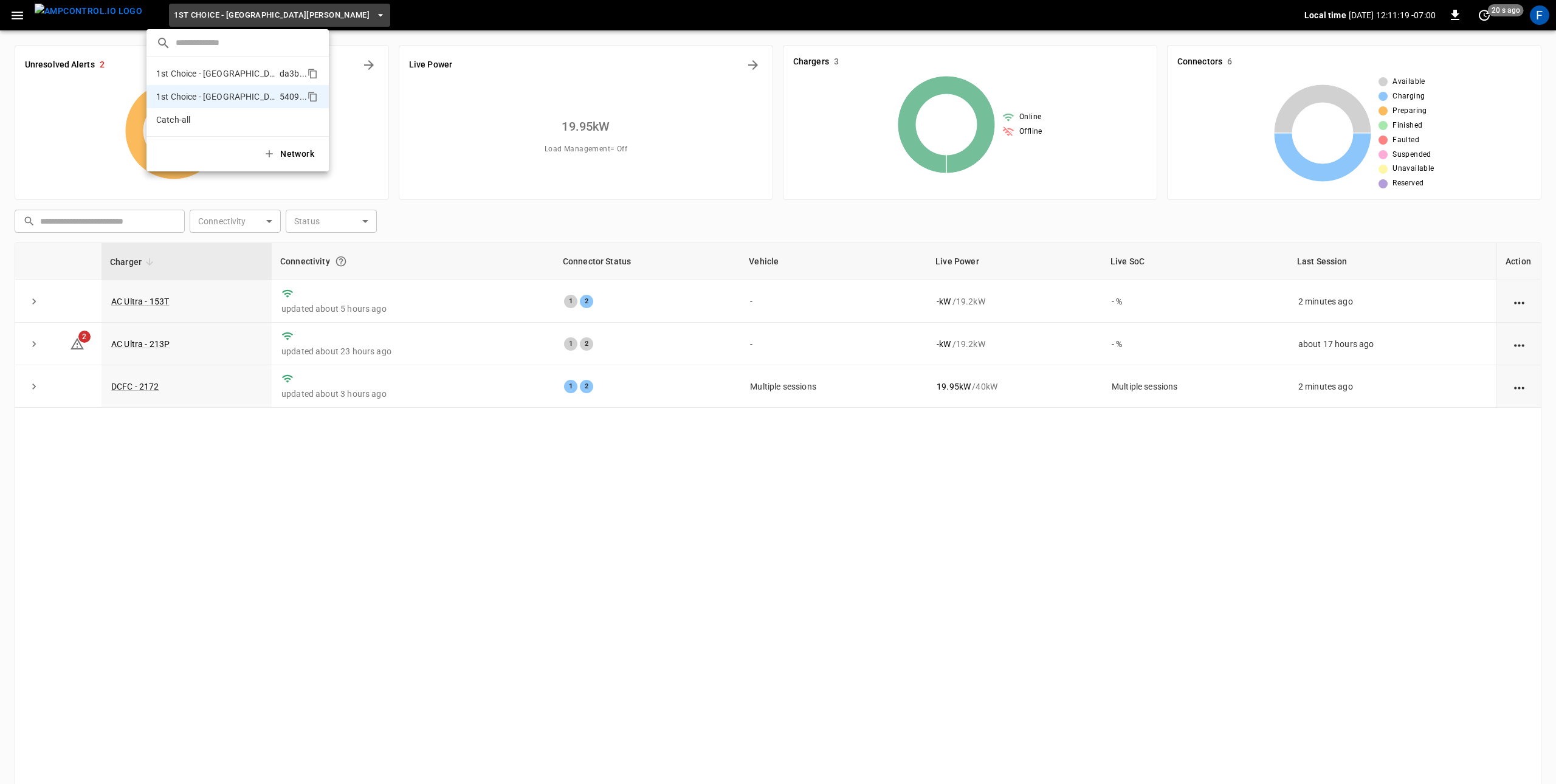
click at [243, 69] on p "1st Choice - [GEOGRAPHIC_DATA]" at bounding box center [215, 74] width 118 height 12
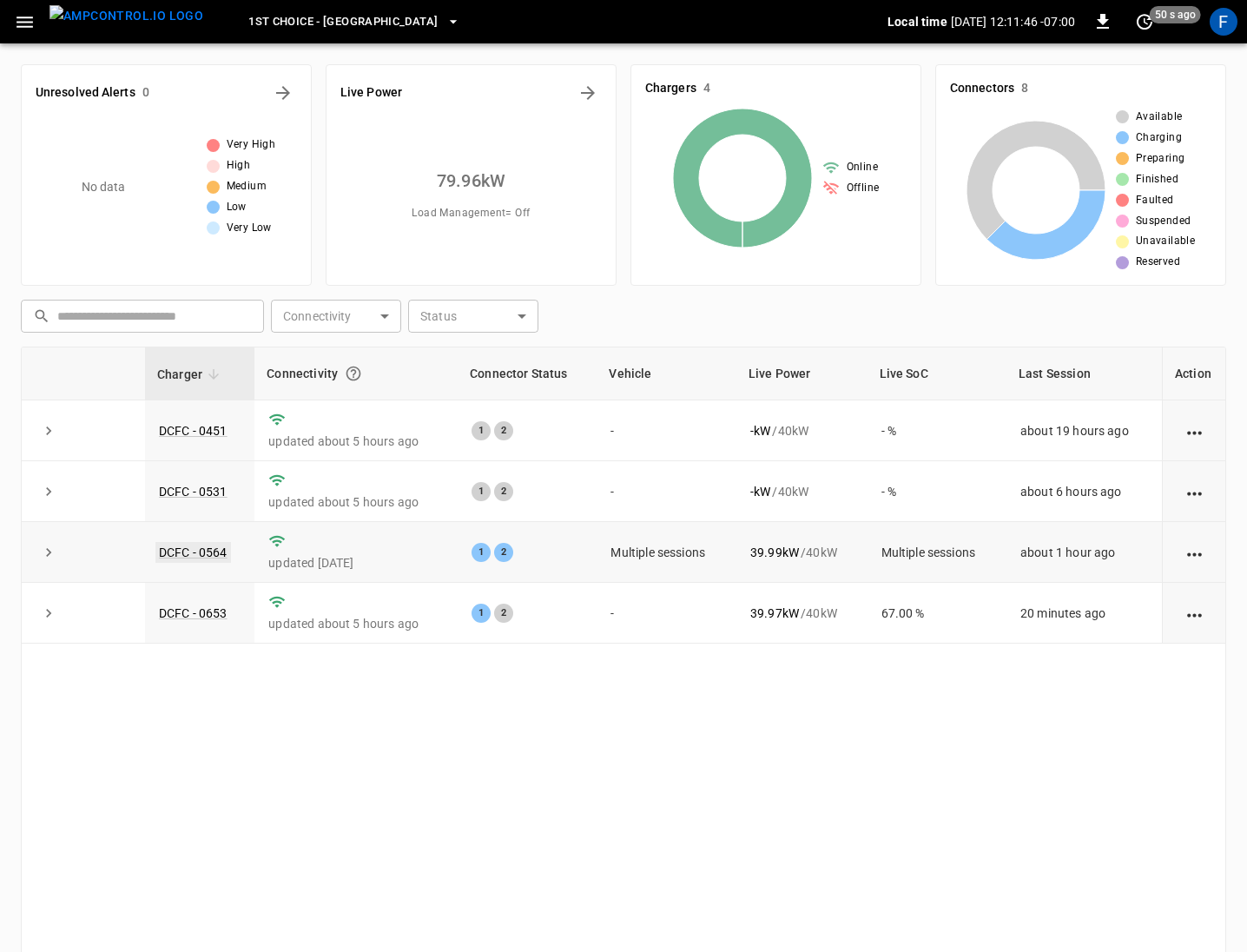
click at [184, 546] on link "DCFC - 0564" at bounding box center [192, 552] width 75 height 20
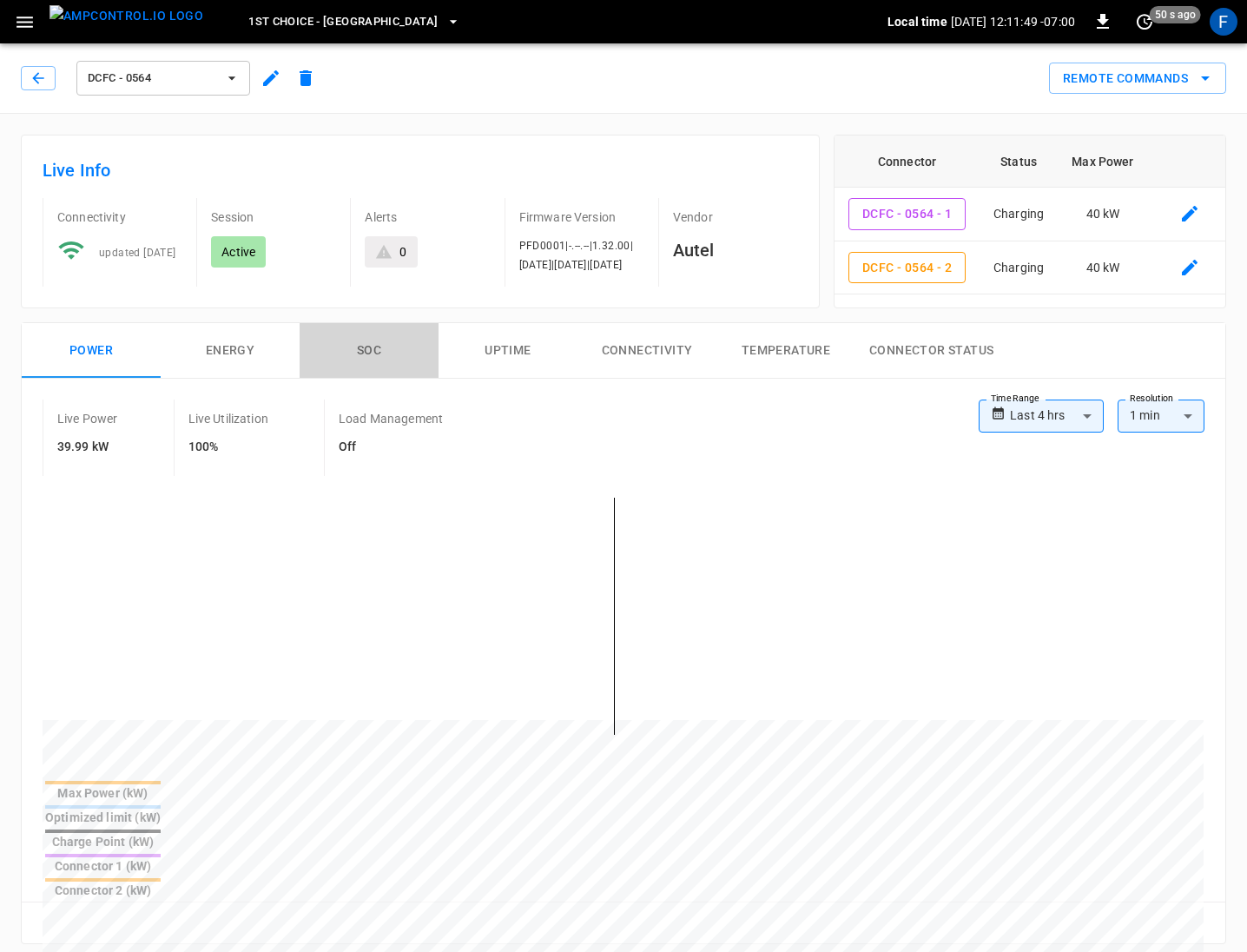
click at [368, 359] on button "SOC" at bounding box center [368, 350] width 139 height 56
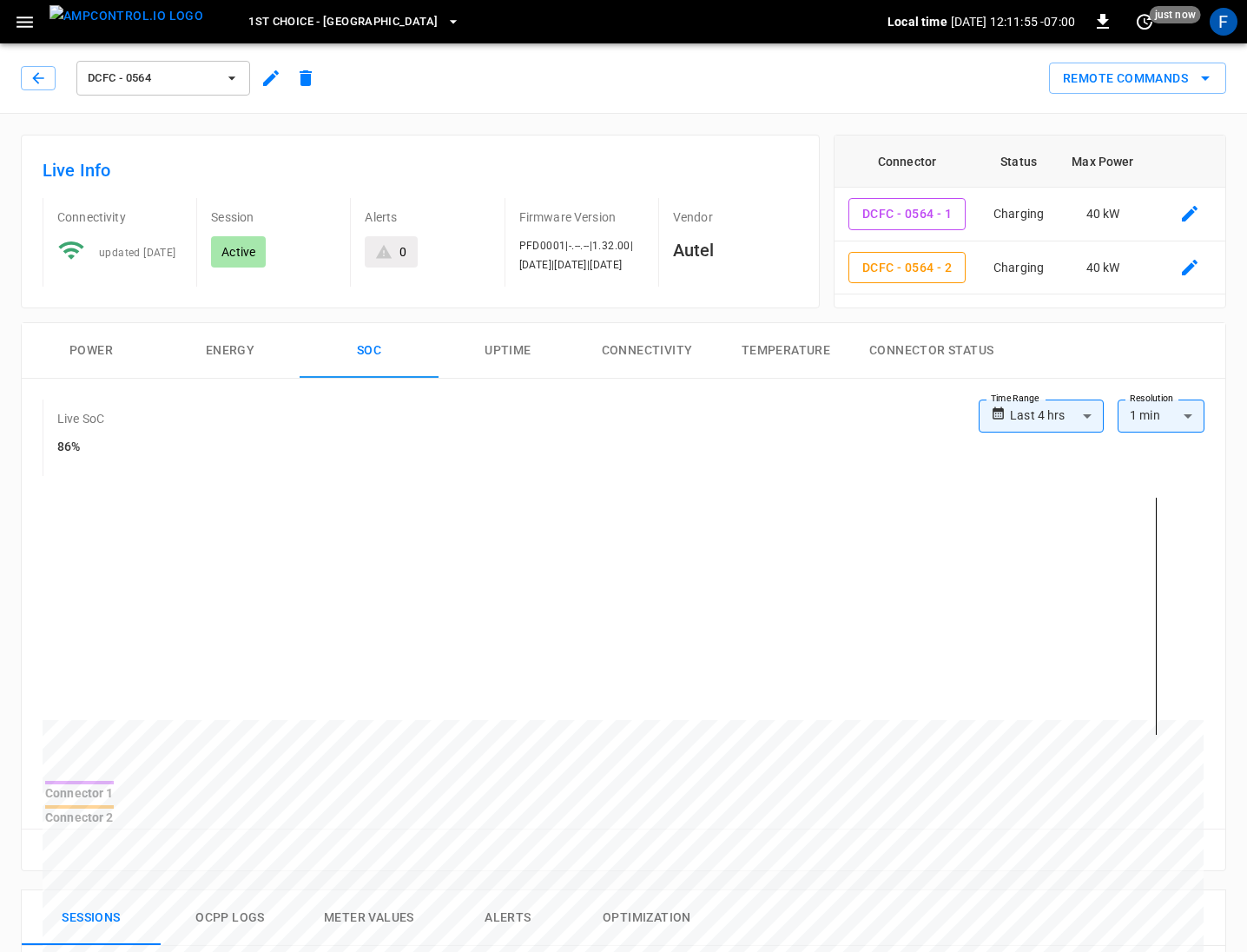
click at [16, 21] on icon "button" at bounding box center [24, 21] width 21 height 21
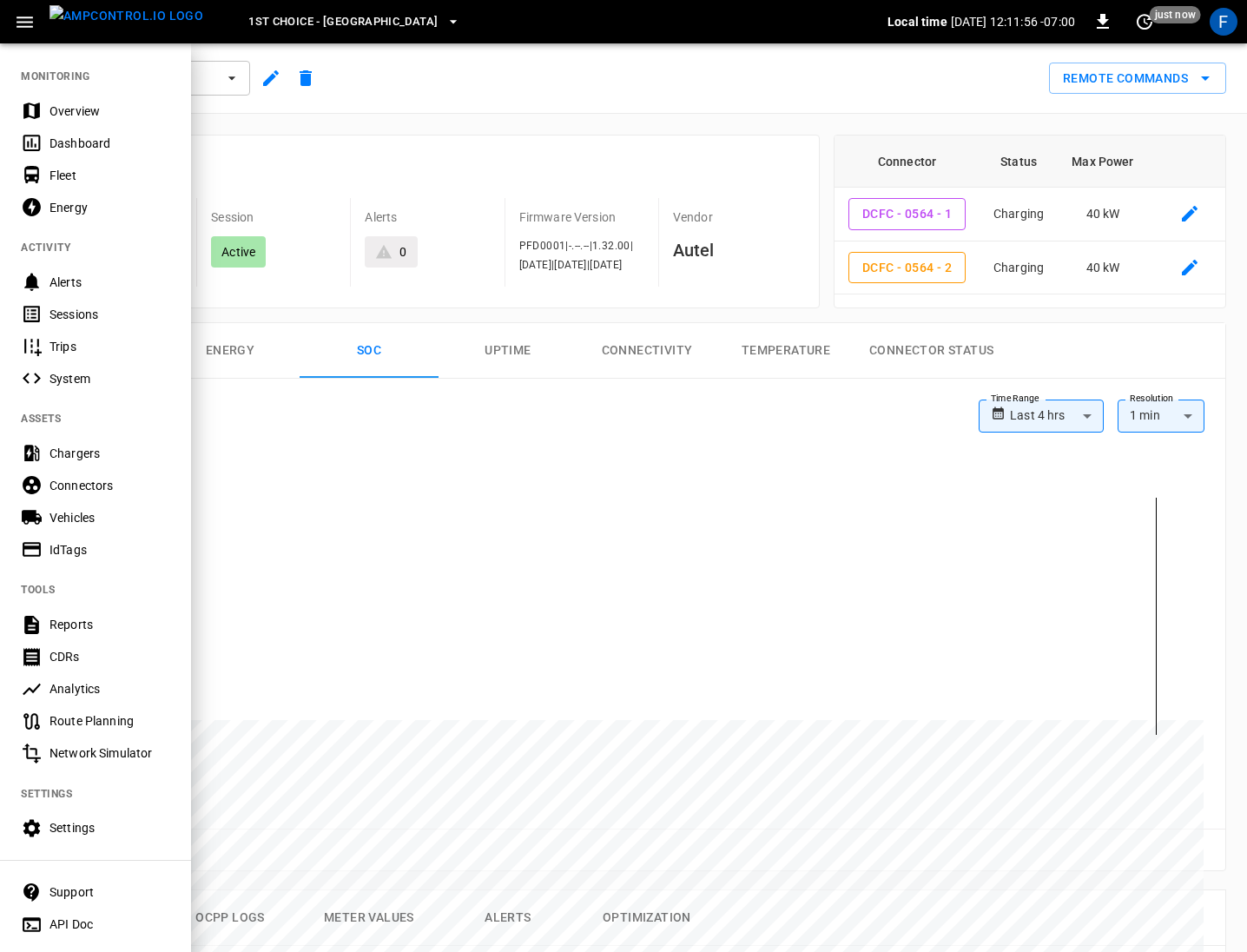
click at [70, 184] on div "Fleet" at bounding box center [95, 175] width 191 height 33
